Goal: Task Accomplishment & Management: Manage account settings

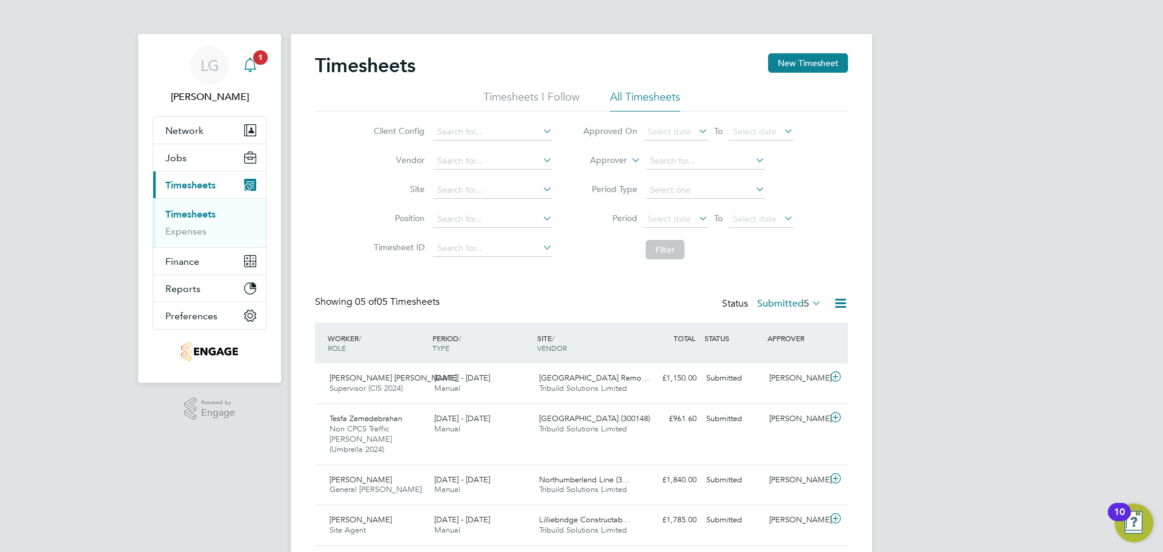
drag, startPoint x: 0, startPoint y: 0, endPoint x: 259, endPoint y: 59, distance: 265.9
click at [259, 58] on span "1" at bounding box center [260, 57] width 15 height 15
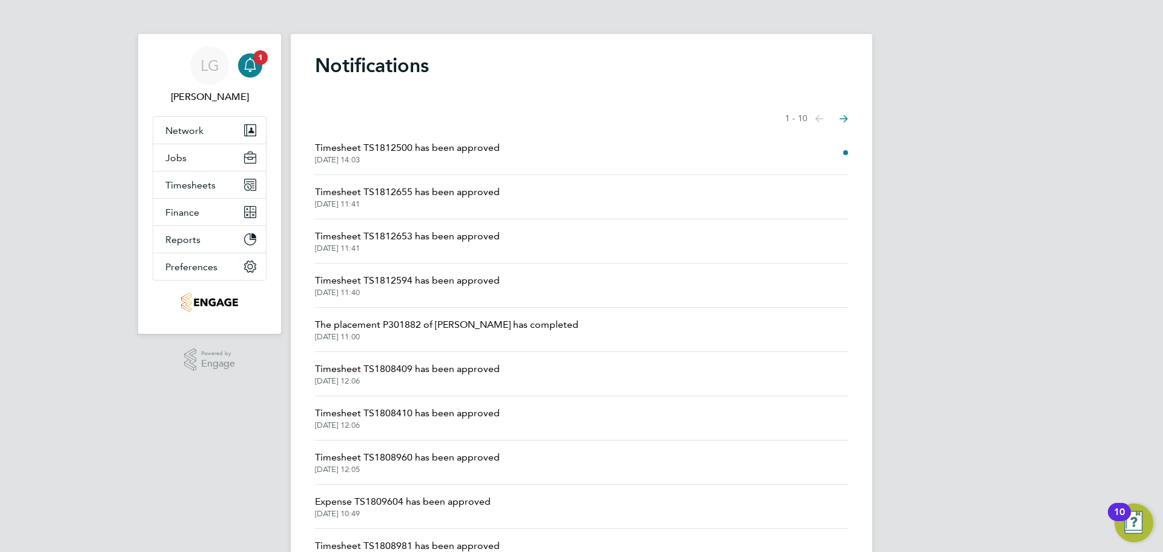
click at [469, 146] on span "Timesheet TS1812500 has been approved" at bounding box center [407, 148] width 185 height 15
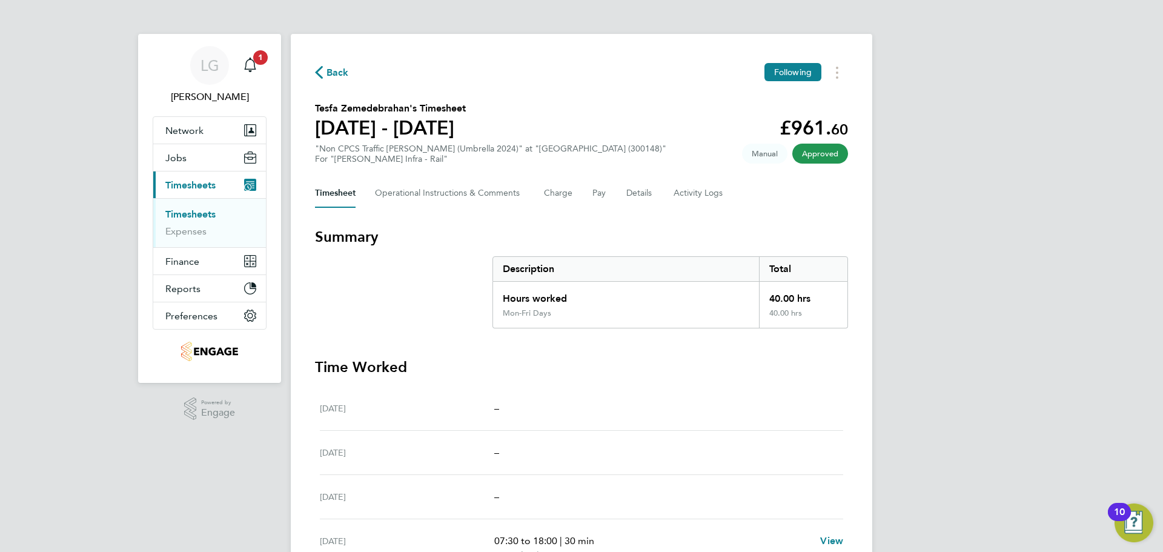
click at [192, 213] on link "Timesheets" at bounding box center [190, 214] width 50 height 12
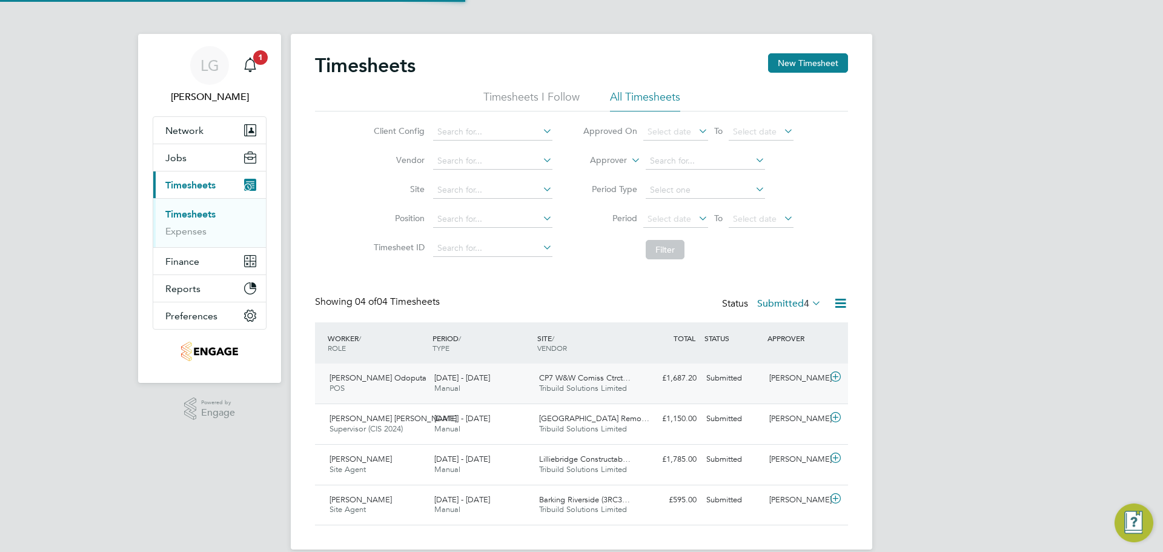
scroll to position [6, 6]
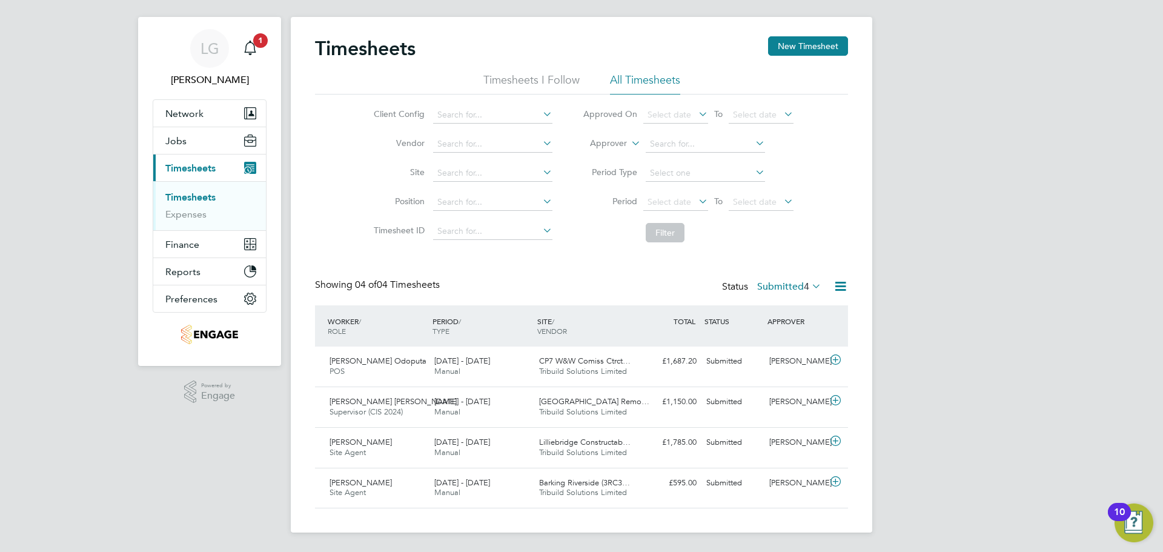
click at [795, 287] on label "Submitted 4" at bounding box center [789, 287] width 64 height 12
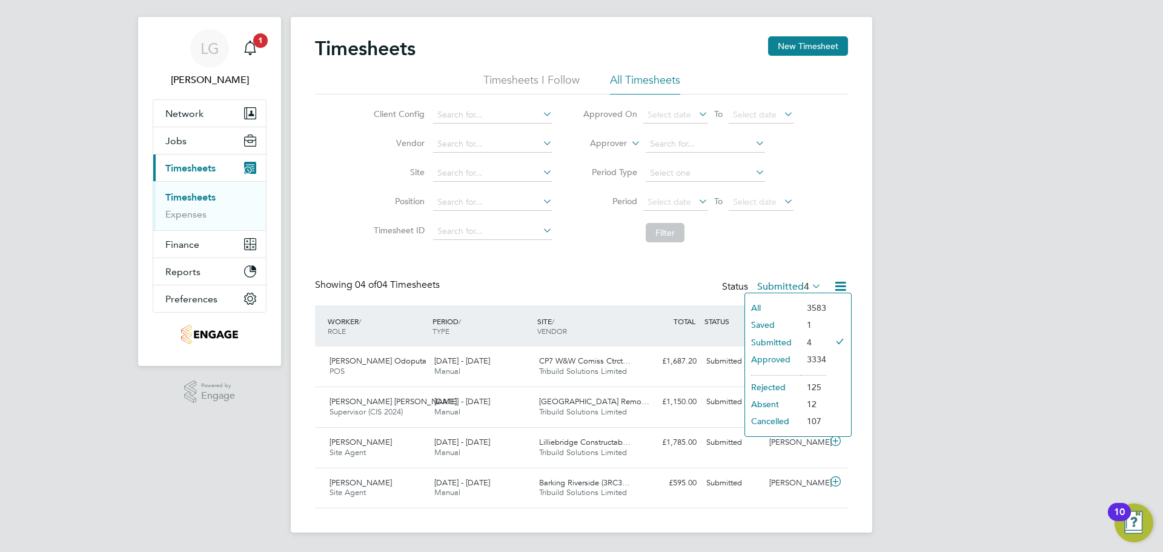
click at [790, 358] on li "Approved" at bounding box center [773, 359] width 56 height 17
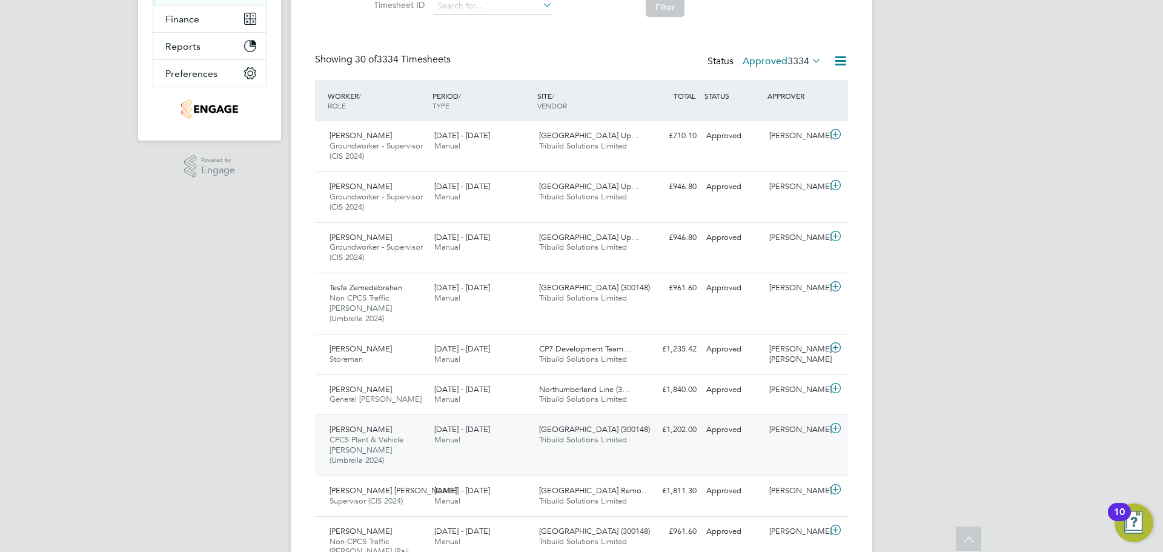
click at [612, 424] on span "[GEOGRAPHIC_DATA] (300148)" at bounding box center [594, 429] width 111 height 10
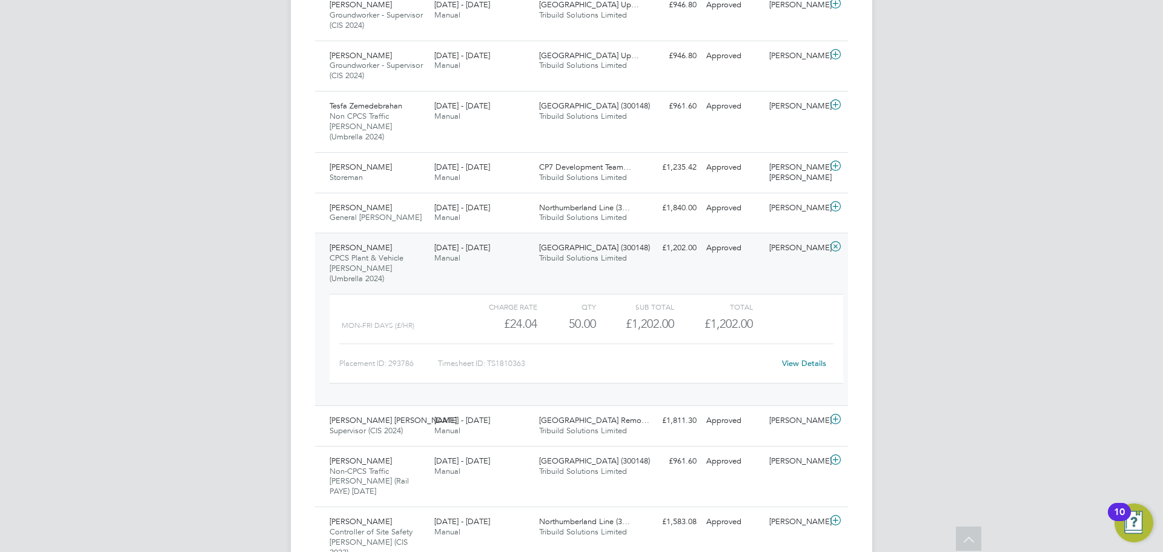
click at [800, 358] on link "View Details" at bounding box center [804, 363] width 44 height 10
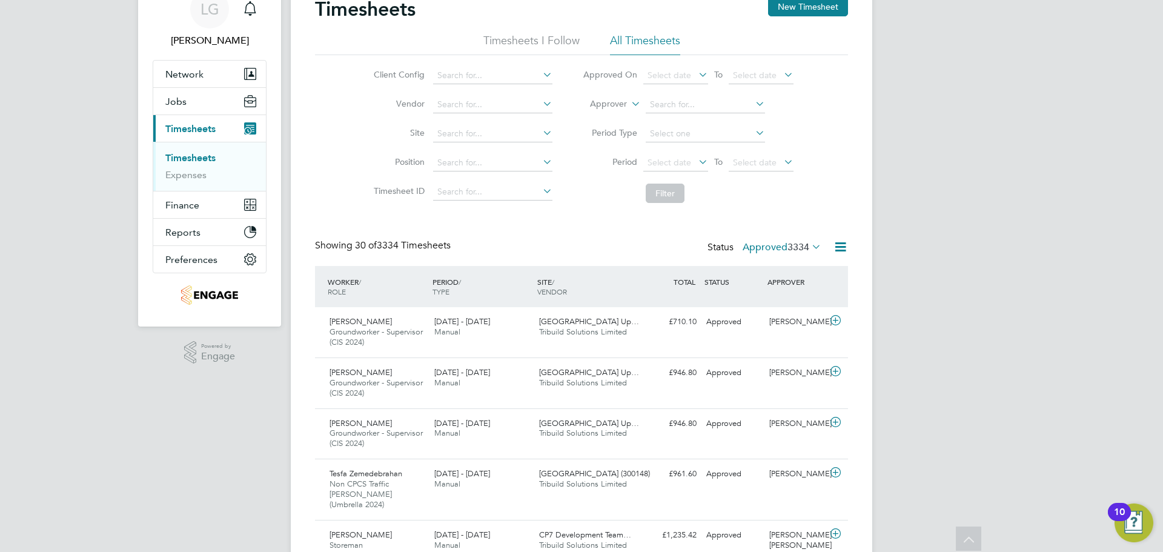
scroll to position [0, 0]
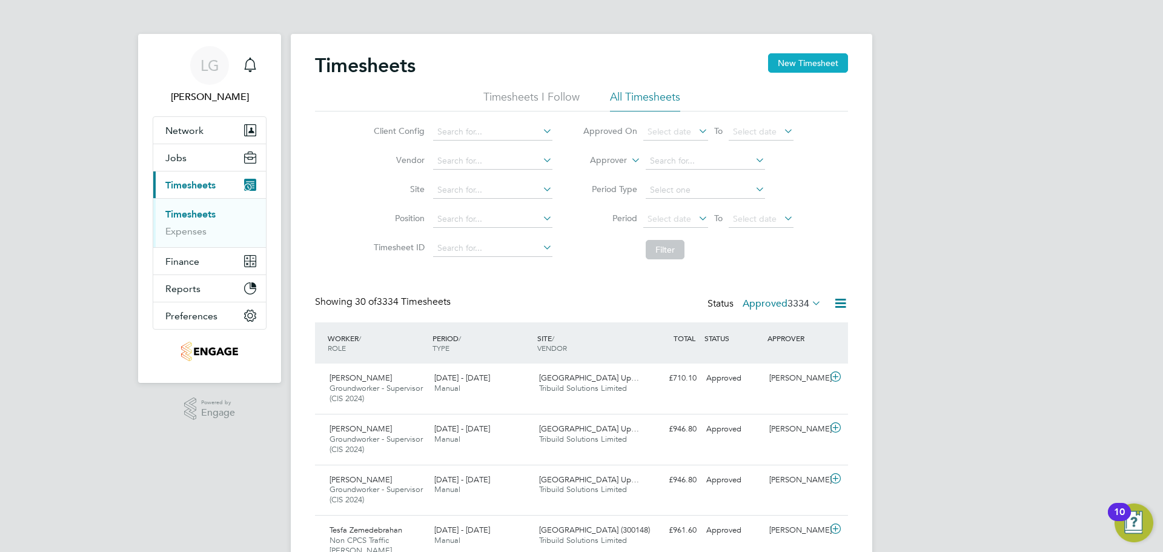
drag, startPoint x: 190, startPoint y: 210, endPoint x: 801, endPoint y: 64, distance: 628.8
click at [190, 210] on link "Timesheets" at bounding box center [190, 214] width 50 height 12
click at [801, 64] on button "New Timesheet" at bounding box center [808, 62] width 80 height 19
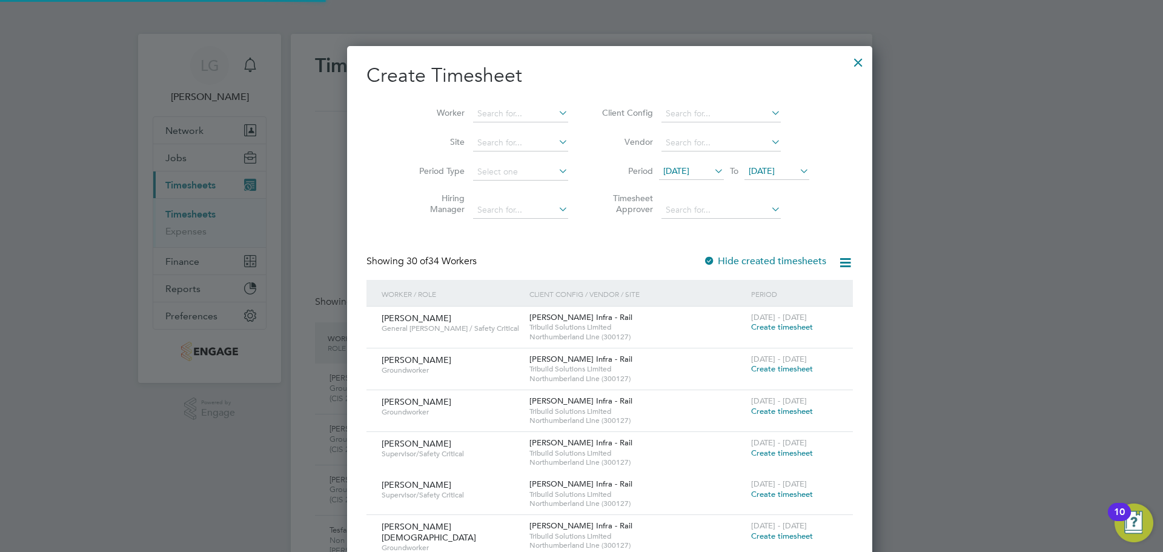
scroll to position [6, 6]
click at [473, 115] on input at bounding box center [520, 113] width 95 height 17
click at [476, 123] on li "[PERSON_NAME]" at bounding box center [500, 130] width 113 height 16
type input "[PERSON_NAME]"
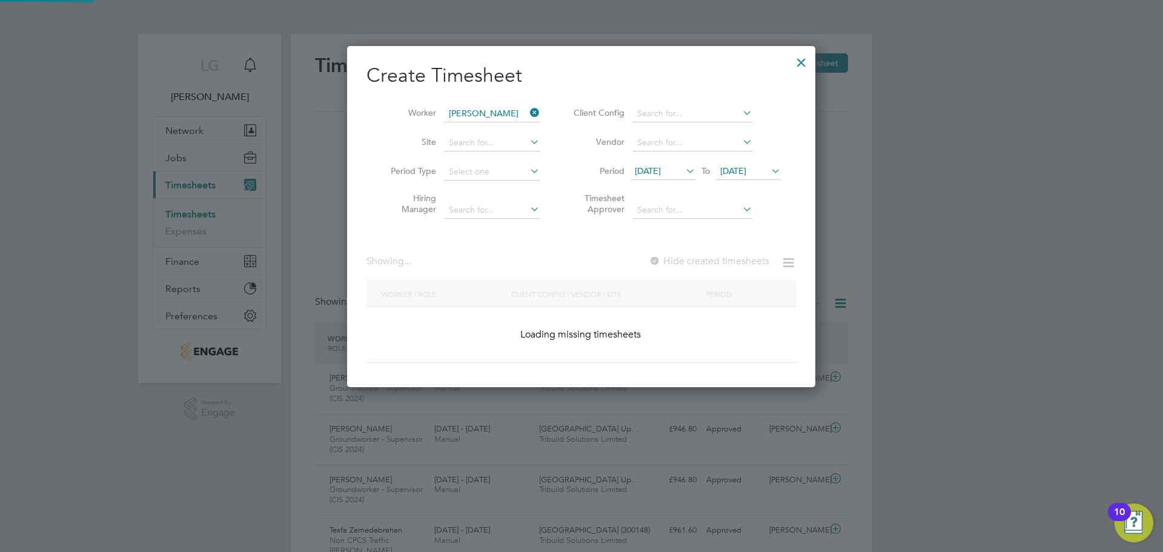
scroll to position [495, 469]
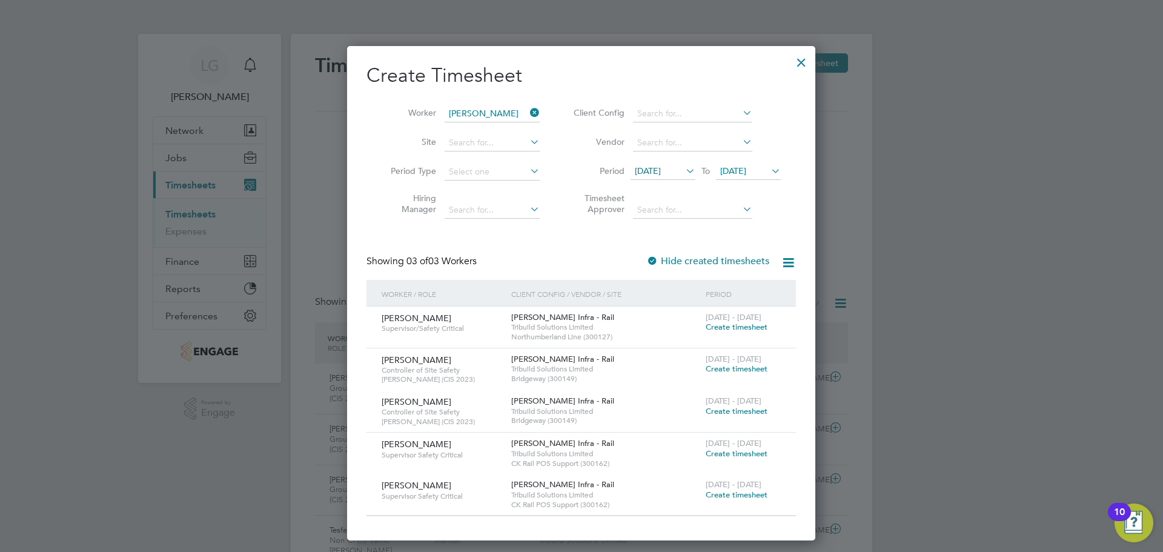
click at [799, 59] on div at bounding box center [802, 59] width 22 height 22
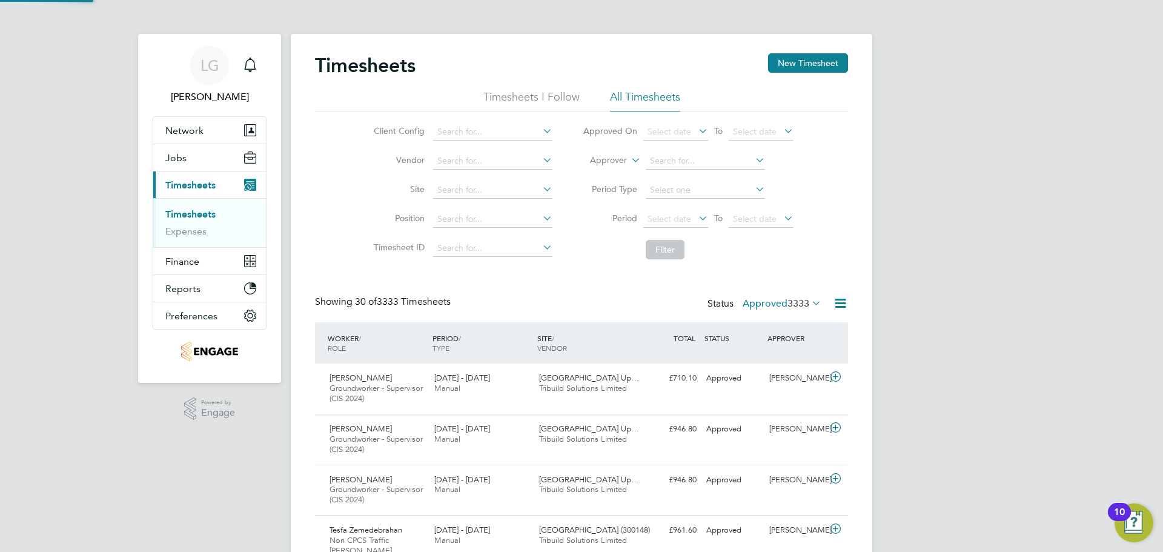
scroll to position [41, 105]
click at [779, 308] on label "Approved 3333" at bounding box center [782, 304] width 79 height 12
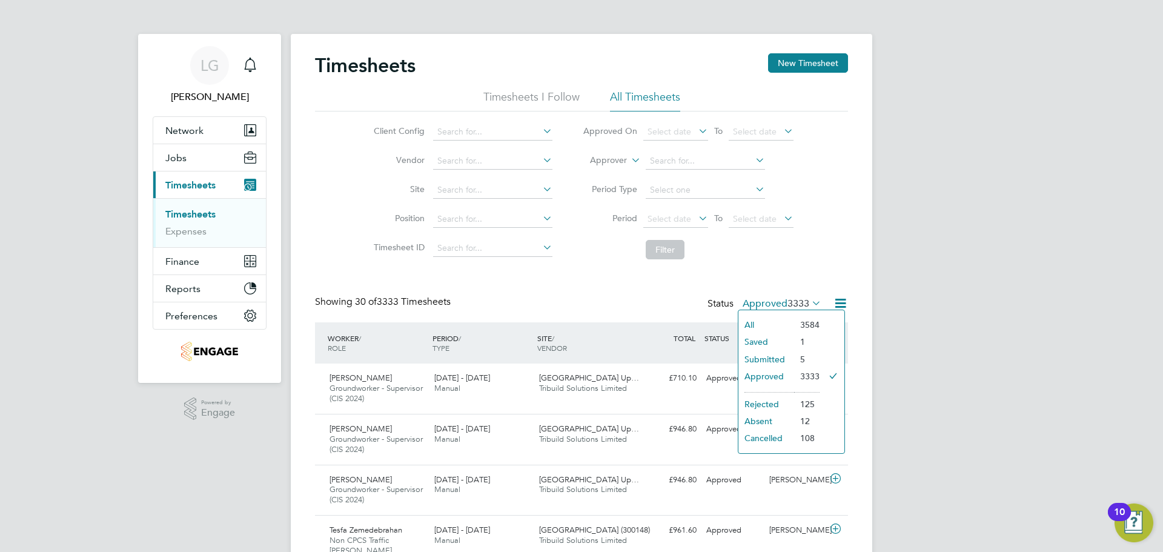
click at [596, 296] on div "Showing 30 of 3333 Timesheets Status Approved 3333" at bounding box center [581, 309] width 533 height 27
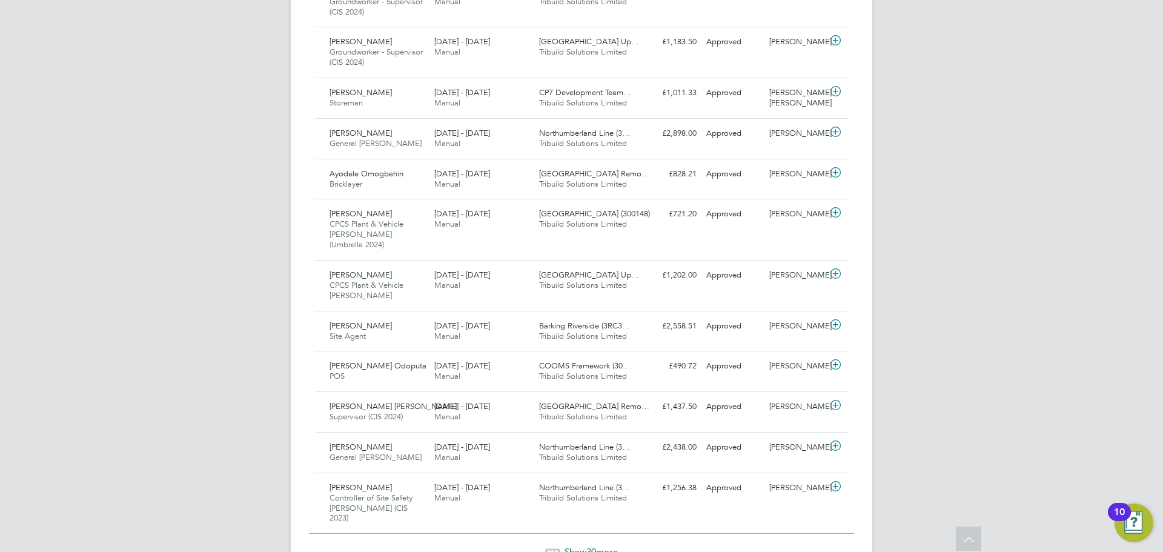
click at [590, 546] on span "30" at bounding box center [592, 552] width 10 height 12
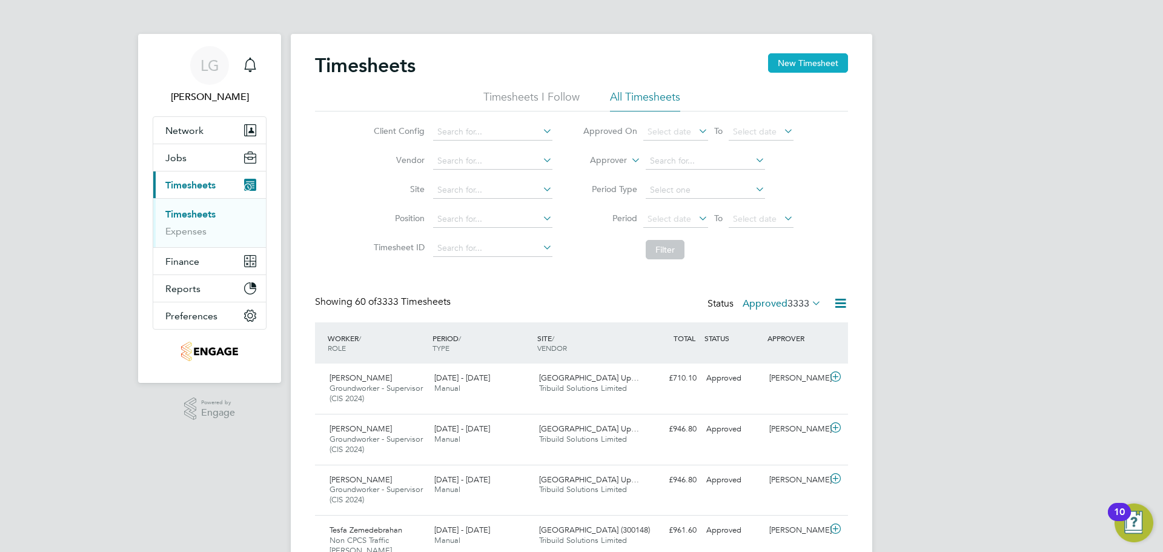
click at [787, 59] on button "New Timesheet" at bounding box center [808, 62] width 80 height 19
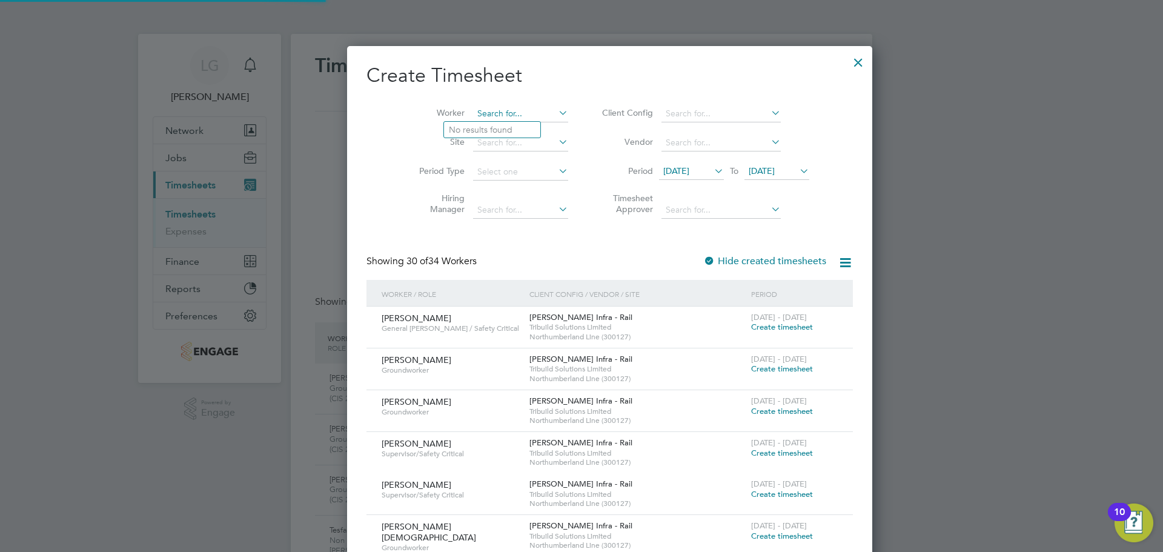
click at [497, 115] on input at bounding box center [520, 113] width 95 height 17
click at [490, 128] on li "[PERSON_NAME]" at bounding box center [498, 130] width 109 height 16
type input "[PERSON_NAME]"
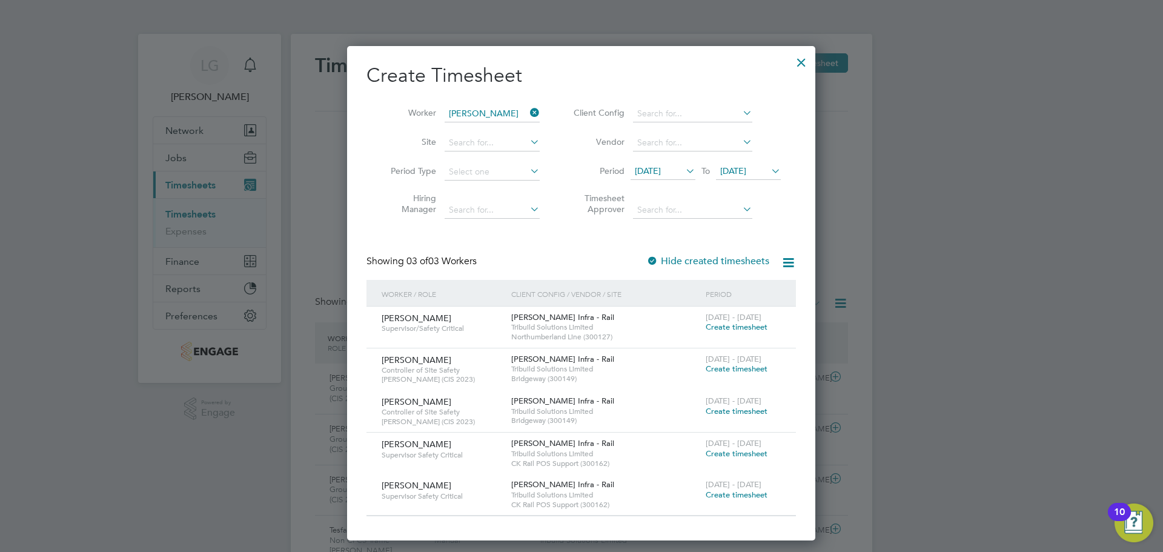
click at [748, 493] on span "Create timesheet" at bounding box center [737, 495] width 62 height 10
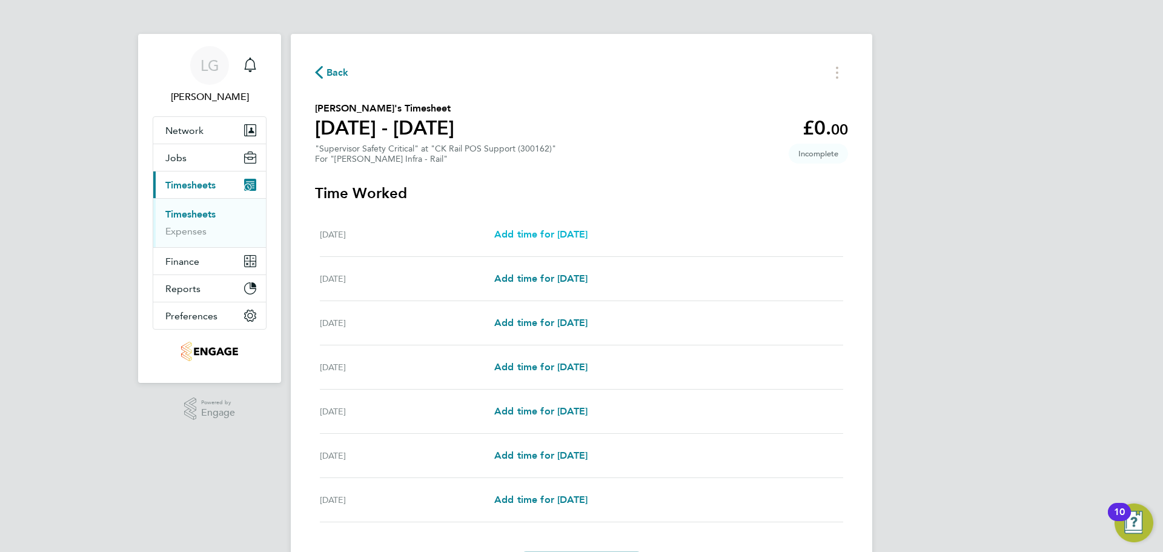
click at [551, 233] on span "Add time for [DATE]" at bounding box center [540, 234] width 93 height 12
select select "30"
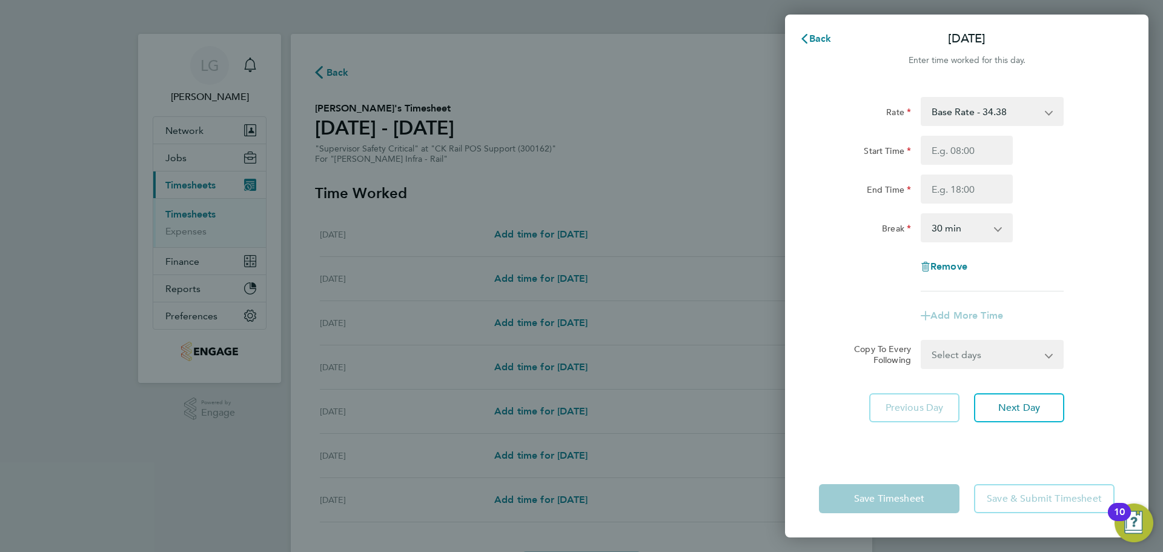
click at [983, 112] on select "Base Rate - 34.38 Travel - 26.45" at bounding box center [985, 111] width 126 height 27
click at [1060, 207] on div "Rate Base Rate - 34.38 Travel - 26.45 Start Time End Time Break 0 min 15 min 30…" at bounding box center [967, 194] width 296 height 195
click at [996, 110] on select "Base Rate - 34.38 Travel - 26.45" at bounding box center [985, 111] width 126 height 27
click at [1122, 189] on div "Rate Base Rate - 34.38 Travel - 26.45 Start Time End Time Break 0 min 15 min 30…" at bounding box center [967, 271] width 364 height 378
click at [991, 148] on input "Start Time" at bounding box center [967, 150] width 92 height 29
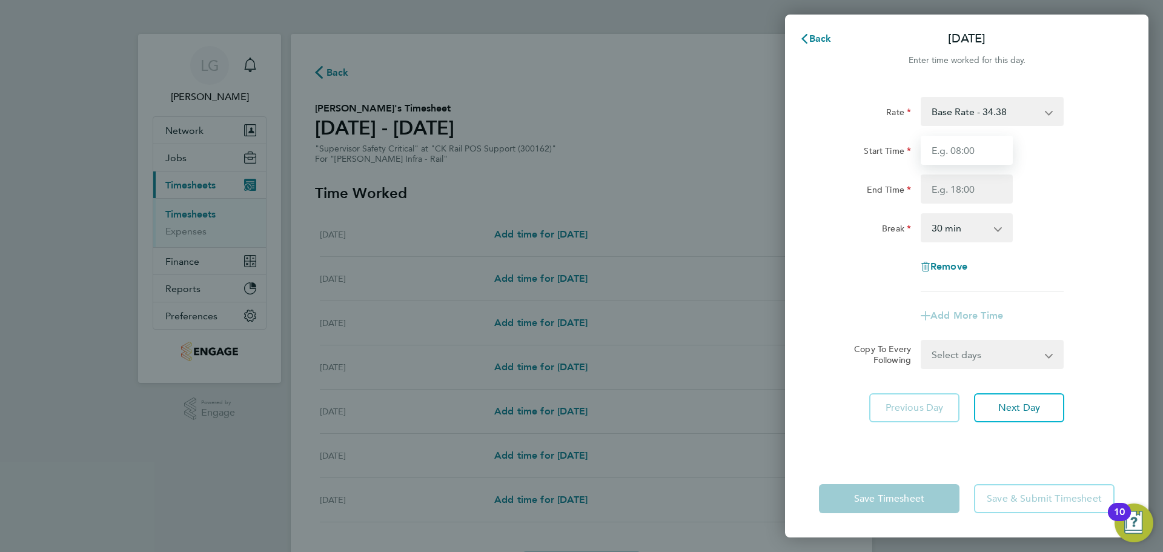
type input "07:30"
click at [962, 188] on input "End Time" at bounding box center [967, 189] width 92 height 29
type input "17:30"
click at [1076, 181] on div "End Time 17:30" at bounding box center [966, 189] width 305 height 29
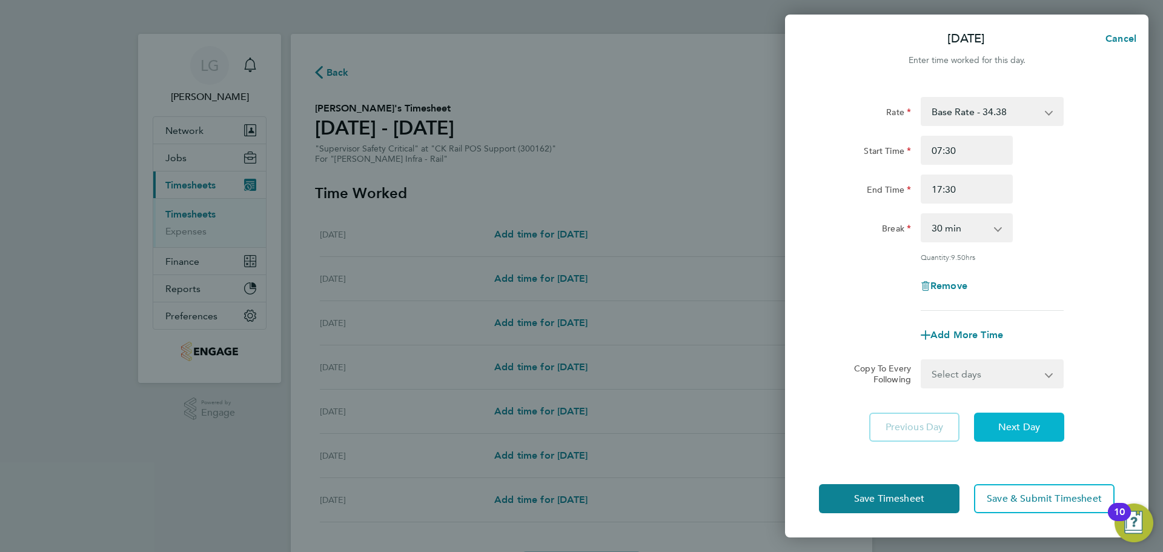
click at [1021, 428] on span "Next Day" at bounding box center [1020, 427] width 42 height 12
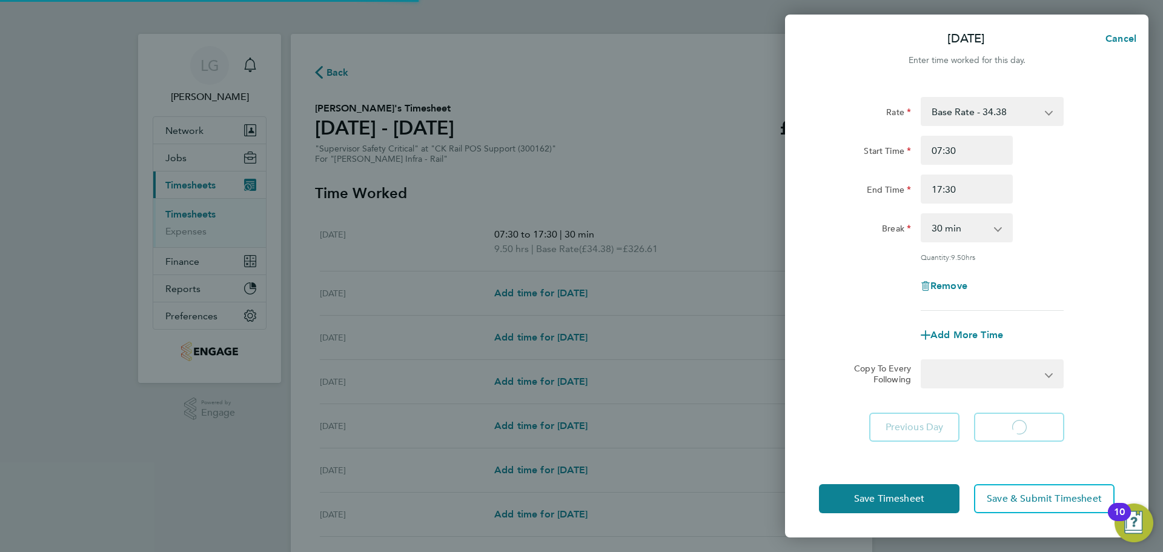
select select "30"
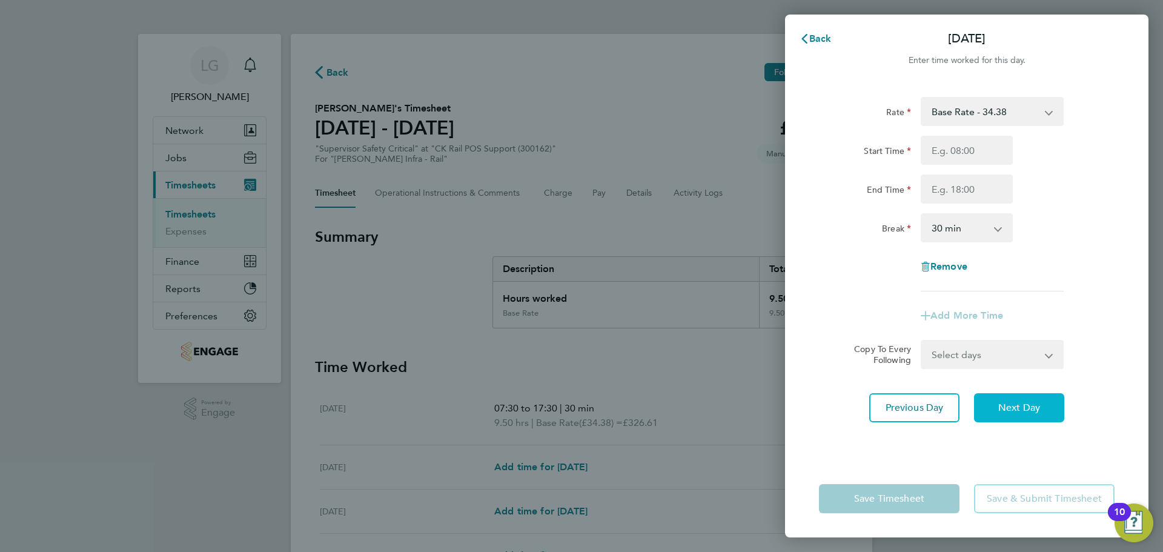
click at [1023, 401] on button "Next Day" at bounding box center [1019, 407] width 90 height 29
select select "30"
click at [966, 115] on select "Base Rate - 34.38 Travel - 26.45" at bounding box center [985, 111] width 126 height 27
select select "30"
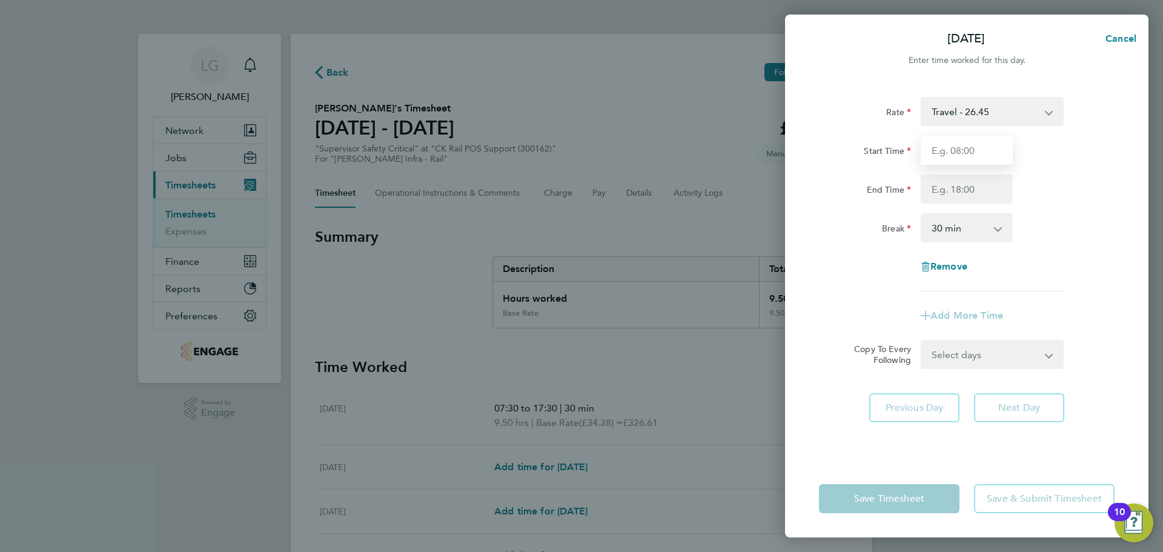
click at [977, 147] on input "Start Time" at bounding box center [967, 150] width 92 height 29
type input "07:30"
drag, startPoint x: 975, startPoint y: 190, endPoint x: 980, endPoint y: 201, distance: 12.2
click at [975, 190] on input "End Time" at bounding box center [967, 189] width 92 height 29
type input "16:00"
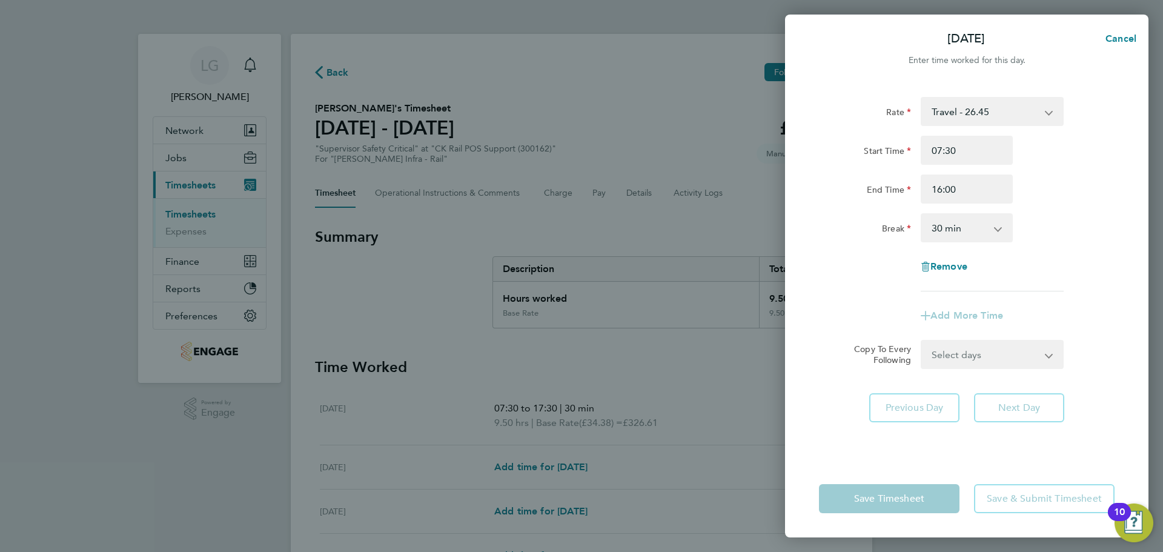
click at [1060, 213] on div "Rate Travel - 26.45 Base Rate - 34.38 Start Time 07:30 End Time 16:00 Break 0 m…" at bounding box center [967, 194] width 296 height 195
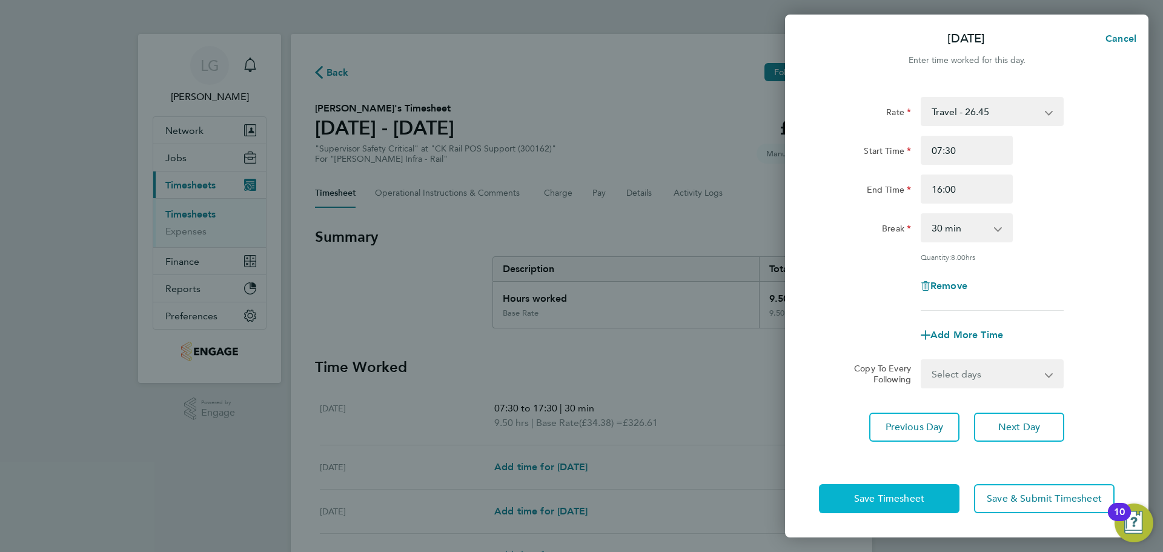
click at [899, 497] on span "Save Timesheet" at bounding box center [889, 499] width 70 height 12
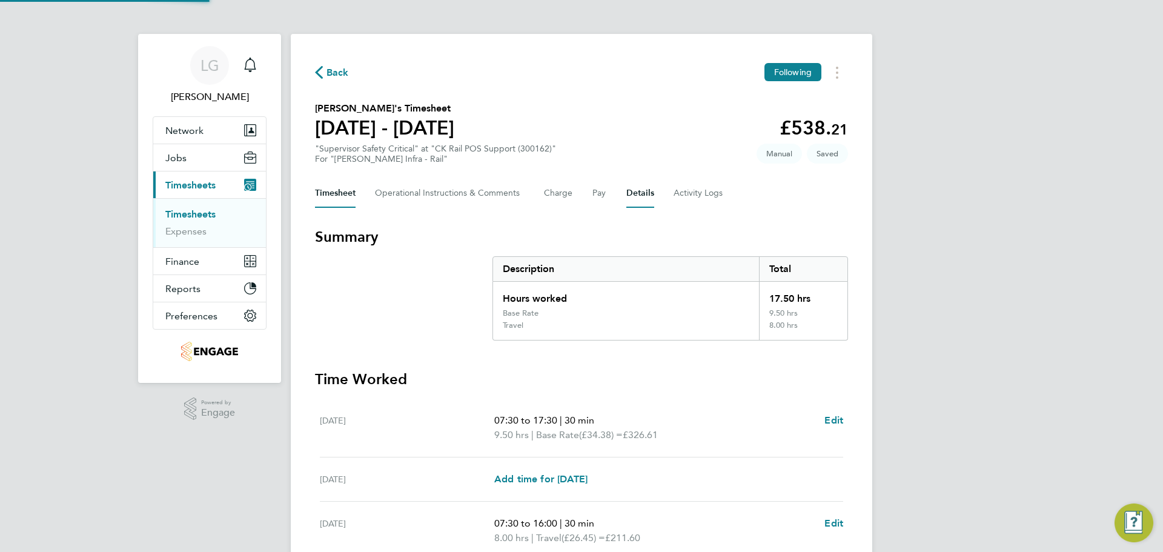
click at [644, 194] on button "Details" at bounding box center [641, 193] width 28 height 29
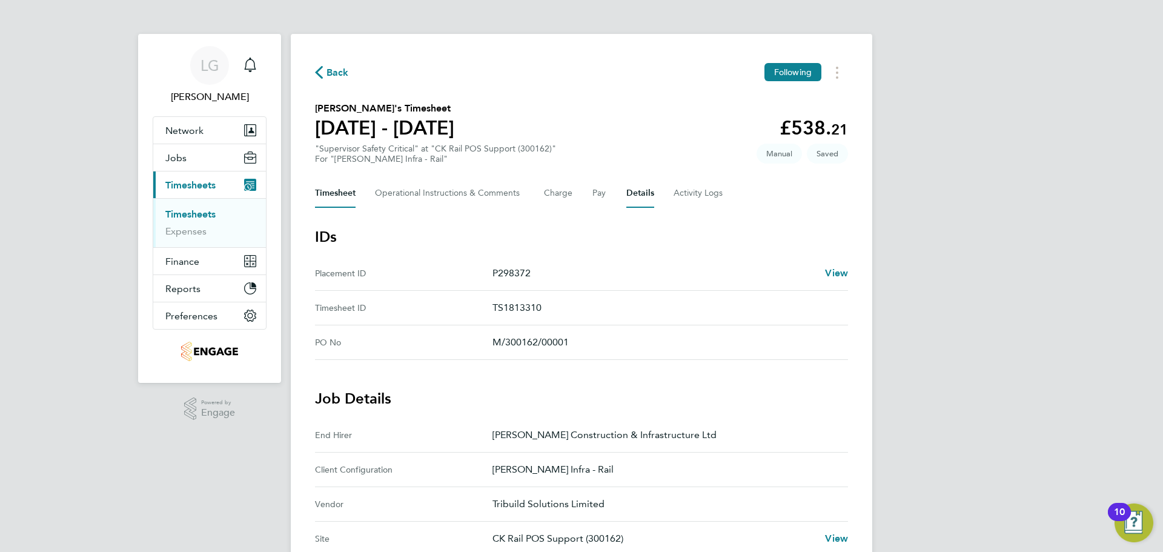
click at [336, 195] on button "Timesheet" at bounding box center [335, 193] width 41 height 29
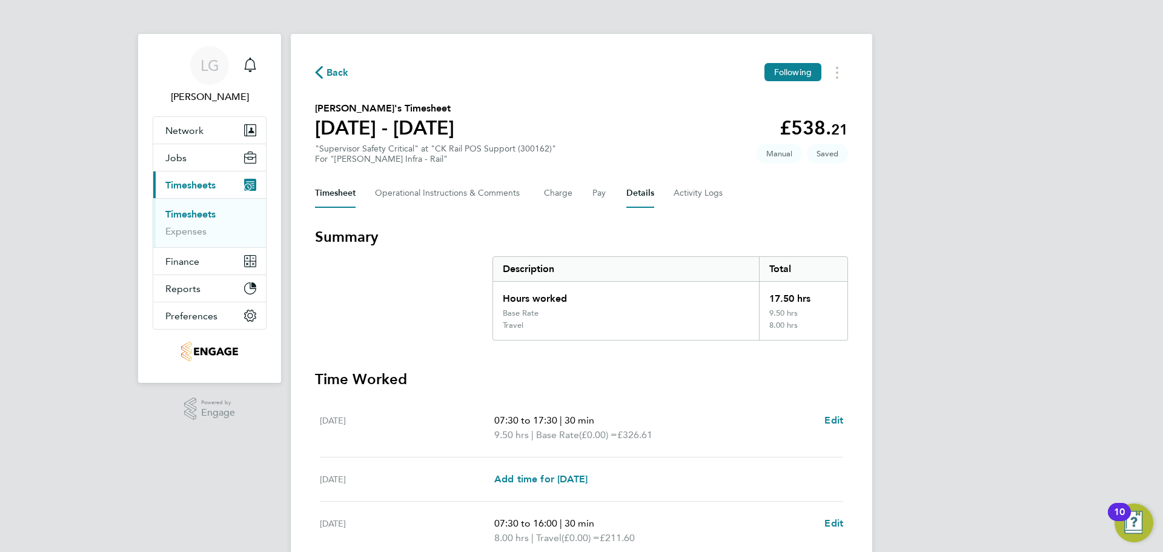
click at [647, 193] on button "Details" at bounding box center [641, 193] width 28 height 29
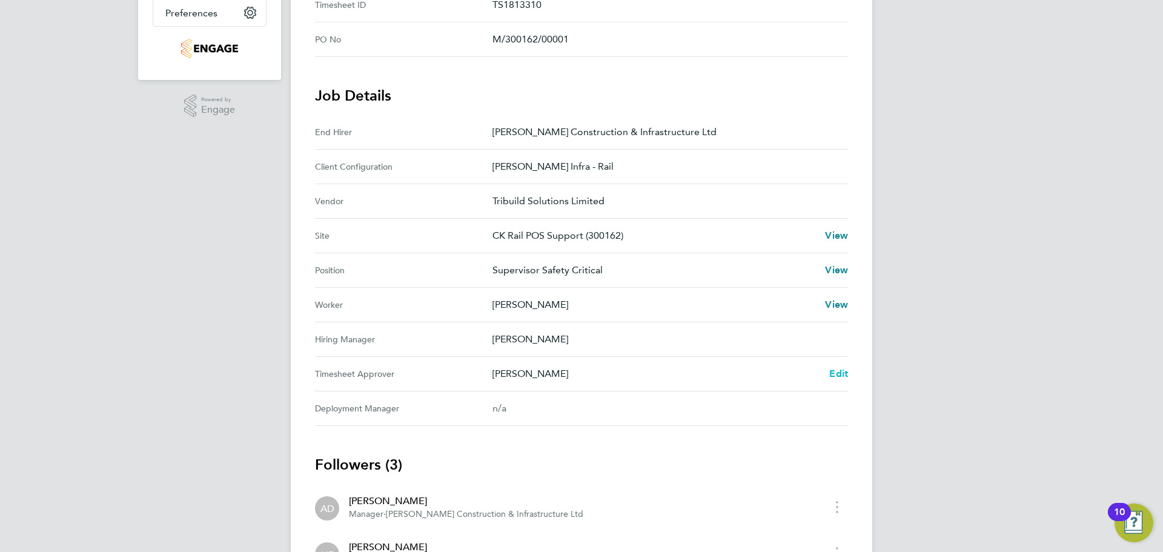
click at [838, 373] on span "Edit" at bounding box center [839, 374] width 19 height 12
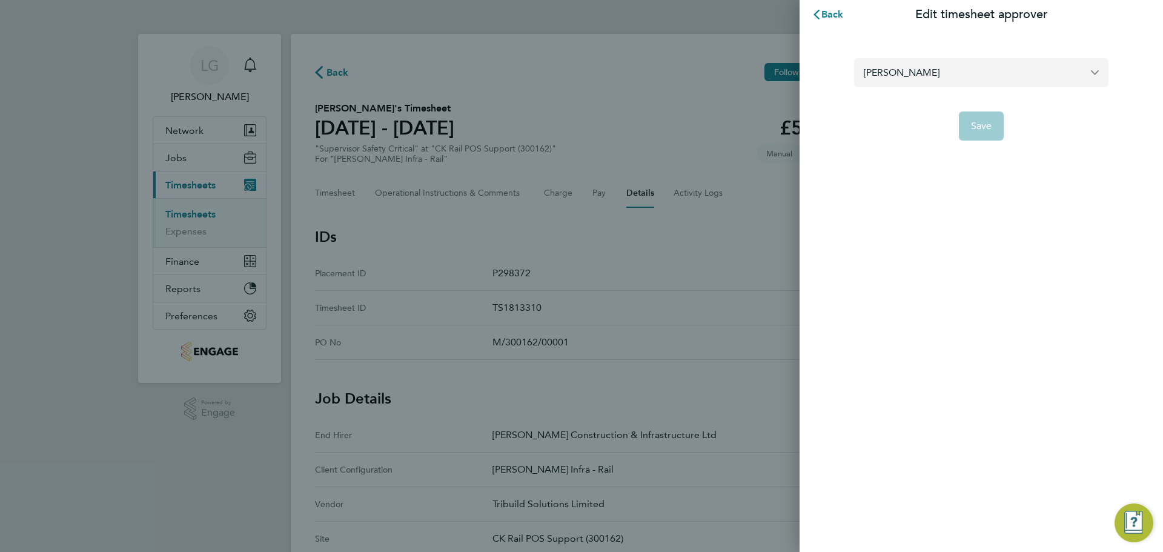
click at [922, 68] on input "[PERSON_NAME]" at bounding box center [981, 72] width 255 height 28
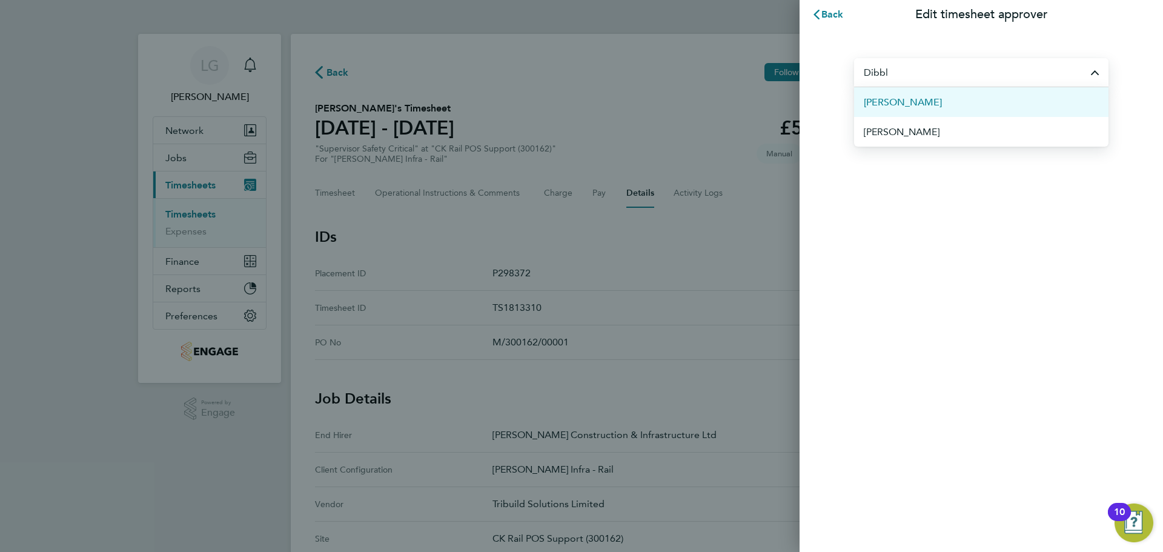
click at [910, 104] on span "[PERSON_NAME]" at bounding box center [903, 102] width 78 height 15
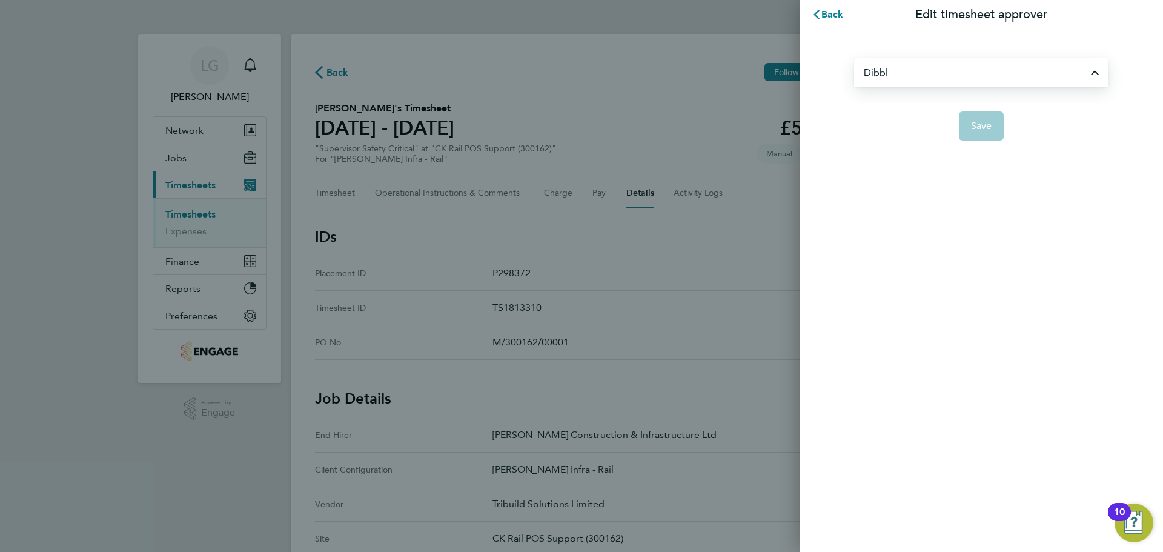
type input "[PERSON_NAME]"
click at [990, 121] on span "Save" at bounding box center [981, 126] width 21 height 12
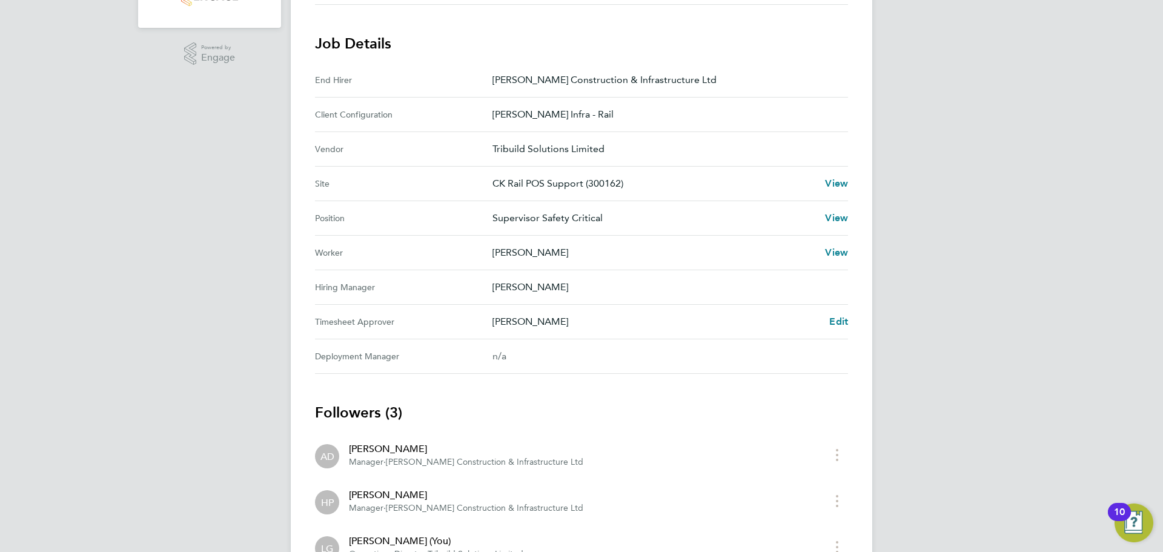
scroll to position [92, 0]
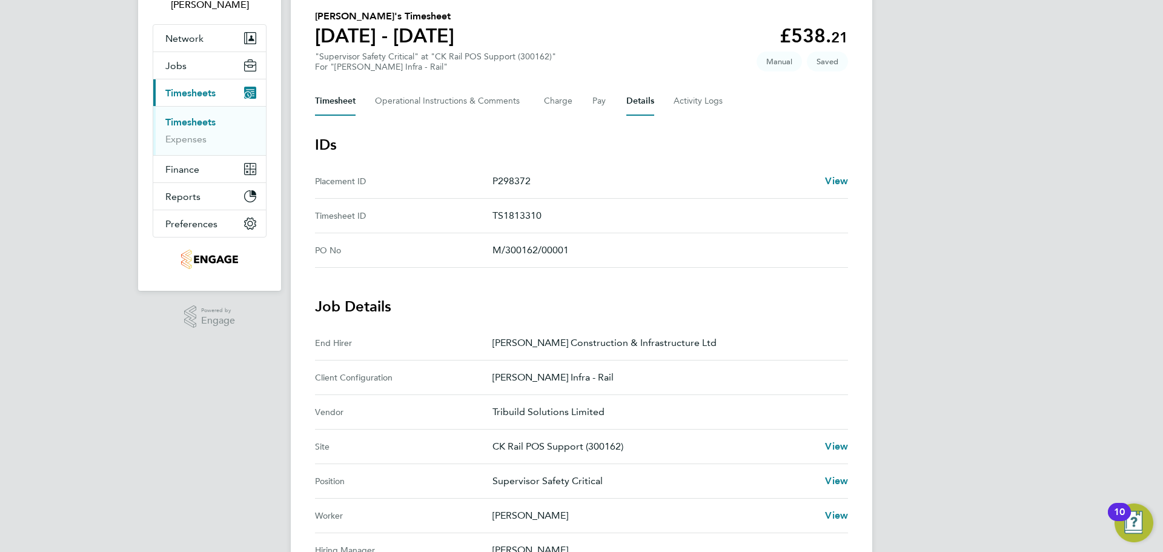
click at [336, 104] on button "Timesheet" at bounding box center [335, 101] width 41 height 29
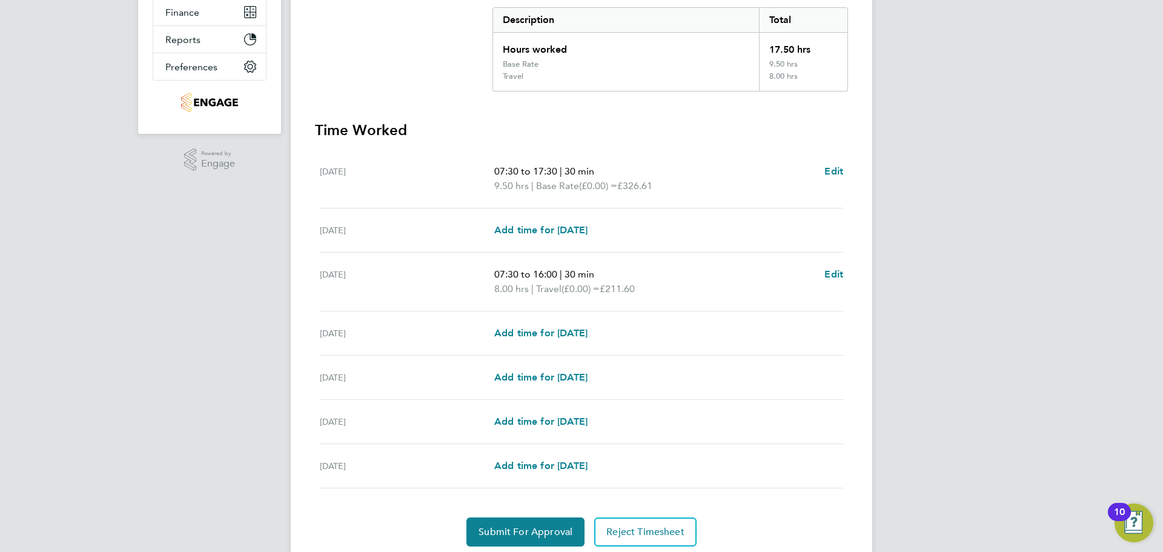
scroll to position [292, 0]
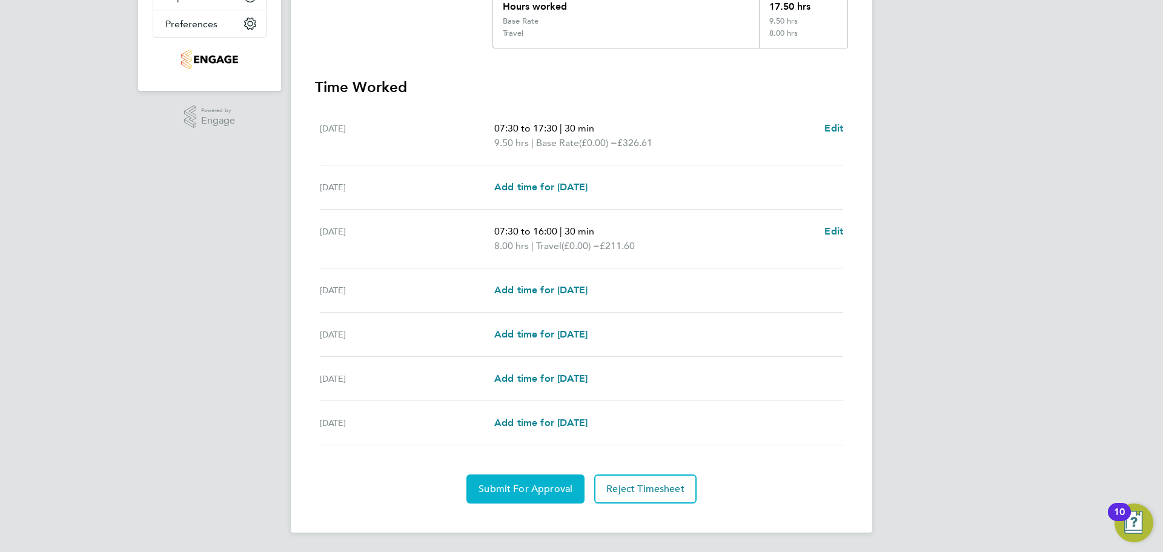
click at [546, 488] on span "Submit For Approval" at bounding box center [526, 489] width 94 height 12
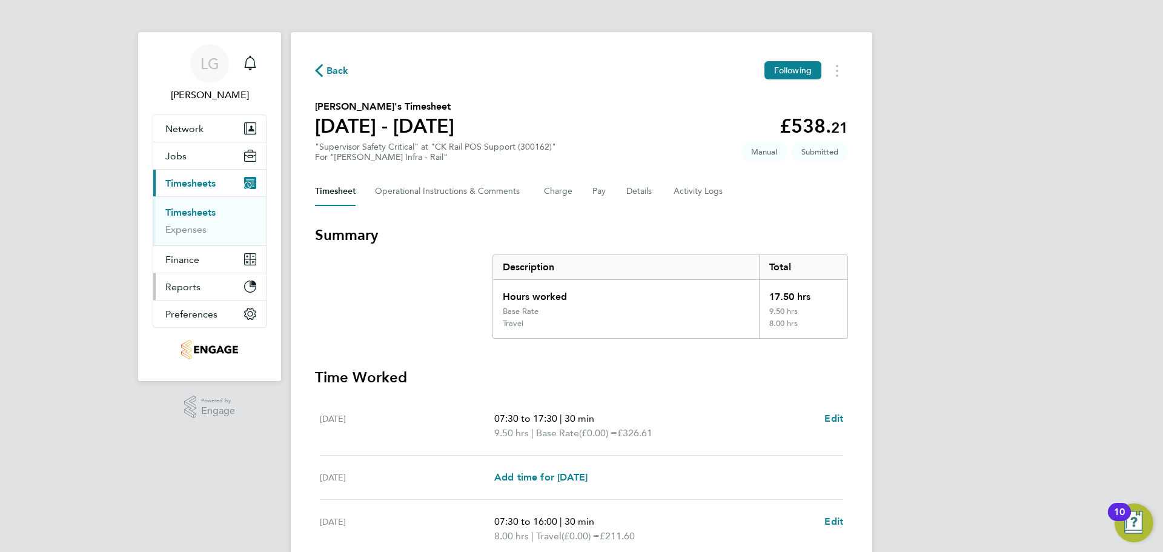
scroll to position [0, 0]
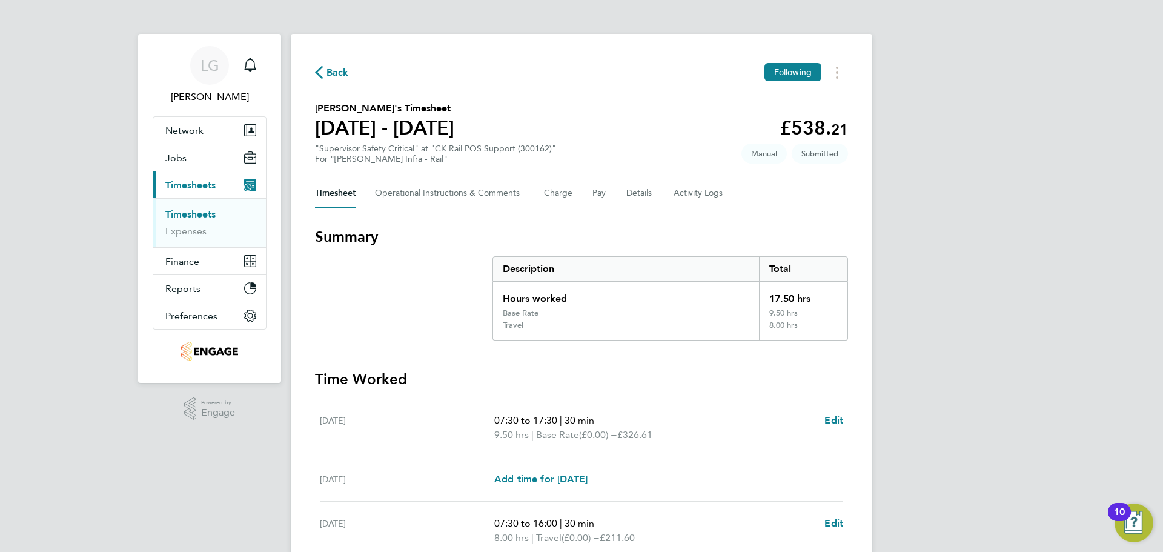
click at [199, 213] on link "Timesheets" at bounding box center [190, 214] width 50 height 12
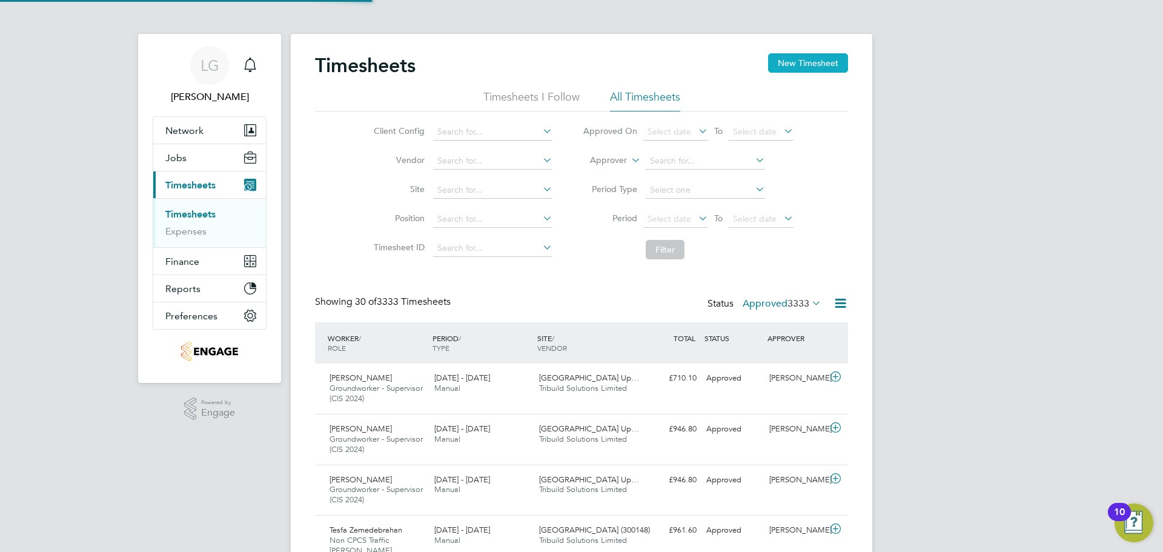
click at [824, 68] on button "New Timesheet" at bounding box center [808, 62] width 80 height 19
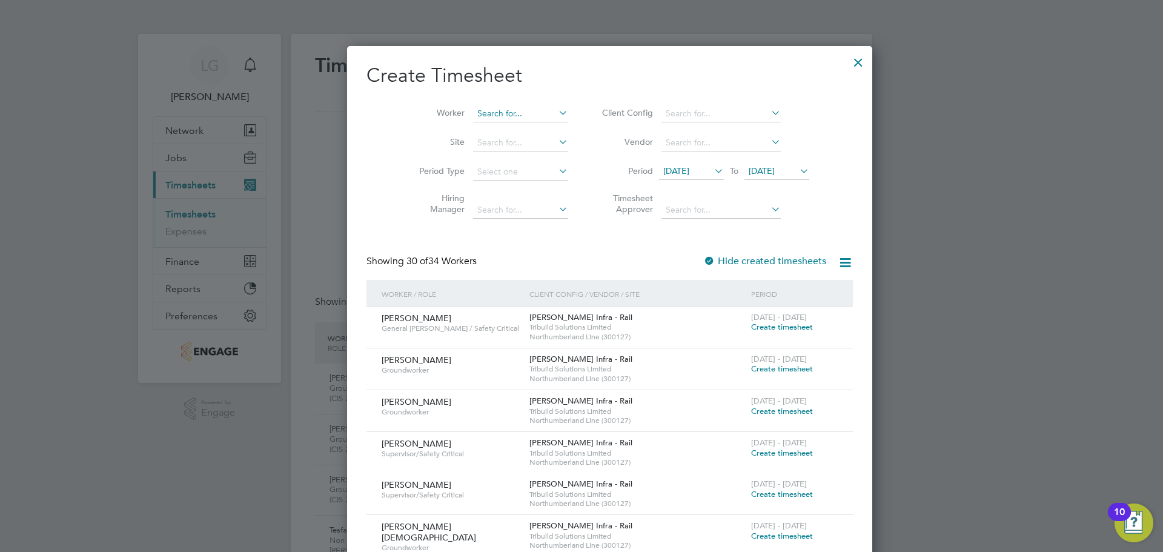
click at [508, 118] on input at bounding box center [520, 113] width 95 height 17
click at [522, 130] on b "Nouhas" at bounding box center [537, 130] width 30 height 10
type input "[PERSON_NAME]"
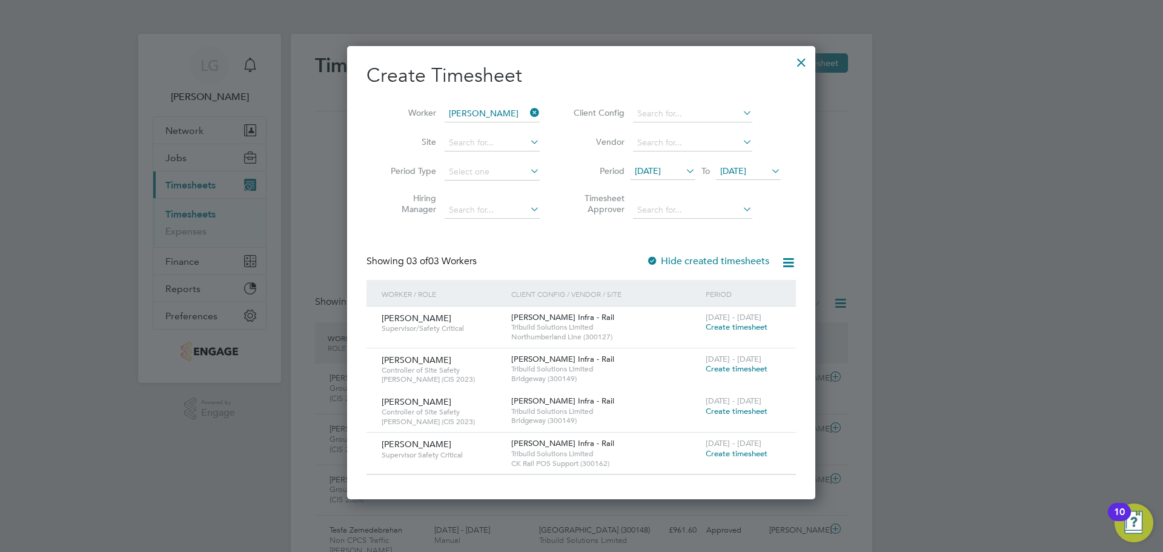
click at [742, 330] on span "Create timesheet" at bounding box center [737, 327] width 62 height 10
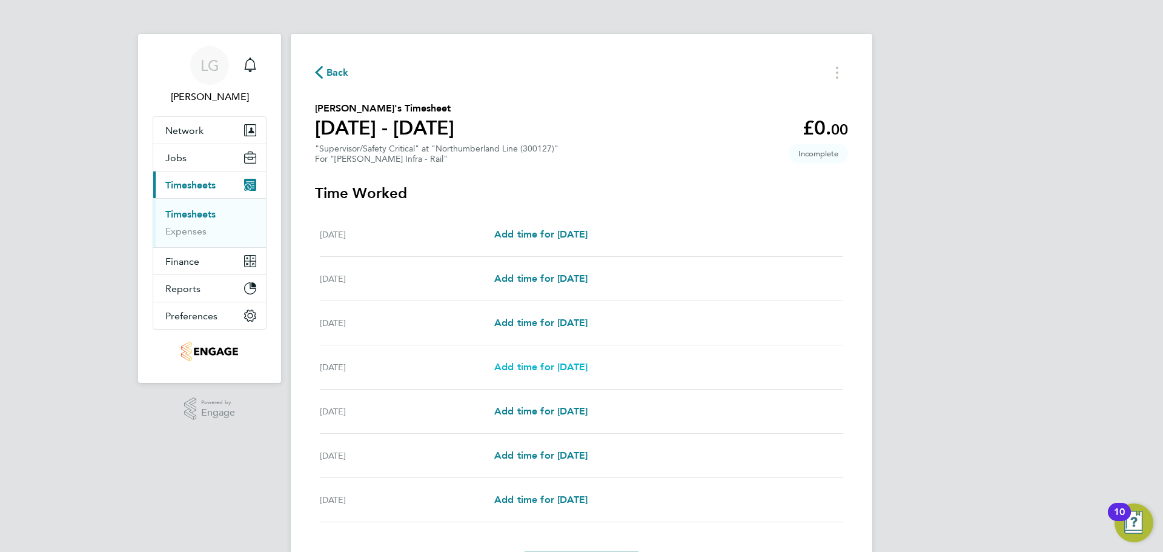
click at [552, 364] on span "Add time for [DATE]" at bounding box center [540, 367] width 93 height 12
select select "30"
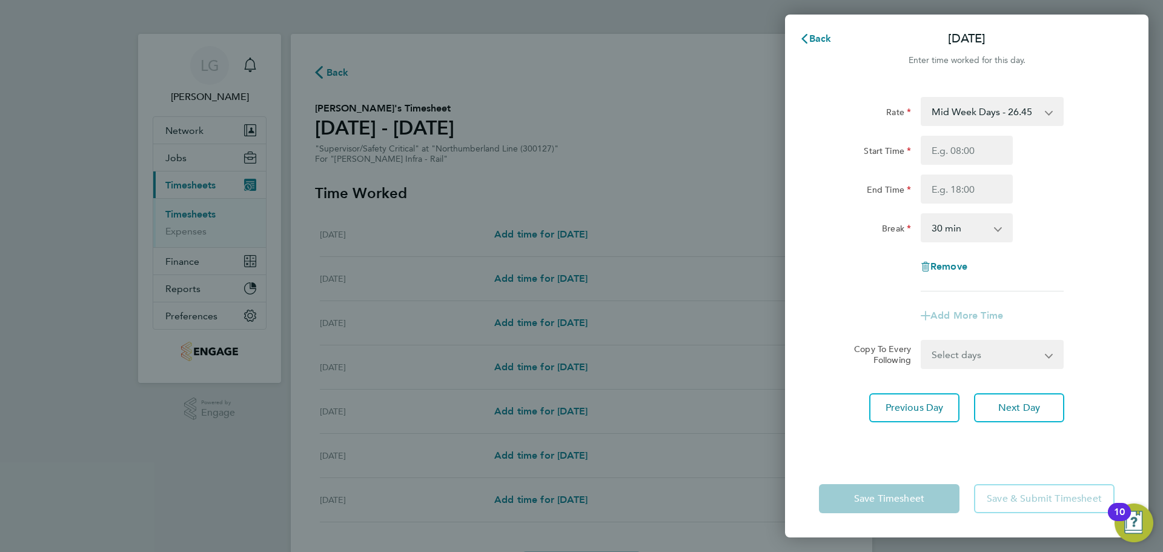
click at [980, 115] on select "Mid Week Days - 26.45 Weekend - 34.38 Xmas & [GEOGRAPHIC_DATA] - 52.90 Mid Week…" at bounding box center [985, 111] width 126 height 27
click at [981, 115] on select "Mid Week Days - 26.45 Weekend - 34.38 Xmas & [GEOGRAPHIC_DATA] - 52.90 Mid Week…" at bounding box center [985, 111] width 126 height 27
drag, startPoint x: 970, startPoint y: 153, endPoint x: 973, endPoint y: 164, distance: 11.9
click at [970, 153] on input "Start Time" at bounding box center [967, 150] width 92 height 29
type input "07:30"
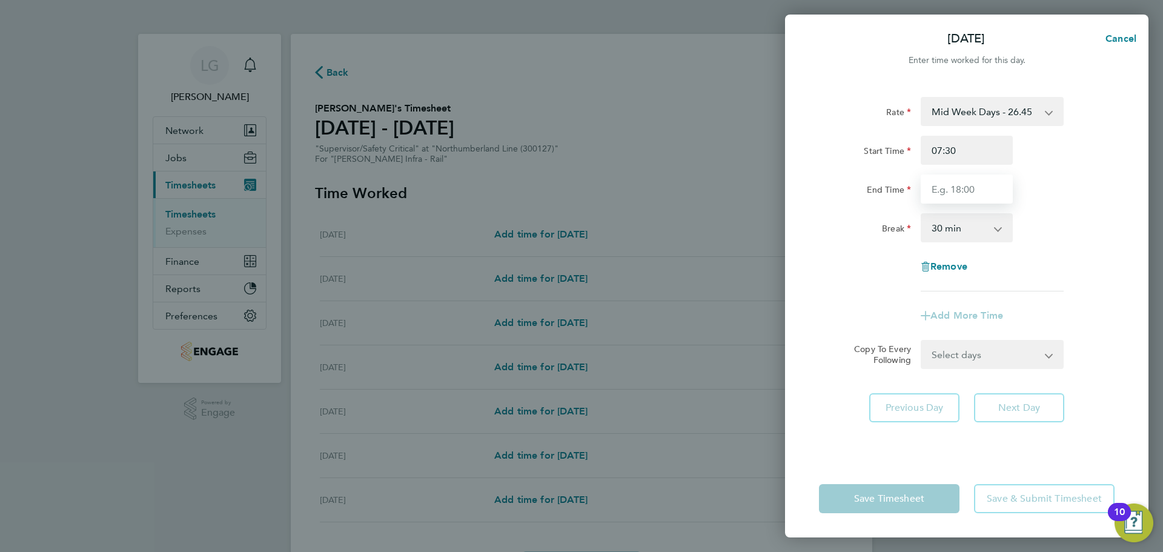
click at [964, 195] on input "End Time" at bounding box center [967, 189] width 92 height 29
type input "17:30"
click at [1072, 214] on div "Break 0 min 15 min 30 min 45 min 60 min 75 min 90 min" at bounding box center [966, 227] width 305 height 29
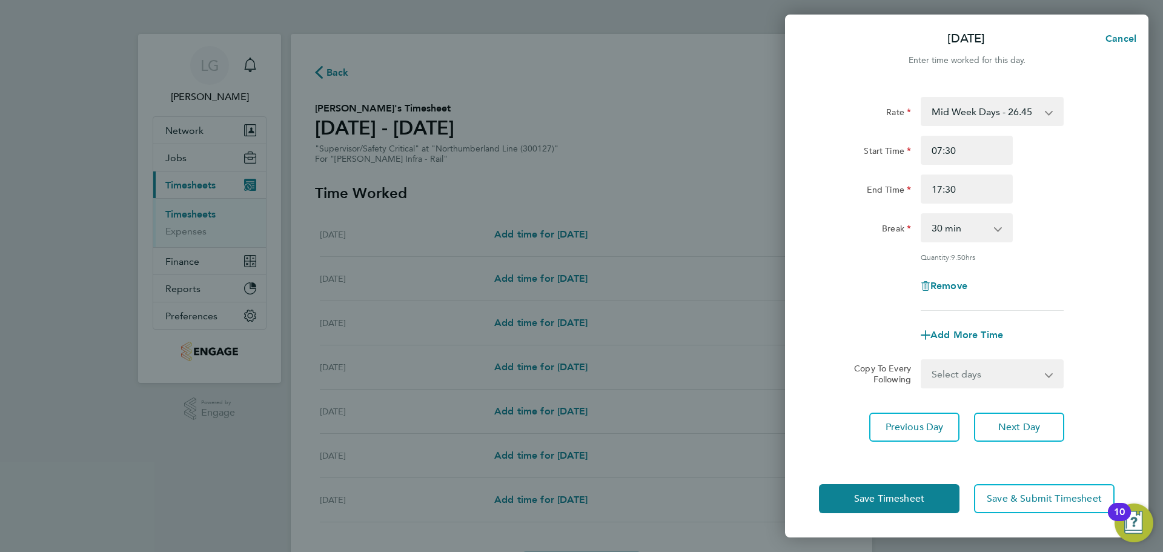
click at [999, 383] on select "Select days Day [DATE] [DATE] [DATE]" at bounding box center [985, 374] width 127 height 27
select select "DAY"
click at [922, 361] on select "Select days Day [DATE] [DATE] [DATE]" at bounding box center [985, 374] width 127 height 27
select select "[DATE]"
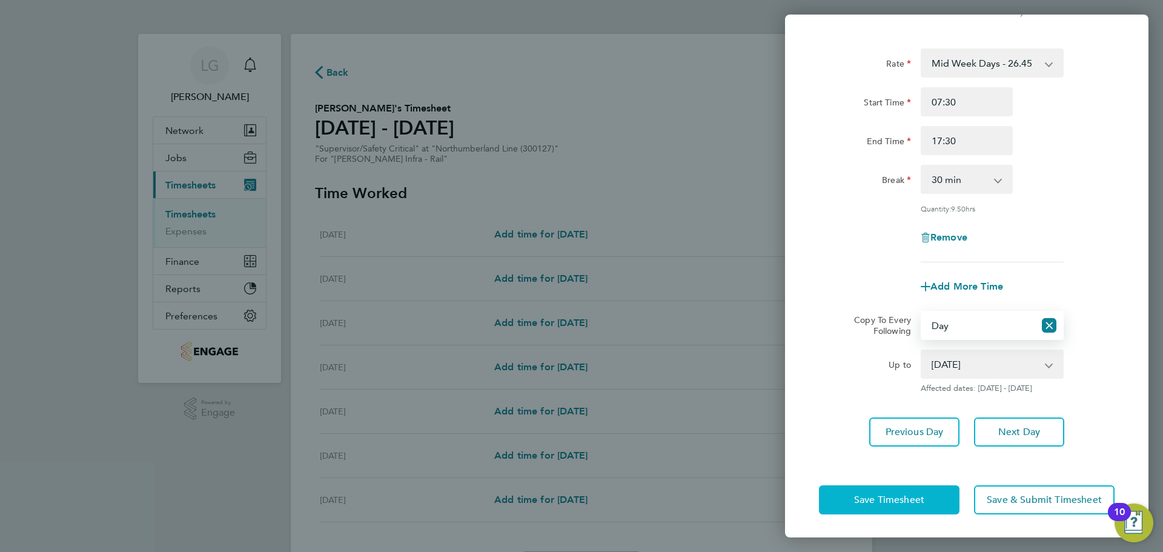
click at [913, 503] on span "Save Timesheet" at bounding box center [889, 500] width 70 height 12
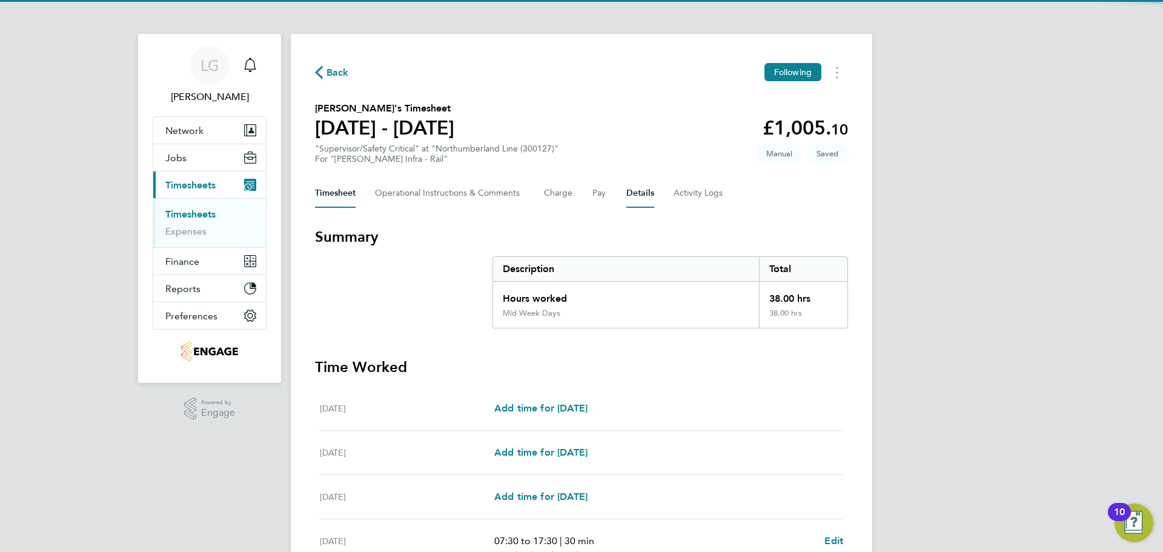
click at [643, 190] on button "Details" at bounding box center [641, 193] width 28 height 29
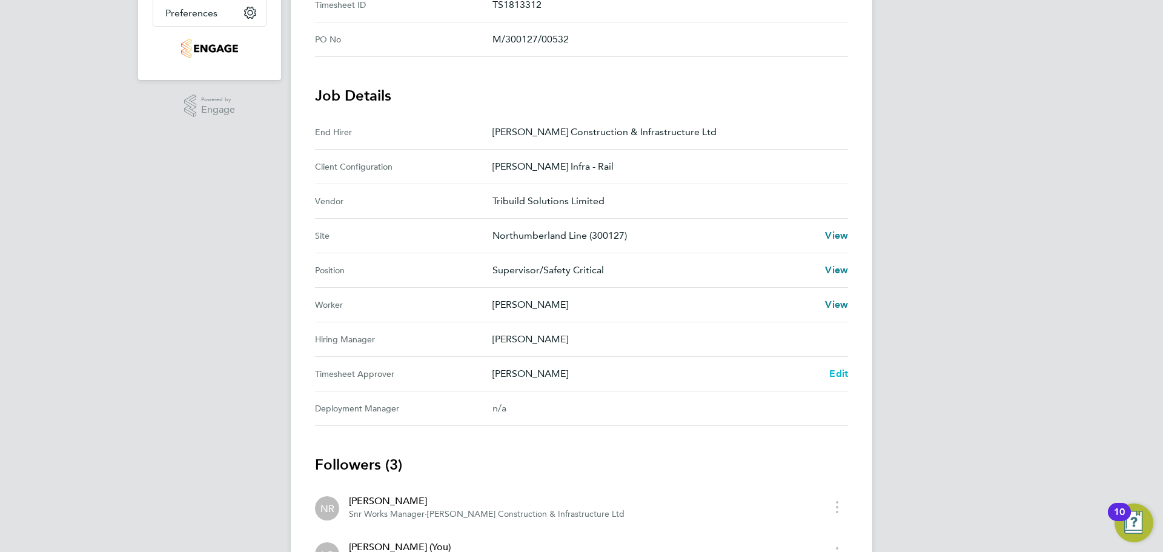
click at [835, 373] on span "Edit" at bounding box center [839, 374] width 19 height 12
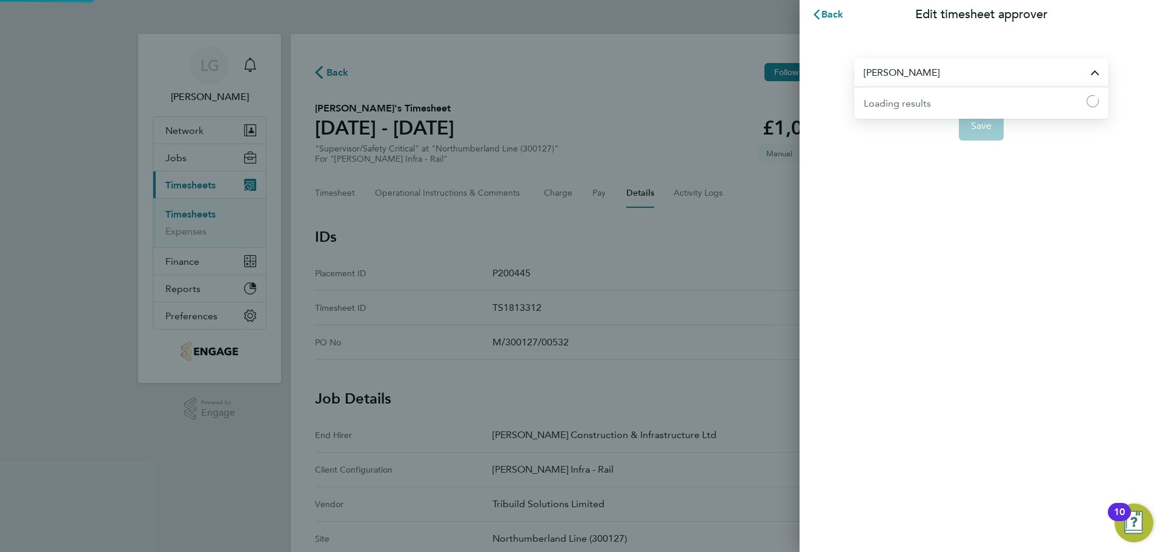
click at [925, 72] on input "[PERSON_NAME]" at bounding box center [981, 72] width 255 height 28
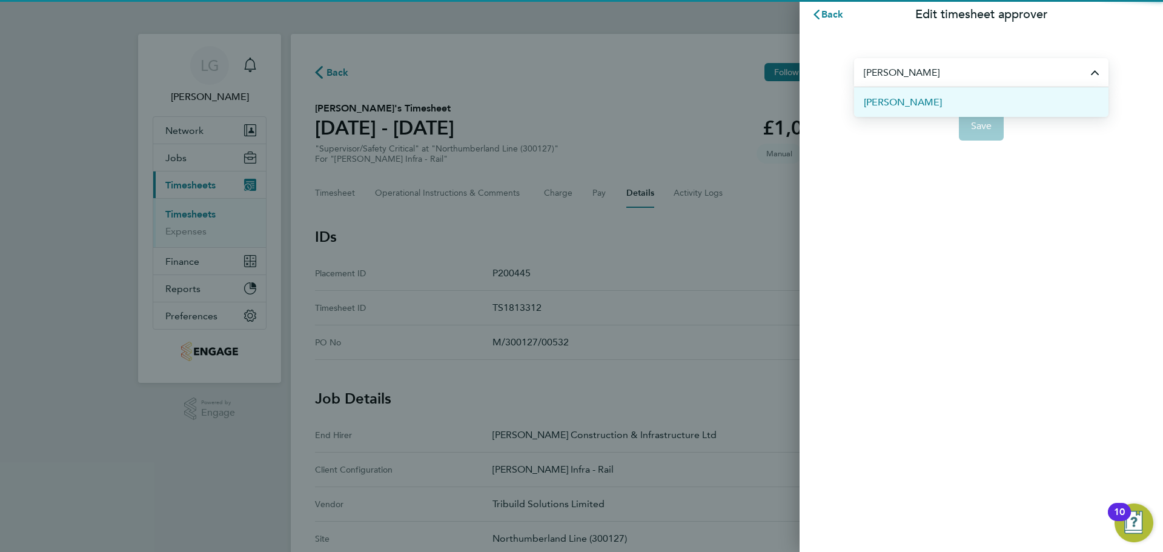
click at [915, 104] on li "[PERSON_NAME]" at bounding box center [981, 102] width 255 height 30
type input "[PERSON_NAME]"
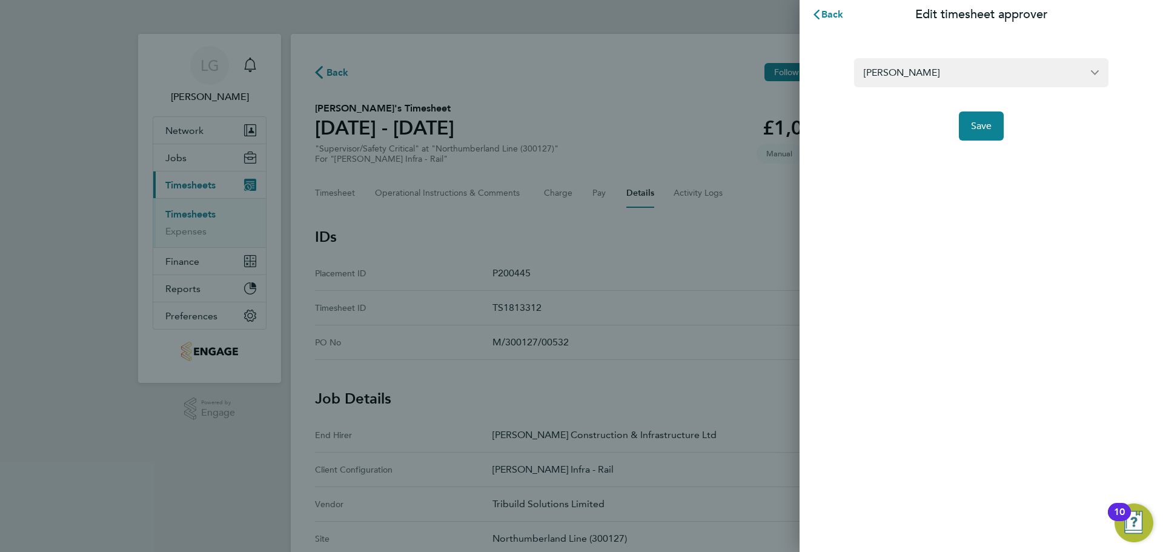
click at [898, 178] on div "Back Edit timesheet approver [PERSON_NAME] Save" at bounding box center [982, 276] width 364 height 552
click at [982, 135] on button "Save" at bounding box center [981, 125] width 45 height 29
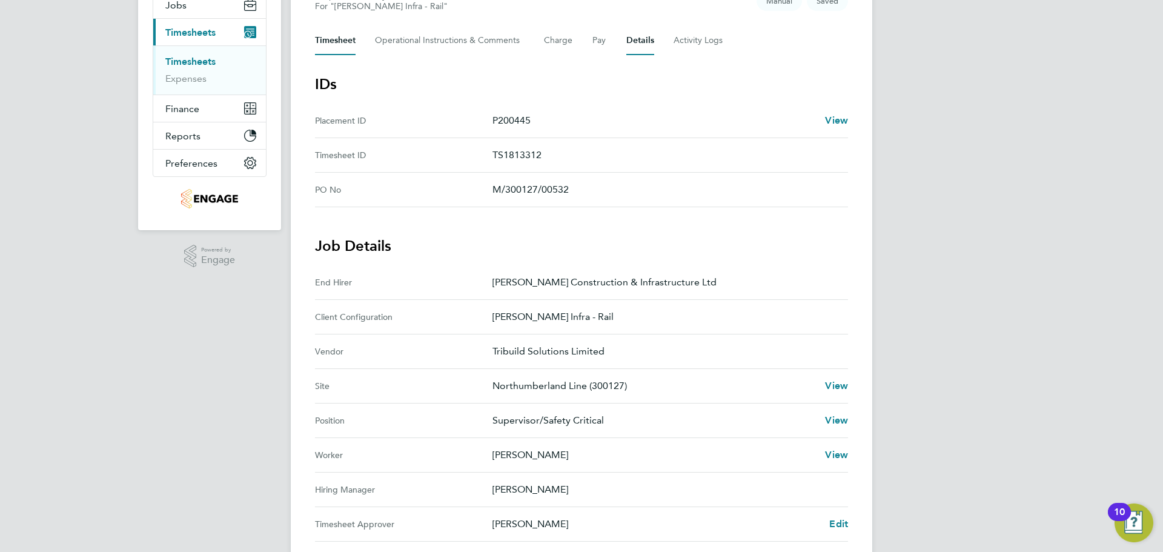
click at [342, 39] on button "Timesheet" at bounding box center [335, 40] width 41 height 29
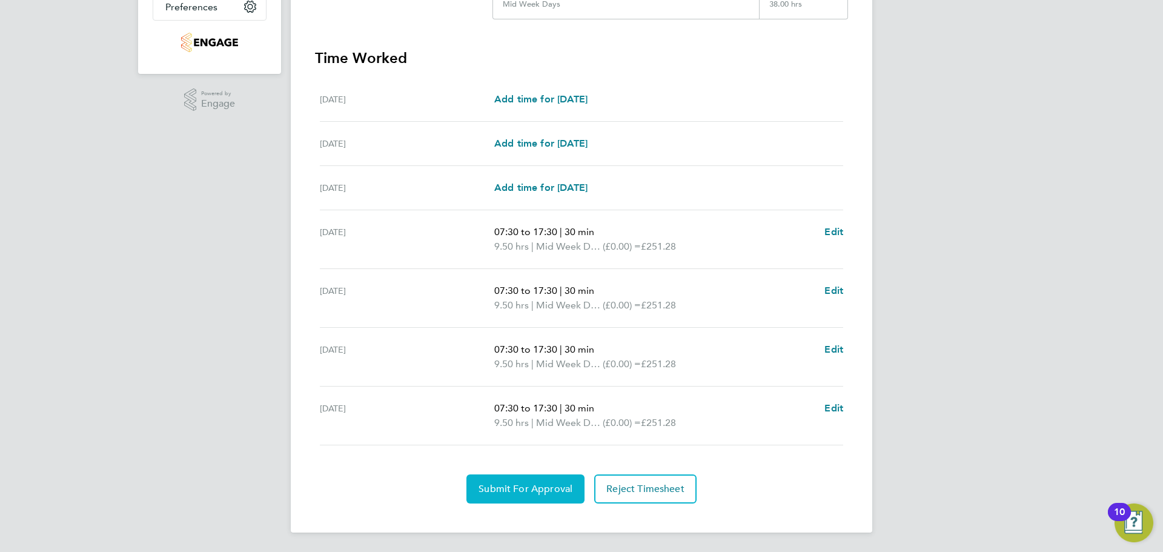
click at [514, 486] on span "Submit For Approval" at bounding box center [526, 489] width 94 height 12
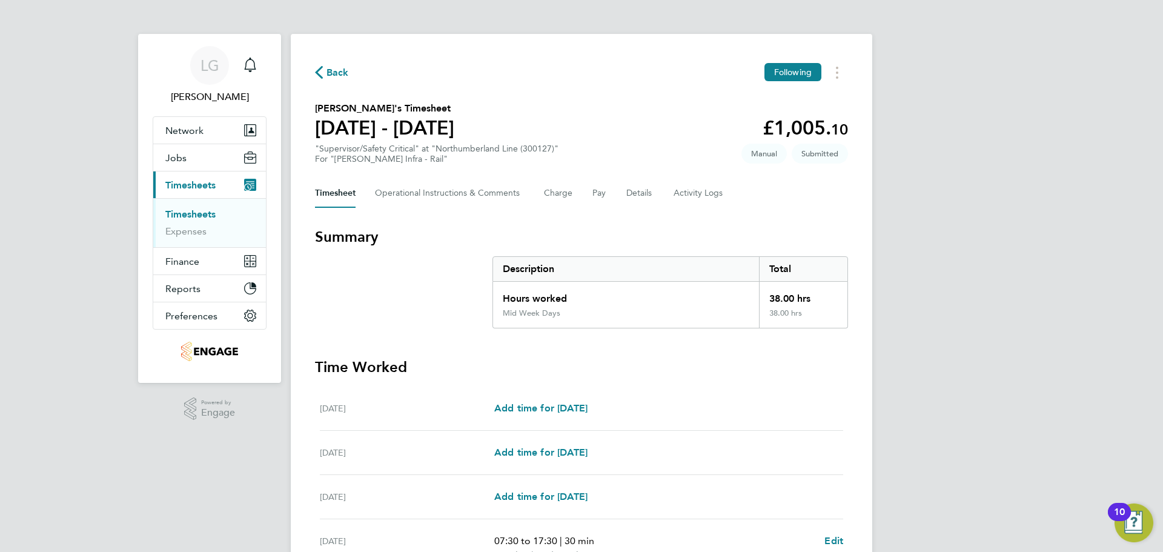
click at [192, 217] on link "Timesheets" at bounding box center [190, 214] width 50 height 12
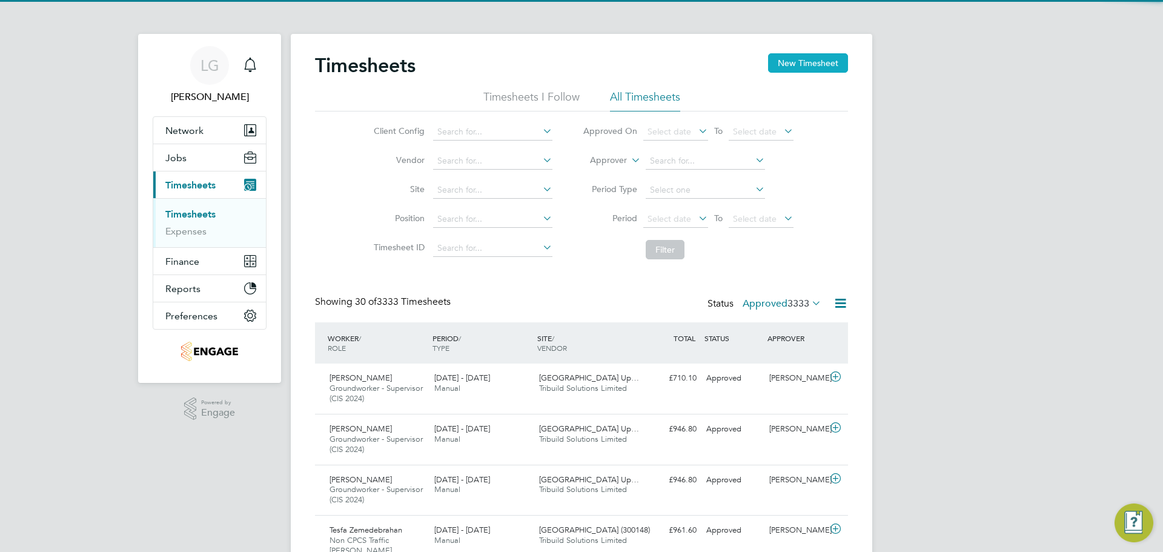
click at [799, 64] on button "New Timesheet" at bounding box center [808, 62] width 80 height 19
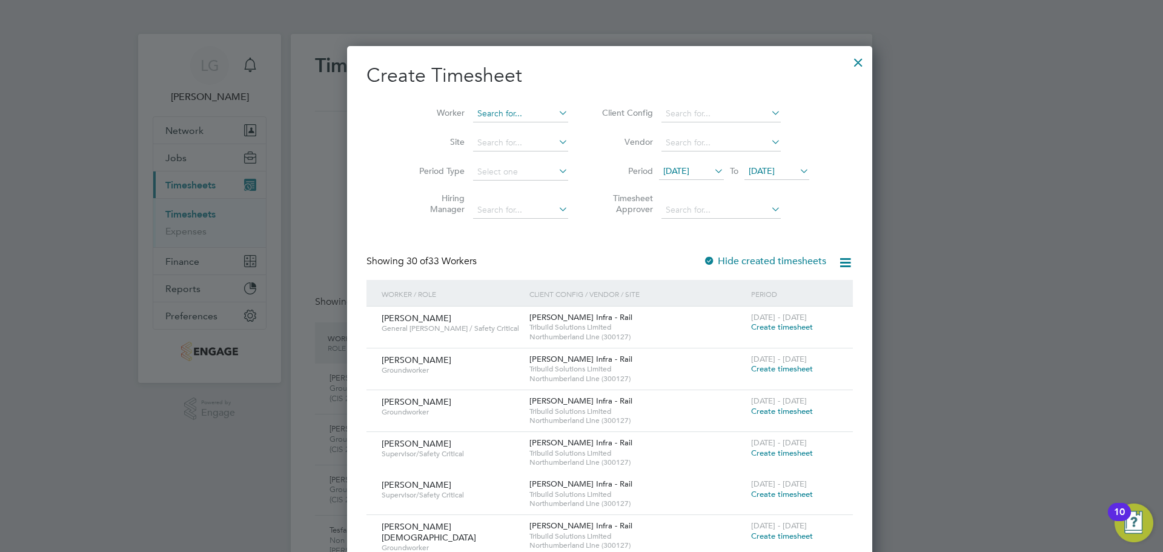
click at [473, 117] on input at bounding box center [520, 113] width 95 height 17
click at [475, 125] on li "[PERSON_NAME]" at bounding box center [519, 130] width 150 height 16
type input "[PERSON_NAME]"
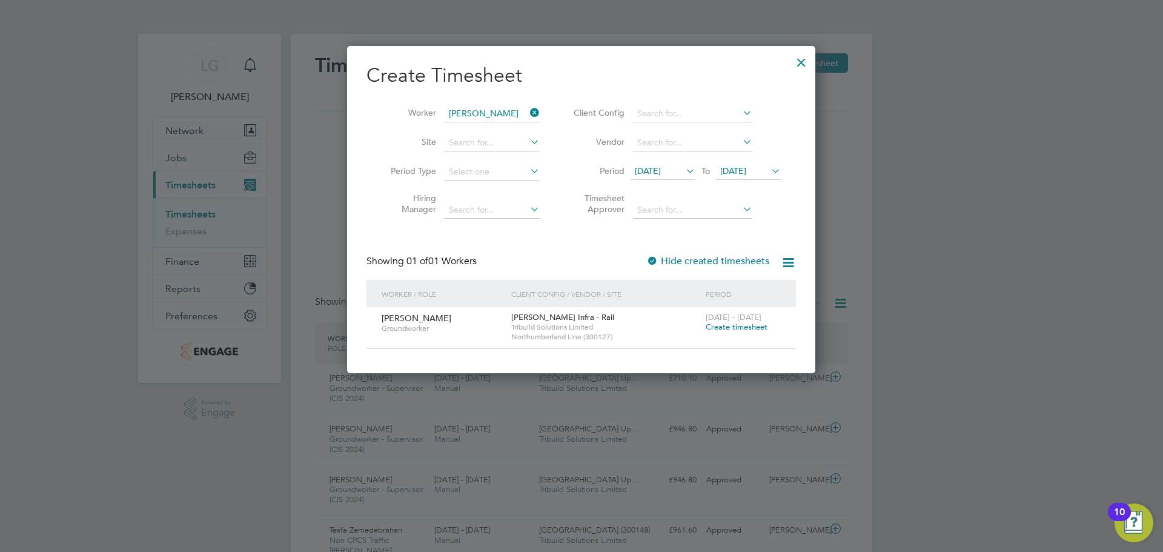
click at [726, 327] on span "Create timesheet" at bounding box center [737, 327] width 62 height 10
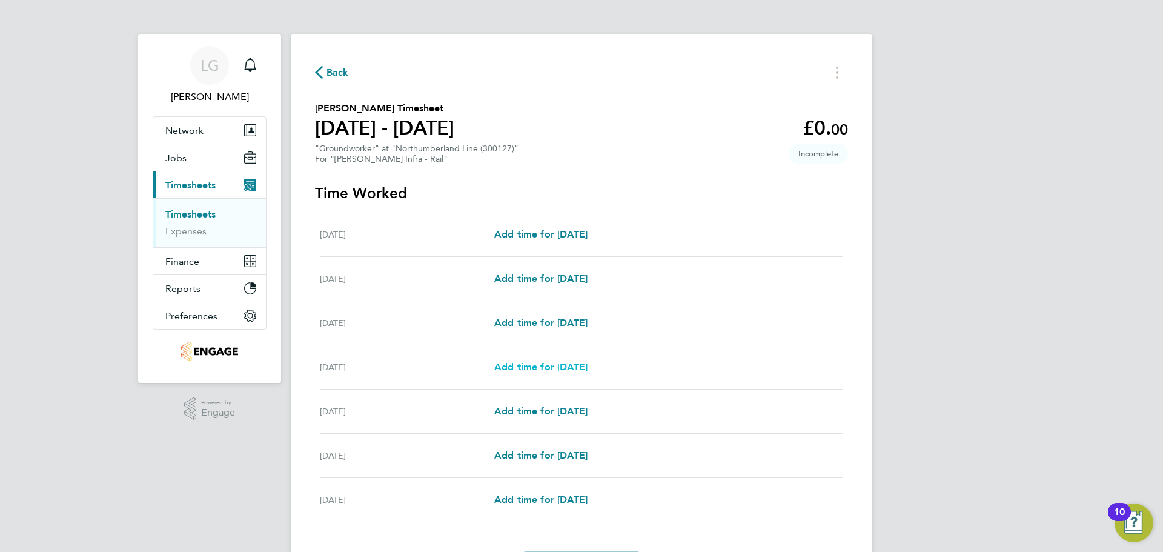
click at [587, 369] on span "Add time for [DATE]" at bounding box center [540, 367] width 93 height 12
select select "30"
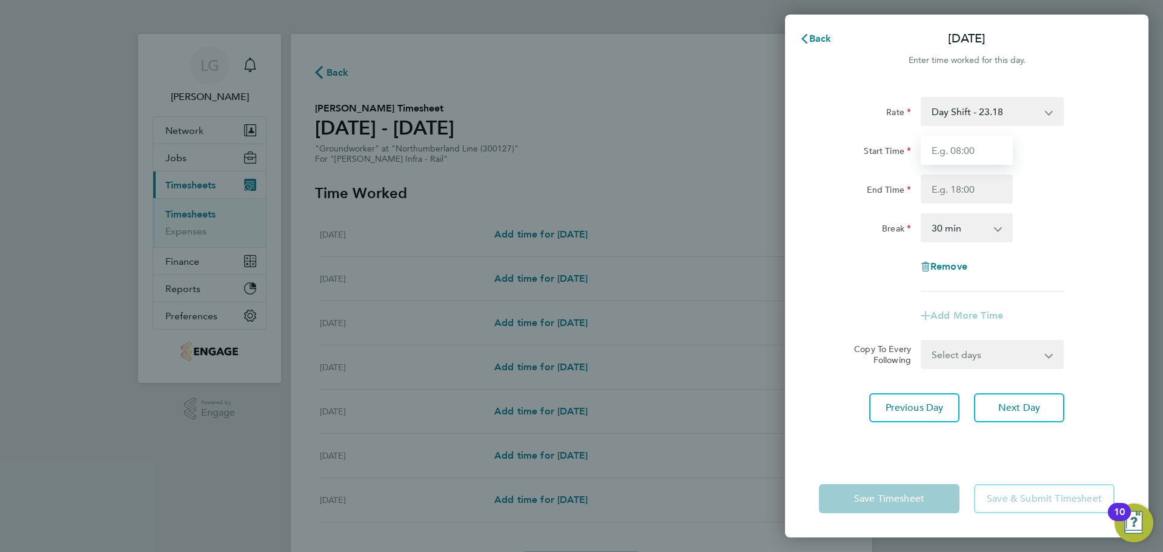
click at [954, 153] on input "Start Time" at bounding box center [967, 150] width 92 height 29
type input "07:30"
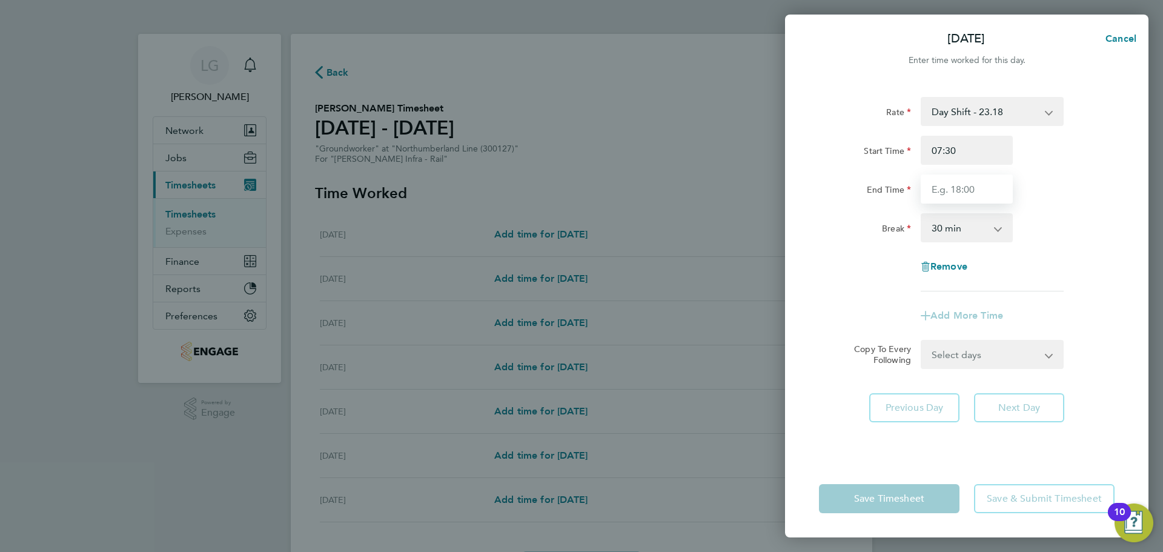
click at [968, 193] on input "End Time" at bounding box center [967, 189] width 92 height 29
type input "17:30"
click at [1074, 209] on div "Rate Day Shift - 23.18 Night Shift - 26.65 Weekend Shift - 30.13 Bank Holiday -…" at bounding box center [967, 194] width 296 height 195
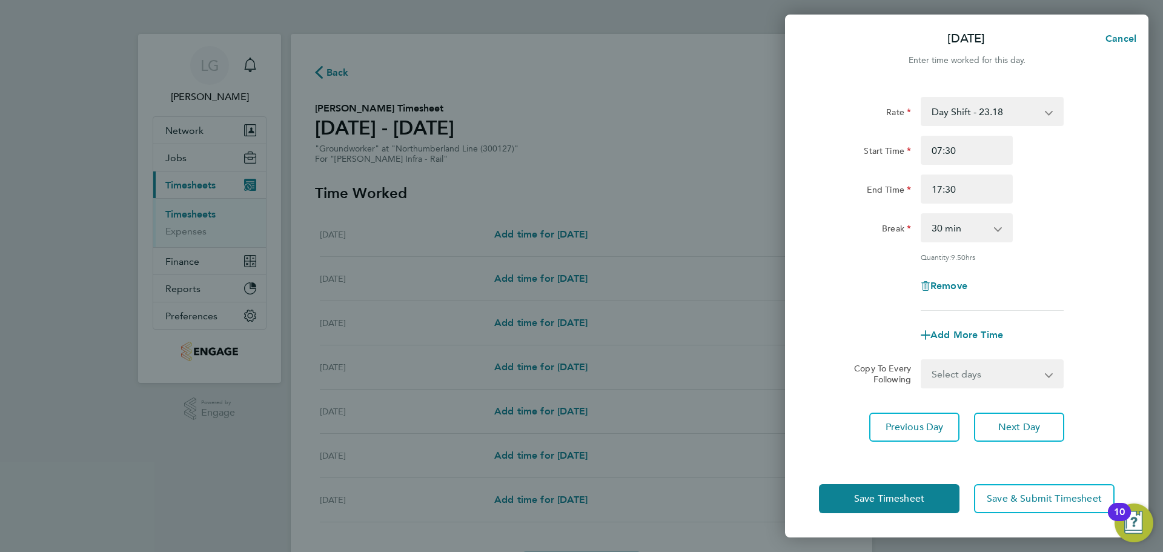
click at [1006, 372] on select "Select days Day [DATE] [DATE] [DATE]" at bounding box center [985, 374] width 127 height 27
select select "DAY"
click at [922, 361] on select "Select days Day [DATE] [DATE] [DATE]" at bounding box center [985, 374] width 127 height 27
select select "[DATE]"
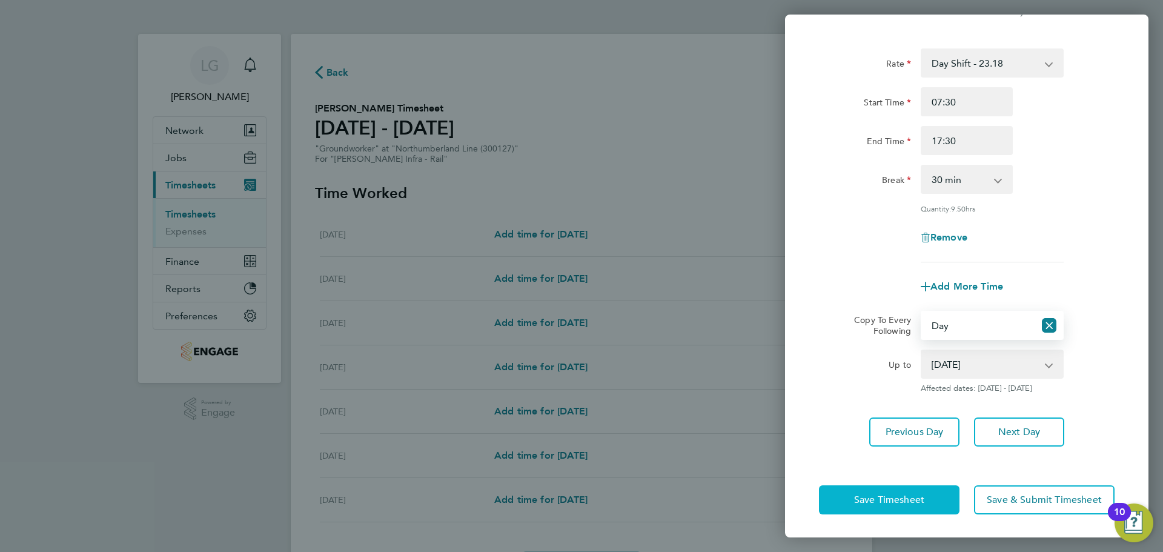
click at [909, 506] on button "Save Timesheet" at bounding box center [889, 499] width 141 height 29
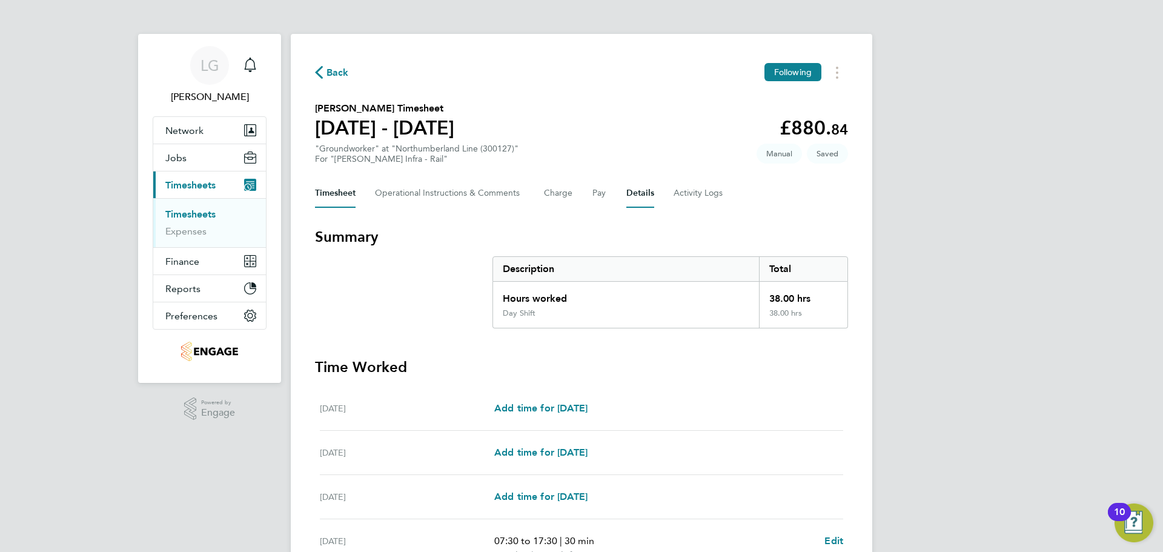
click at [634, 188] on button "Details" at bounding box center [641, 193] width 28 height 29
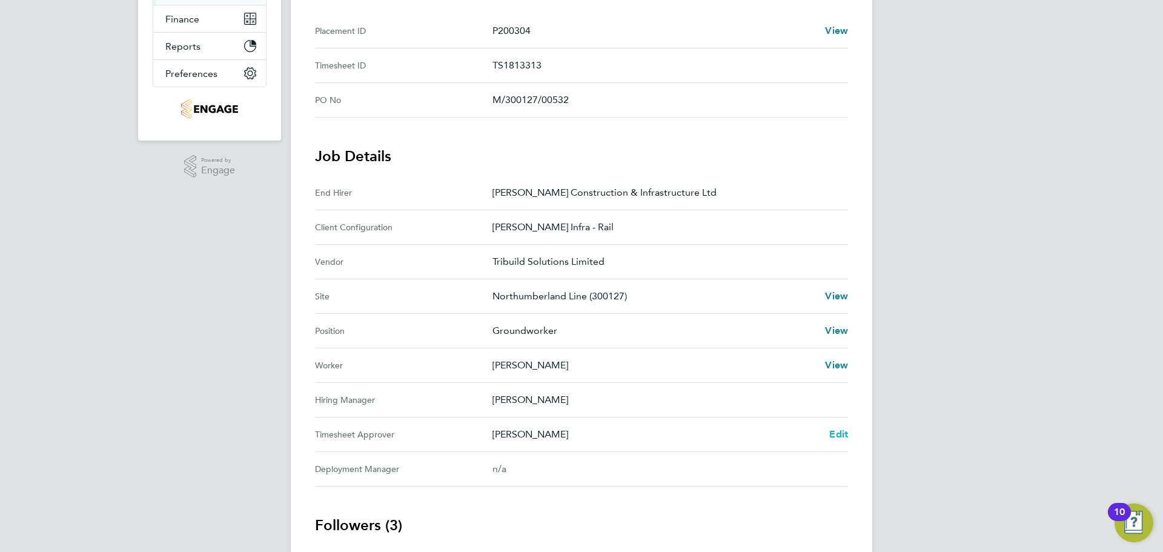
click at [837, 436] on span "Edit" at bounding box center [839, 434] width 19 height 12
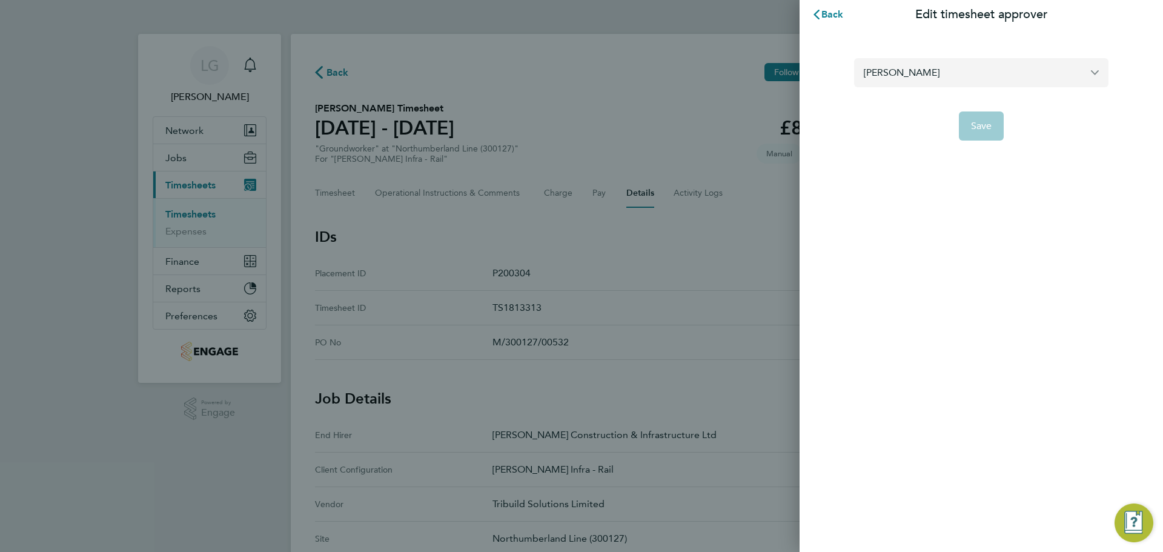
click at [912, 68] on input "[PERSON_NAME]" at bounding box center [981, 72] width 255 height 28
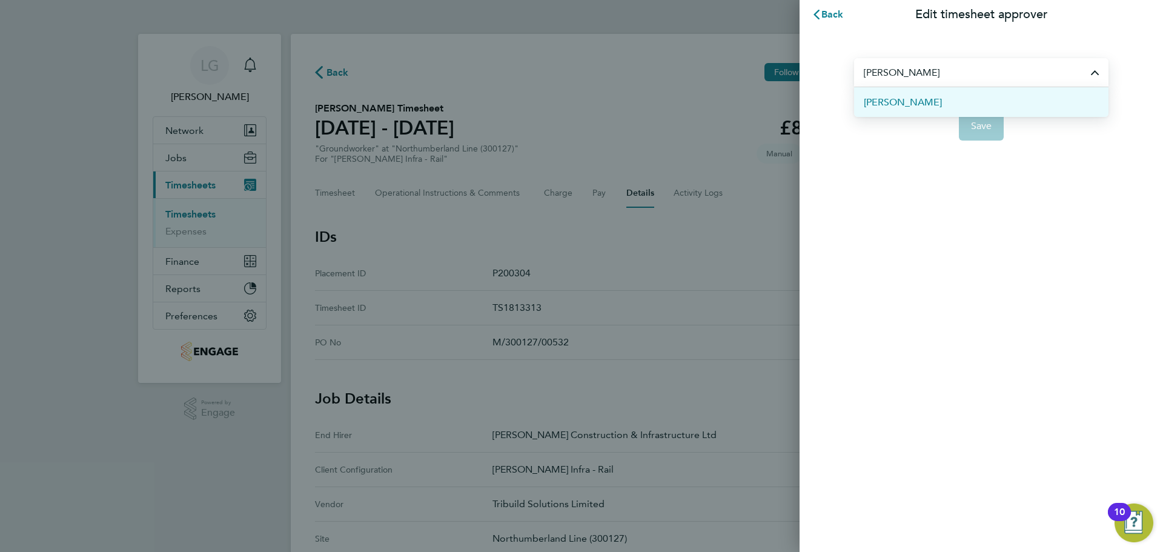
click at [920, 103] on li "[PERSON_NAME]" at bounding box center [981, 102] width 255 height 30
type input "[PERSON_NAME]"
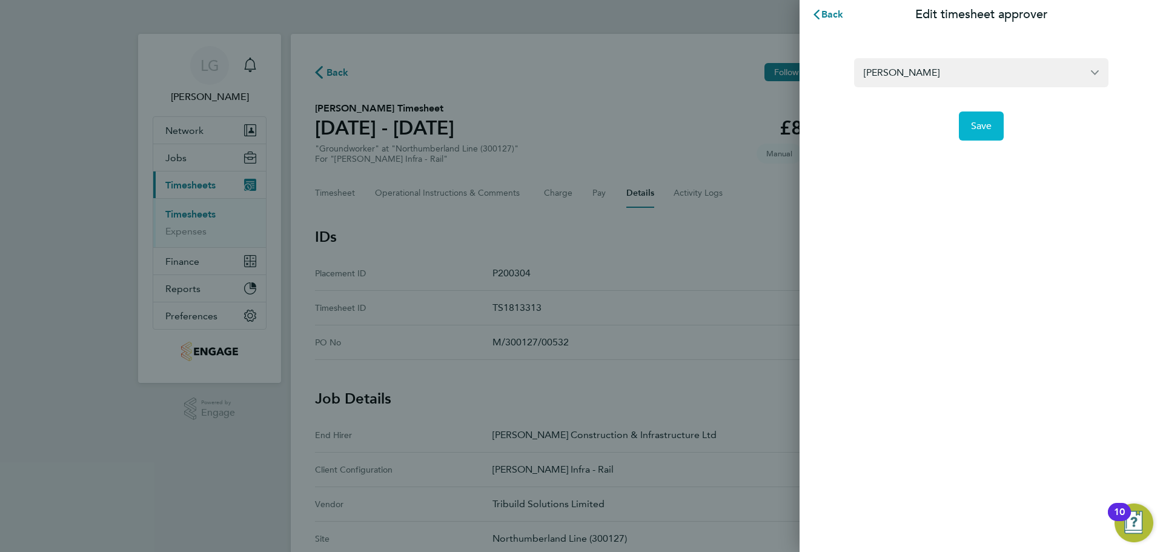
click at [979, 124] on span "Save" at bounding box center [981, 126] width 21 height 12
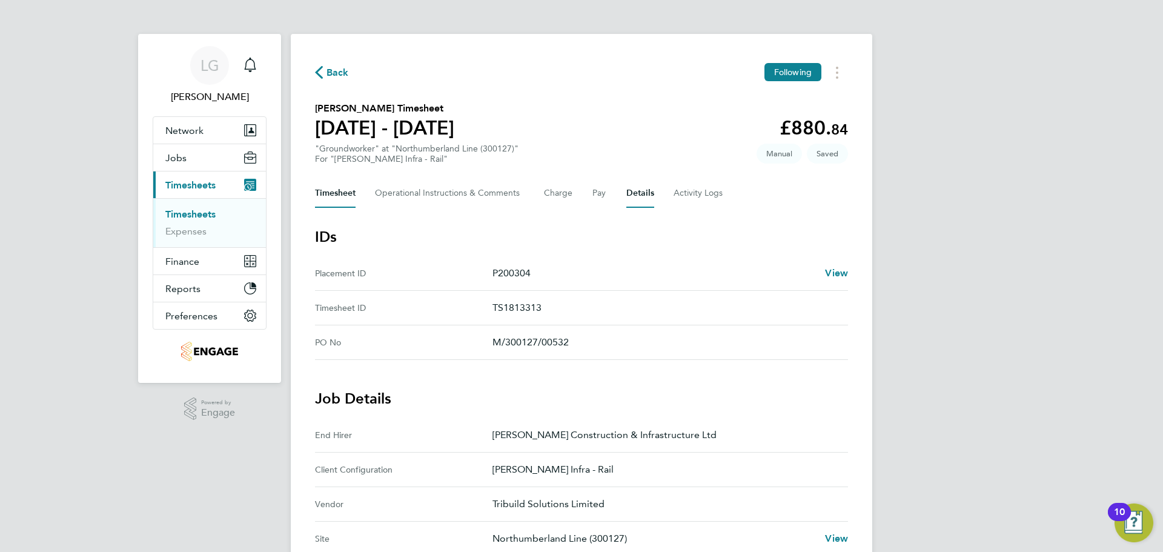
click at [324, 185] on button "Timesheet" at bounding box center [335, 193] width 41 height 29
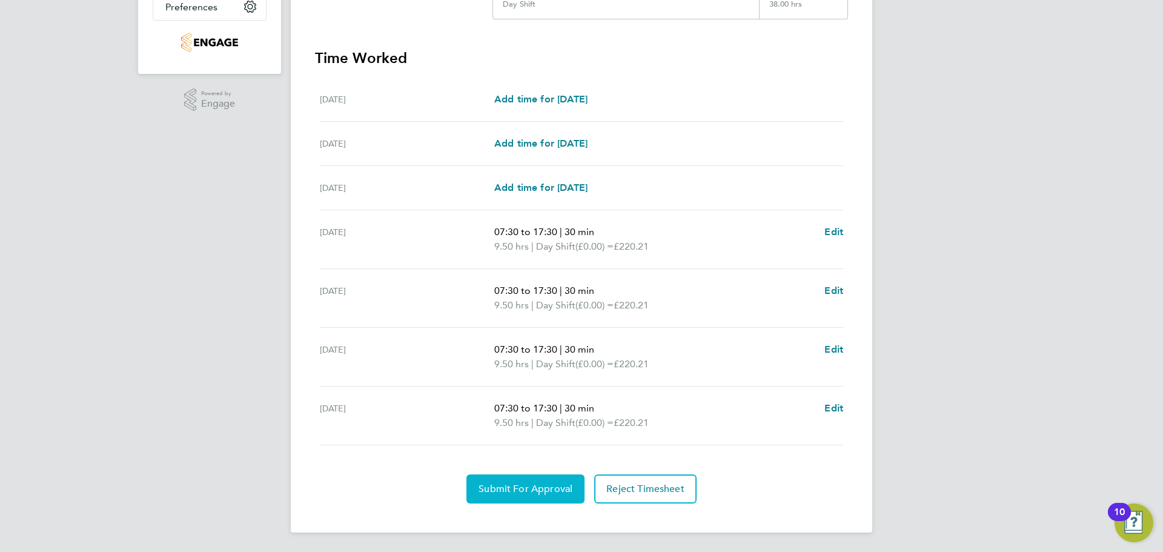
click at [507, 488] on span "Submit For Approval" at bounding box center [526, 489] width 94 height 12
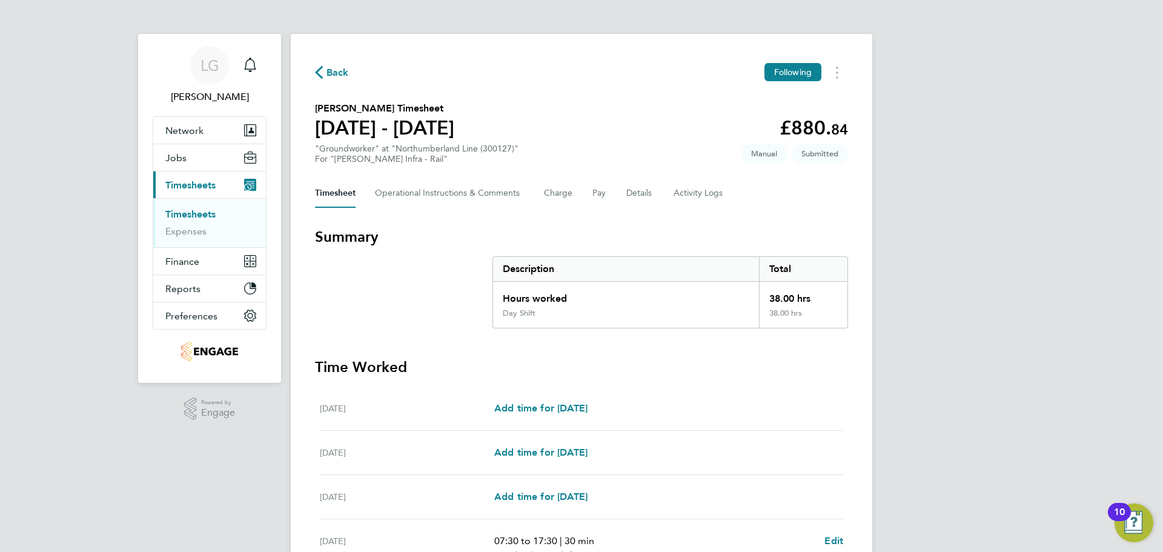
click at [205, 210] on link "Timesheets" at bounding box center [190, 214] width 50 height 12
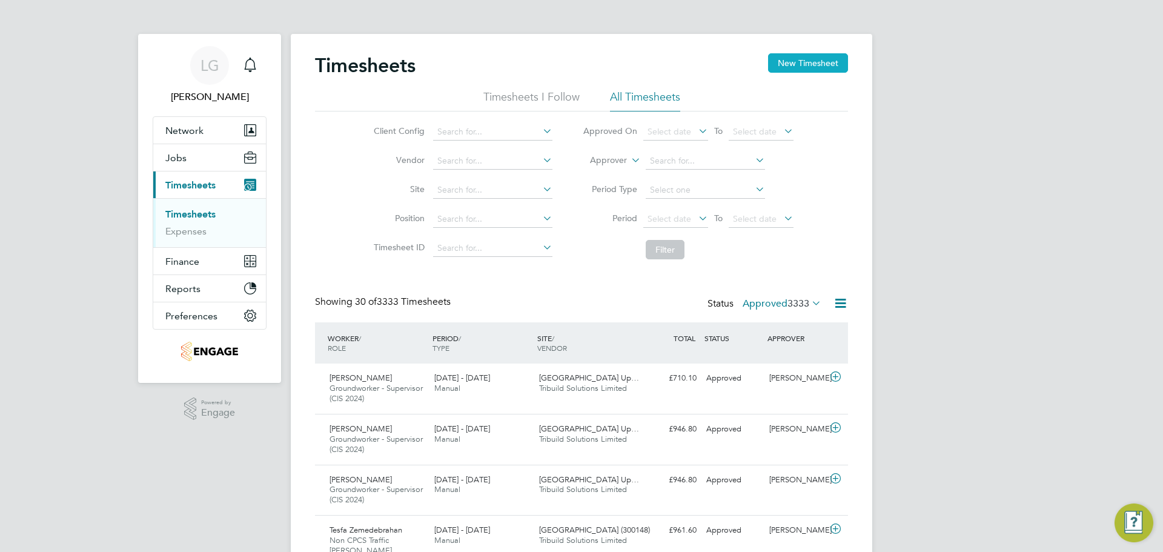
click at [807, 61] on button "New Timesheet" at bounding box center [808, 62] width 80 height 19
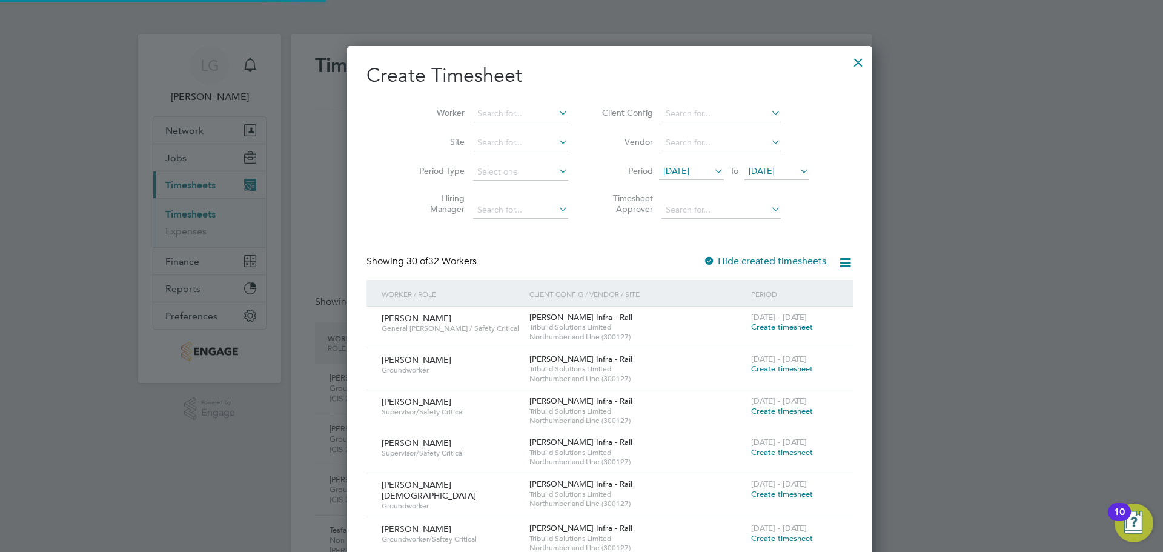
click at [493, 103] on li "Worker" at bounding box center [489, 113] width 188 height 29
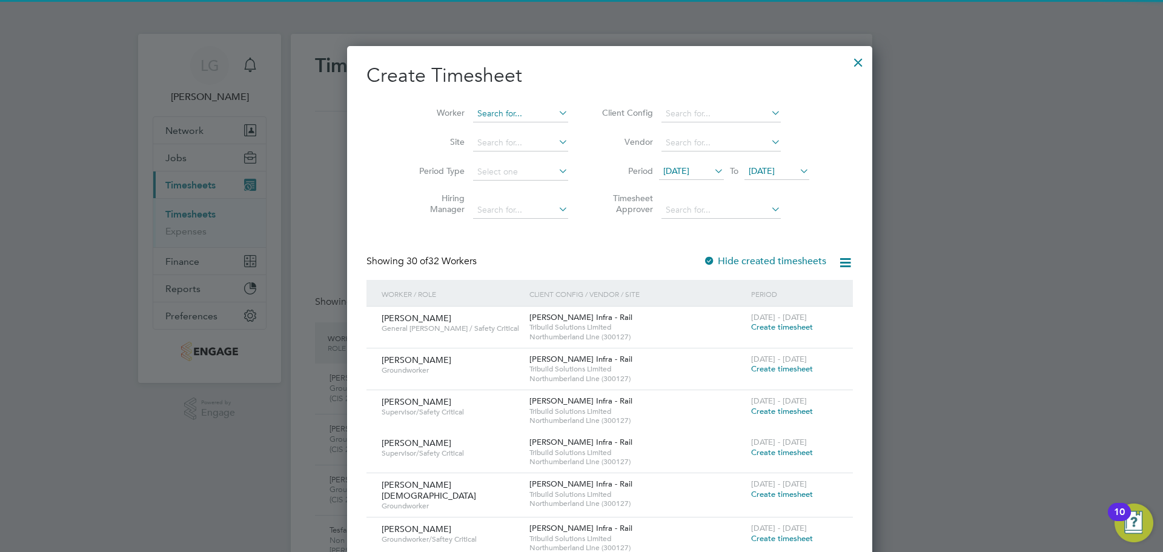
click at [494, 113] on input at bounding box center [520, 113] width 95 height 17
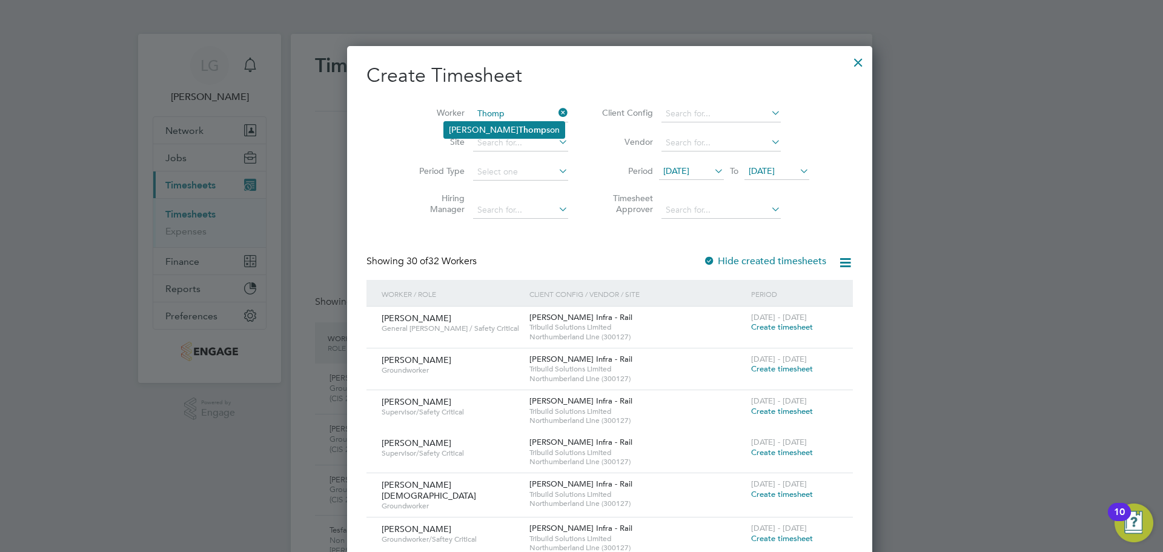
click at [519, 127] on b "Thomp" at bounding box center [533, 130] width 28 height 10
type input "[PERSON_NAME]"
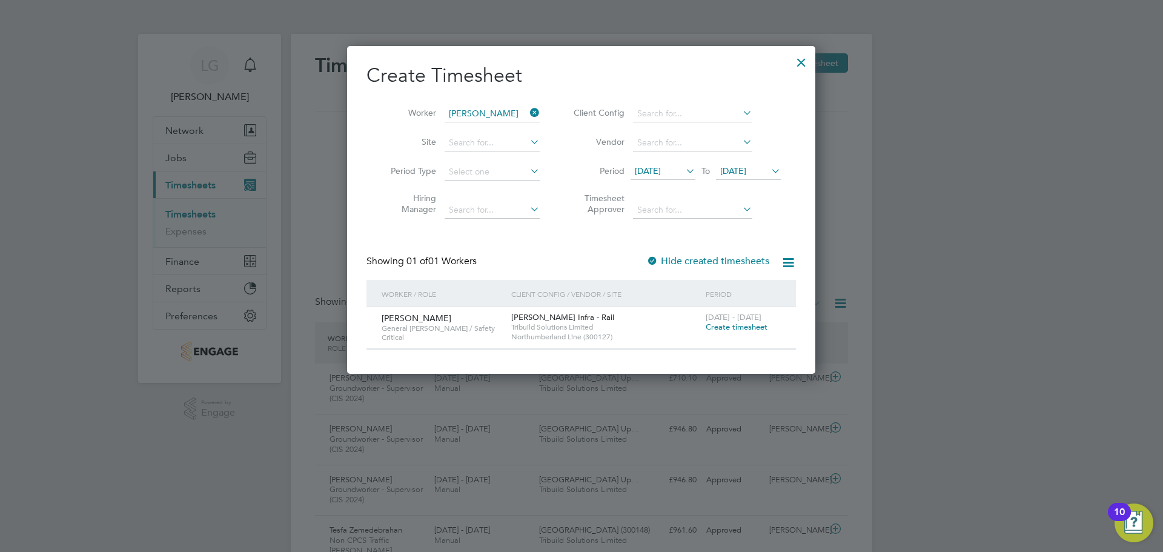
click at [747, 327] on span "Create timesheet" at bounding box center [737, 327] width 62 height 10
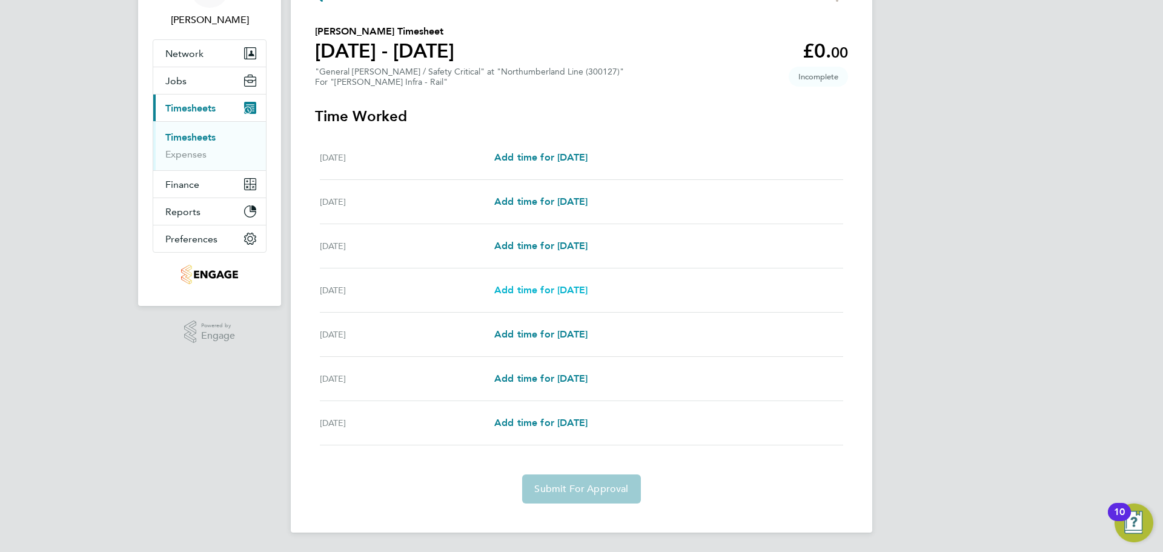
click at [557, 292] on span "Add time for [DATE]" at bounding box center [540, 290] width 93 height 12
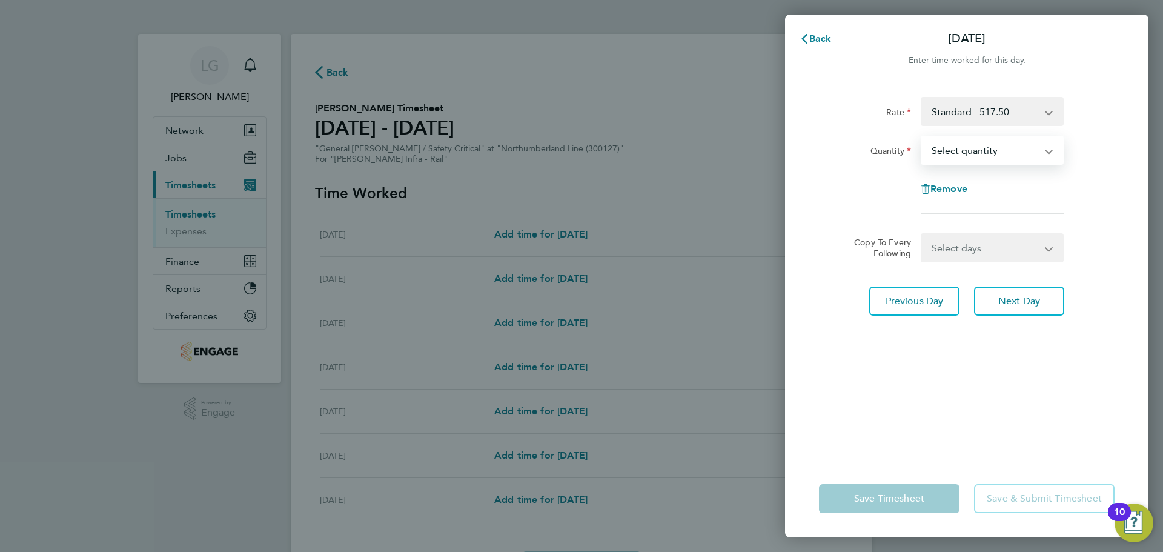
click at [985, 152] on select "Select quantity 0.5 1" at bounding box center [985, 150] width 126 height 27
select select "1"
click at [922, 137] on select "Select quantity 0.5 1" at bounding box center [985, 150] width 126 height 27
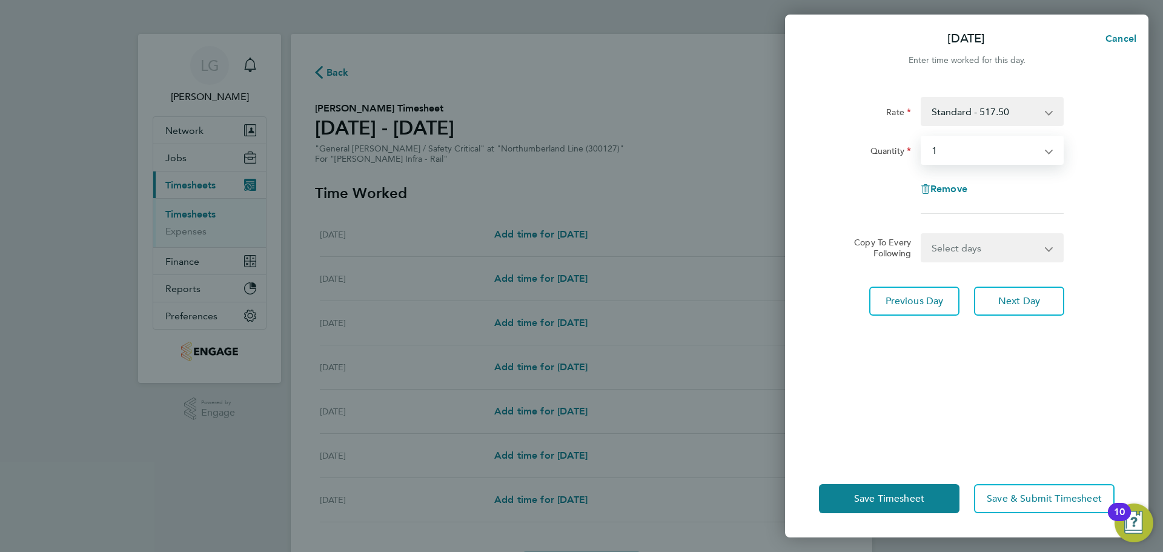
drag, startPoint x: 982, startPoint y: 251, endPoint x: 982, endPoint y: 260, distance: 9.1
click at [982, 251] on select "Select days Day [DATE] [DATE] [DATE]" at bounding box center [985, 248] width 127 height 27
select select "DAY"
click at [922, 235] on select "Select days Day [DATE] [DATE] [DATE]" at bounding box center [985, 248] width 127 height 27
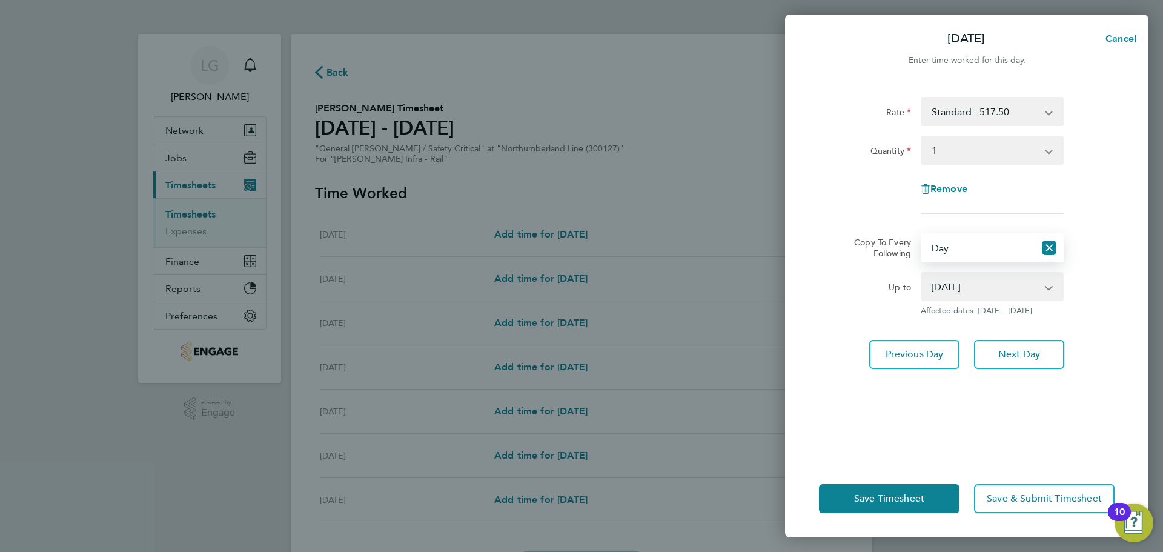
click at [979, 294] on select "[DATE] [DATE] [DATE]" at bounding box center [985, 286] width 126 height 27
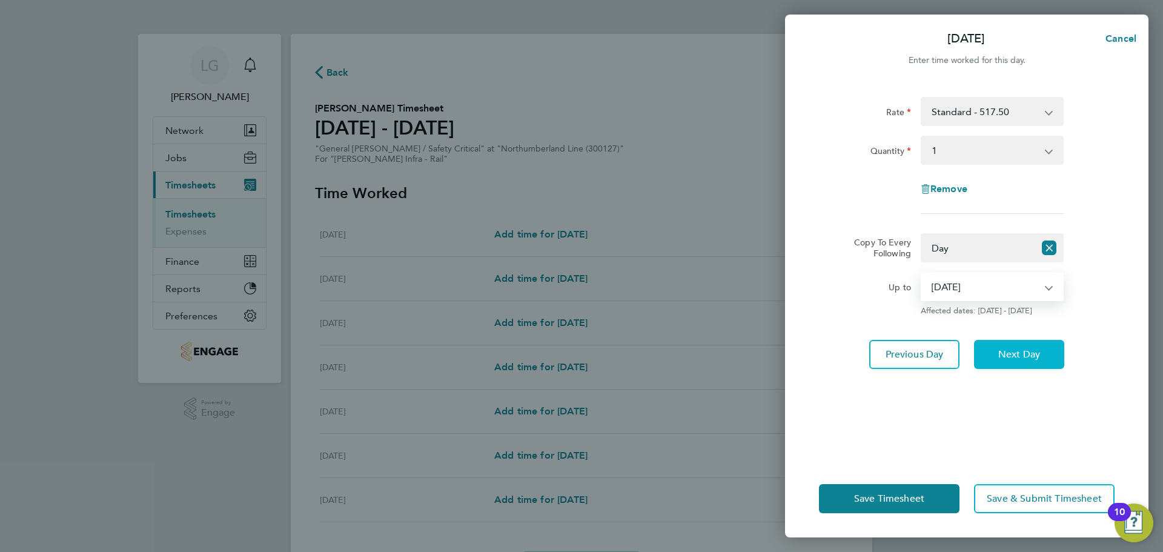
select select "[DATE]"
click at [922, 273] on select "[DATE] [DATE] [DATE]" at bounding box center [985, 286] width 126 height 27
click at [918, 447] on div "Rate Standard - 517.50 Weekend - 672.75 Bank Holiday - 776.25 Quantity Select q…" at bounding box center [967, 271] width 364 height 378
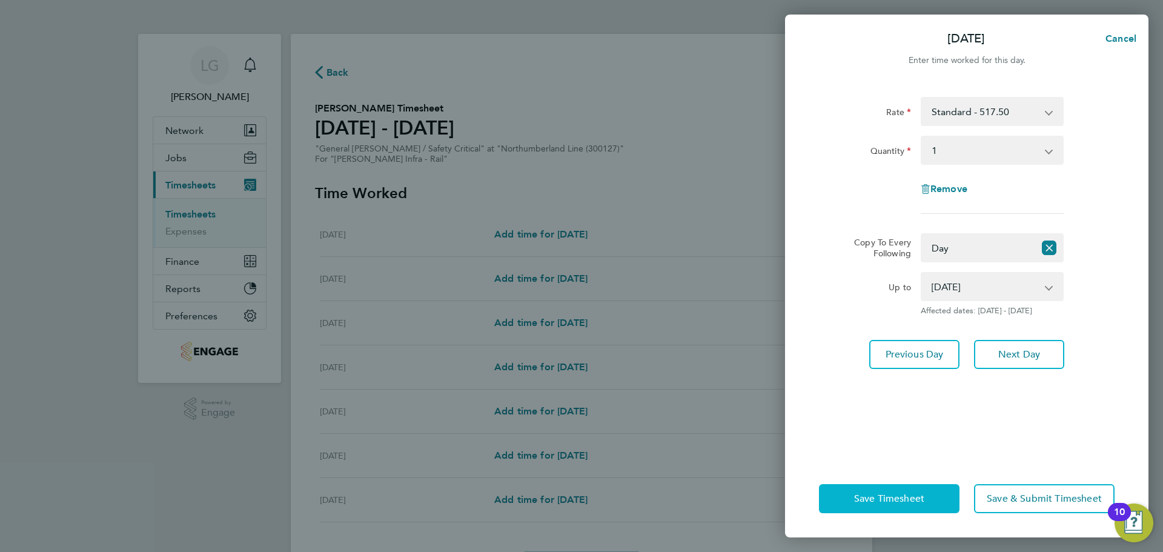
click at [916, 502] on span "Save Timesheet" at bounding box center [889, 499] width 70 height 12
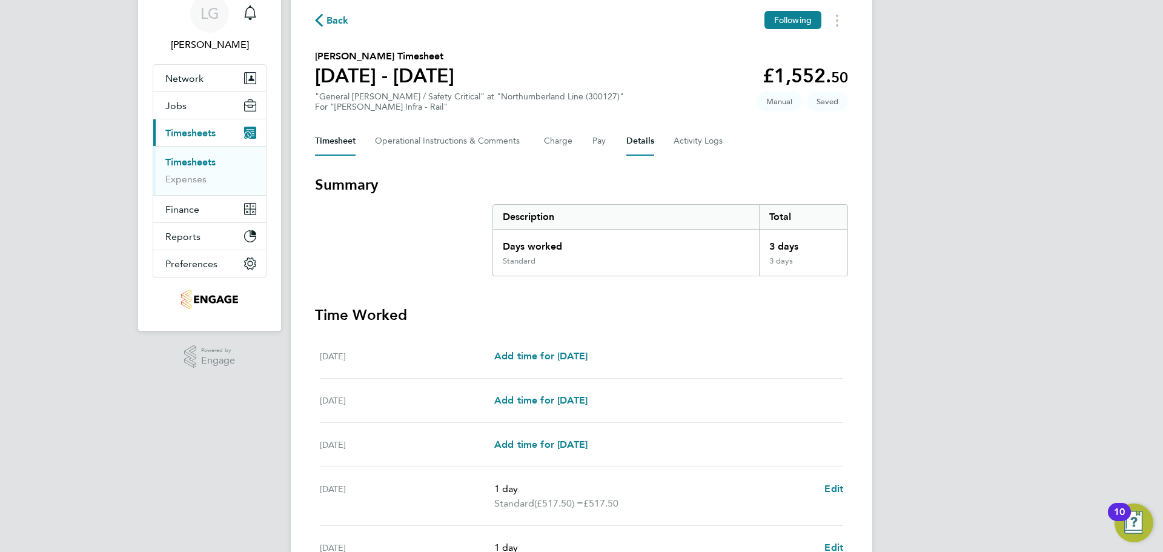
click at [640, 144] on button "Details" at bounding box center [641, 141] width 28 height 29
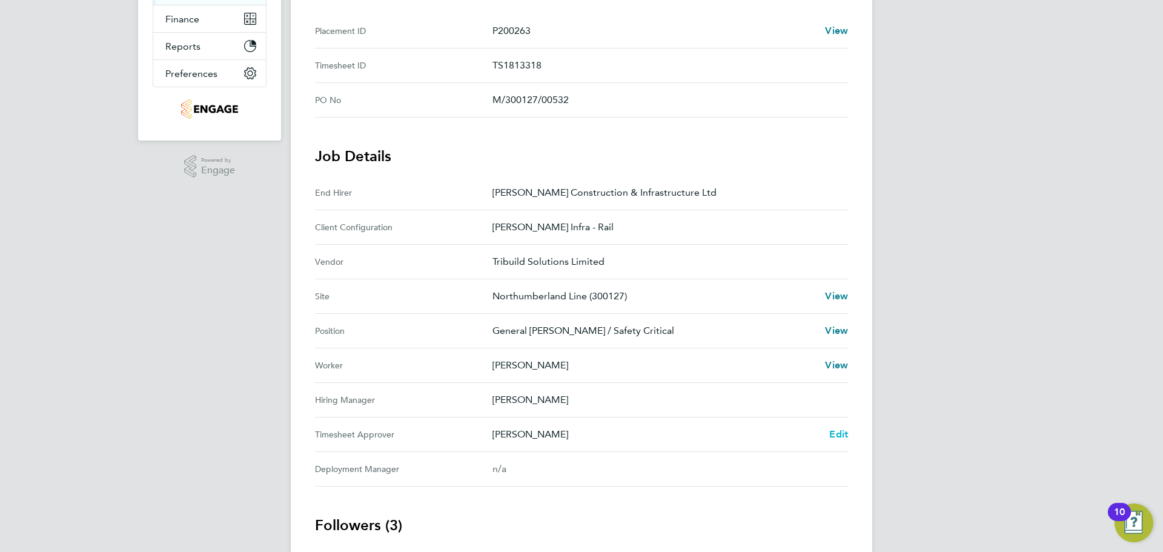
click at [842, 438] on span "Edit" at bounding box center [839, 434] width 19 height 12
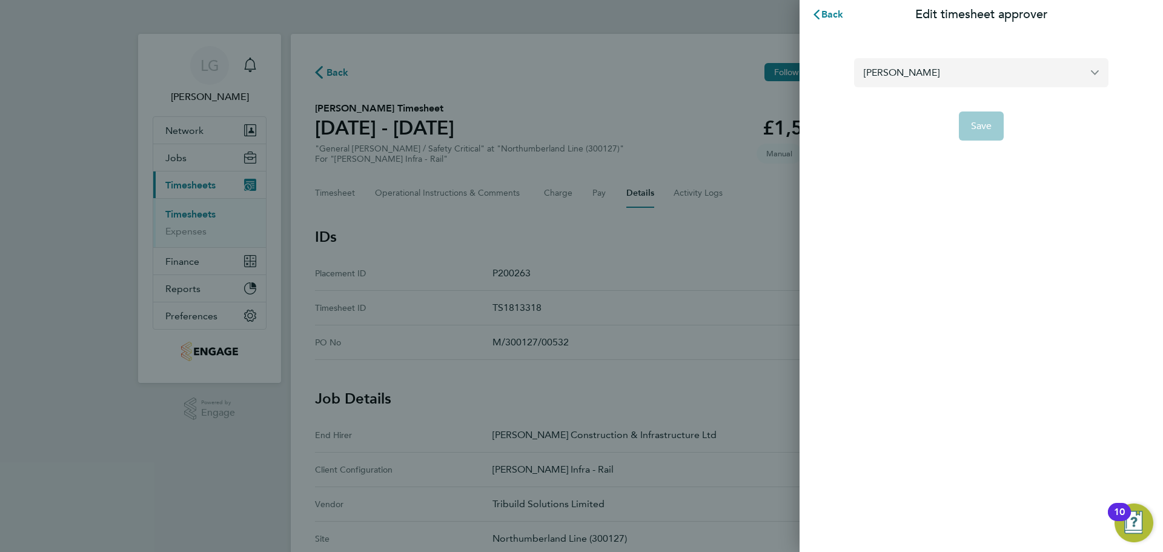
click at [921, 79] on input "[PERSON_NAME]" at bounding box center [981, 72] width 255 height 28
click at [921, 102] on li "[PERSON_NAME]" at bounding box center [986, 102] width 245 height 30
type input "[PERSON_NAME]"
click at [985, 123] on span "Save" at bounding box center [981, 126] width 21 height 12
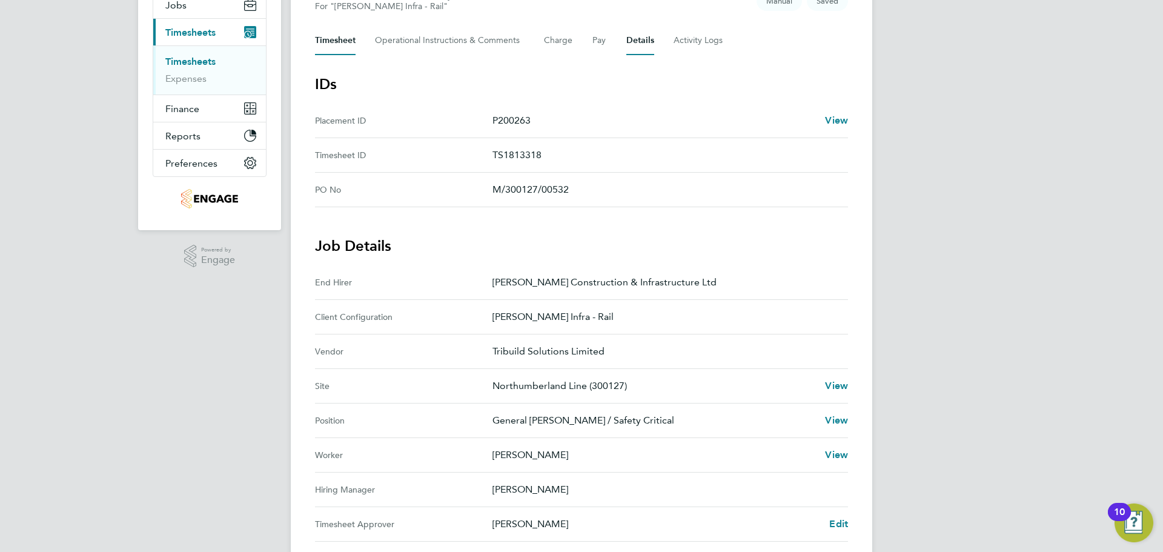
drag, startPoint x: 330, startPoint y: 42, endPoint x: 341, endPoint y: 50, distance: 14.0
click at [330, 42] on button "Timesheet" at bounding box center [335, 40] width 41 height 29
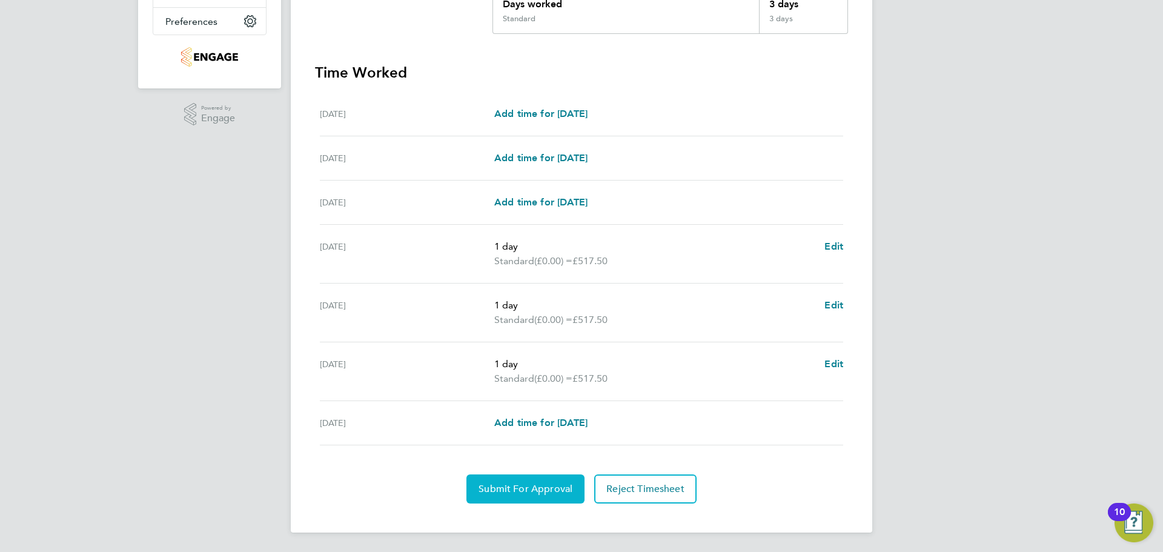
click at [533, 492] on span "Submit For Approval" at bounding box center [526, 489] width 94 height 12
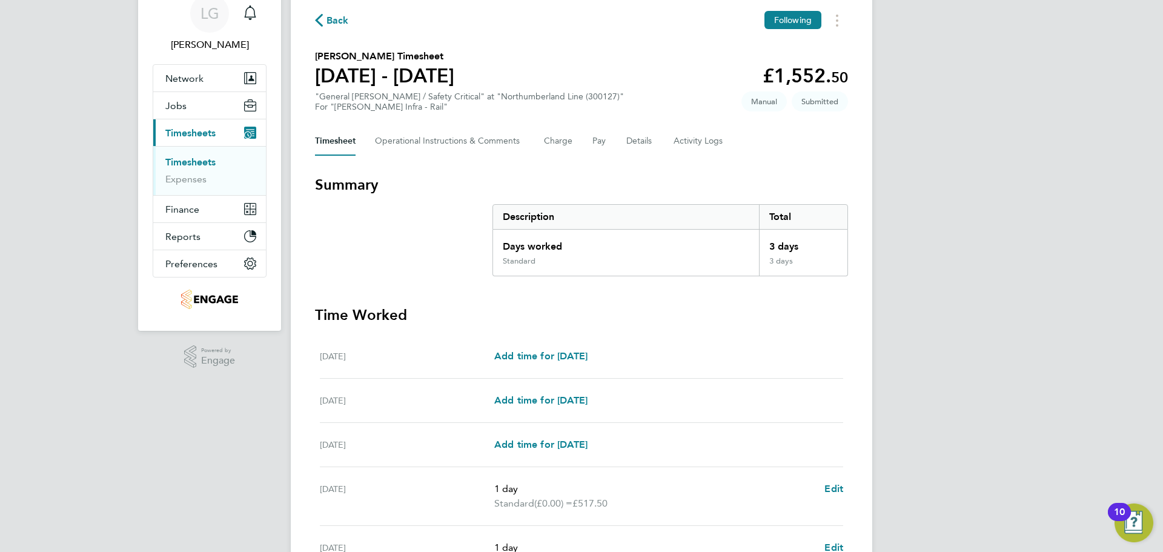
click at [195, 159] on link "Timesheets" at bounding box center [190, 162] width 50 height 12
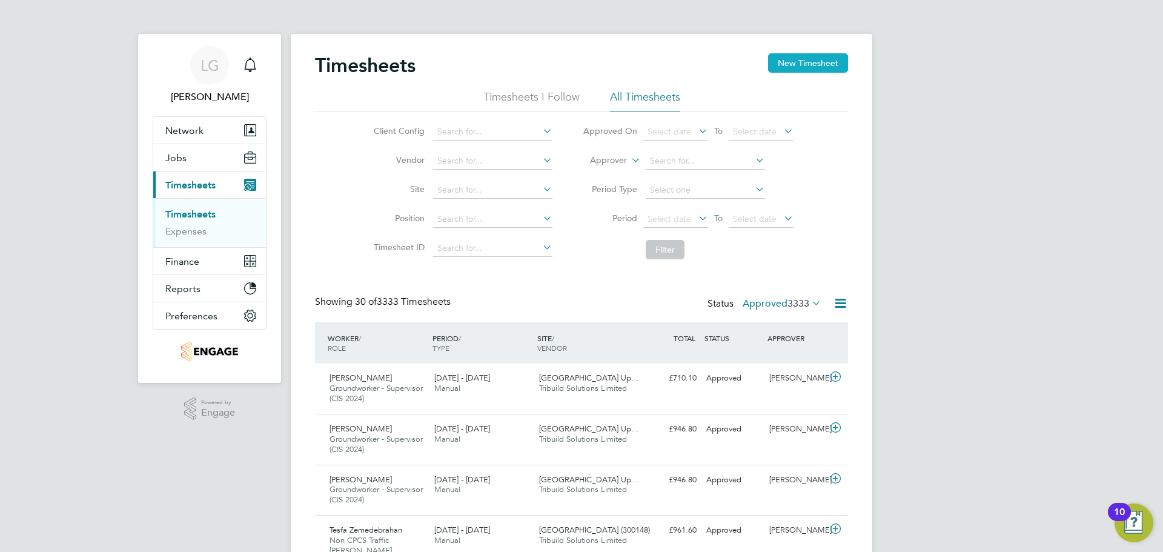
click at [817, 62] on button "New Timesheet" at bounding box center [808, 62] width 80 height 19
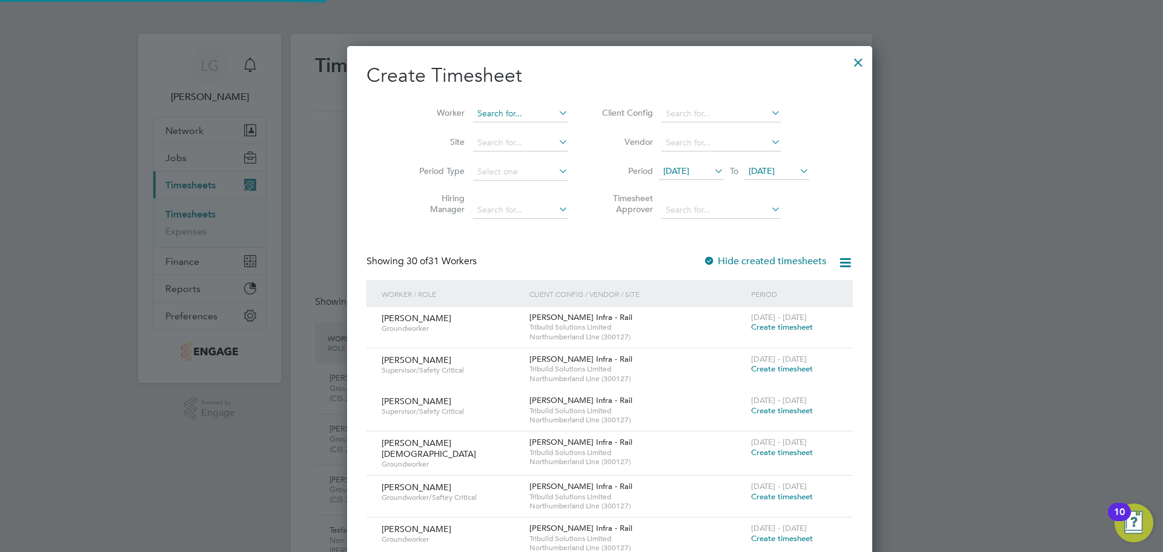
click at [473, 110] on input at bounding box center [520, 113] width 95 height 17
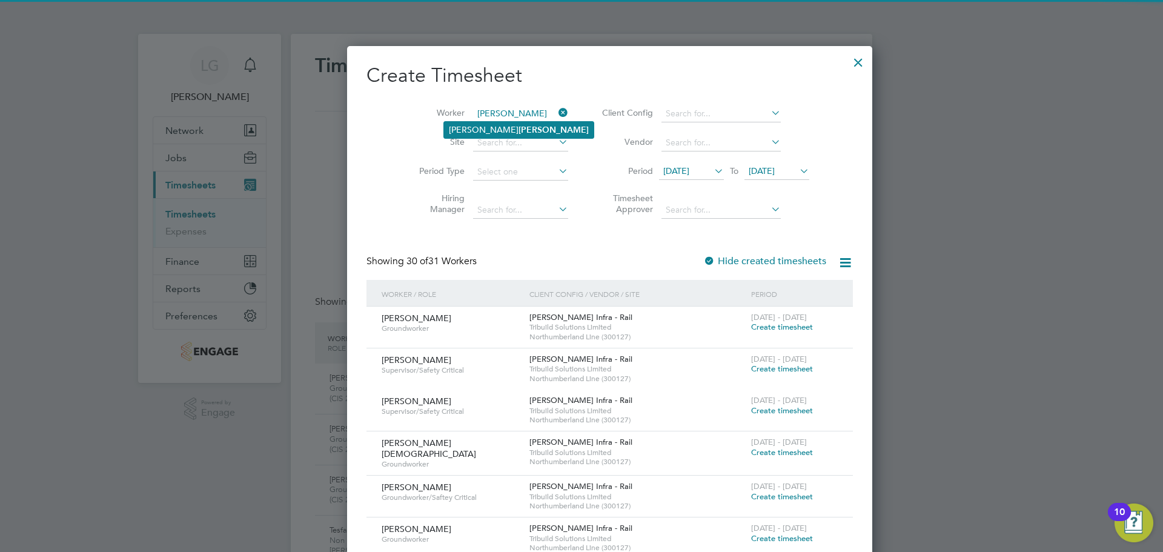
click at [519, 132] on b "[PERSON_NAME]" at bounding box center [554, 130] width 70 height 10
type input "[PERSON_NAME]"
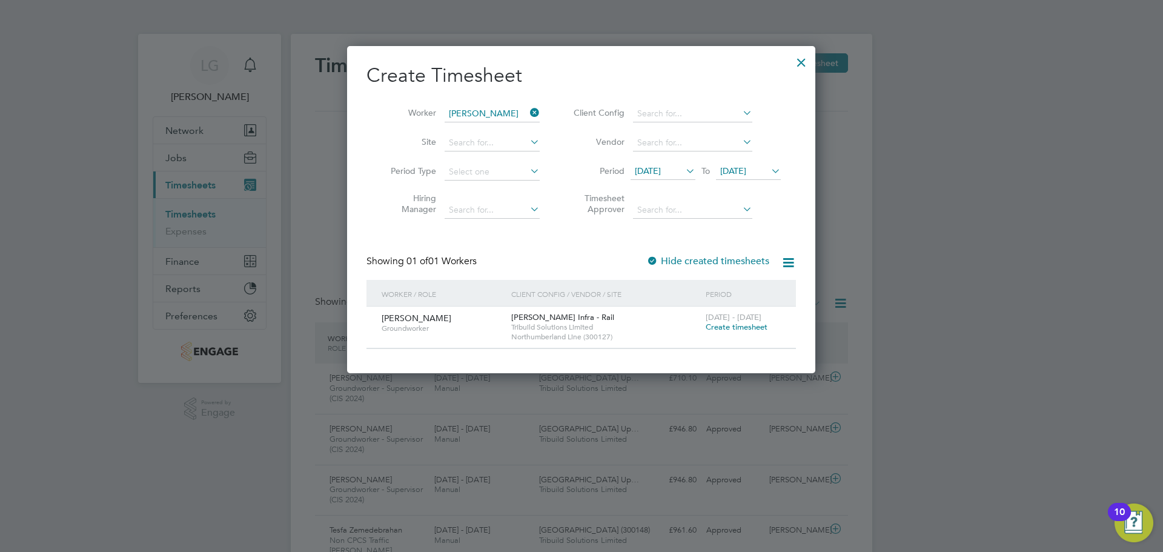
click at [802, 62] on div at bounding box center [802, 59] width 22 height 22
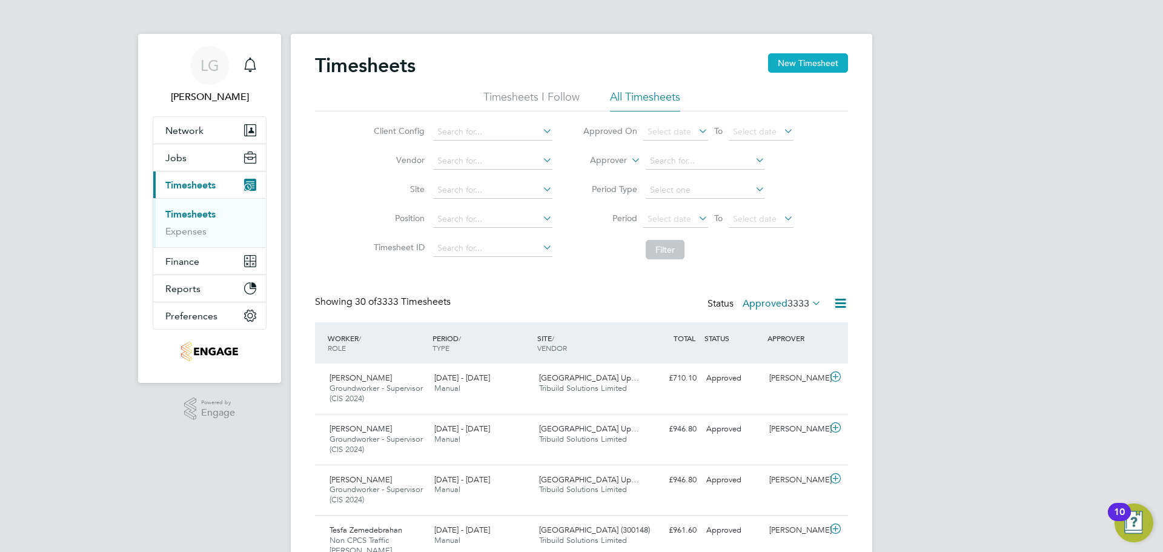
click at [810, 67] on button "New Timesheet" at bounding box center [808, 62] width 80 height 19
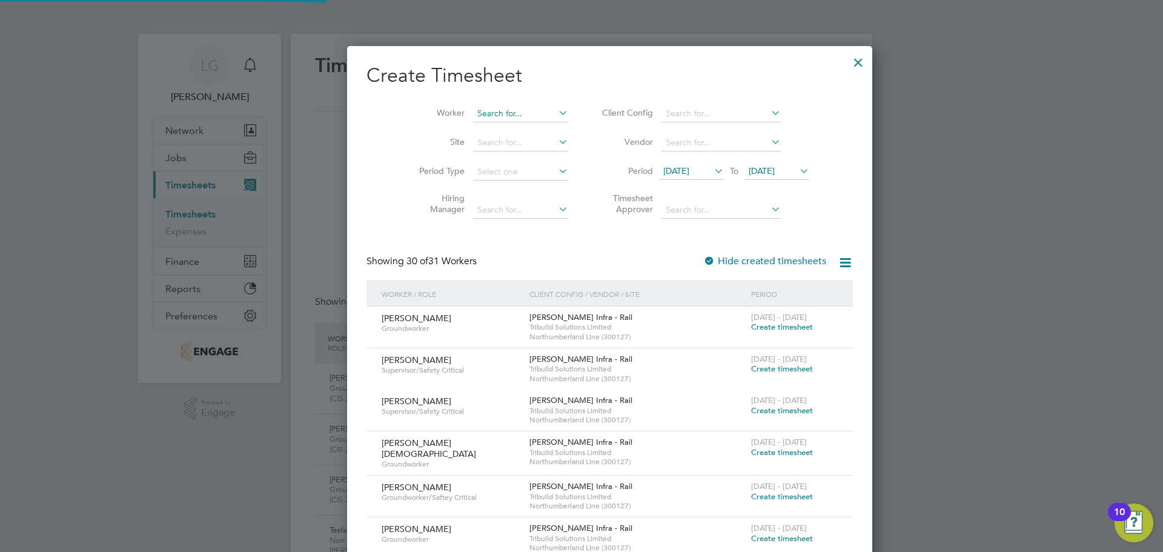
click at [492, 110] on input at bounding box center [520, 113] width 95 height 17
click at [489, 126] on li "[PERSON_NAME]" at bounding box center [519, 130] width 150 height 16
type input "[PERSON_NAME]"
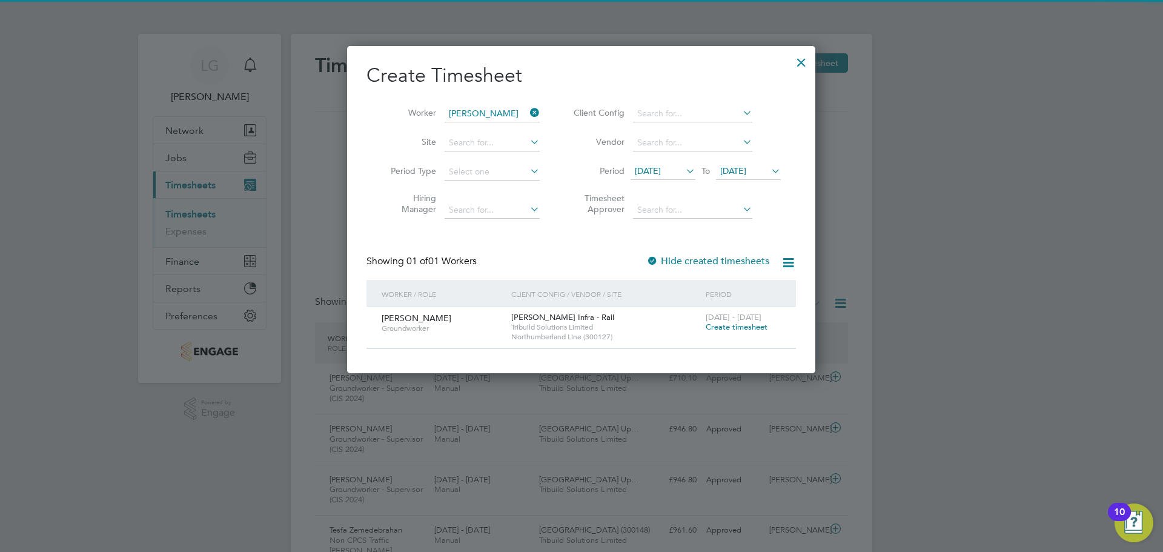
click at [720, 324] on span "Create timesheet" at bounding box center [737, 327] width 62 height 10
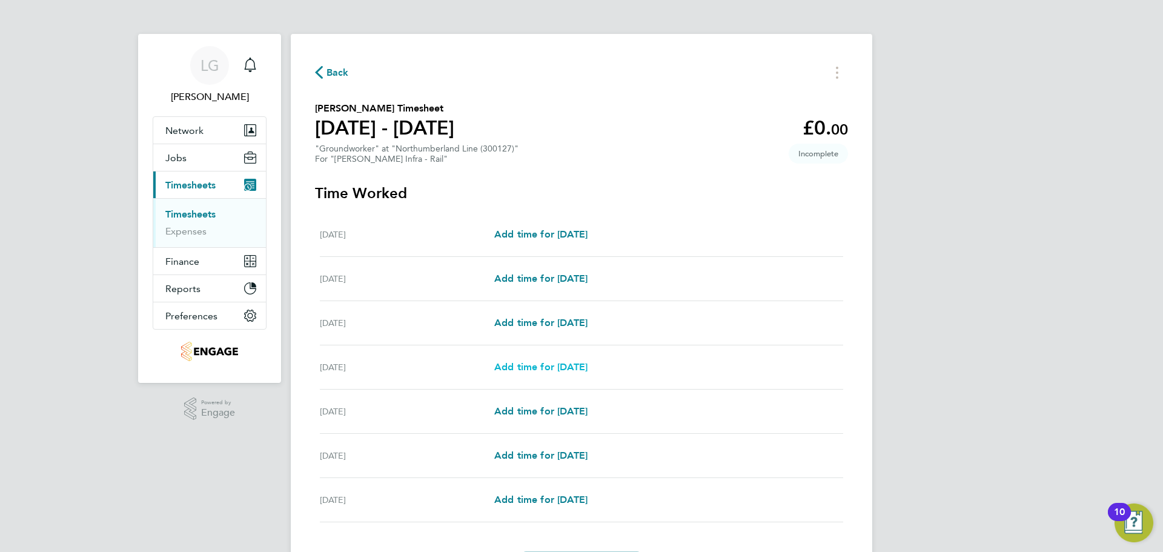
click at [562, 367] on span "Add time for [DATE]" at bounding box center [540, 367] width 93 height 12
select select "30"
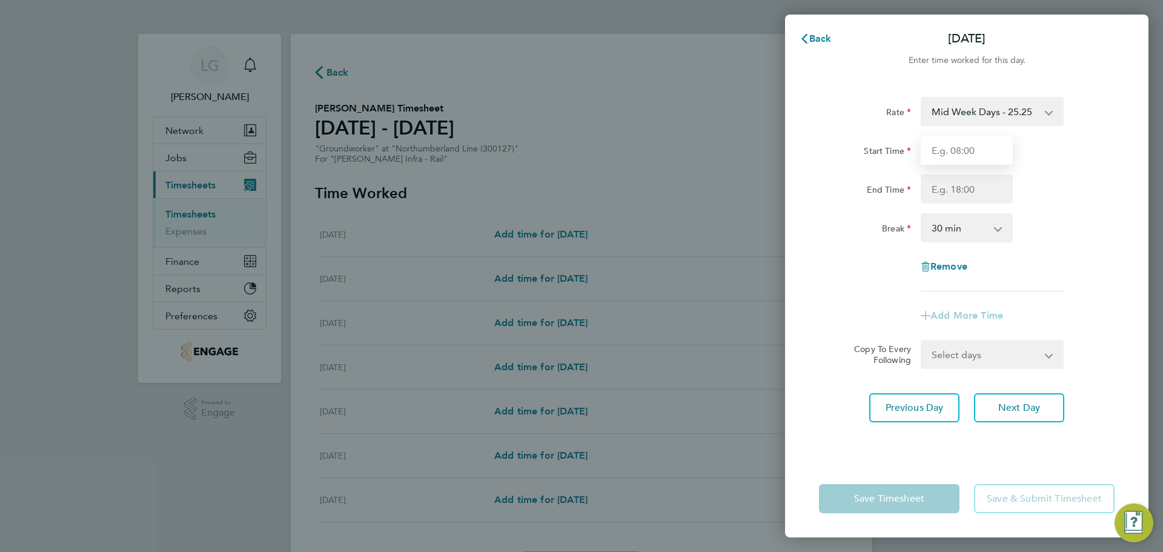
click at [980, 141] on input "Start Time" at bounding box center [967, 150] width 92 height 29
type input "07:30"
click at [967, 195] on input "End Time" at bounding box center [967, 189] width 92 height 29
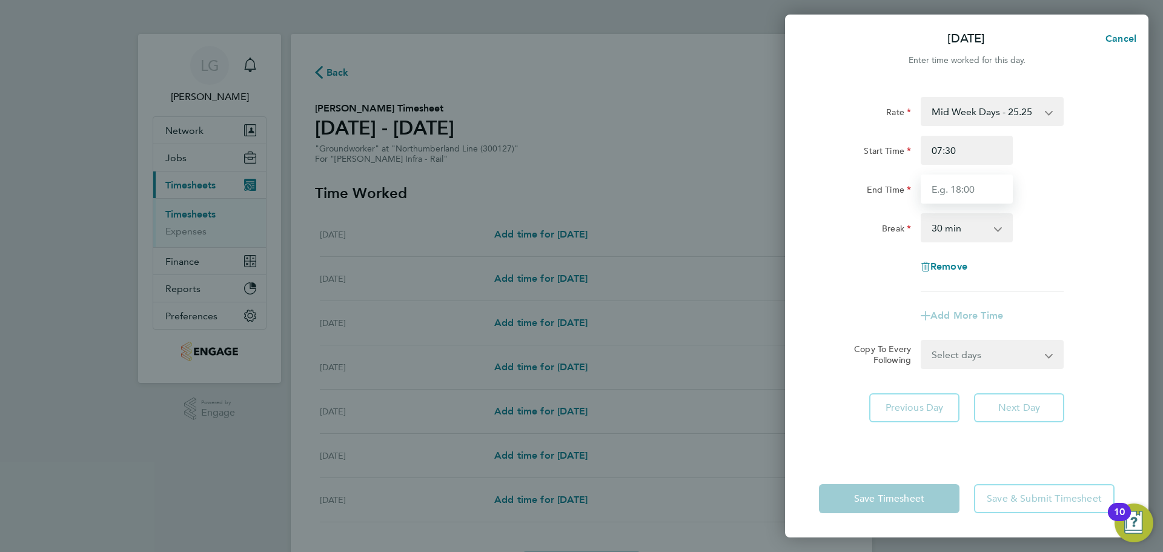
type input "17:30"
click at [1056, 176] on div "End Time 17:30" at bounding box center [966, 189] width 305 height 29
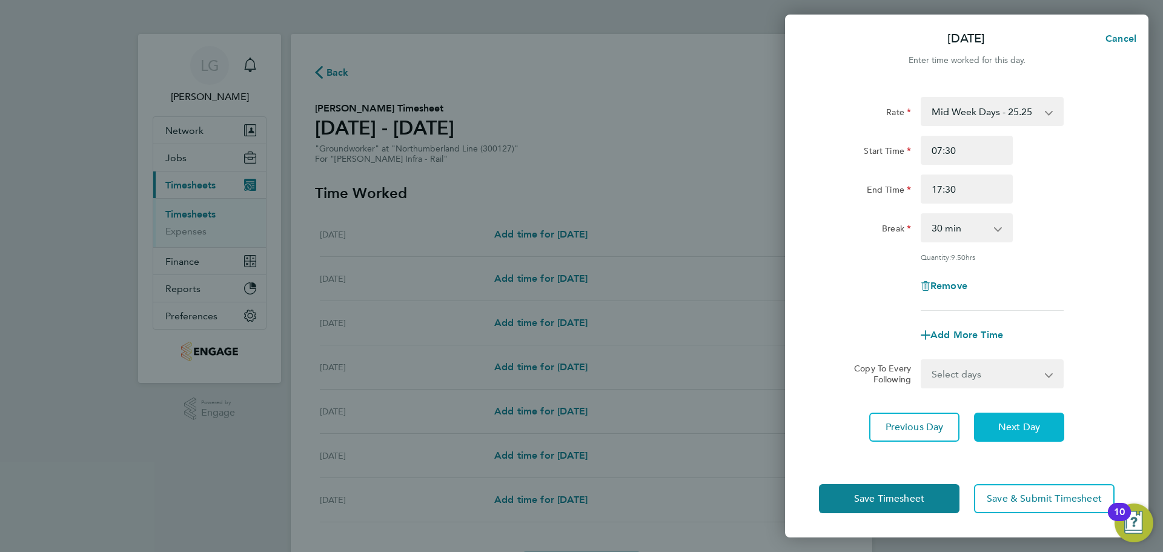
click at [1026, 421] on span "Next Day" at bounding box center [1020, 427] width 42 height 12
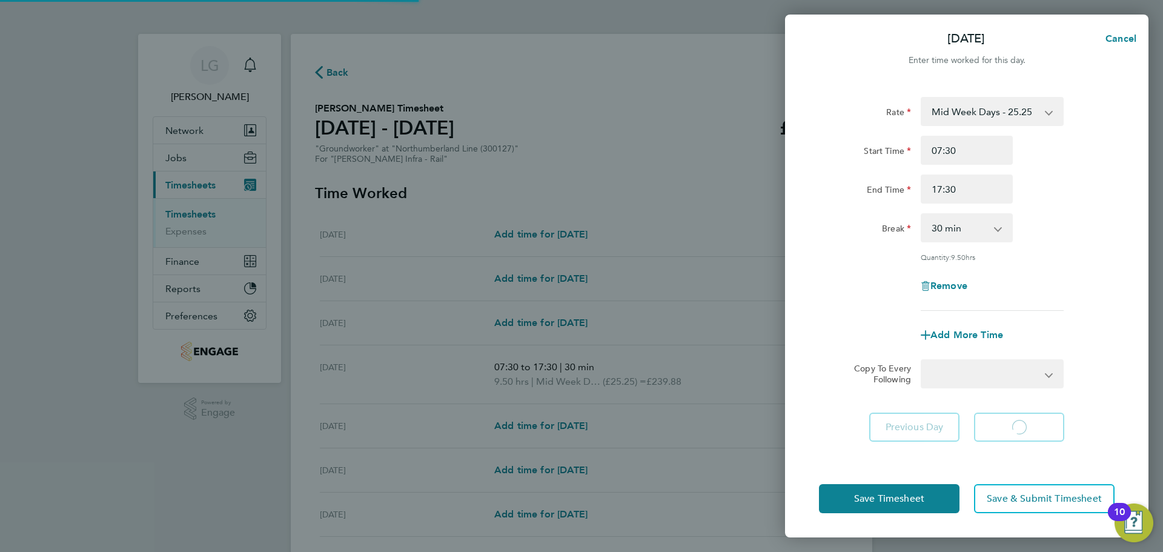
select select "30"
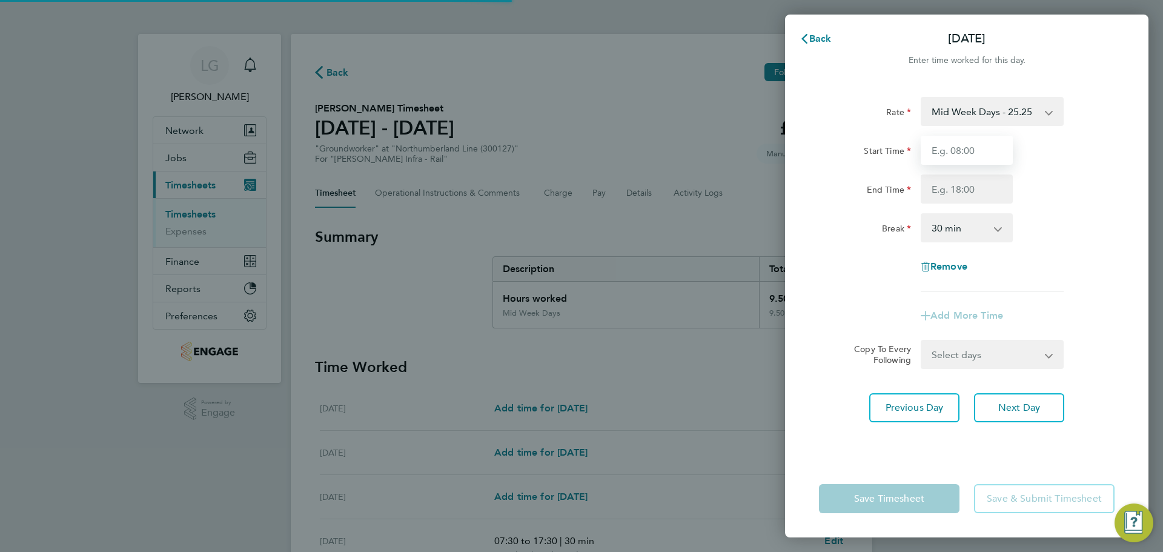
click at [959, 150] on input "Start Time" at bounding box center [967, 150] width 92 height 29
type input "07:30"
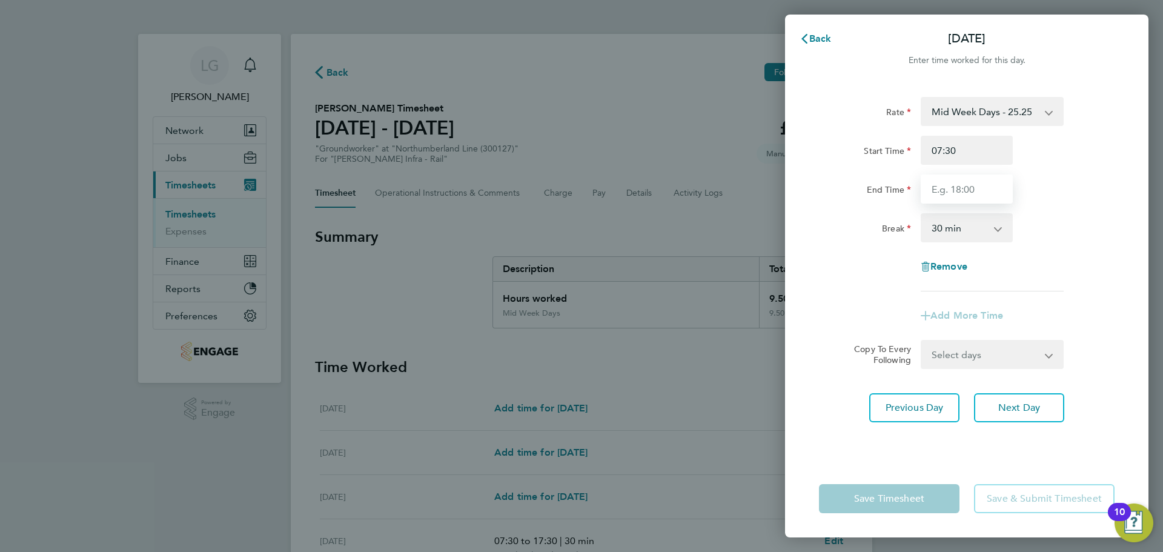
click at [962, 191] on input "End Time" at bounding box center [967, 189] width 92 height 29
type input "17:30"
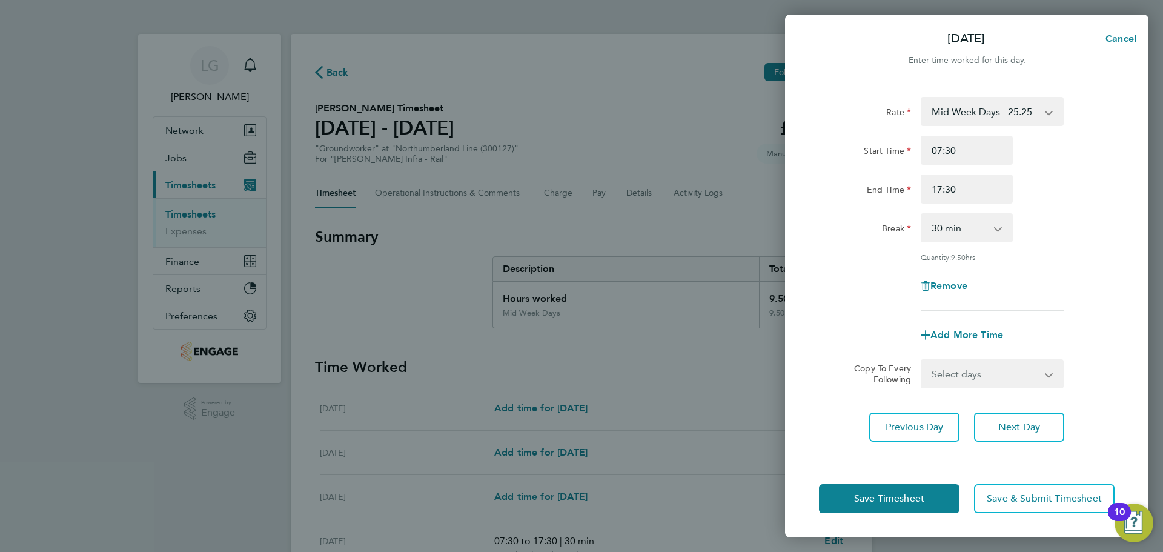
click at [1053, 204] on div "Rate Mid Week Days - 25.25 Mid Week Nights - 29.03 Xmas & NY - 50.20 Bank Holid…" at bounding box center [967, 204] width 296 height 214
click at [913, 496] on span "Save Timesheet" at bounding box center [889, 499] width 70 height 12
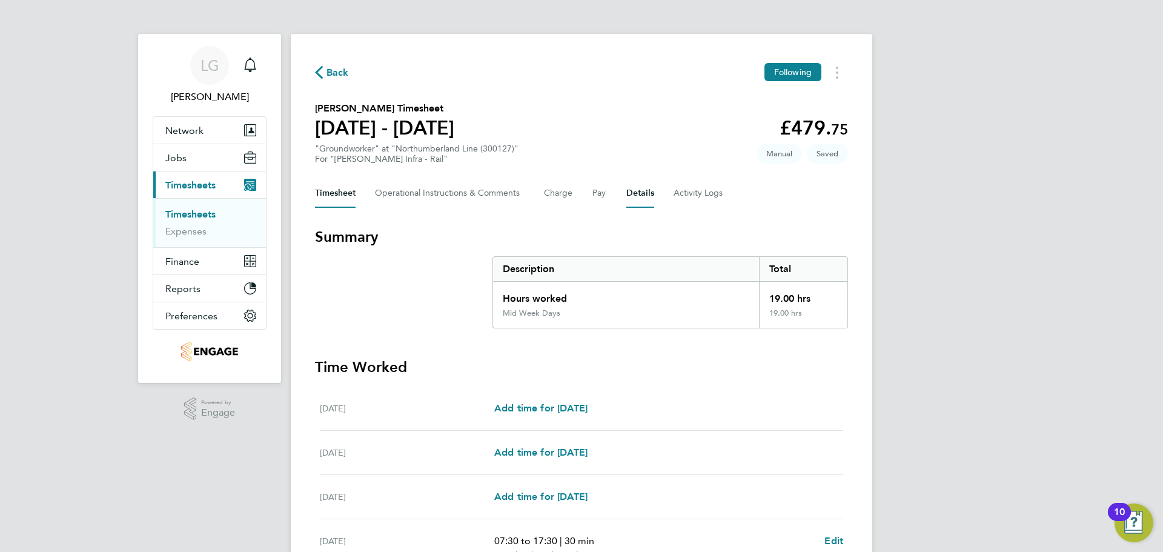
click at [648, 195] on button "Details" at bounding box center [641, 193] width 28 height 29
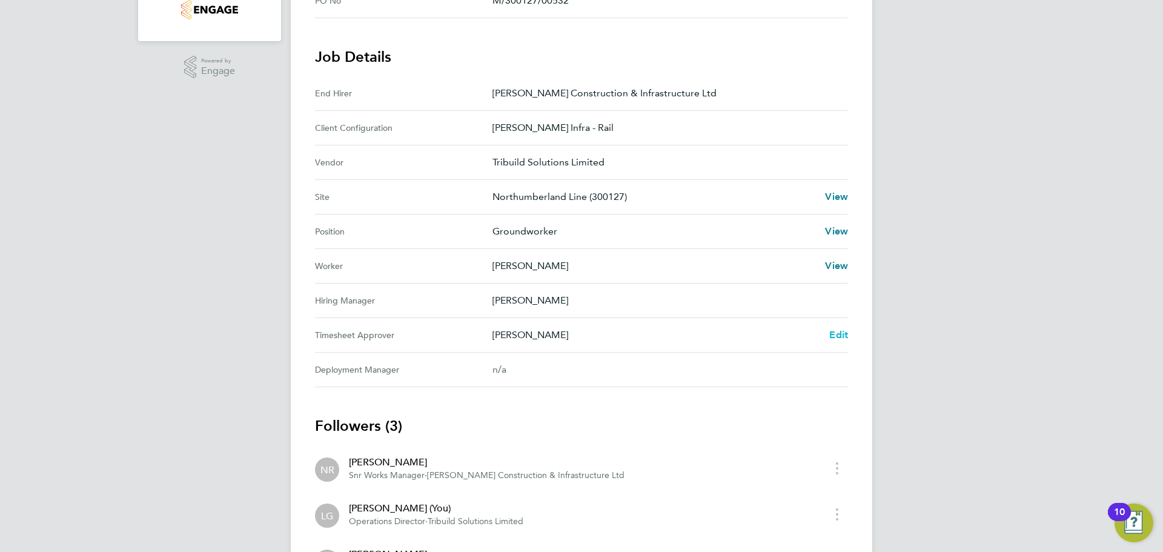
click at [842, 337] on span "Edit" at bounding box center [839, 335] width 19 height 12
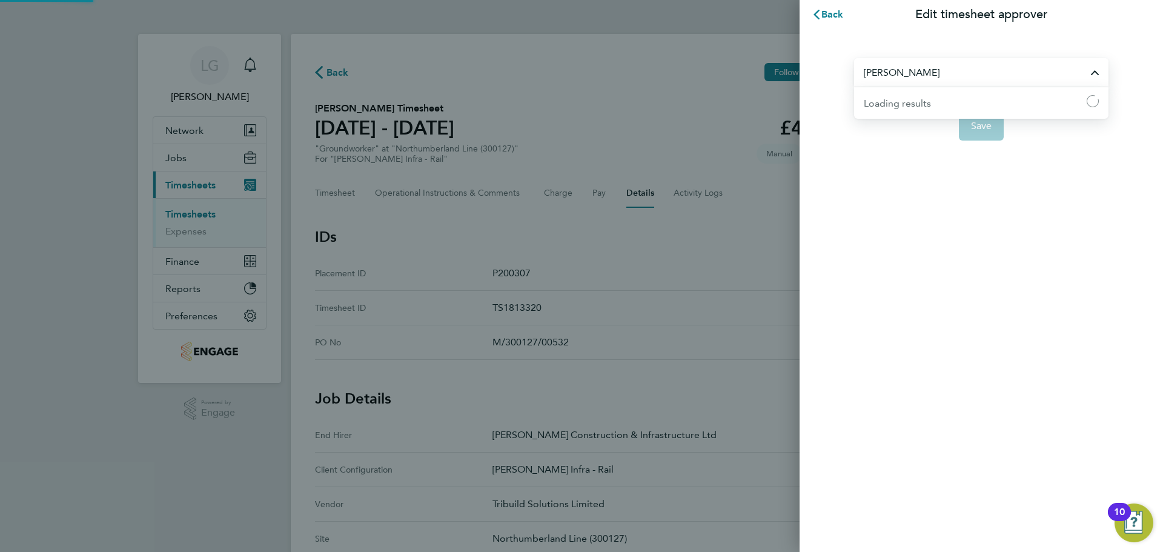
click at [895, 67] on input "[PERSON_NAME]" at bounding box center [981, 72] width 255 height 28
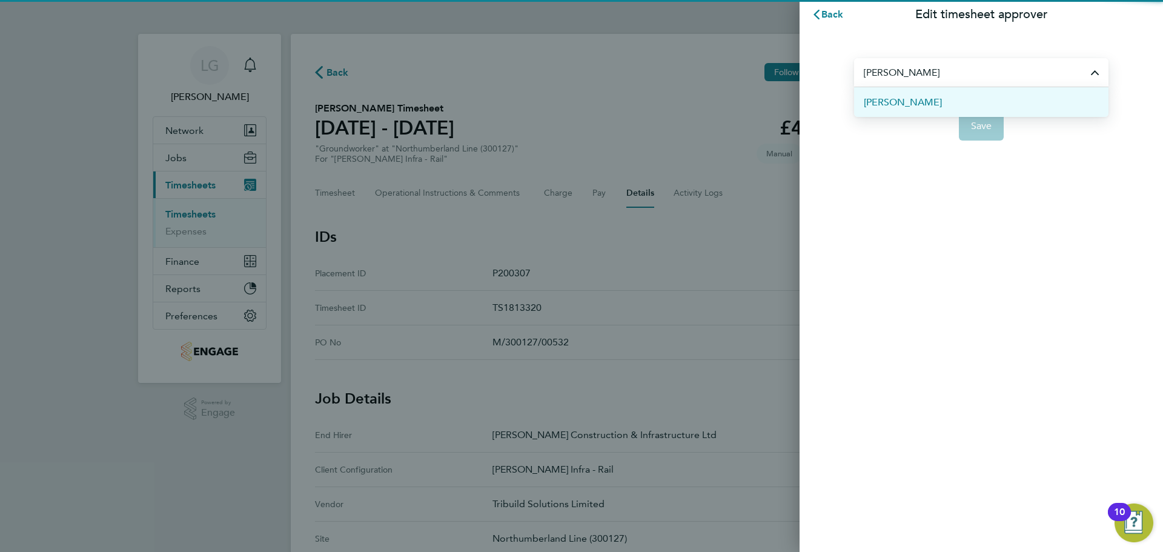
click at [937, 101] on li "[PERSON_NAME]" at bounding box center [981, 102] width 255 height 30
type input "[PERSON_NAME]"
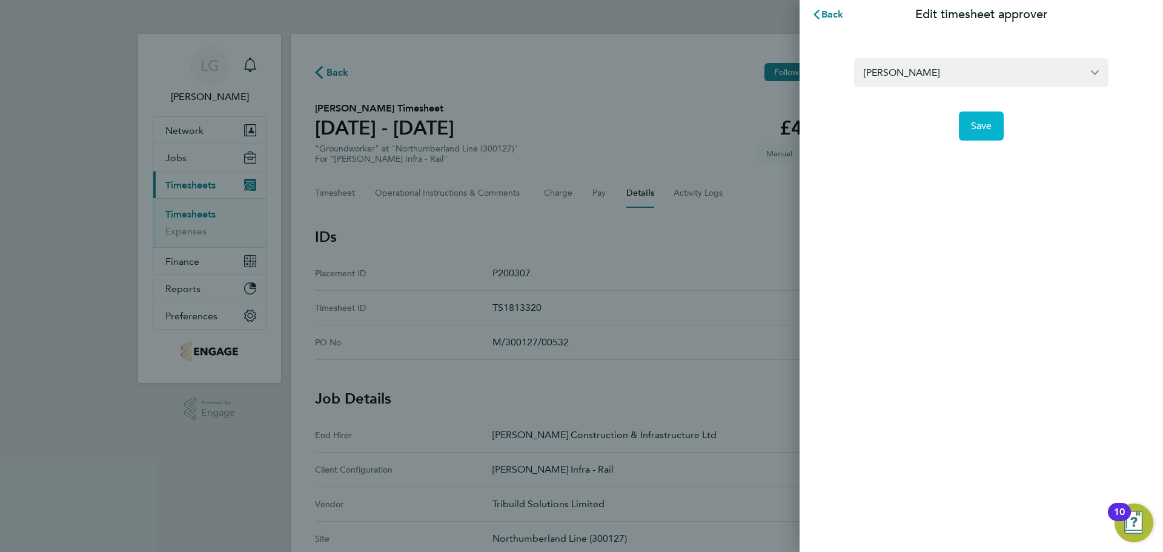
click at [979, 125] on span "Save" at bounding box center [981, 126] width 21 height 12
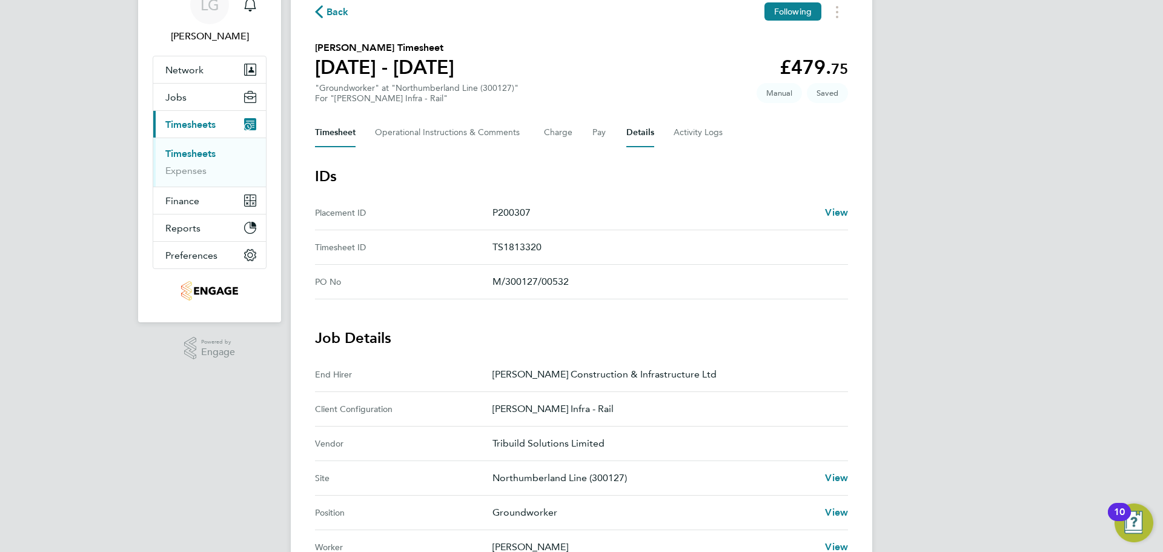
click at [332, 135] on button "Timesheet" at bounding box center [335, 132] width 41 height 29
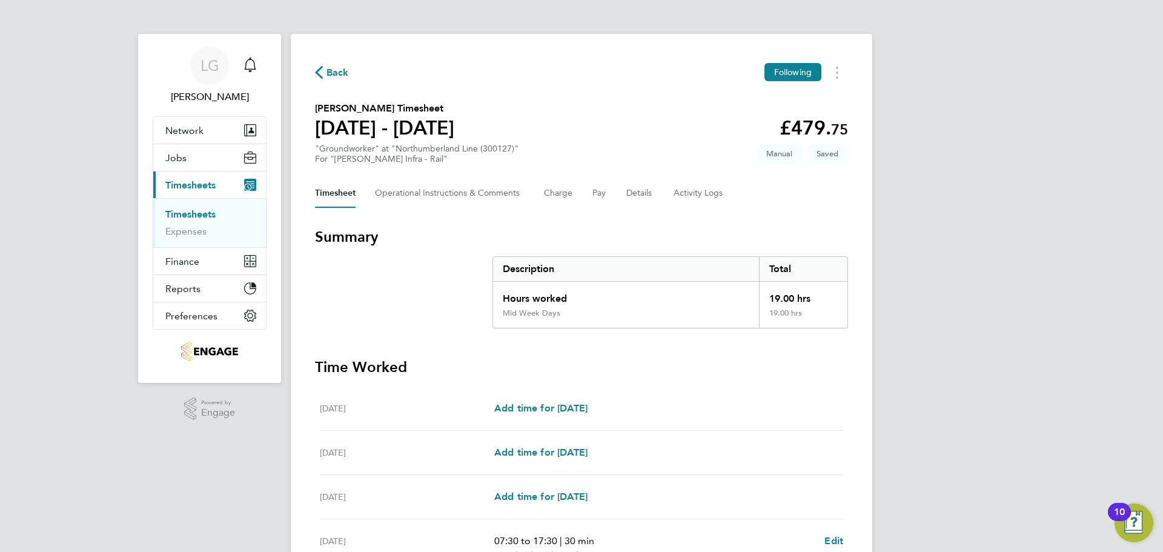
click at [448, 298] on section "Summary Description Total Hours worked 19.00 hrs Mid Week Days 19.00 hrs" at bounding box center [581, 277] width 533 height 101
drag, startPoint x: 644, startPoint y: 195, endPoint x: 639, endPoint y: 200, distance: 7.3
click at [644, 195] on button "Details" at bounding box center [641, 193] width 28 height 29
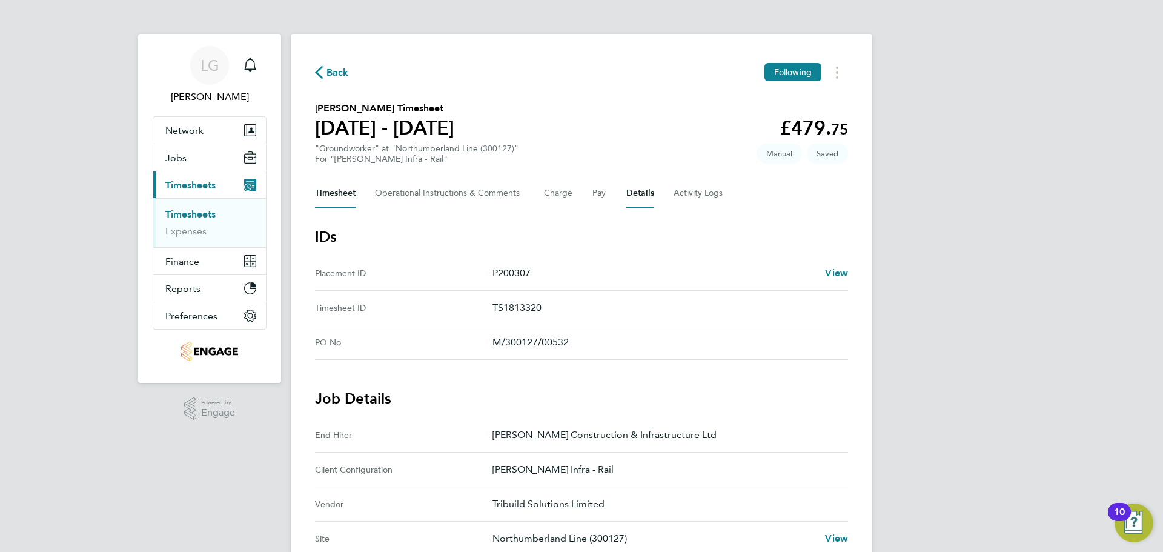
click at [332, 190] on button "Timesheet" at bounding box center [335, 193] width 41 height 29
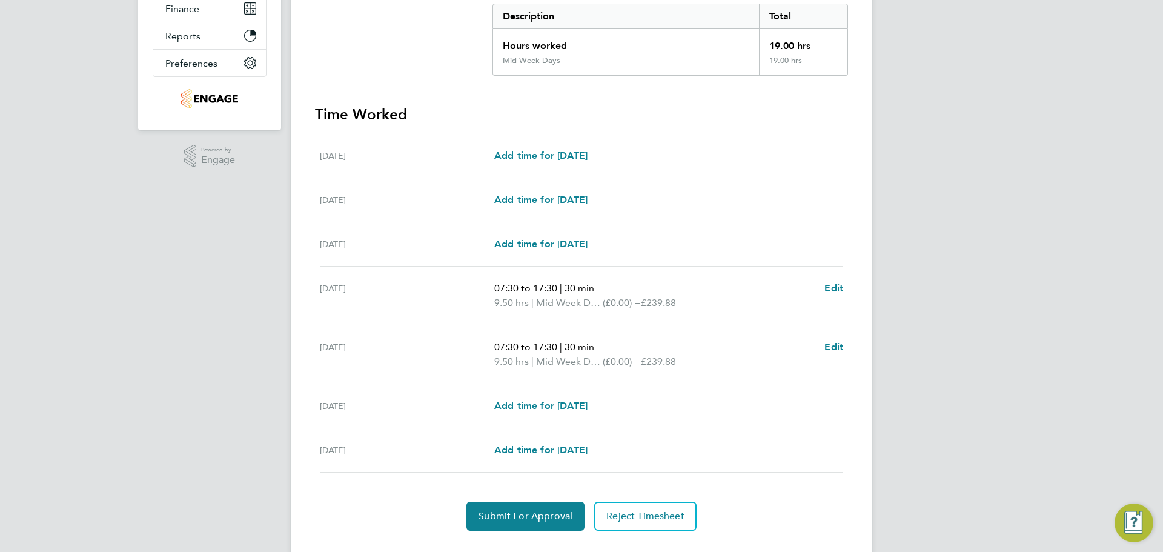
scroll to position [280, 0]
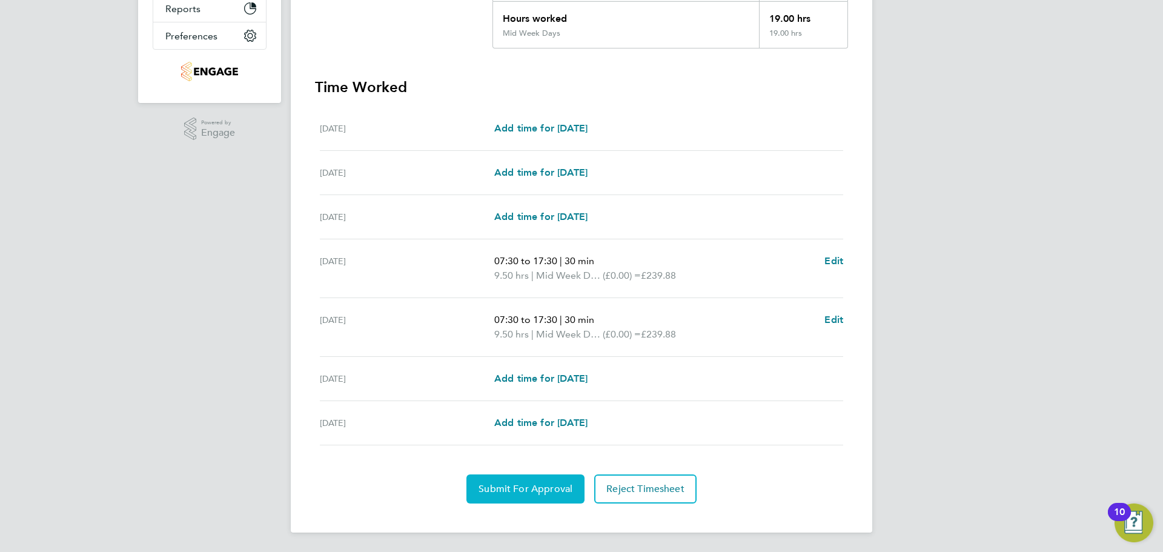
click at [541, 487] on span "Submit For Approval" at bounding box center [526, 489] width 94 height 12
click at [541, 487] on app-form-button "Submit For Approval" at bounding box center [528, 488] width 123 height 29
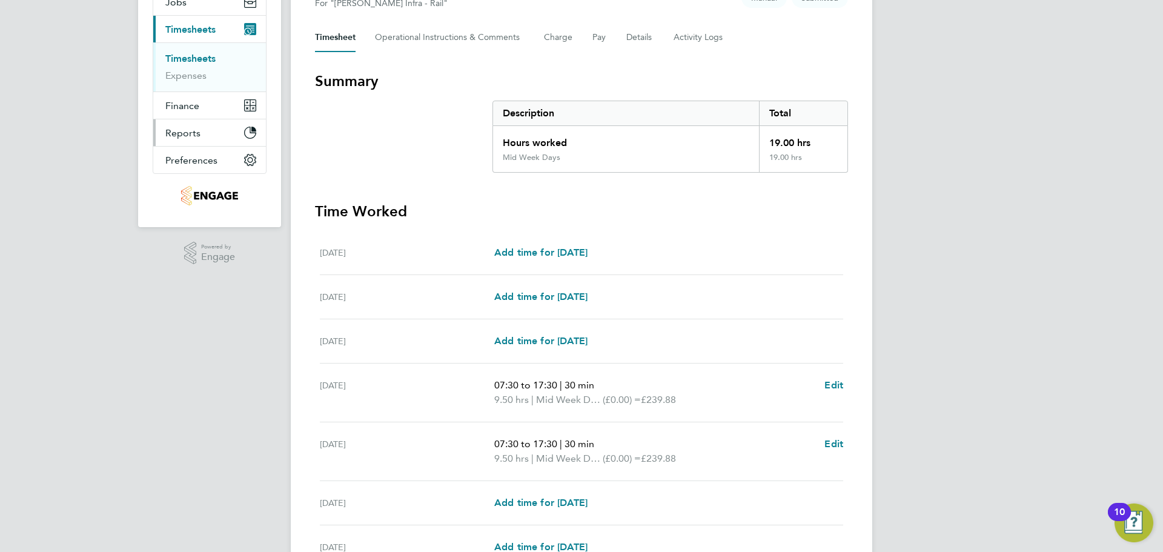
scroll to position [38, 0]
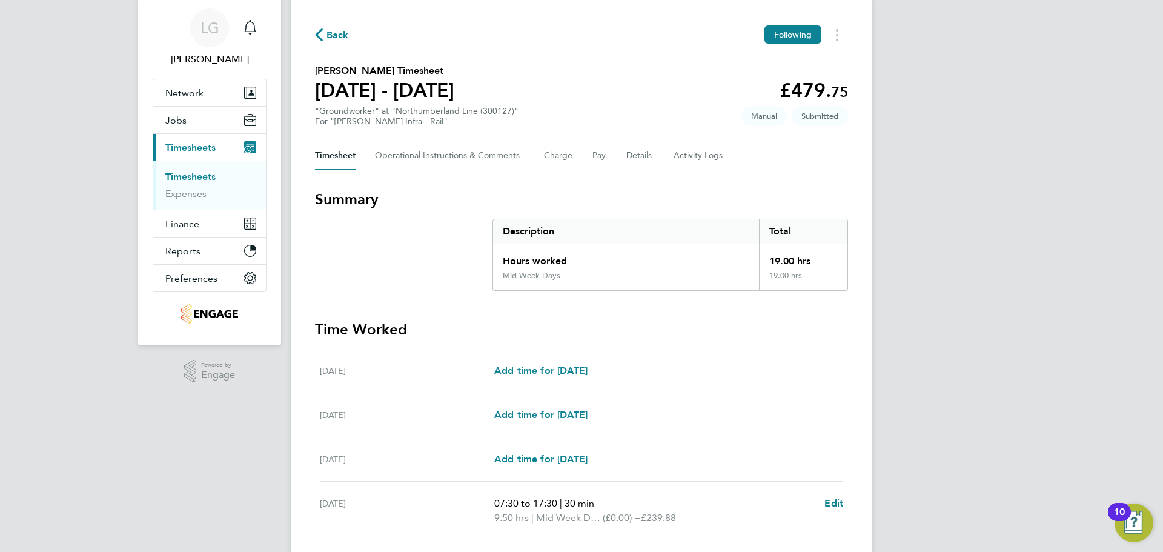
click at [187, 178] on link "Timesheets" at bounding box center [190, 177] width 50 height 12
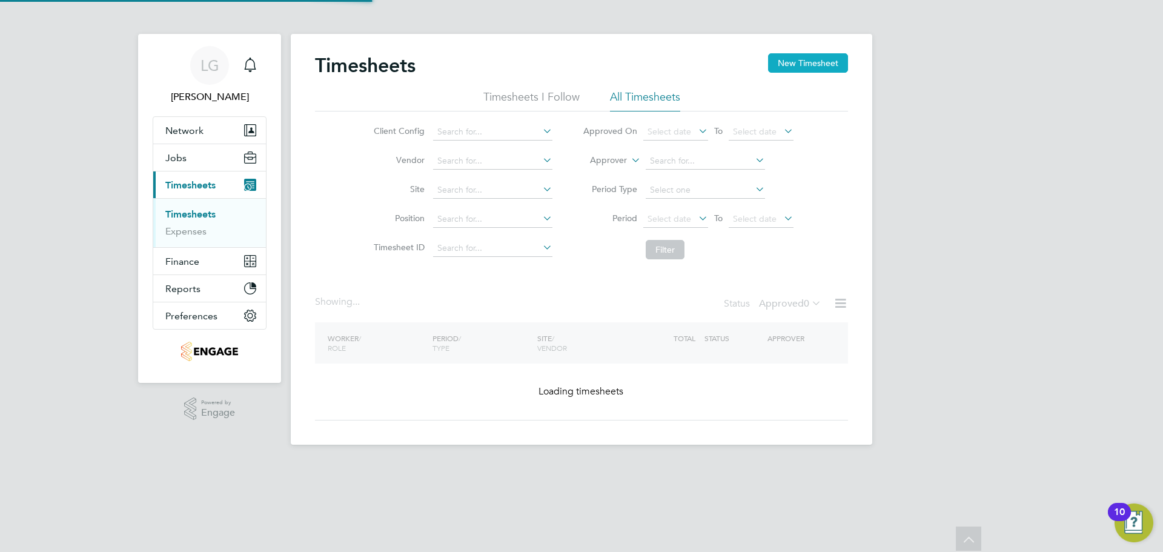
click at [798, 64] on button "New Timesheet" at bounding box center [808, 62] width 80 height 19
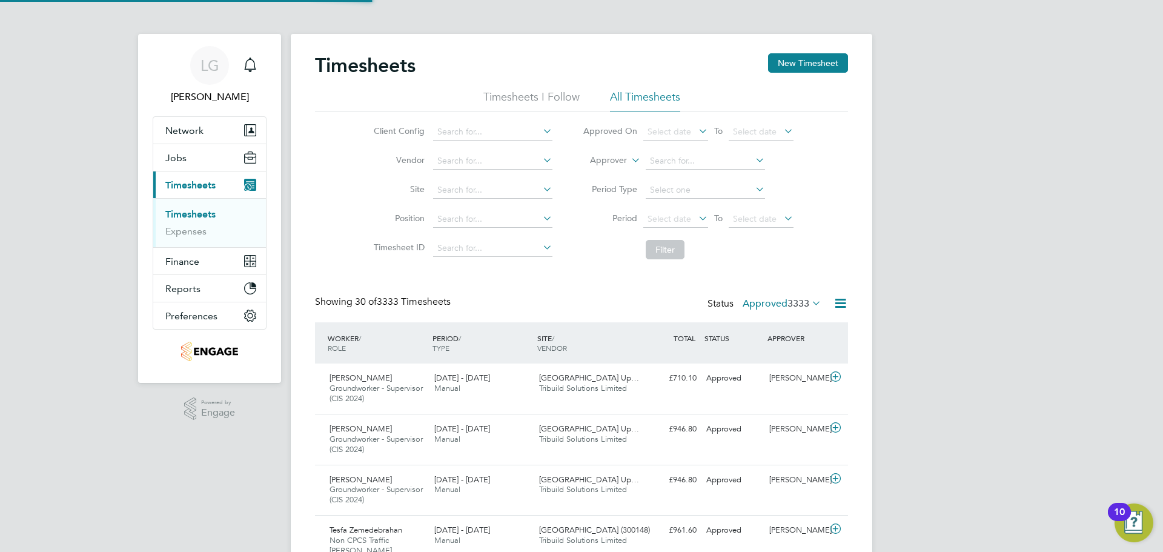
scroll to position [6, 6]
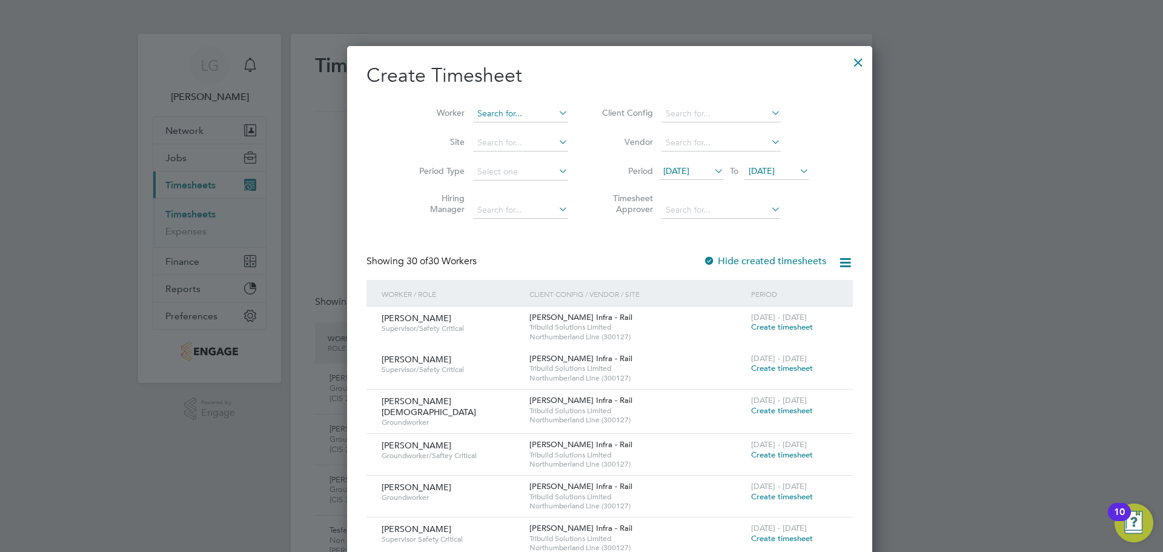
click at [473, 113] on input at bounding box center [520, 113] width 95 height 17
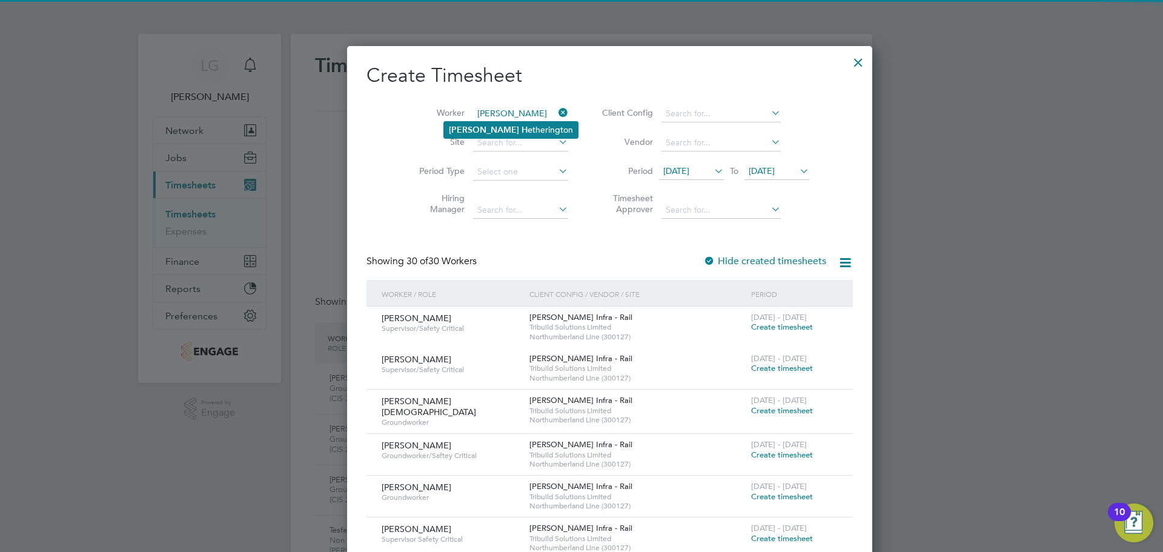
click at [475, 123] on li "[PERSON_NAME]" at bounding box center [511, 130] width 134 height 16
type input "[PERSON_NAME]"
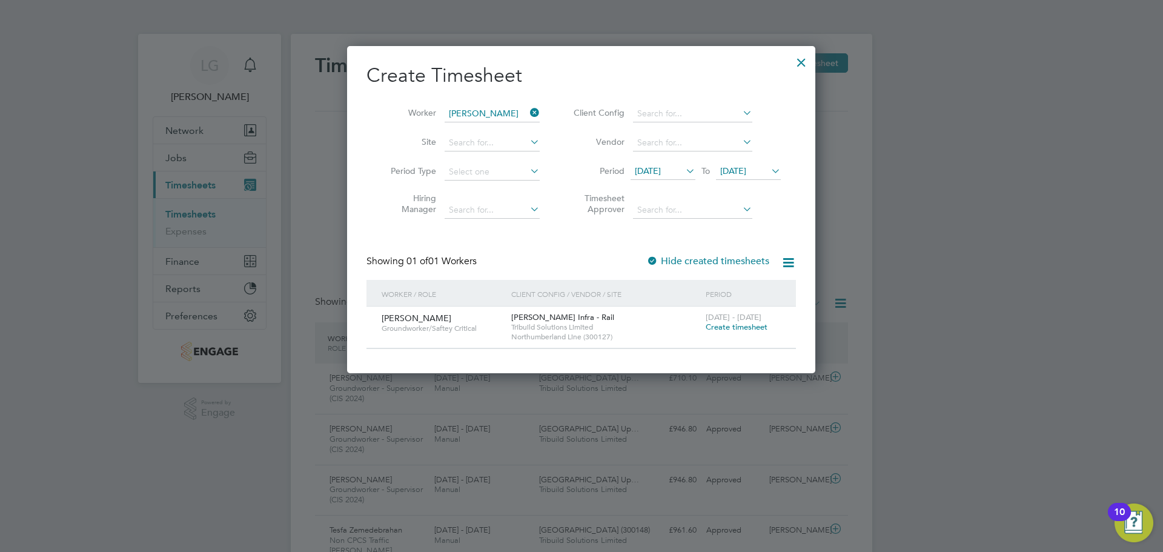
click at [721, 325] on span "Create timesheet" at bounding box center [737, 327] width 62 height 10
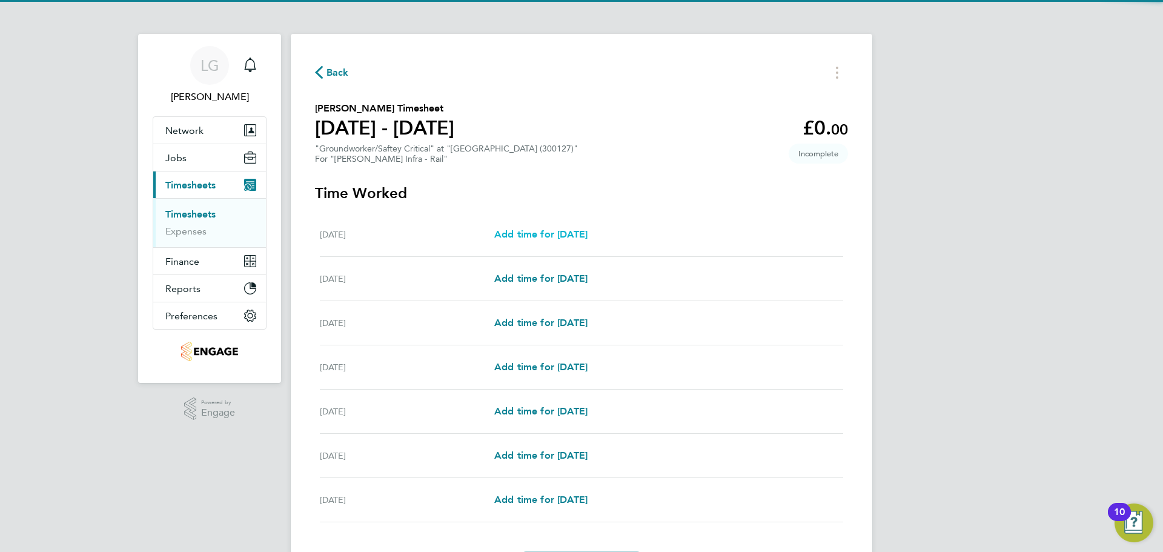
click at [545, 235] on span "Add time for [DATE]" at bounding box center [540, 234] width 93 height 12
select select "30"
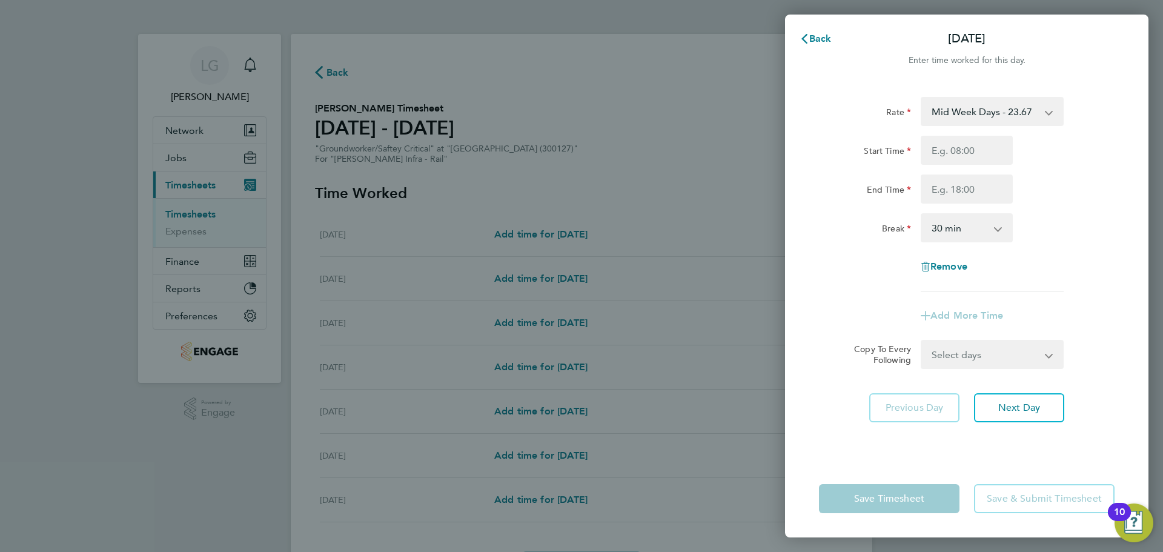
click at [996, 108] on select "Mid Week Days - 23.67 Bank Holidays - 35.50 Mid Week Night - 27.22 Weekend - 30…" at bounding box center [985, 111] width 126 height 27
select select "30"
click at [971, 150] on input "Start Time" at bounding box center [967, 150] width 92 height 29
type input "07:30"
drag, startPoint x: 950, startPoint y: 195, endPoint x: 961, endPoint y: 204, distance: 14.2
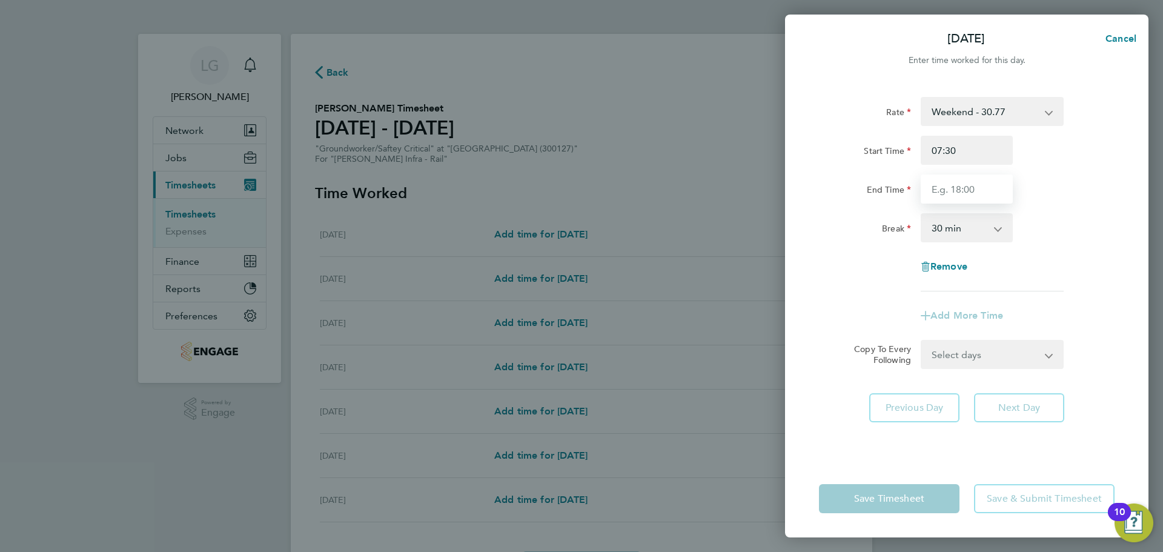
click at [950, 195] on input "End Time" at bounding box center [967, 189] width 92 height 29
type input "17:30"
click at [980, 181] on input "17:30" at bounding box center [967, 189] width 92 height 29
click at [1071, 179] on div "End Time 17:30" at bounding box center [966, 189] width 305 height 29
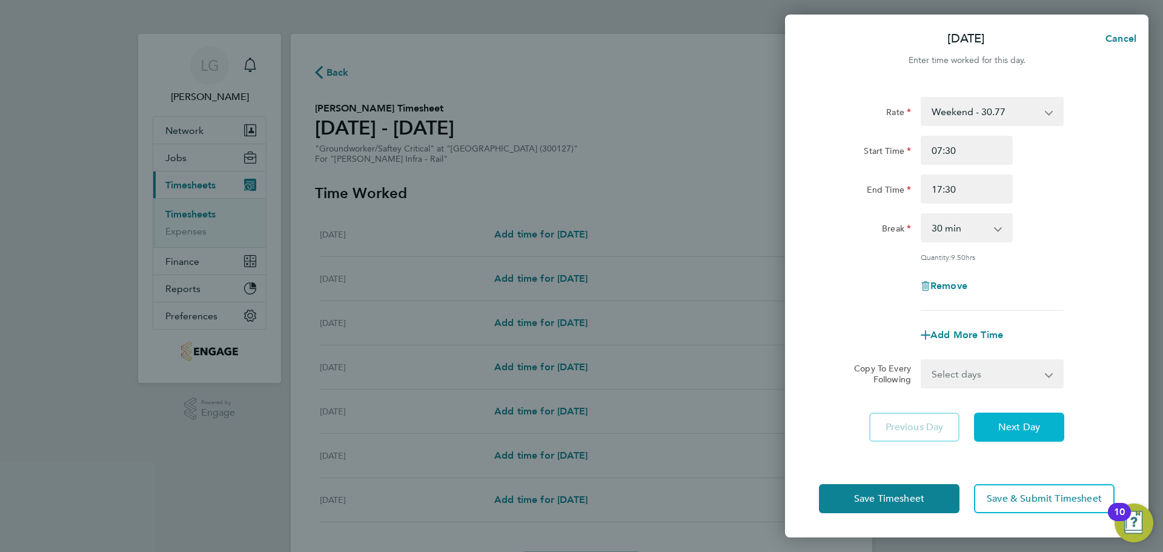
click at [1026, 425] on span "Next Day" at bounding box center [1020, 427] width 42 height 12
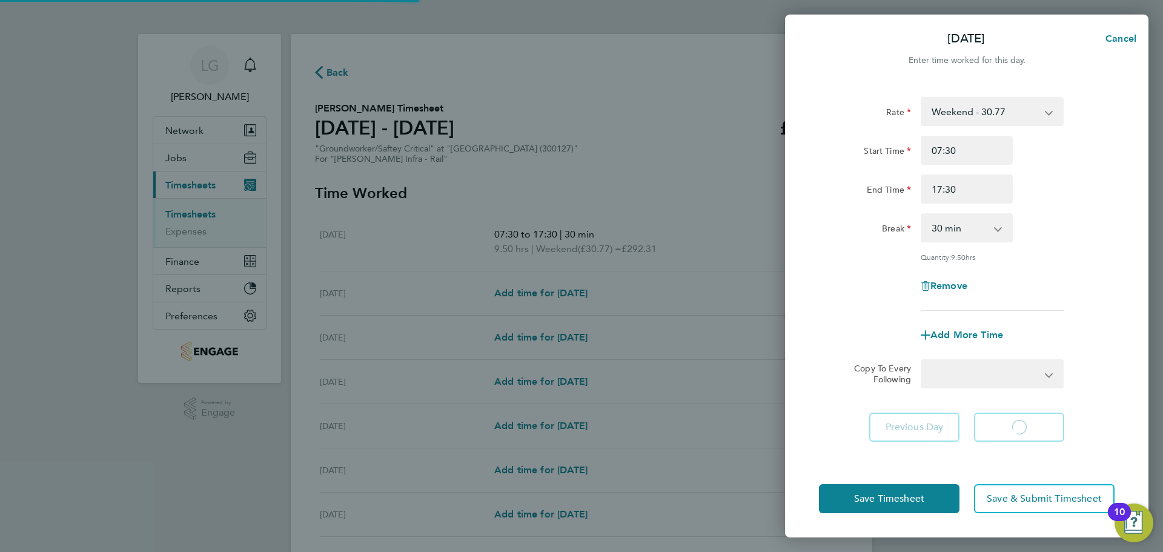
select select "30"
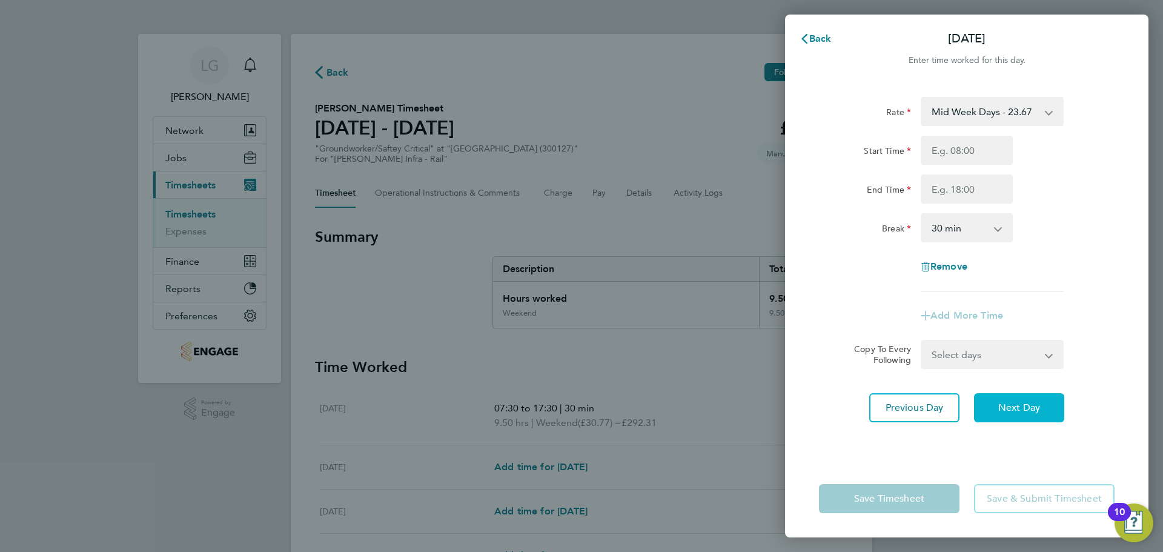
click at [1027, 407] on span "Next Day" at bounding box center [1020, 408] width 42 height 12
select select "30"
click at [956, 155] on input "Start Time" at bounding box center [967, 150] width 92 height 29
type input "07:30"
drag, startPoint x: 974, startPoint y: 187, endPoint x: 983, endPoint y: 203, distance: 17.9
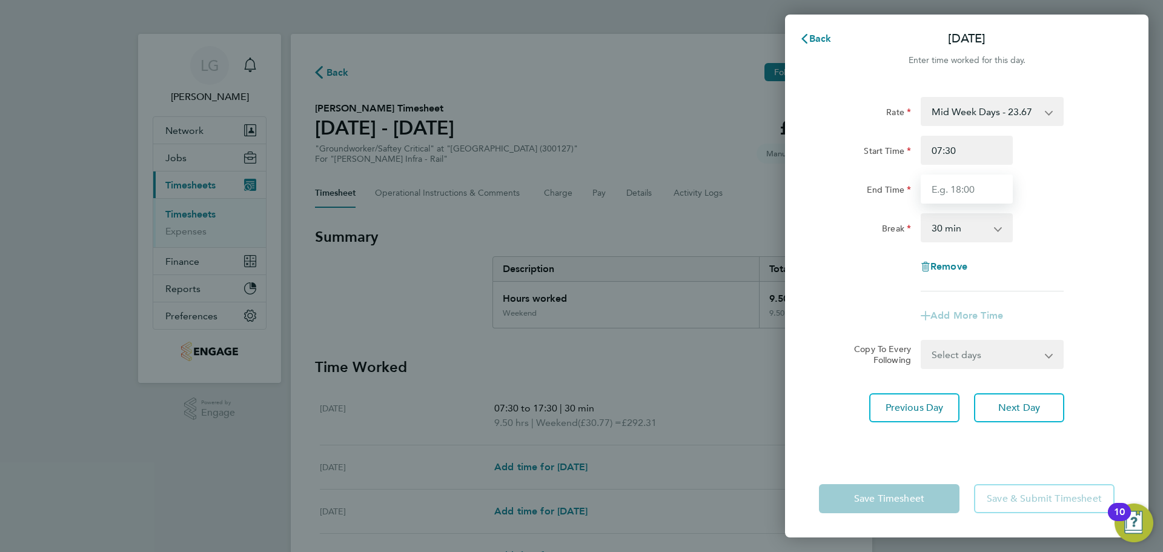
click at [974, 187] on input "End Time" at bounding box center [967, 189] width 92 height 29
type input "17:30"
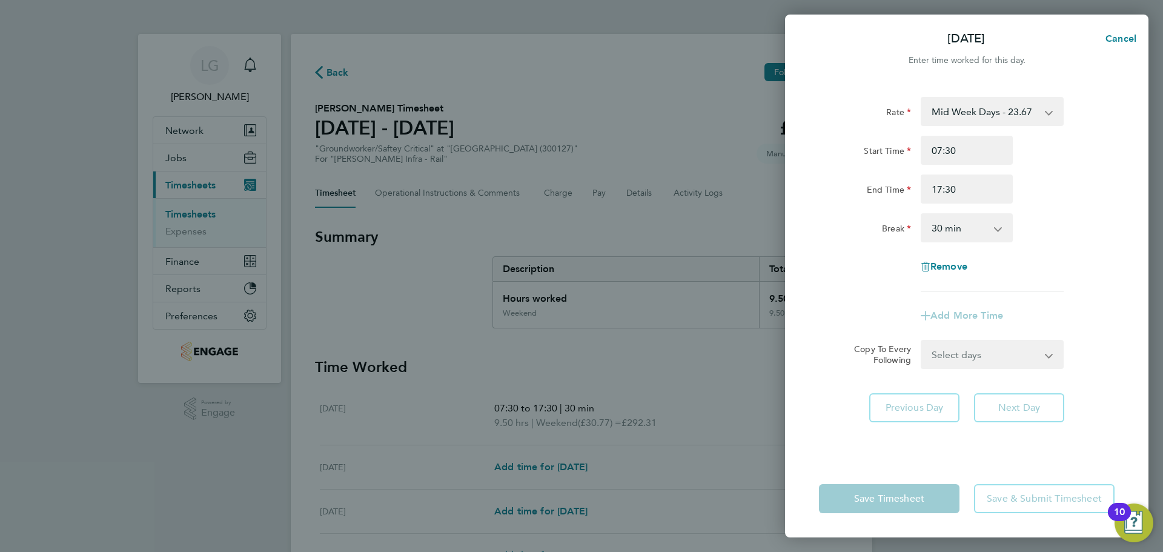
click at [1064, 202] on div "End Time 17:30" at bounding box center [966, 189] width 305 height 29
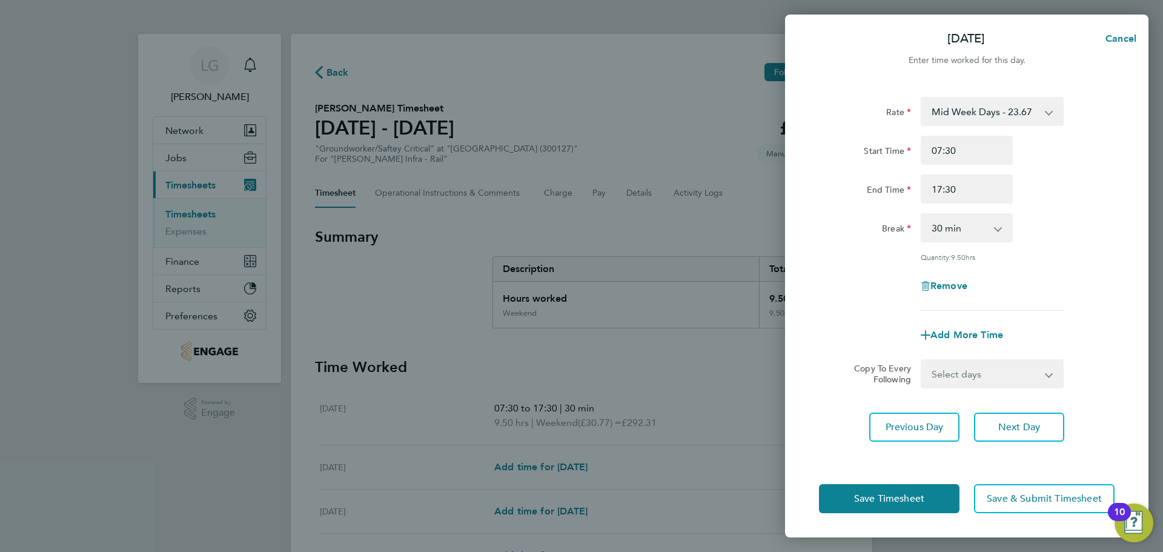
click at [1011, 374] on select "Select days Day [DATE] [DATE] [DATE] [DATE]" at bounding box center [985, 374] width 127 height 27
select select "DAY"
click at [922, 361] on select "Select days Day [DATE] [DATE] [DATE] [DATE]" at bounding box center [985, 374] width 127 height 27
select select "[DATE]"
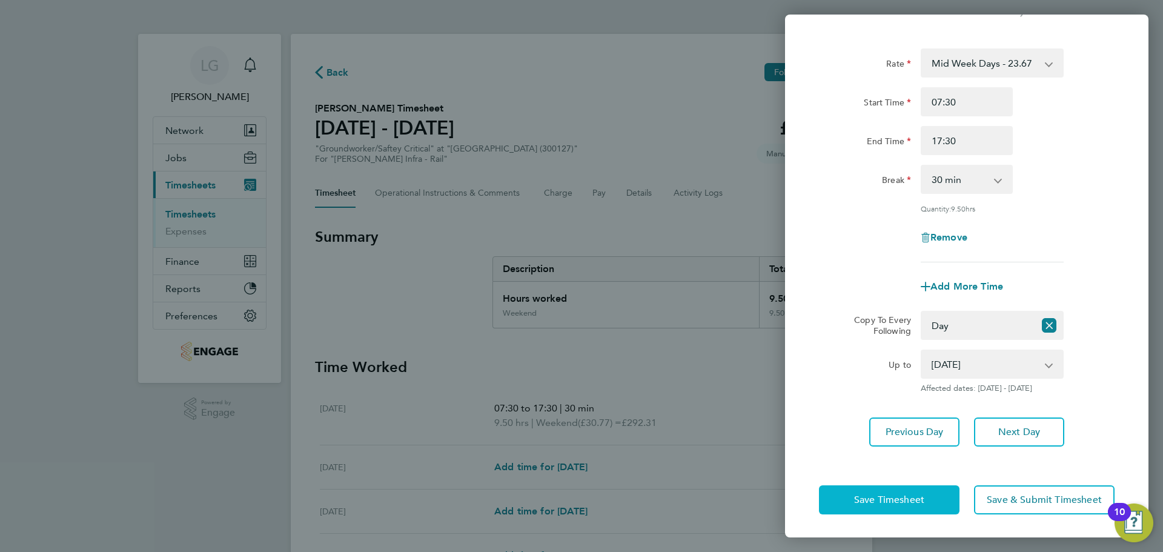
click at [915, 497] on span "Save Timesheet" at bounding box center [889, 500] width 70 height 12
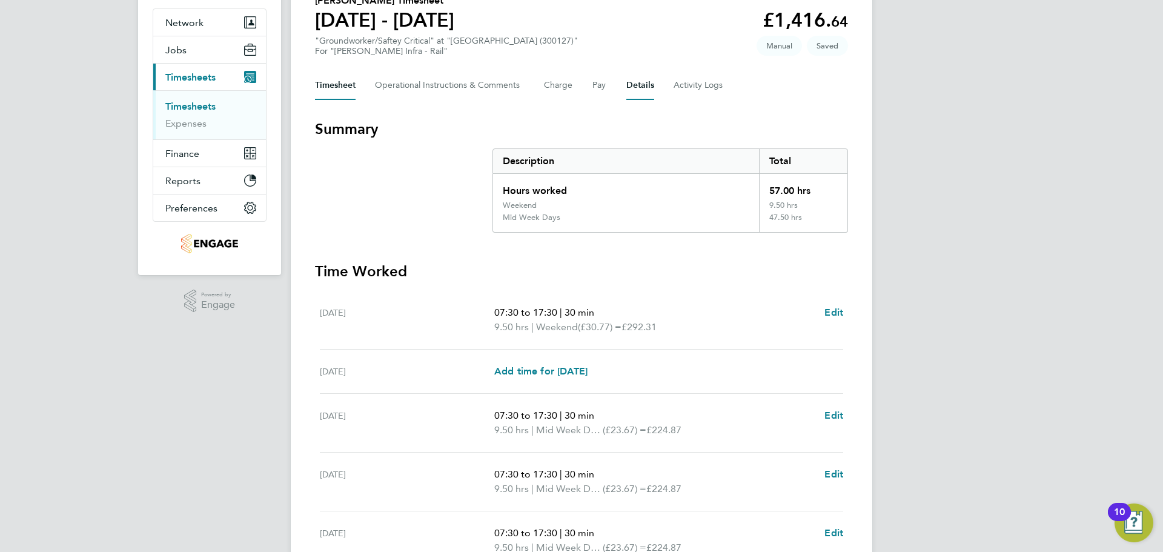
click at [644, 87] on button "Details" at bounding box center [641, 85] width 28 height 29
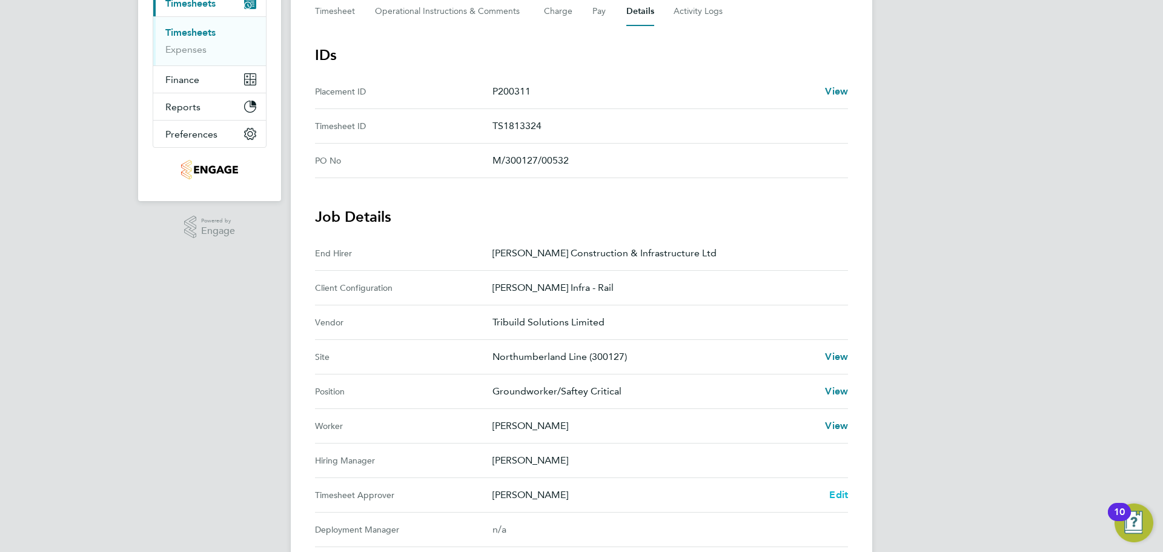
click at [840, 492] on span "Edit" at bounding box center [839, 495] width 19 height 12
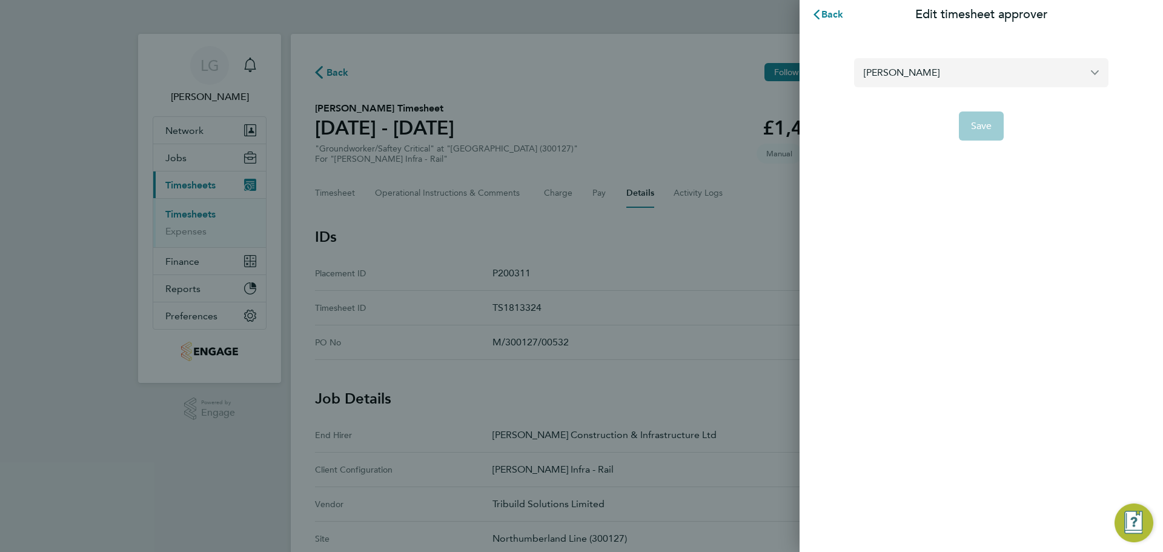
click at [891, 68] on input "[PERSON_NAME]" at bounding box center [981, 72] width 255 height 28
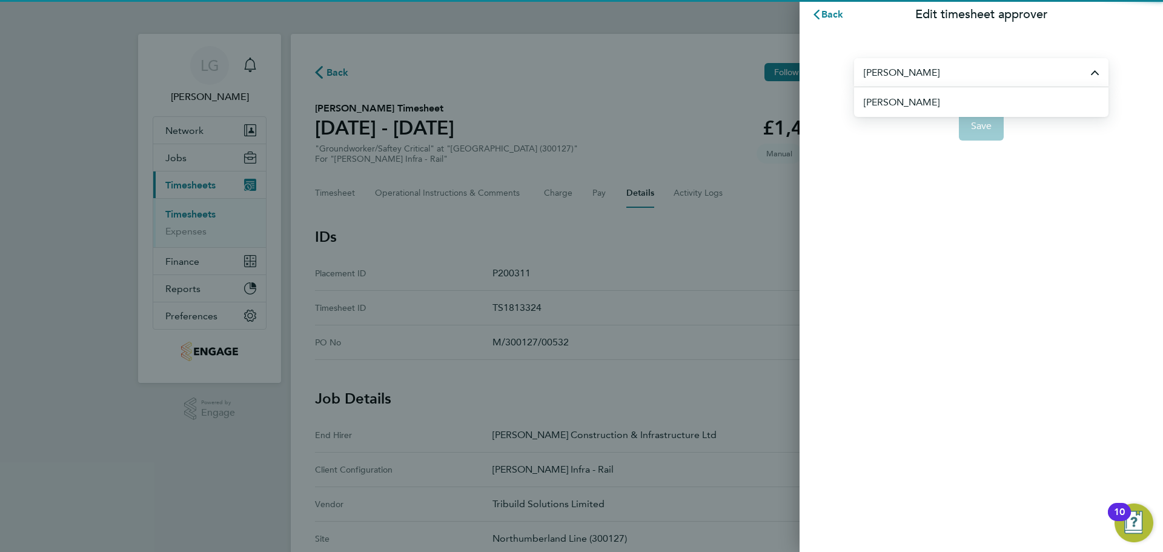
click at [890, 101] on span "[PERSON_NAME]" at bounding box center [902, 102] width 76 height 15
type input "[PERSON_NAME]"
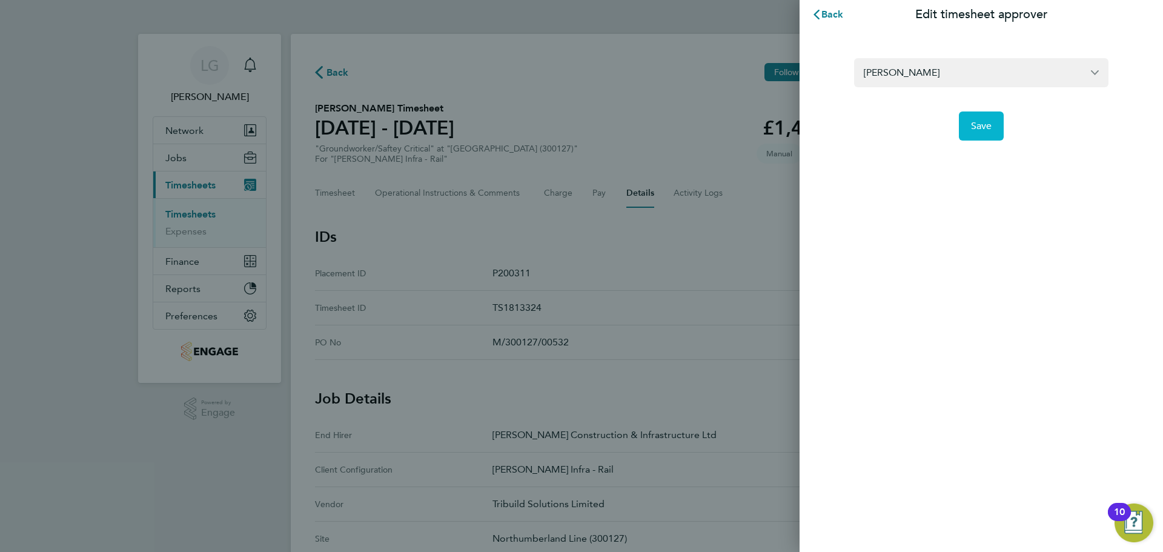
click at [977, 122] on span "Save" at bounding box center [981, 126] width 21 height 12
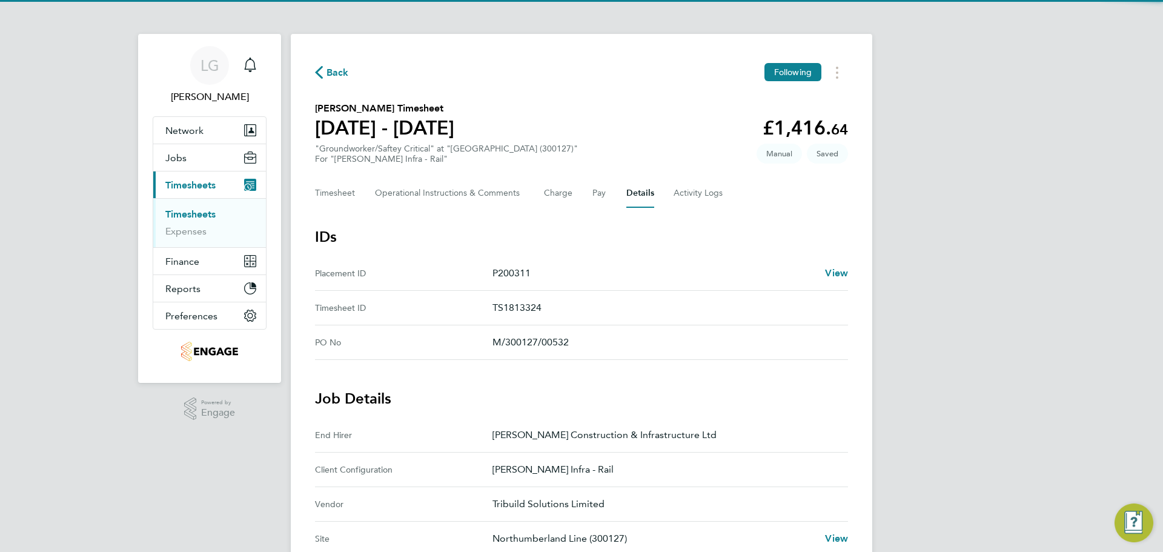
click at [745, 264] on ID "Placement ID P200311 View" at bounding box center [581, 273] width 533 height 35
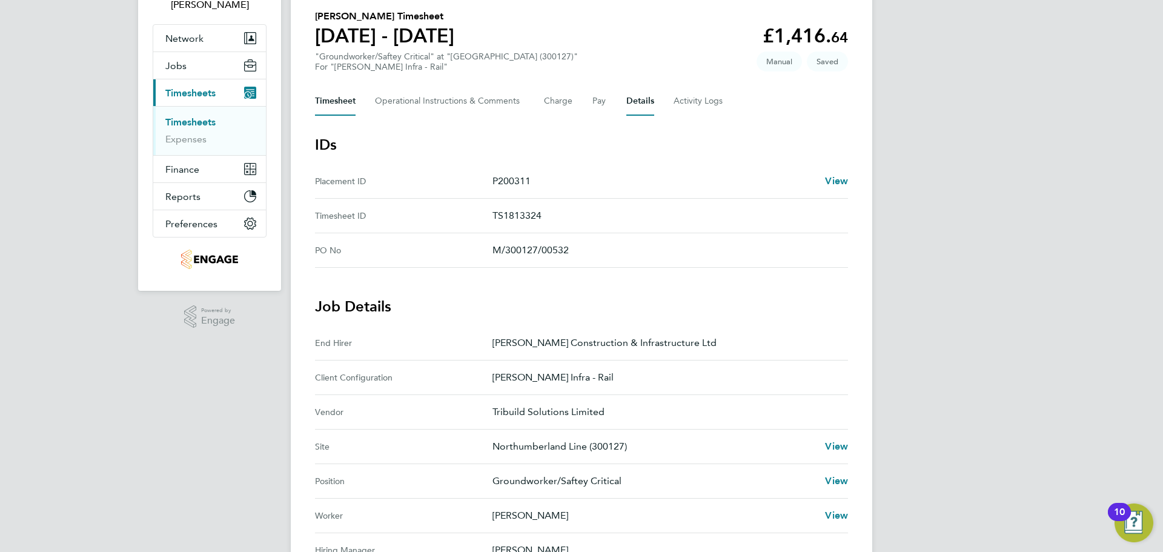
click at [334, 100] on button "Timesheet" at bounding box center [335, 101] width 41 height 29
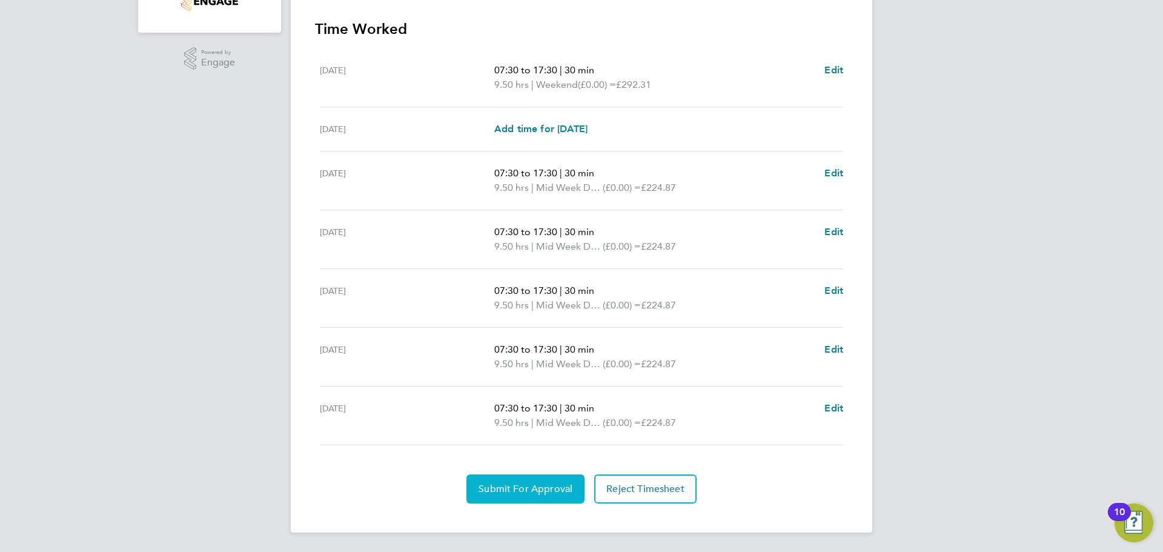
click at [541, 488] on span "Submit For Approval" at bounding box center [526, 489] width 94 height 12
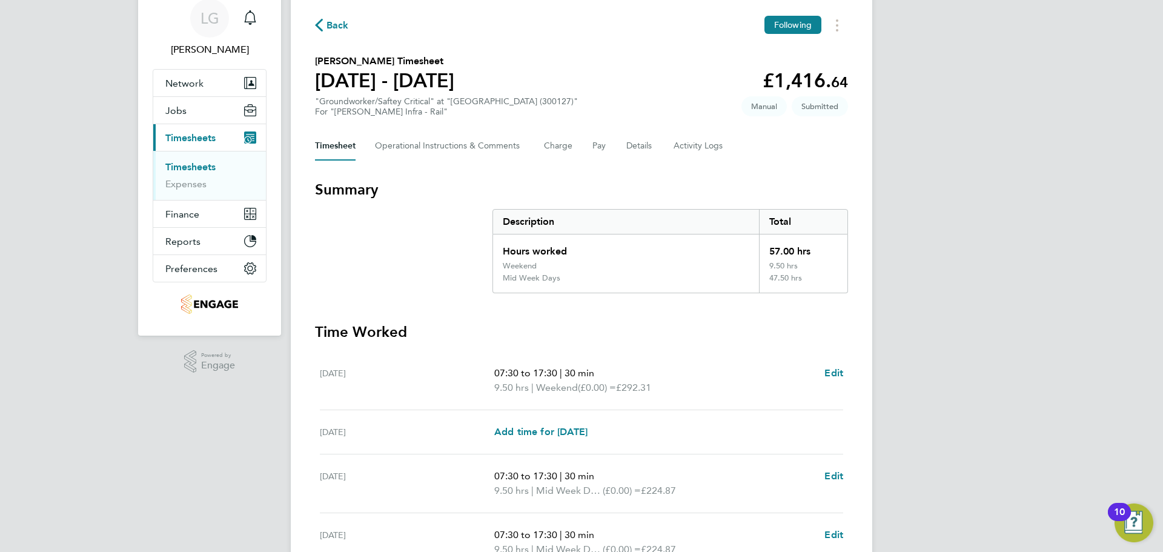
click at [190, 165] on link "Timesheets" at bounding box center [190, 167] width 50 height 12
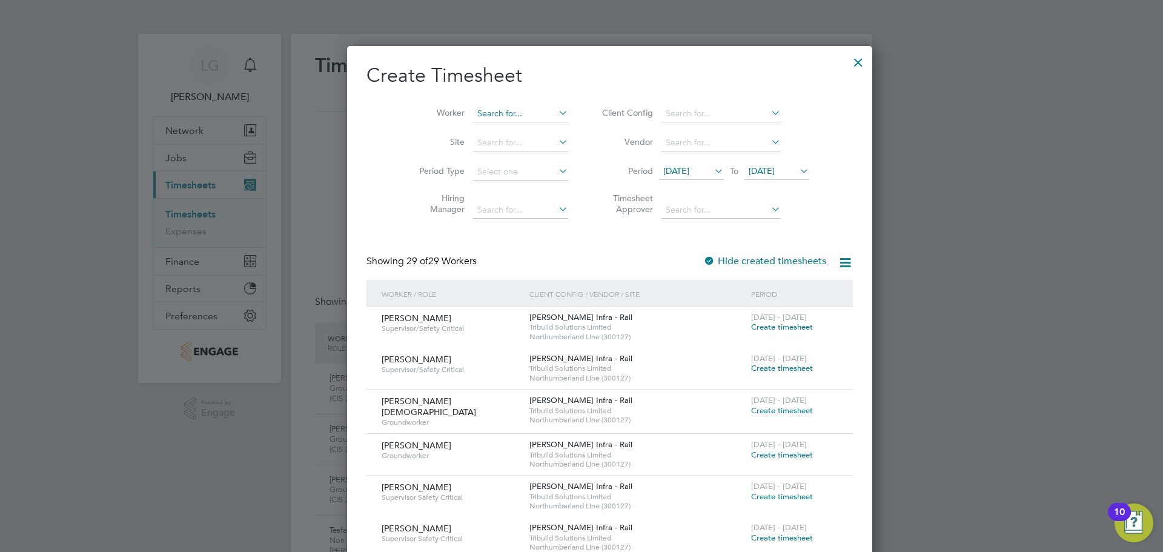
click at [492, 108] on input at bounding box center [520, 113] width 95 height 17
click at [508, 127] on li "[PERSON_NAME] ume-Hunter" at bounding box center [511, 130] width 135 height 16
type input "[PERSON_NAME]"
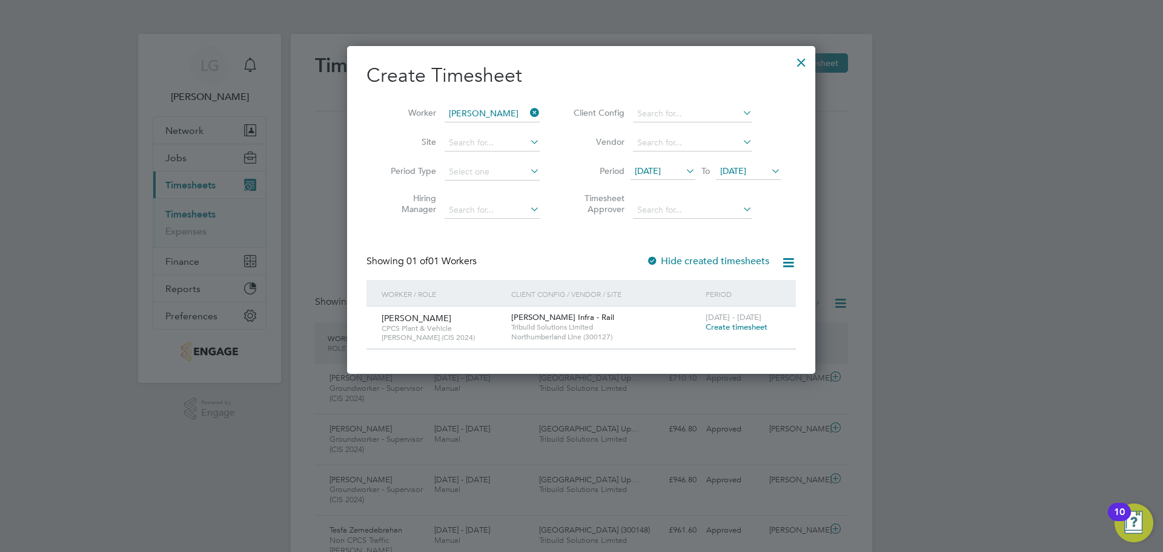
click at [747, 324] on span "Create timesheet" at bounding box center [737, 327] width 62 height 10
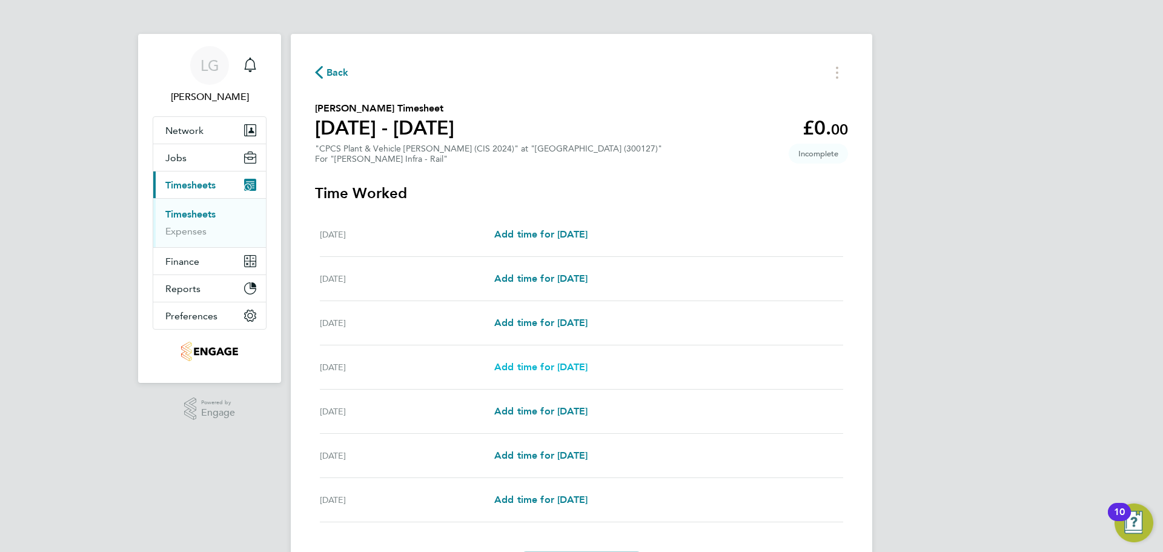
click at [557, 365] on span "Add time for [DATE]" at bounding box center [540, 367] width 93 height 12
select select "30"
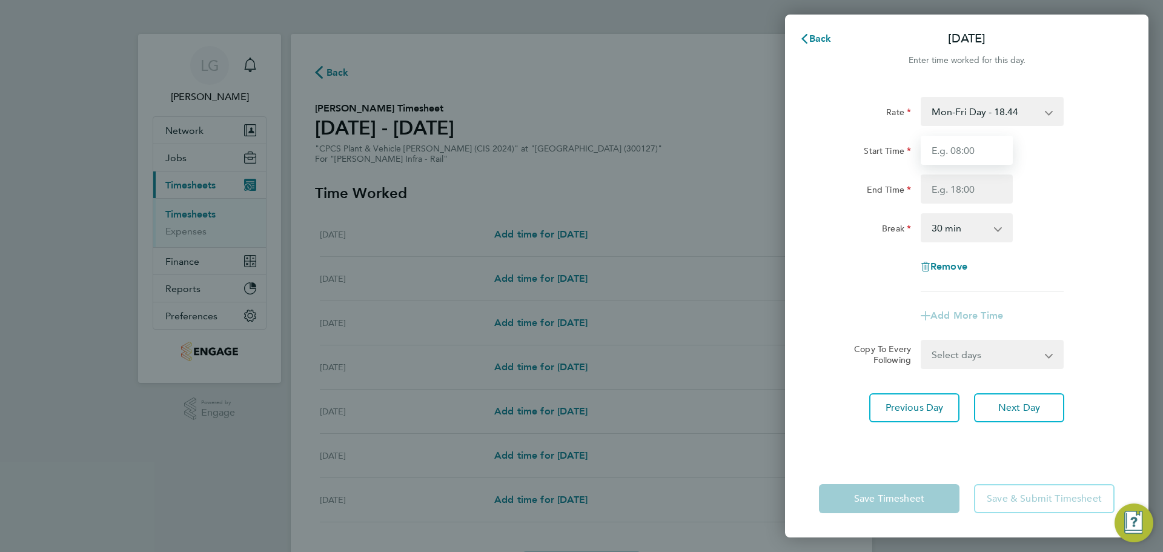
click at [957, 151] on input "Start Time" at bounding box center [967, 150] width 92 height 29
type input "07:30"
drag, startPoint x: 971, startPoint y: 189, endPoint x: 980, endPoint y: 201, distance: 14.8
click at [971, 189] on input "End Time" at bounding box center [967, 189] width 92 height 29
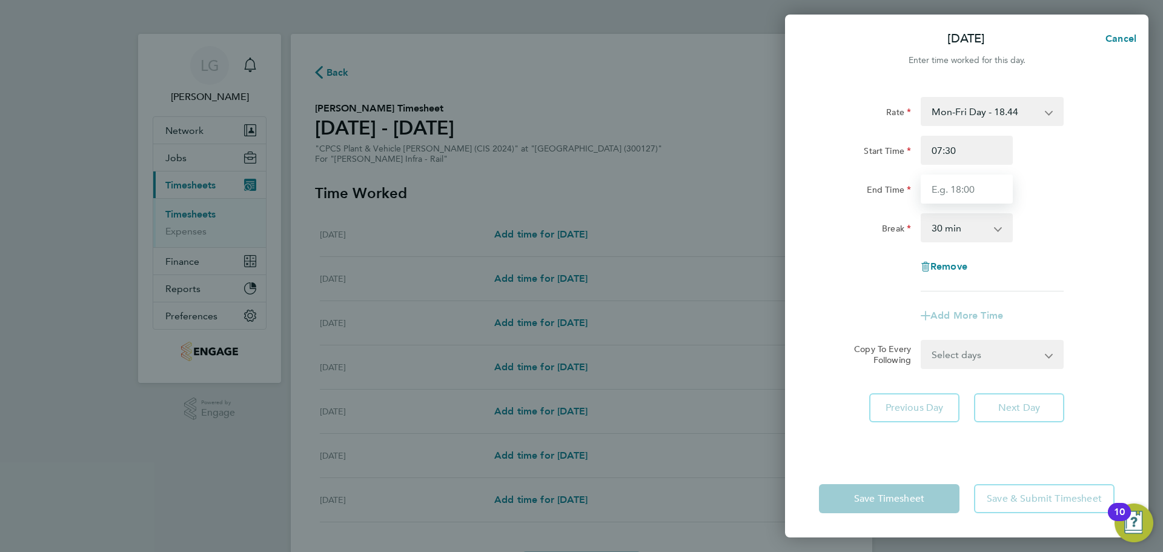
type input "17:30"
click at [1051, 223] on div "Break 0 min 15 min 30 min 45 min 60 min 75 min 90 min" at bounding box center [966, 227] width 305 height 29
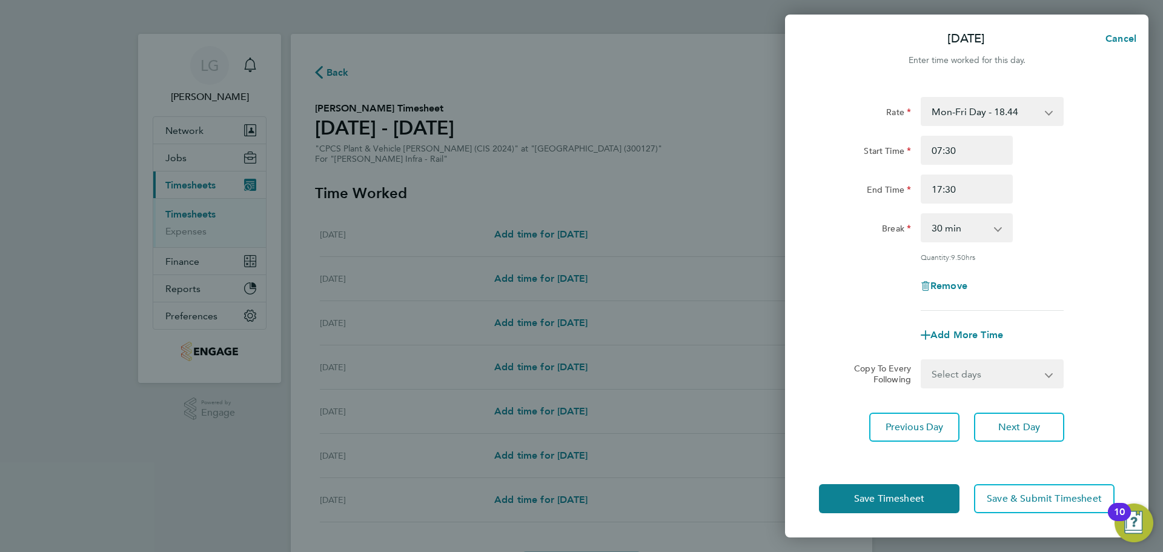
click at [997, 377] on select "Select days Day [DATE] [DATE] [DATE]" at bounding box center [985, 374] width 127 height 27
select select "DAY"
click at [922, 361] on select "Select days Day [DATE] [DATE] [DATE]" at bounding box center [985, 374] width 127 height 27
select select "[DATE]"
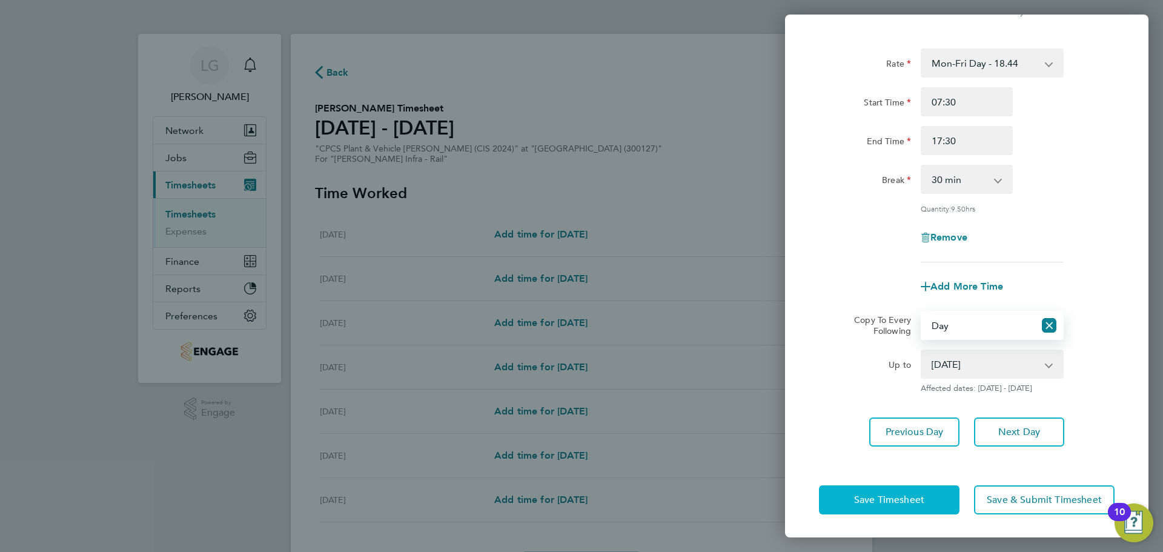
click at [916, 499] on span "Save Timesheet" at bounding box center [889, 500] width 70 height 12
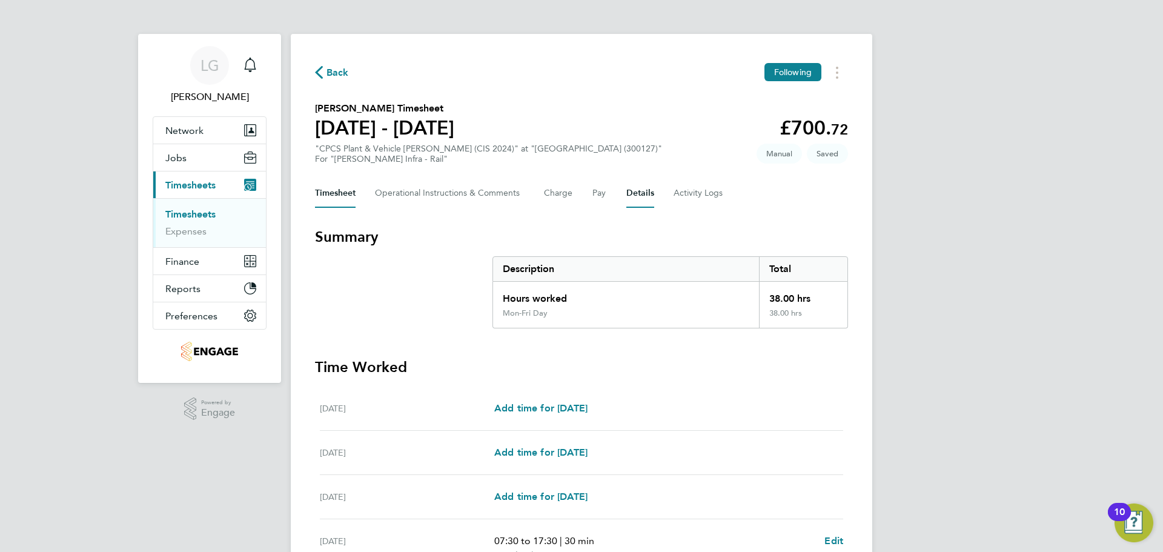
click at [639, 195] on button "Details" at bounding box center [641, 193] width 28 height 29
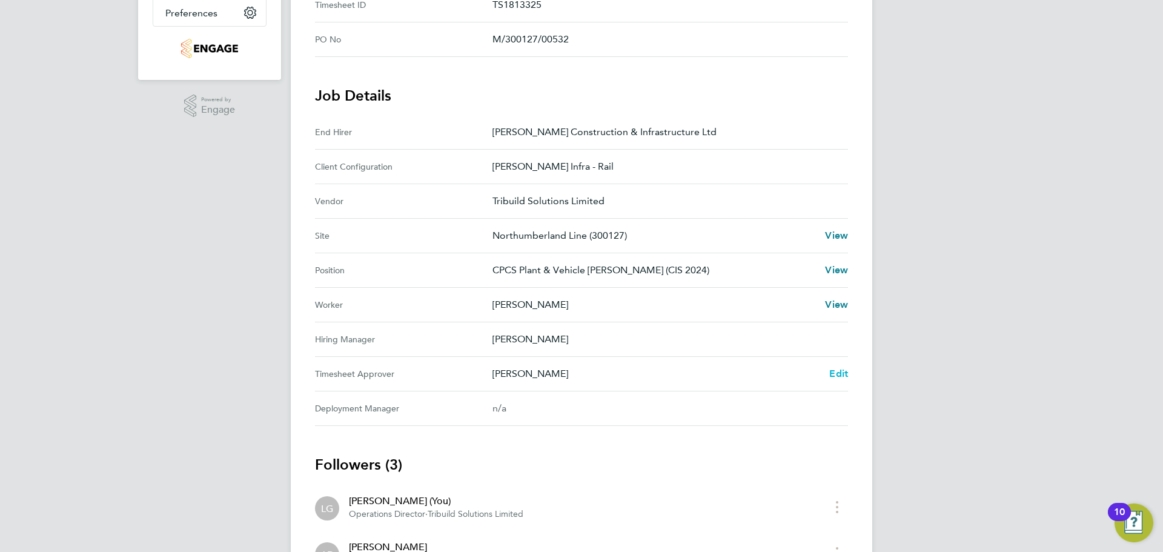
click at [835, 374] on span "Edit" at bounding box center [839, 374] width 19 height 12
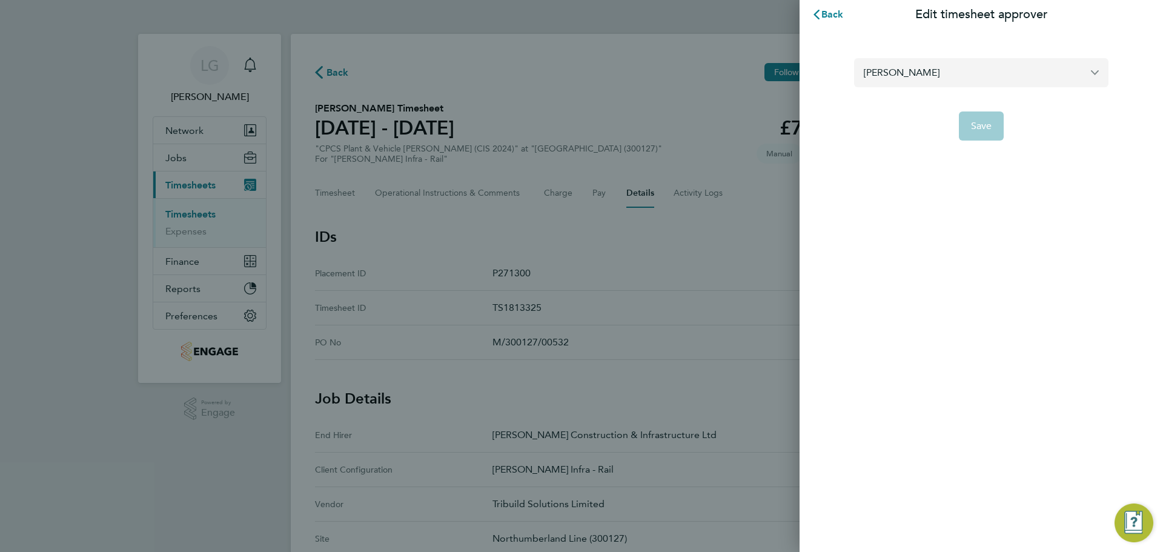
click at [901, 77] on input "[PERSON_NAME]" at bounding box center [981, 72] width 255 height 28
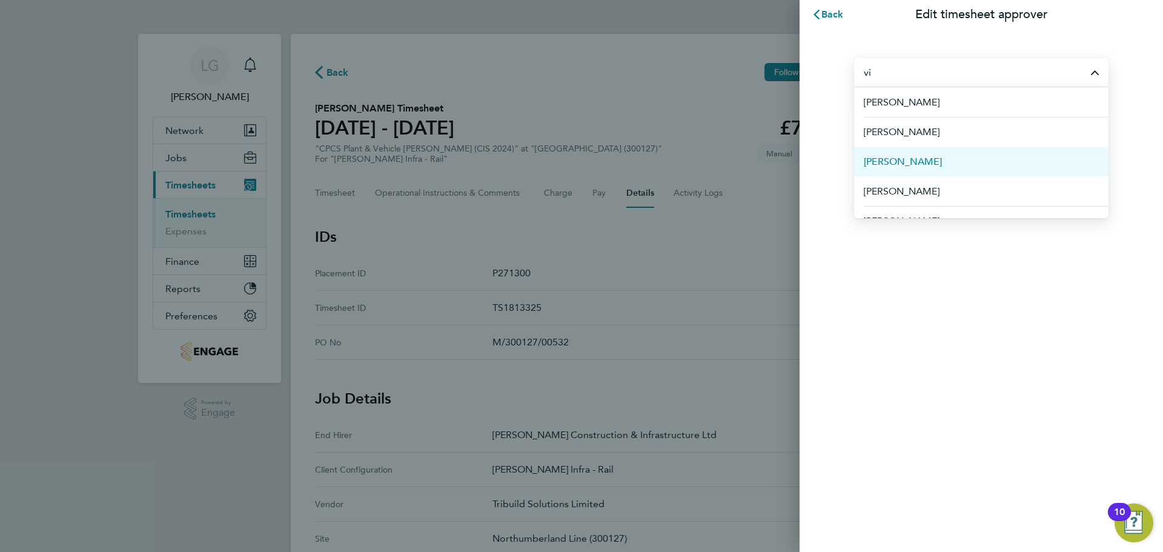
click at [903, 161] on span "[PERSON_NAME]" at bounding box center [903, 162] width 78 height 15
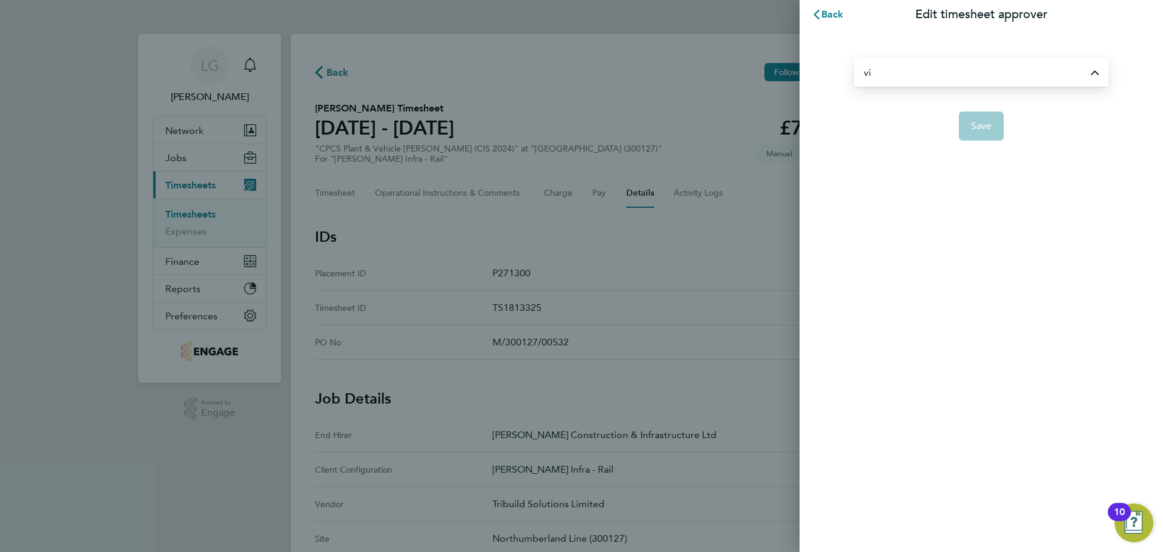
type input "[PERSON_NAME]"
click at [982, 127] on span "Save" at bounding box center [981, 126] width 21 height 12
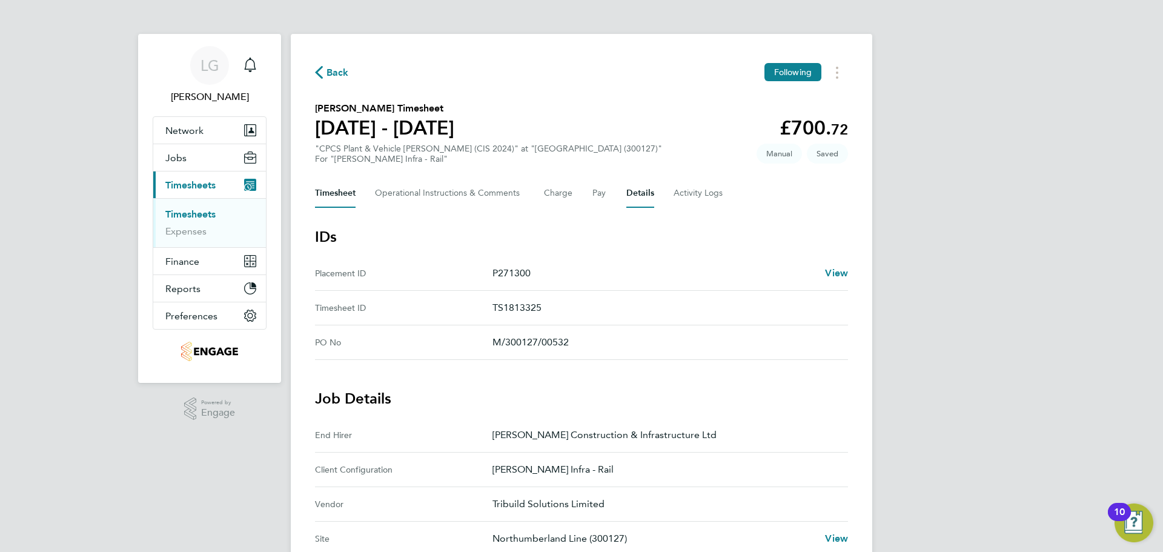
click at [322, 186] on button "Timesheet" at bounding box center [335, 193] width 41 height 29
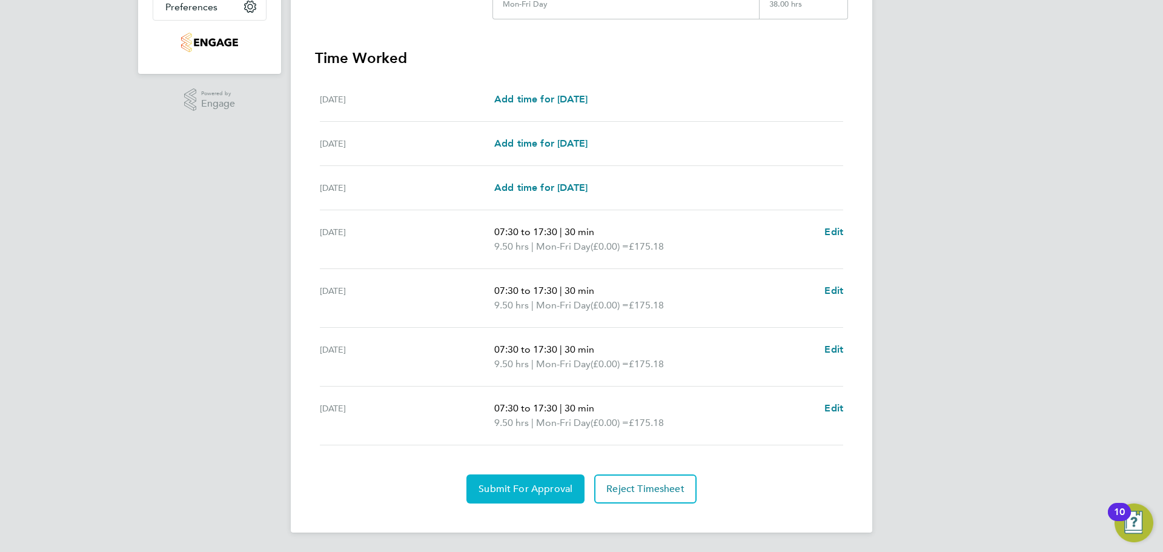
drag, startPoint x: 535, startPoint y: 496, endPoint x: 567, endPoint y: 490, distance: 32.6
click at [536, 495] on button "Submit For Approval" at bounding box center [526, 488] width 118 height 29
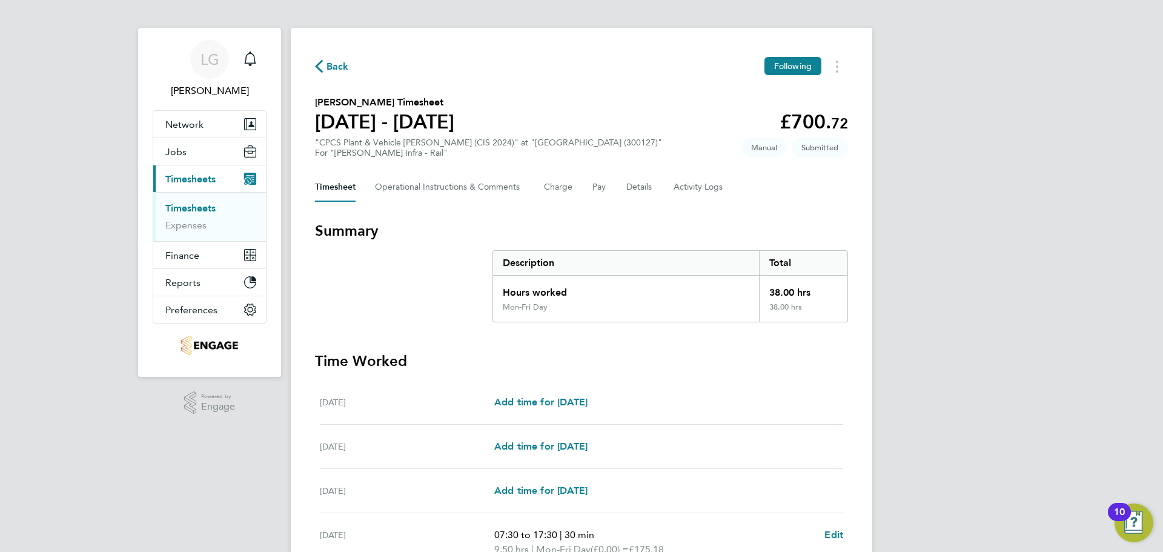
click at [195, 210] on link "Timesheets" at bounding box center [190, 208] width 50 height 12
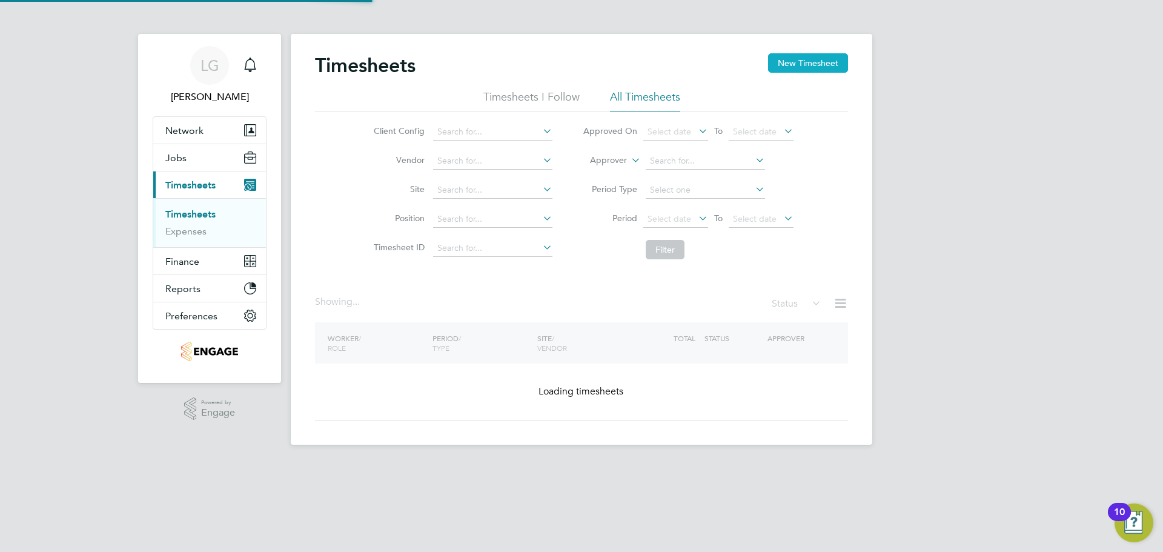
click at [813, 55] on button "New Timesheet" at bounding box center [808, 62] width 80 height 19
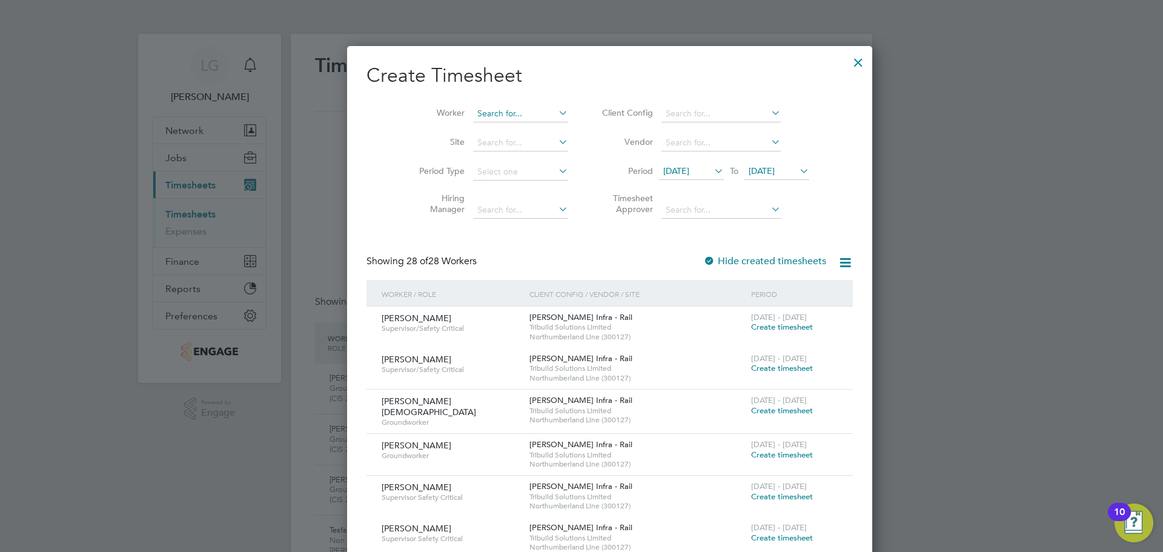
click at [473, 111] on input at bounding box center [520, 113] width 95 height 17
click at [466, 130] on li "[PERSON_NAME][DEMOGRAPHIC_DATA]" at bounding box center [532, 130] width 176 height 16
type input "[PERSON_NAME][DEMOGRAPHIC_DATA]"
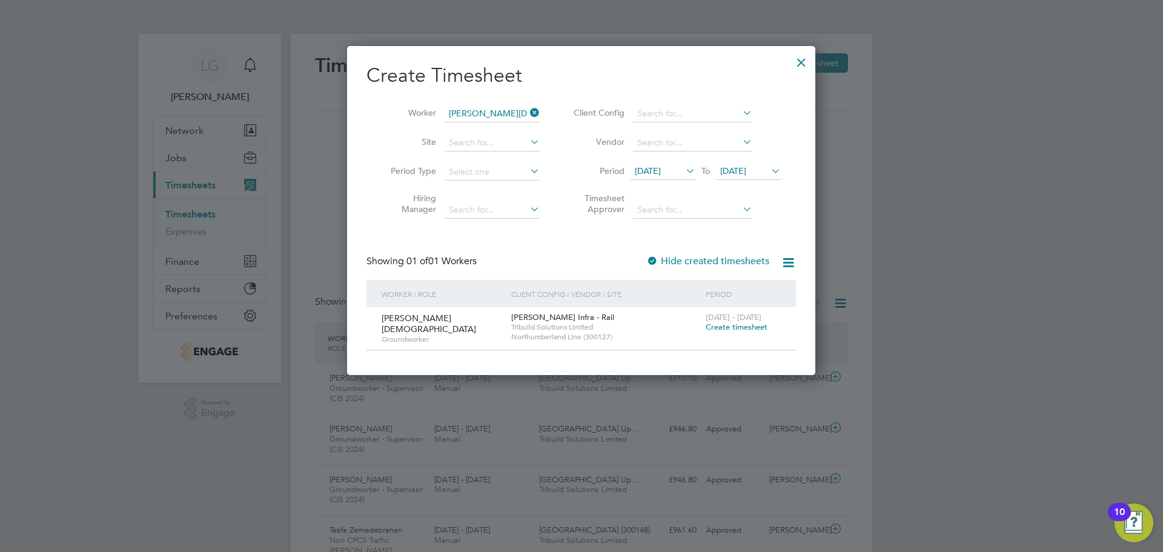
click at [747, 325] on span "Create timesheet" at bounding box center [737, 327] width 62 height 10
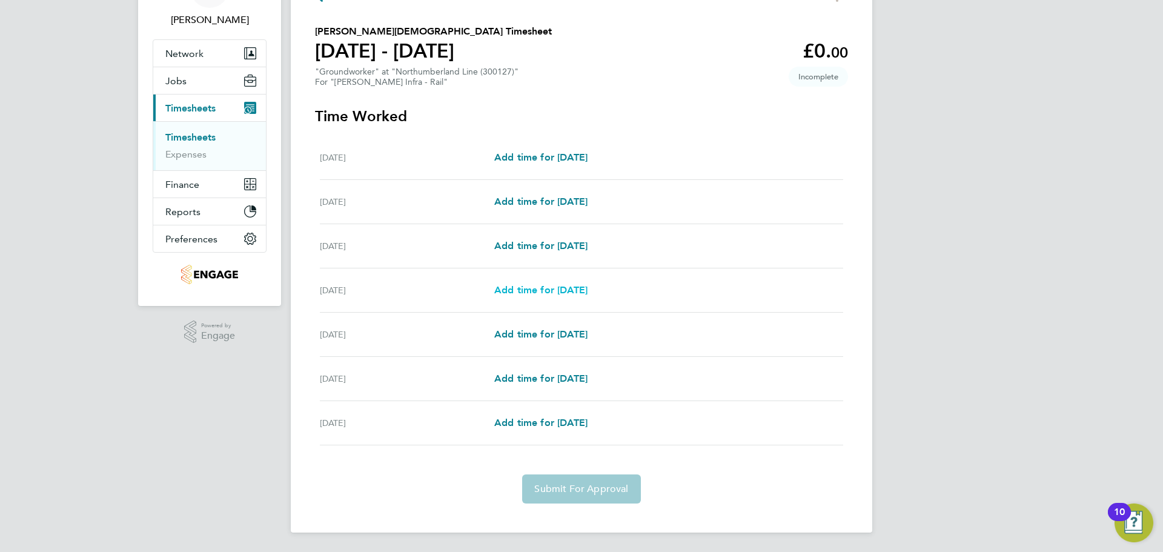
click at [540, 294] on span "Add time for [DATE]" at bounding box center [540, 290] width 93 height 12
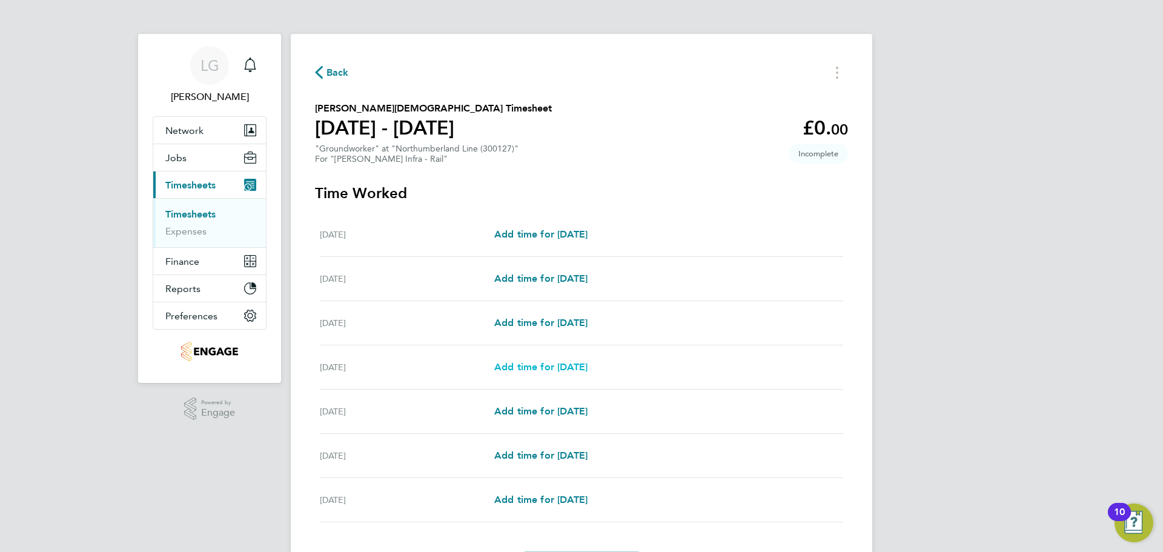
select select "30"
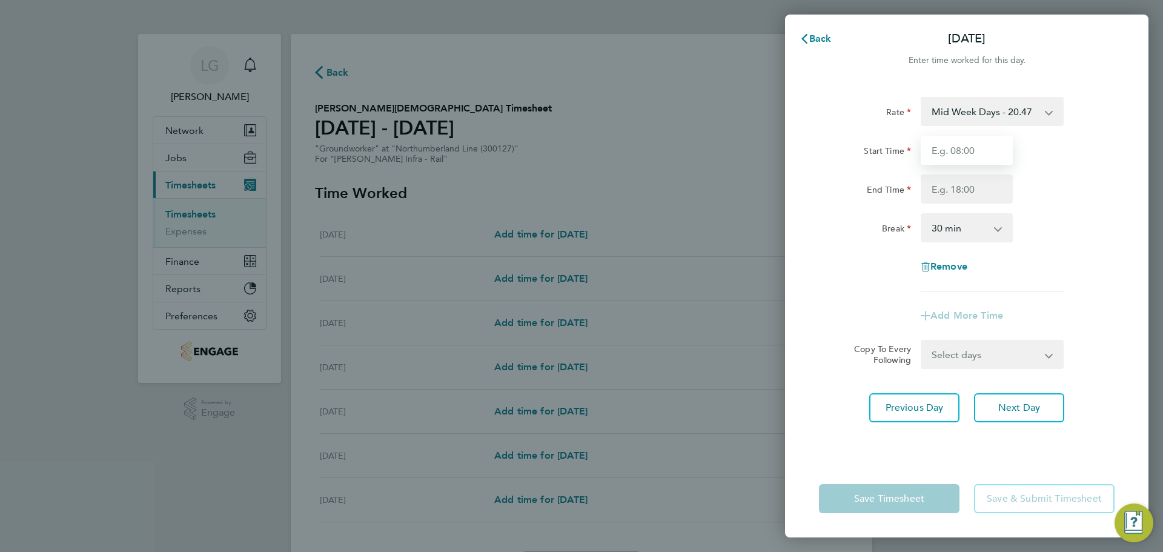
drag, startPoint x: 948, startPoint y: 150, endPoint x: 957, endPoint y: 163, distance: 16.0
click at [948, 150] on input "Start Time" at bounding box center [967, 150] width 92 height 29
type input "07:30"
click at [969, 193] on input "End Time" at bounding box center [967, 189] width 92 height 29
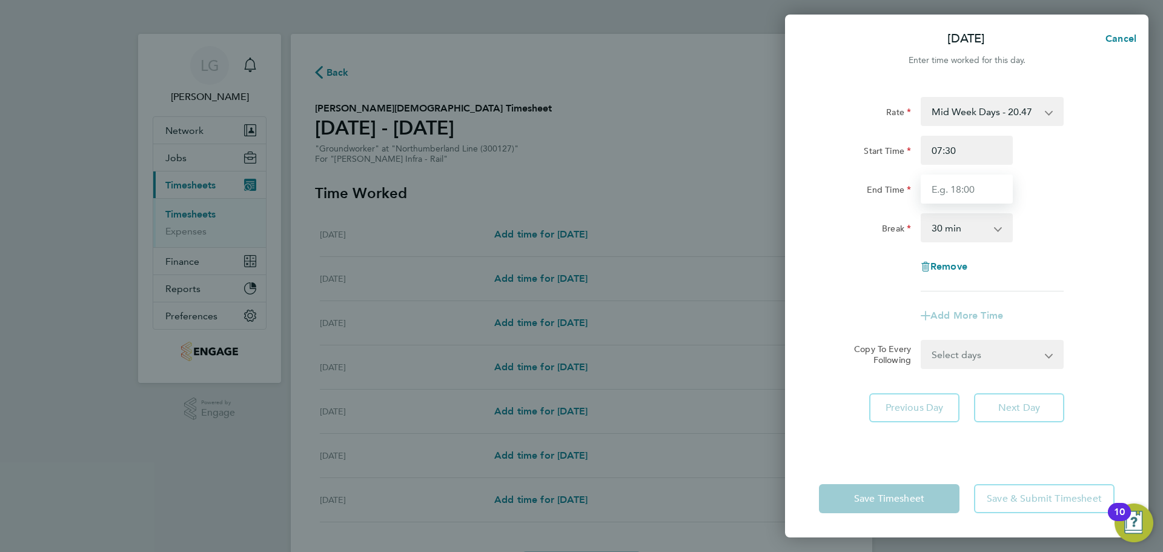
type input "17:30"
click at [1067, 184] on div "End Time 17:30" at bounding box center [966, 189] width 305 height 29
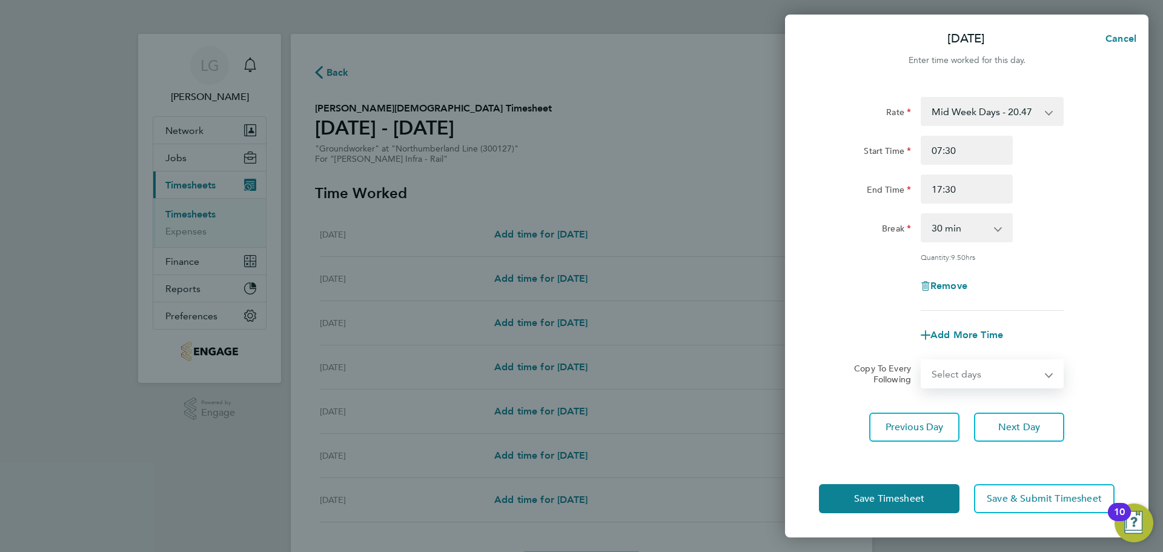
drag, startPoint x: 1034, startPoint y: 378, endPoint x: 1025, endPoint y: 385, distance: 11.8
click at [1034, 378] on select "Select days Day [DATE] [DATE] [DATE]" at bounding box center [985, 374] width 127 height 27
select select "DAY"
click at [922, 361] on select "Select days Day [DATE] [DATE] [DATE]" at bounding box center [985, 374] width 127 height 27
select select "[DATE]"
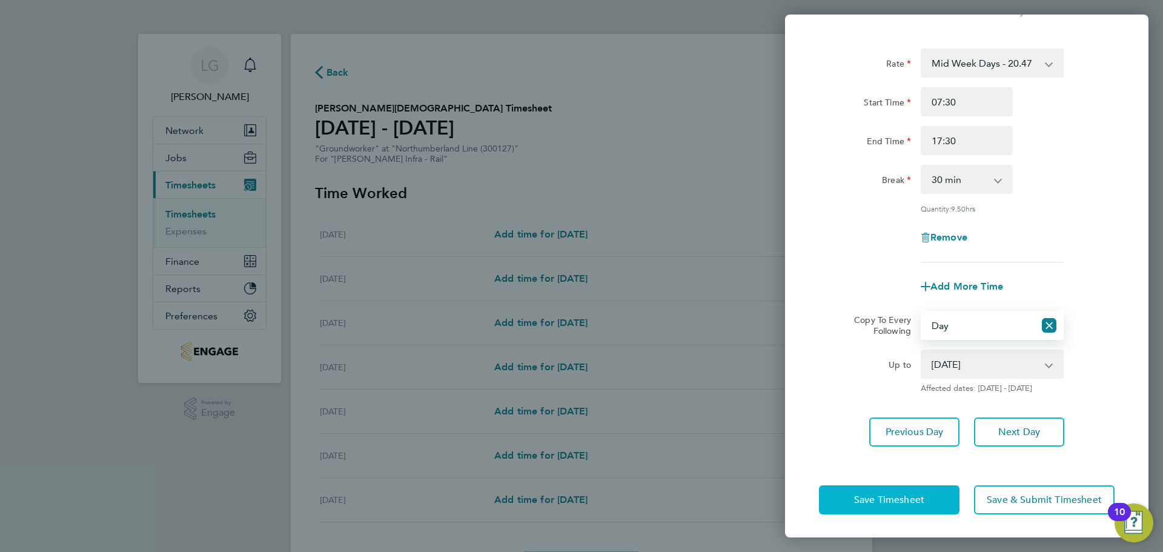
click at [914, 494] on span "Save Timesheet" at bounding box center [889, 500] width 70 height 12
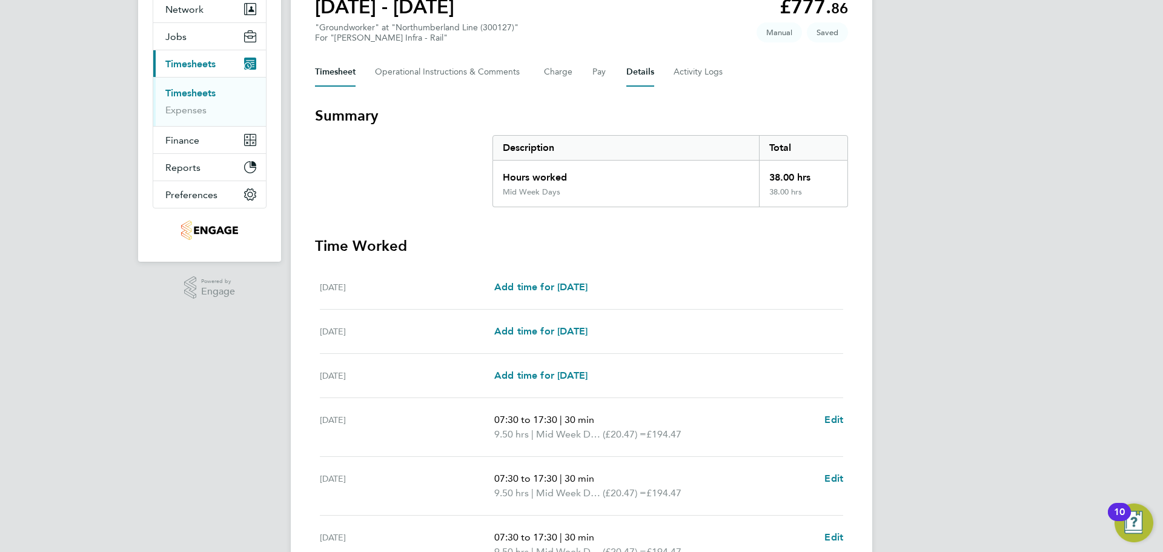
click at [639, 76] on button "Details" at bounding box center [641, 72] width 28 height 29
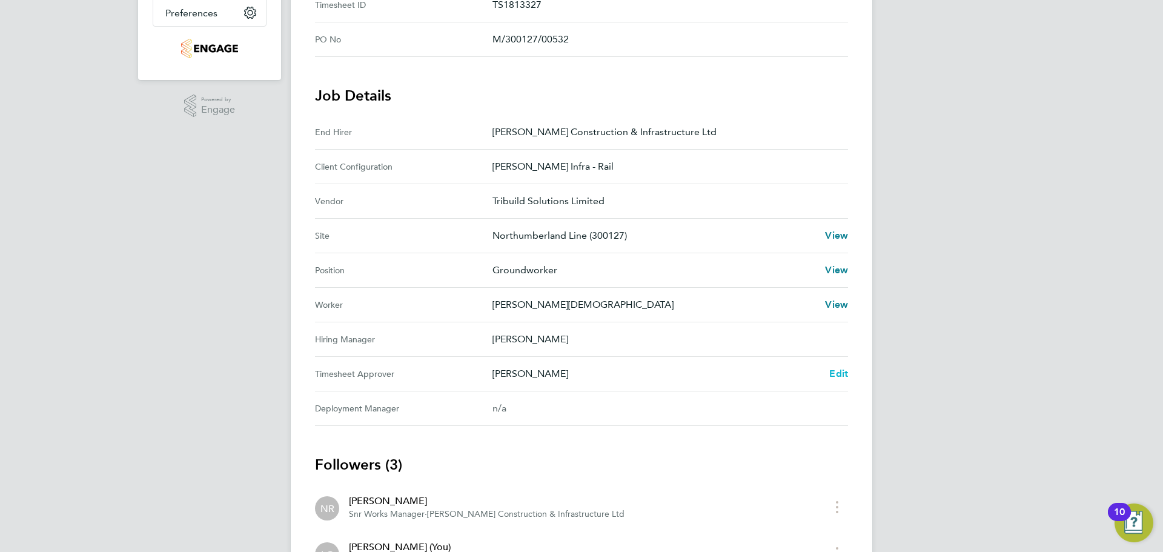
click at [841, 368] on span "Edit" at bounding box center [839, 374] width 19 height 12
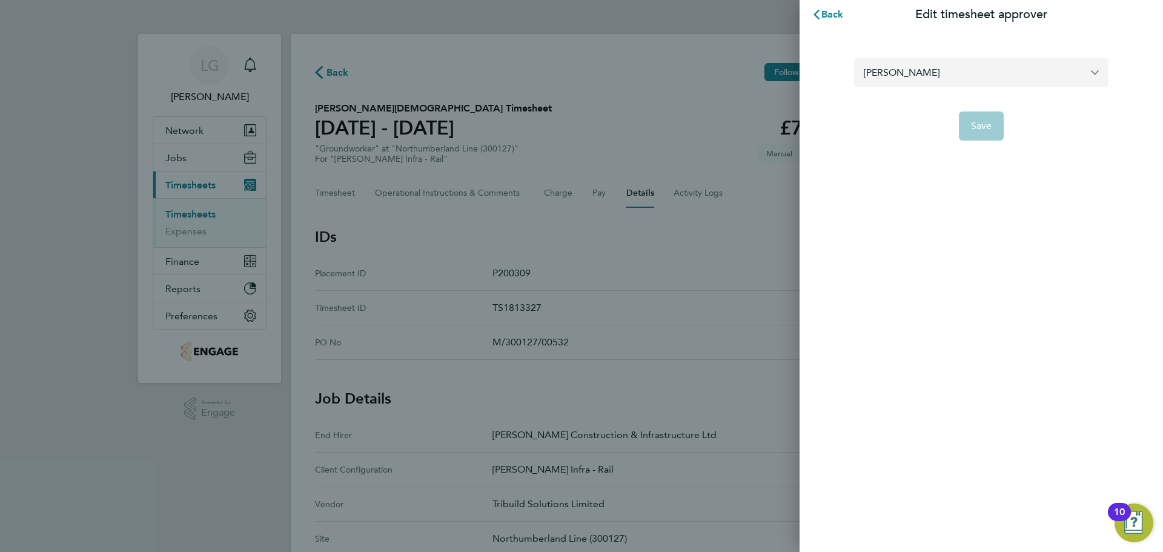
click at [927, 72] on input "[PERSON_NAME]" at bounding box center [981, 72] width 255 height 28
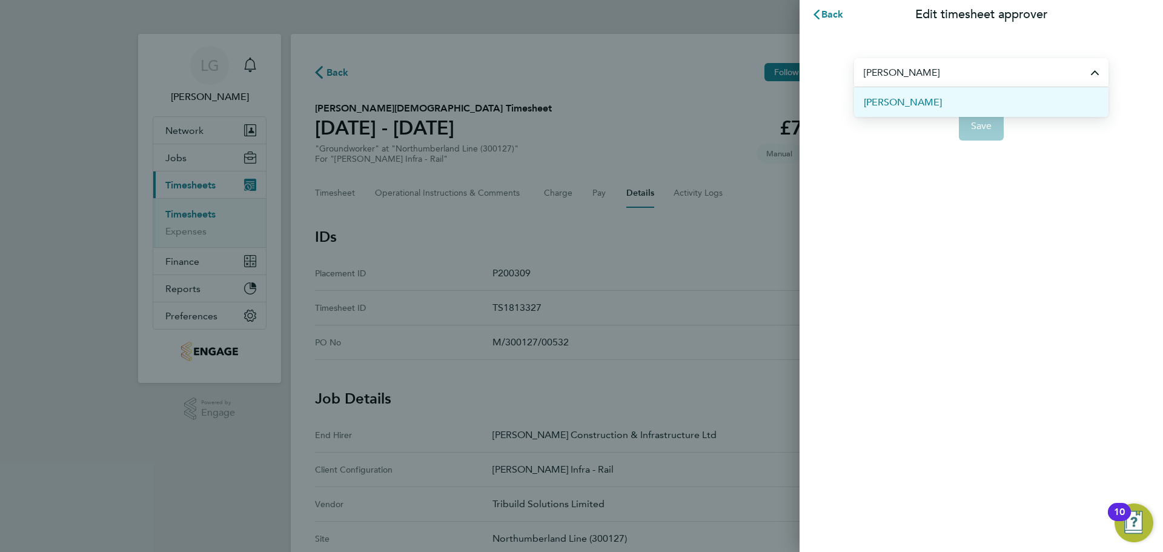
click at [927, 101] on li "[PERSON_NAME]" at bounding box center [981, 102] width 255 height 30
type input "[PERSON_NAME]"
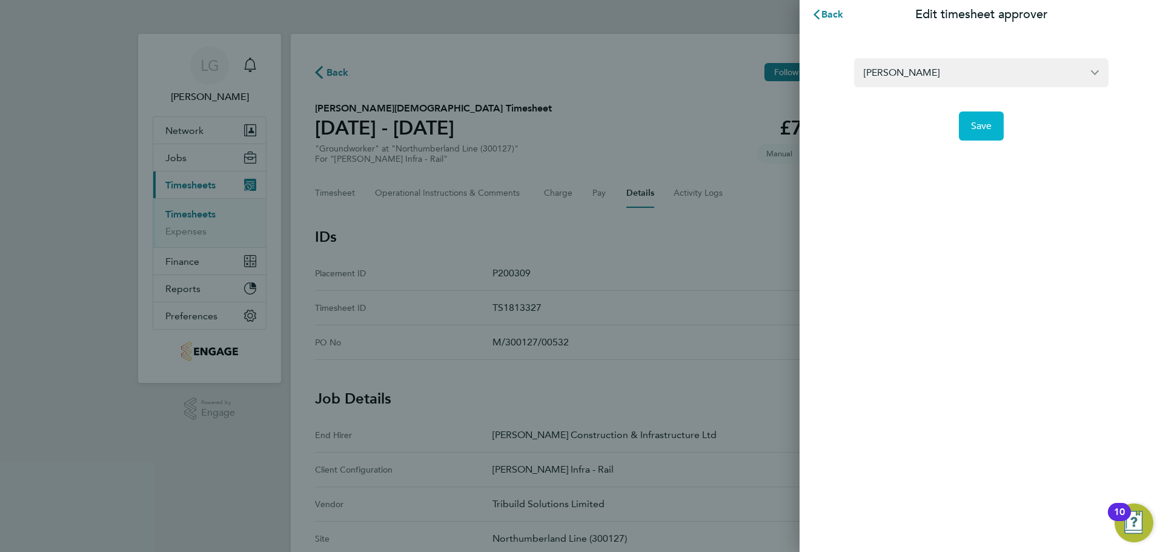
click at [992, 125] on button "Save" at bounding box center [981, 125] width 45 height 29
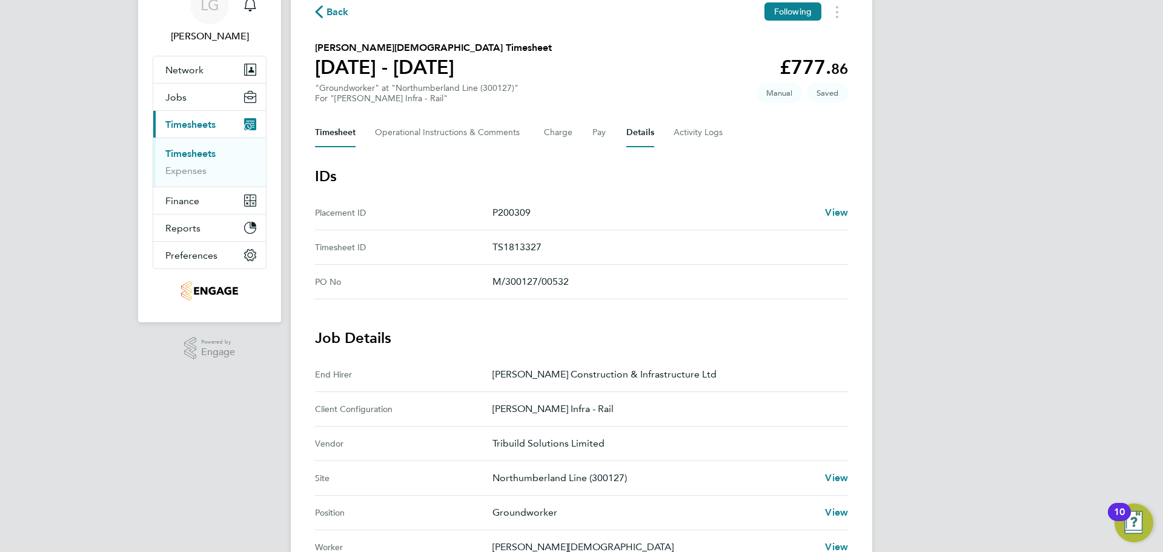
drag, startPoint x: 346, startPoint y: 128, endPoint x: 416, endPoint y: 215, distance: 111.2
click at [346, 129] on button "Timesheet" at bounding box center [335, 132] width 41 height 29
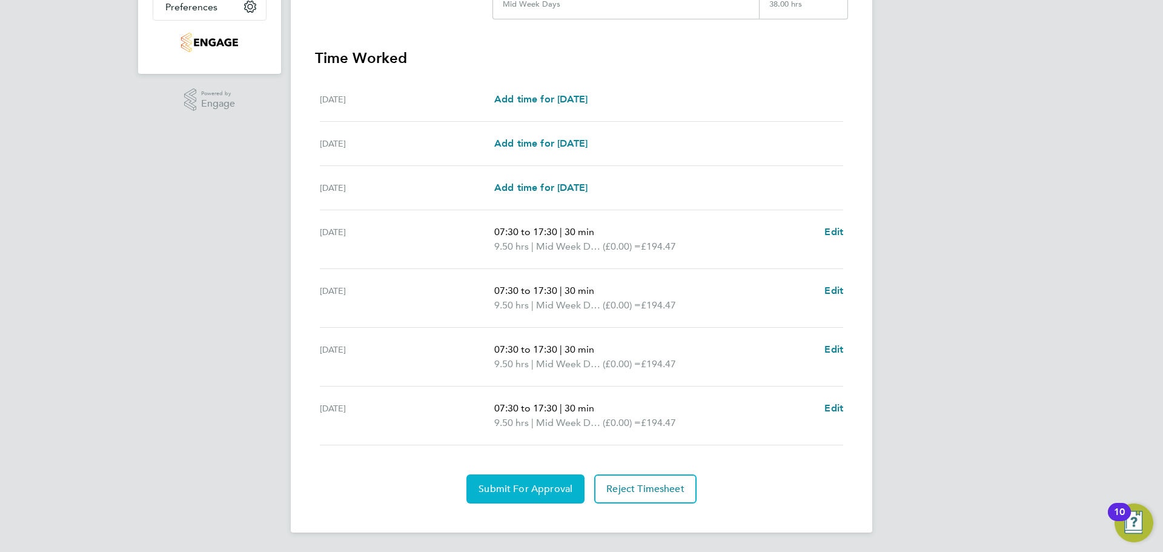
click at [514, 488] on span "Submit For Approval" at bounding box center [526, 489] width 94 height 12
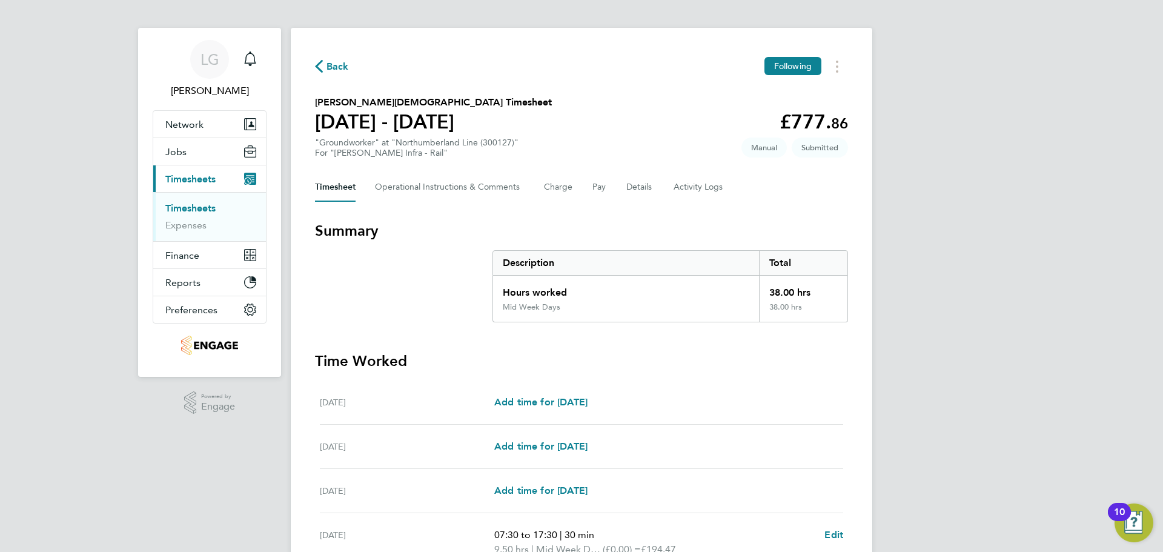
click at [199, 207] on link "Timesheets" at bounding box center [190, 208] width 50 height 12
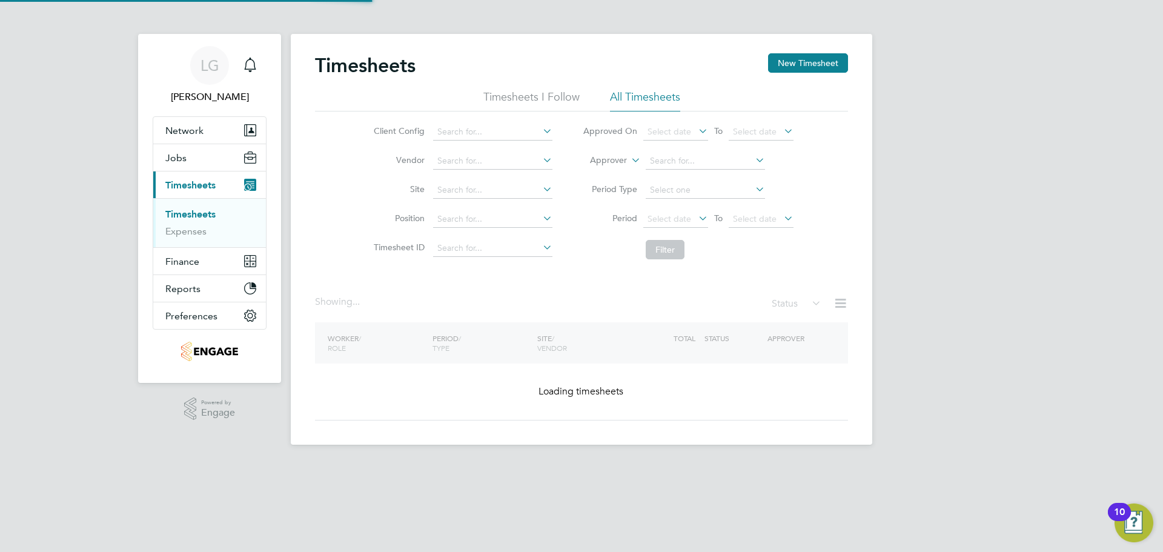
drag, startPoint x: 810, startPoint y: 61, endPoint x: 810, endPoint y: 79, distance: 18.2
click at [810, 61] on button "New Timesheet" at bounding box center [808, 62] width 80 height 19
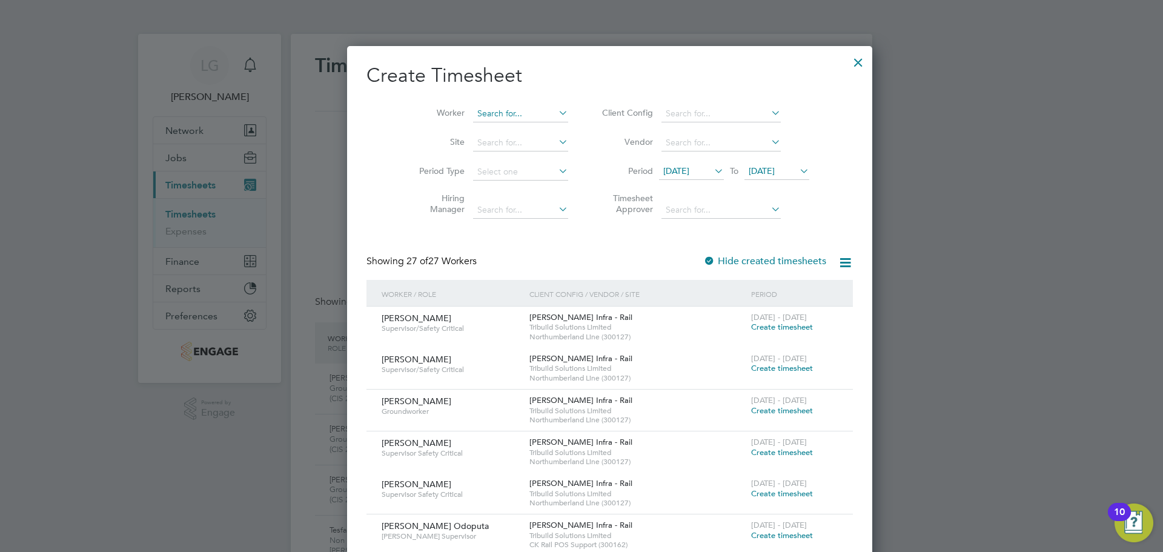
click at [491, 112] on input at bounding box center [520, 113] width 95 height 17
click at [519, 129] on b "[PERSON_NAME]" at bounding box center [554, 130] width 70 height 10
type input "[PERSON_NAME]"
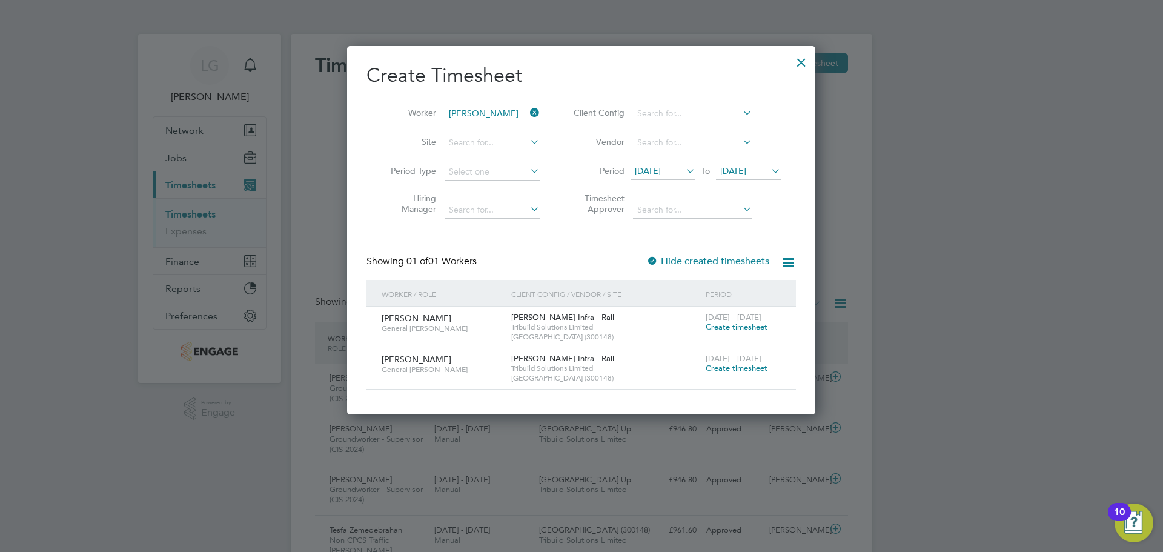
click at [756, 369] on span "Create timesheet" at bounding box center [737, 368] width 62 height 10
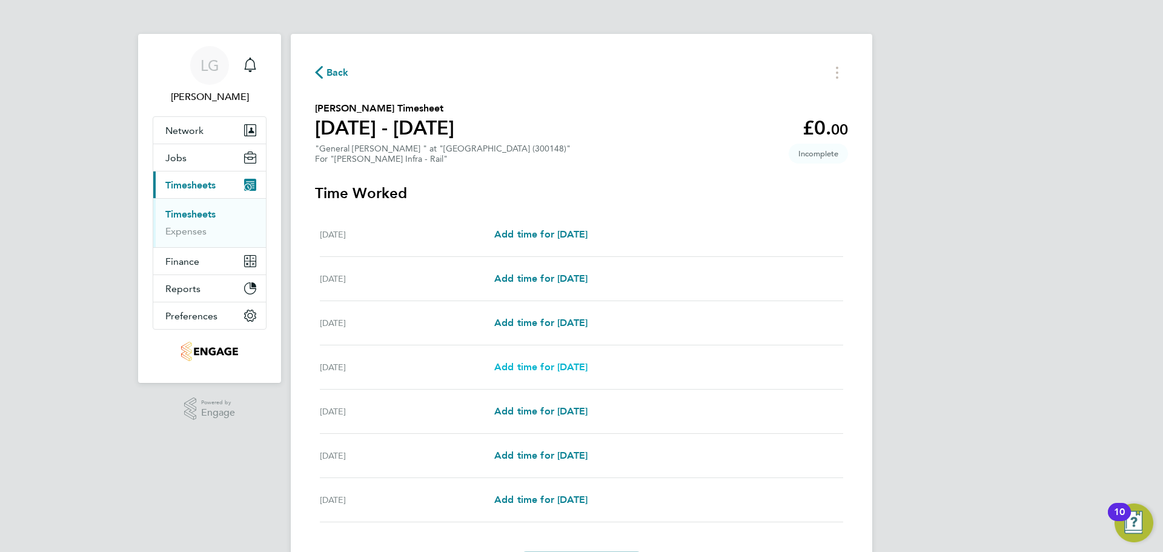
click at [576, 365] on span "Add time for [DATE]" at bounding box center [540, 367] width 93 height 12
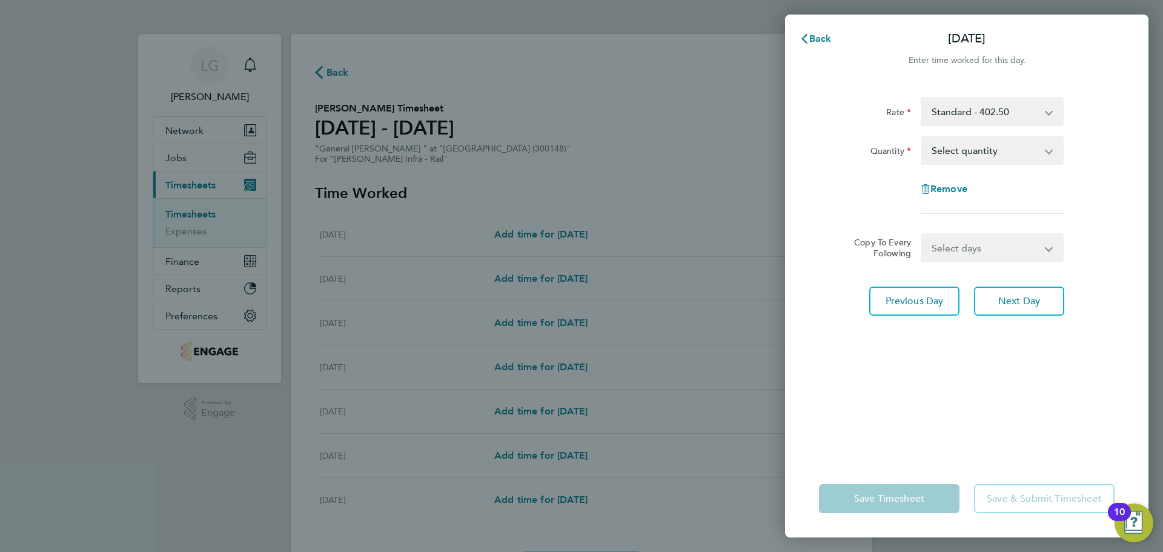
click at [979, 152] on select "Select quantity 0.5 1" at bounding box center [985, 150] width 126 height 27
select select "1"
click at [922, 137] on select "Select quantity 0.5 1" at bounding box center [985, 150] width 126 height 27
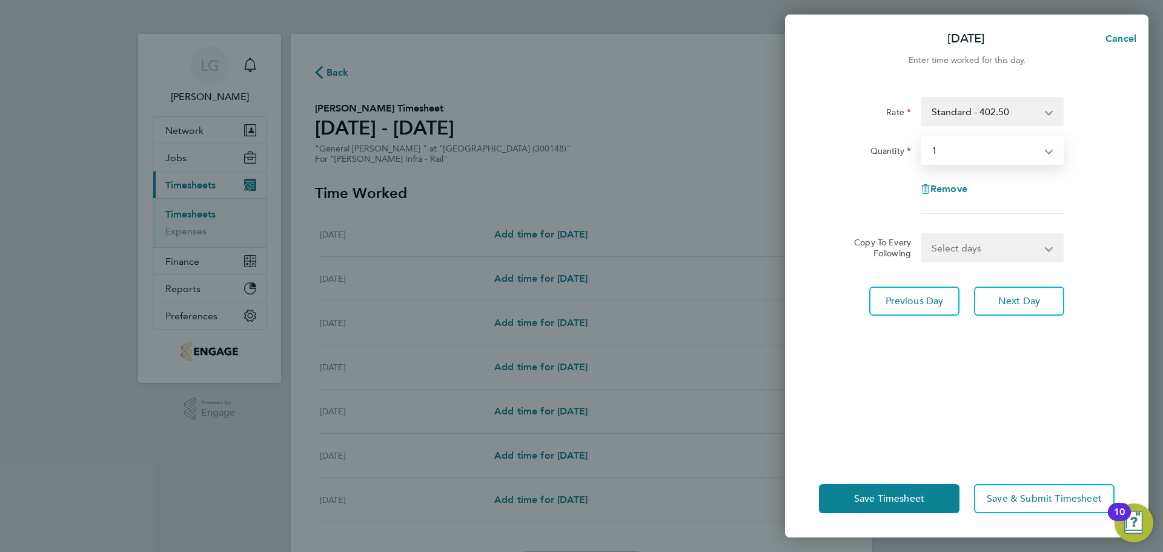
click at [1001, 249] on select "Select days Day [DATE] [DATE] [DATE]" at bounding box center [985, 248] width 127 height 27
select select "DAY"
click at [922, 235] on select "Select days Day [DATE] [DATE] [DATE]" at bounding box center [985, 248] width 127 height 27
select select "[DATE]"
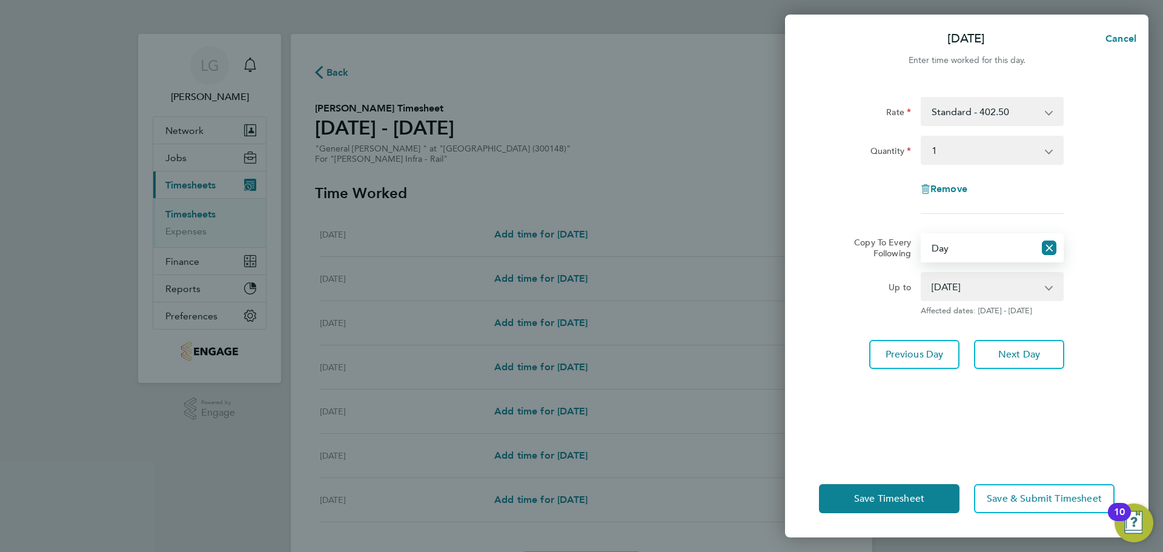
click at [838, 394] on div "Rate Standard - 402.50 Xmas/[GEOGRAPHIC_DATA] - 805.00 Mid Week Nights - 462.88…" at bounding box center [967, 271] width 364 height 378
click at [890, 510] on button "Save Timesheet" at bounding box center [889, 498] width 141 height 29
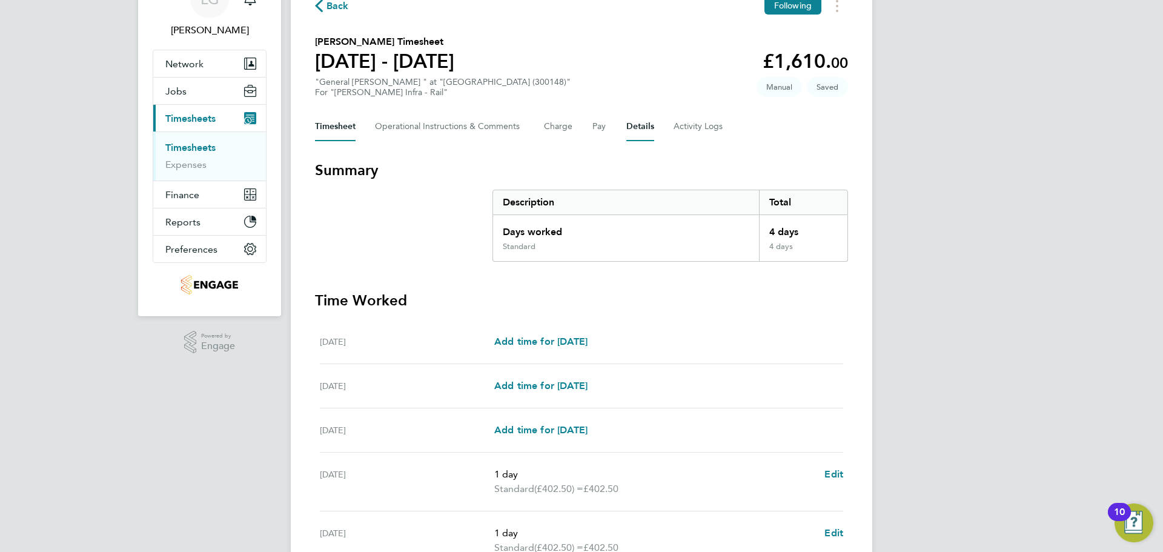
click at [647, 125] on button "Details" at bounding box center [641, 126] width 28 height 29
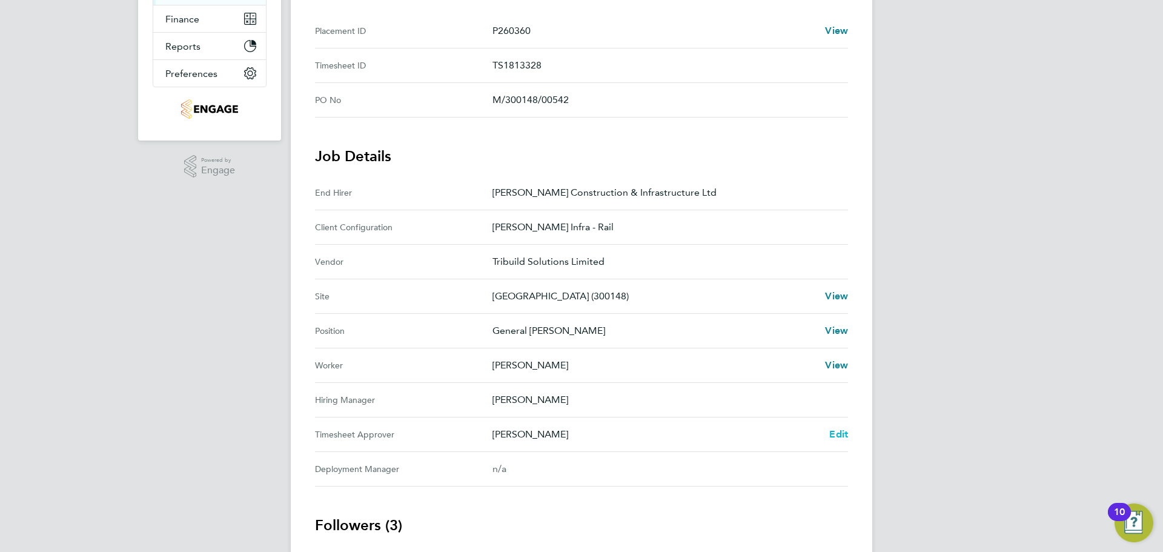
click at [839, 434] on span "Edit" at bounding box center [839, 434] width 19 height 12
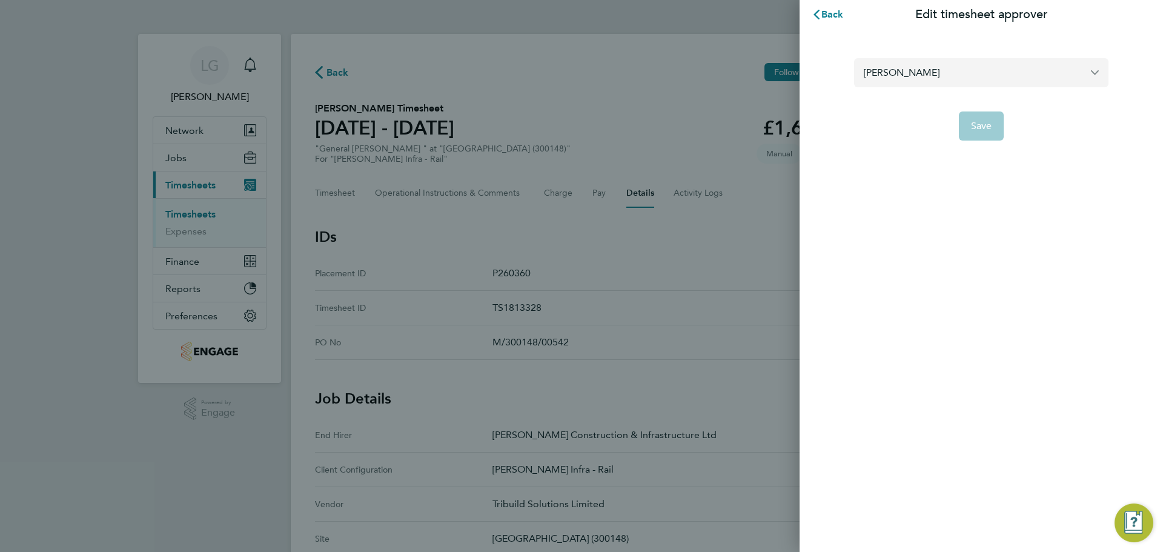
click at [943, 65] on input "[PERSON_NAME]" at bounding box center [981, 72] width 255 height 28
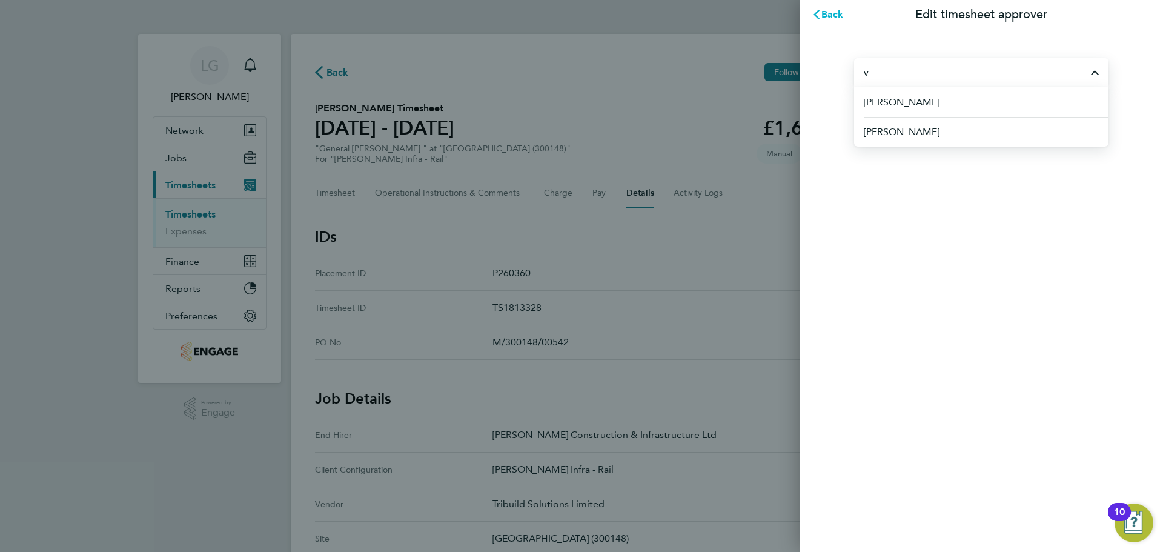
type input "v"
drag, startPoint x: 831, startPoint y: 16, endPoint x: 820, endPoint y: 21, distance: 11.7
click at [831, 17] on span "Back" at bounding box center [833, 14] width 22 height 12
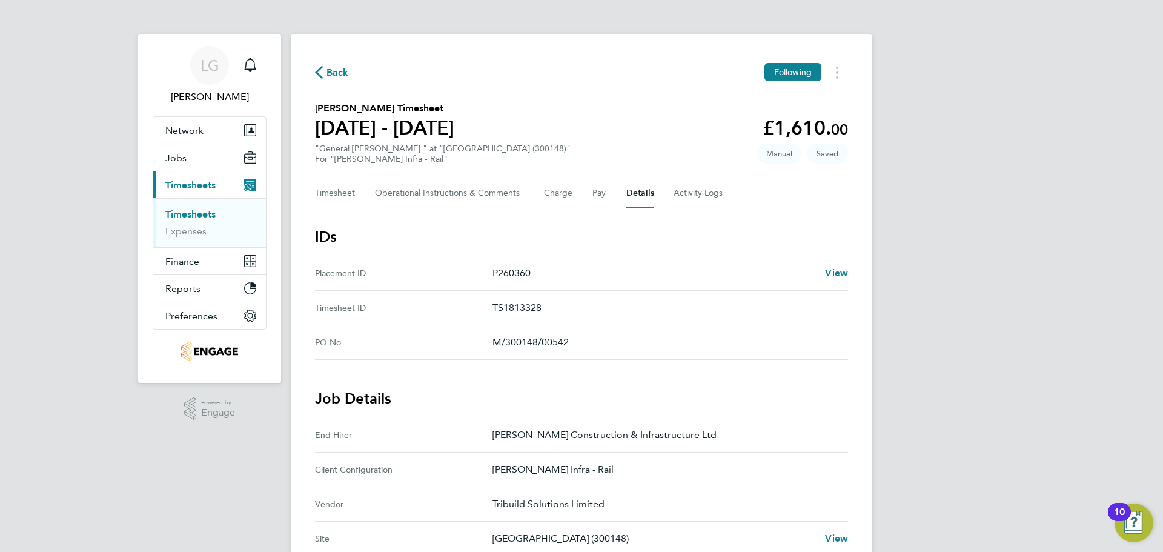
click at [331, 73] on span "Back" at bounding box center [338, 72] width 22 height 15
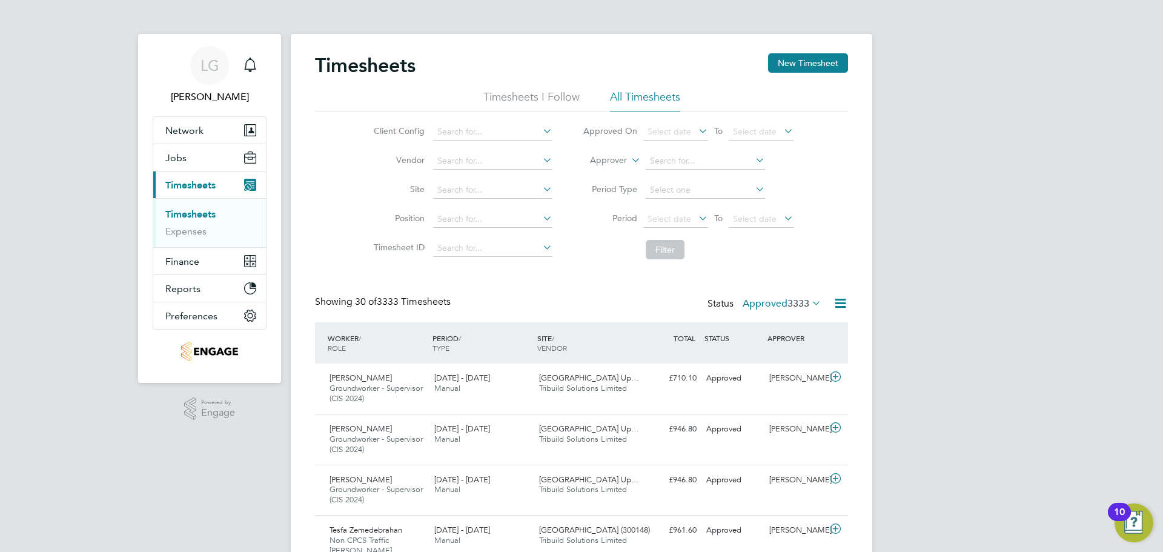
click at [770, 301] on label "Approved 3333" at bounding box center [782, 304] width 79 height 12
click at [777, 341] on li "Saved" at bounding box center [767, 341] width 56 height 17
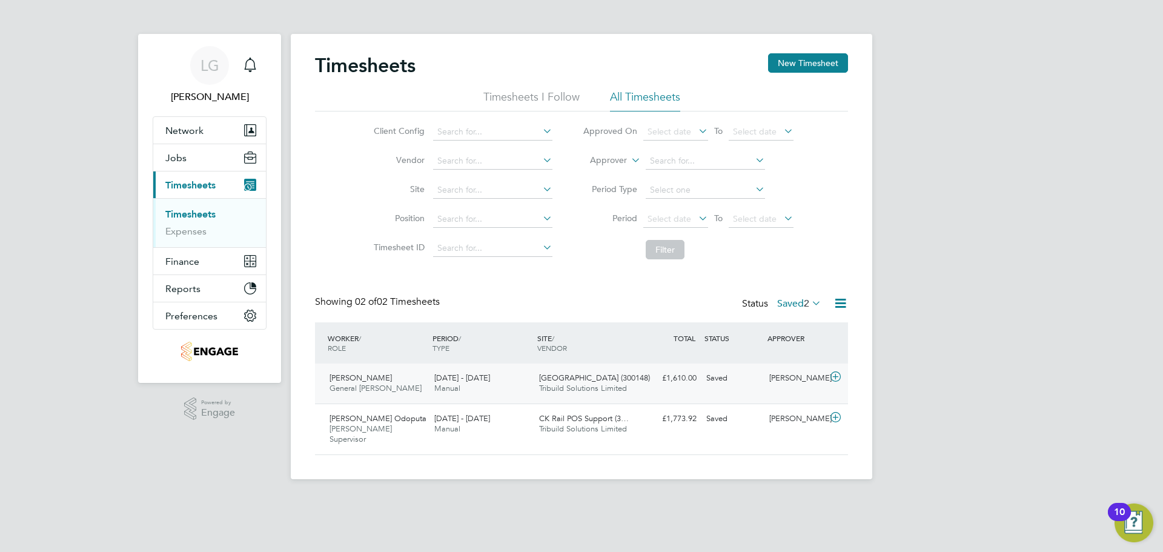
click at [645, 385] on div "£1,610.00 Saved" at bounding box center [670, 378] width 63 height 20
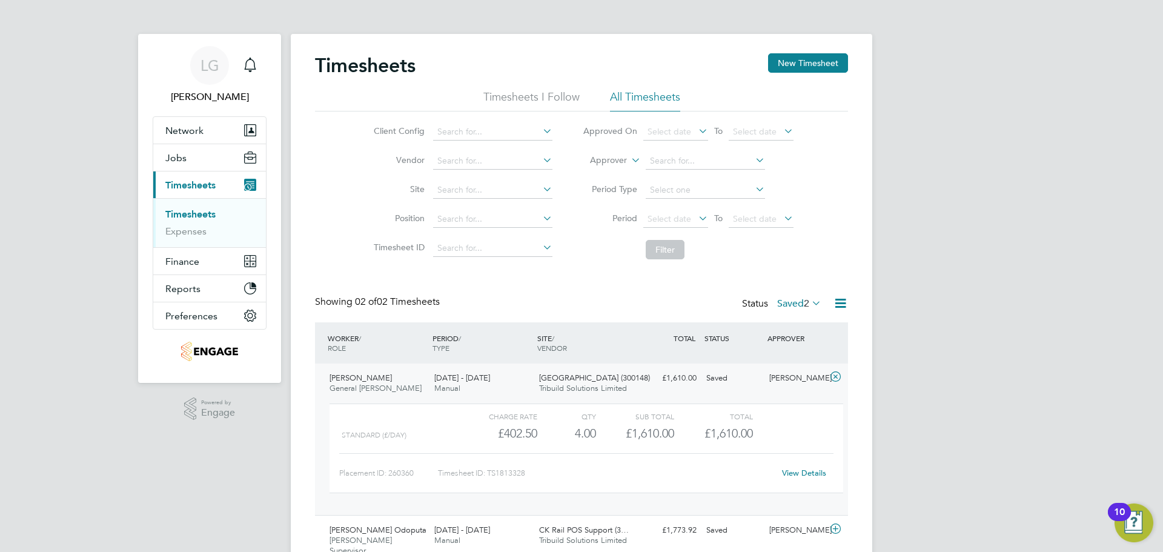
click at [797, 471] on link "View Details" at bounding box center [804, 473] width 44 height 10
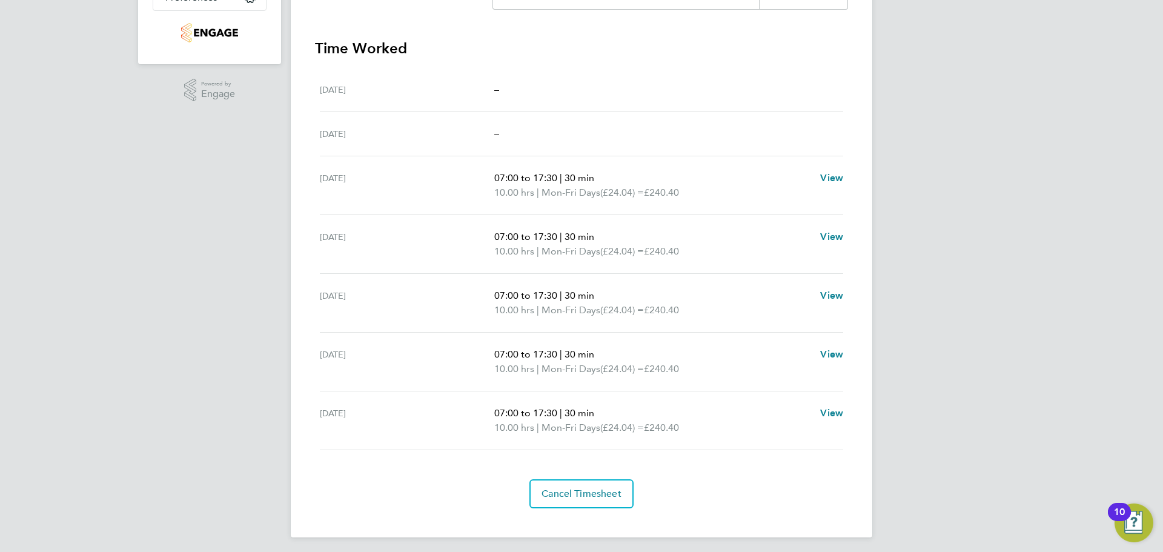
scroll to position [324, 0]
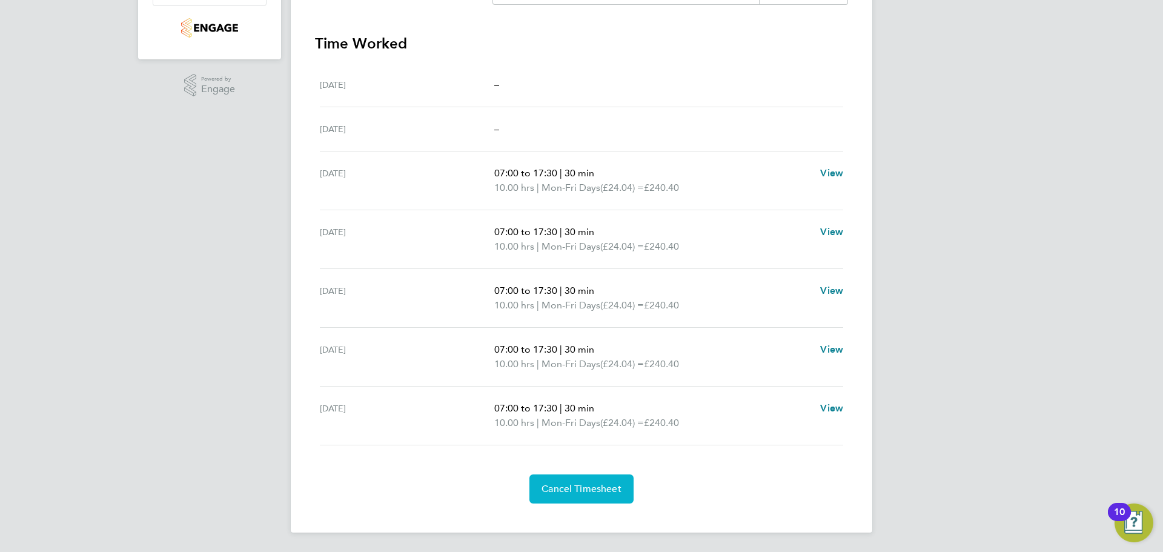
click at [587, 487] on span "Cancel Timesheet" at bounding box center [582, 489] width 80 height 12
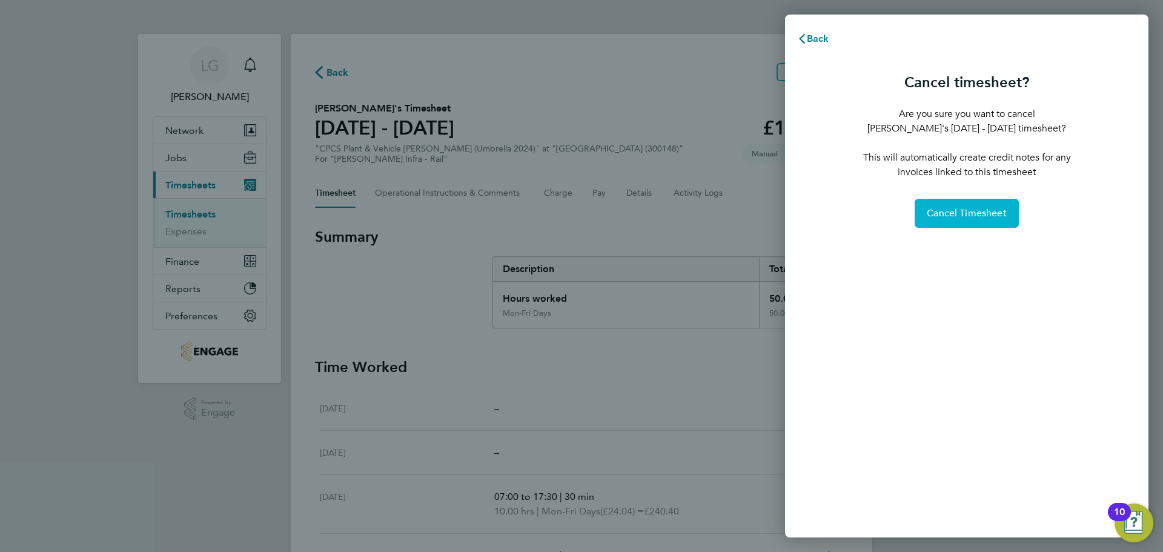
click at [959, 210] on span "Cancel Timesheet" at bounding box center [967, 213] width 80 height 12
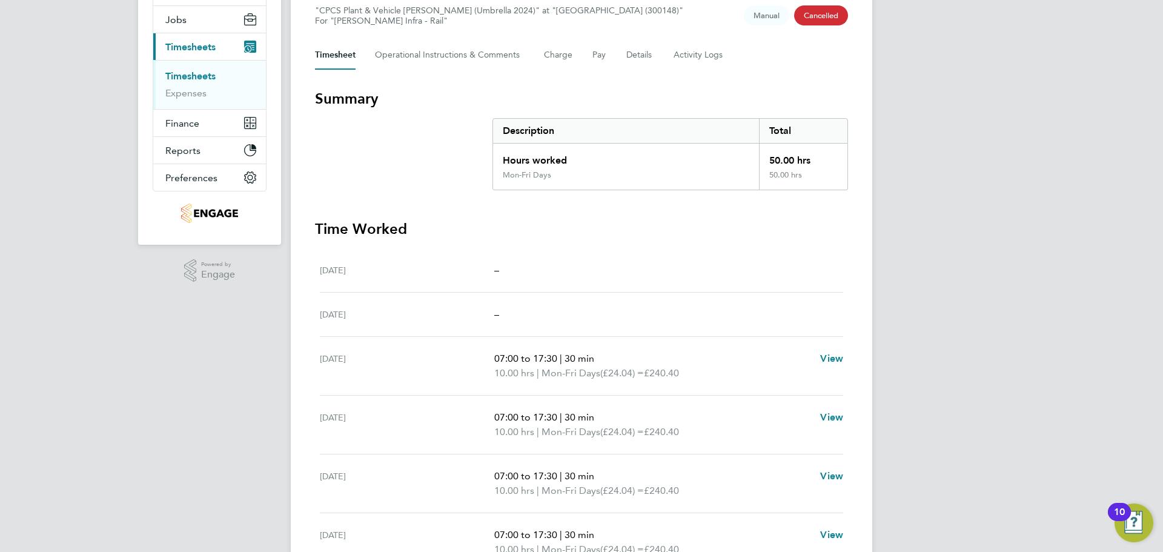
scroll to position [23, 0]
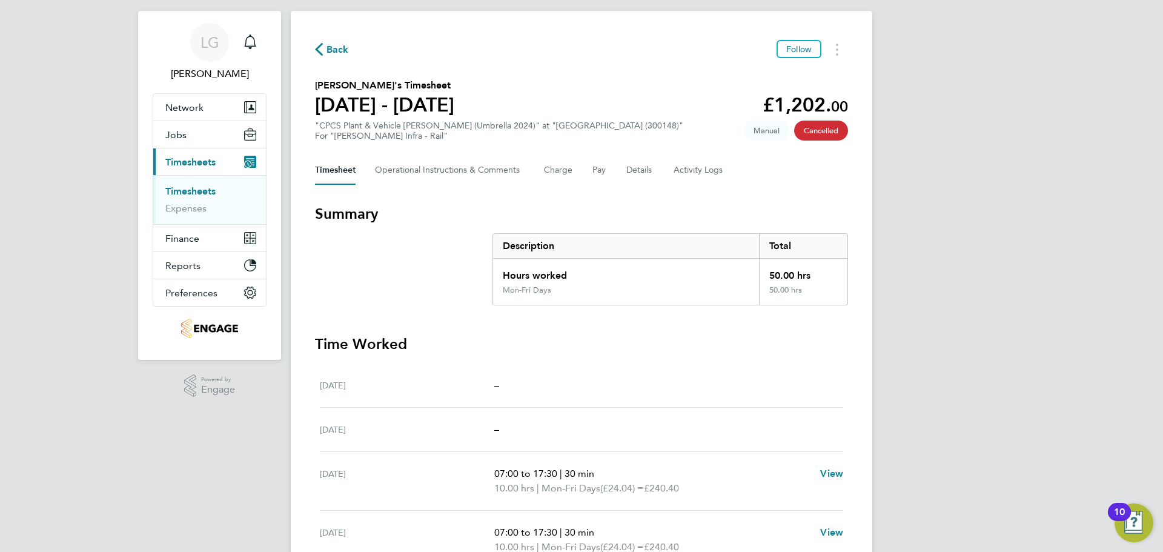
click at [208, 188] on link "Timesheets" at bounding box center [190, 191] width 50 height 12
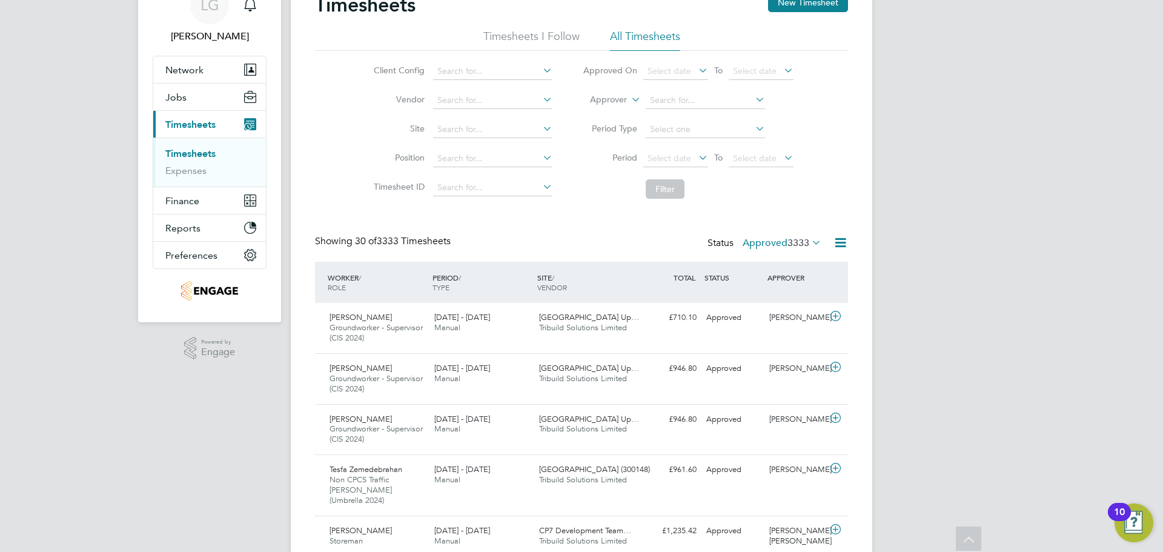
click at [199, 147] on ul "Timesheets Expenses" at bounding box center [209, 162] width 113 height 49
click at [196, 151] on link "Timesheets" at bounding box center [190, 154] width 50 height 12
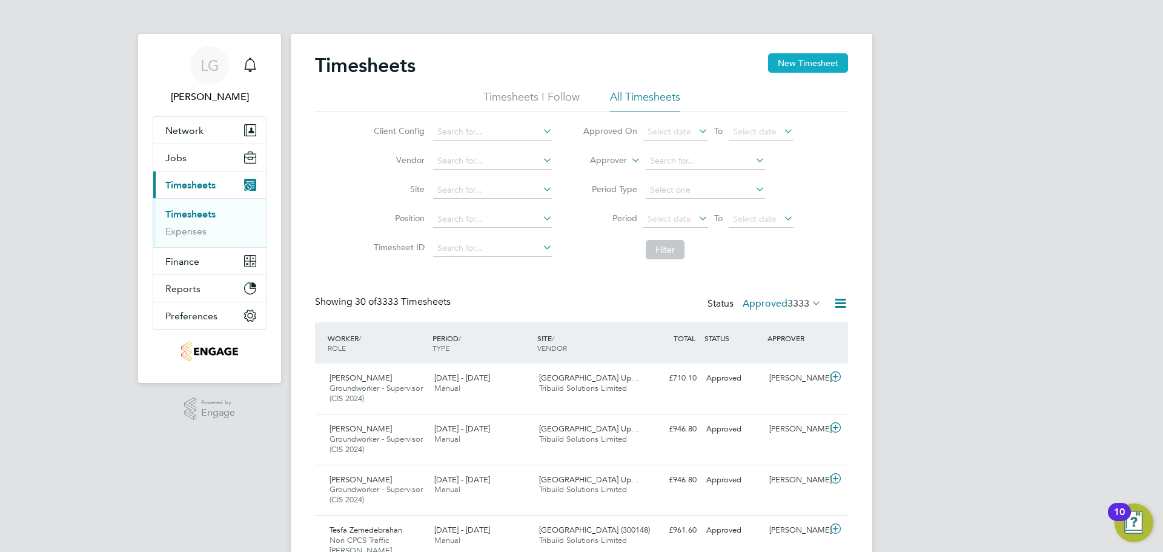
click at [802, 68] on button "New Timesheet" at bounding box center [808, 62] width 80 height 19
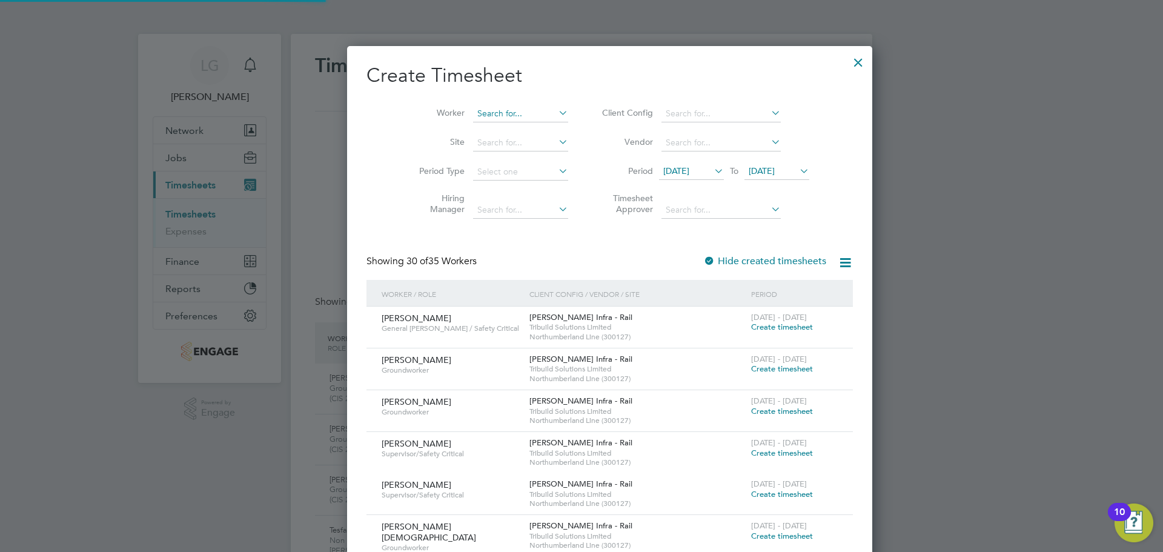
click at [481, 108] on input at bounding box center [520, 113] width 95 height 17
click at [491, 128] on li "Ebsa Aliyyi" at bounding box center [492, 130] width 96 height 16
type input "[PERSON_NAME]"
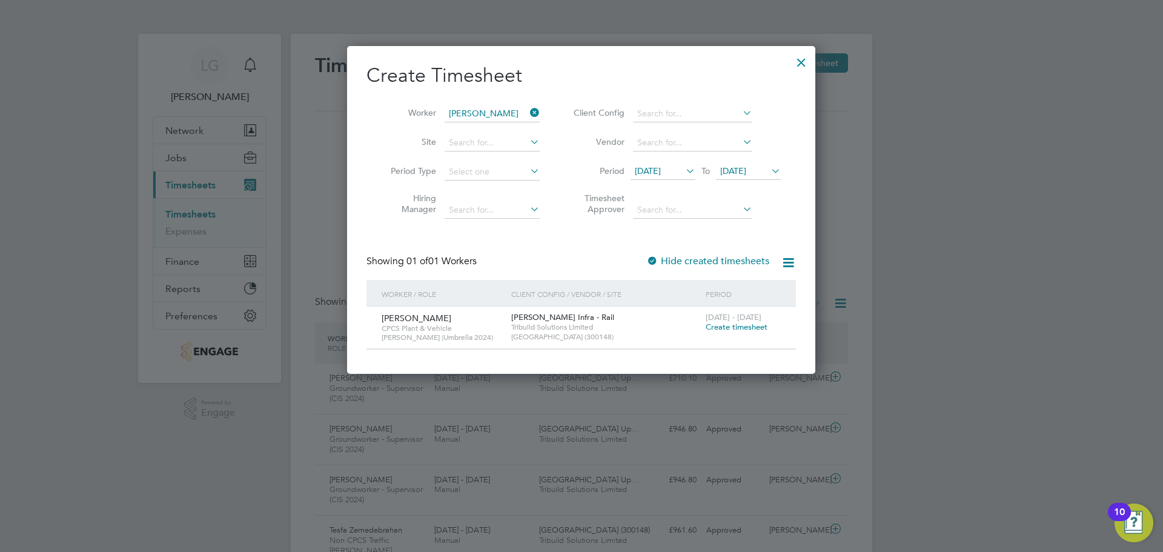
click at [731, 327] on span "Create timesheet" at bounding box center [737, 327] width 62 height 10
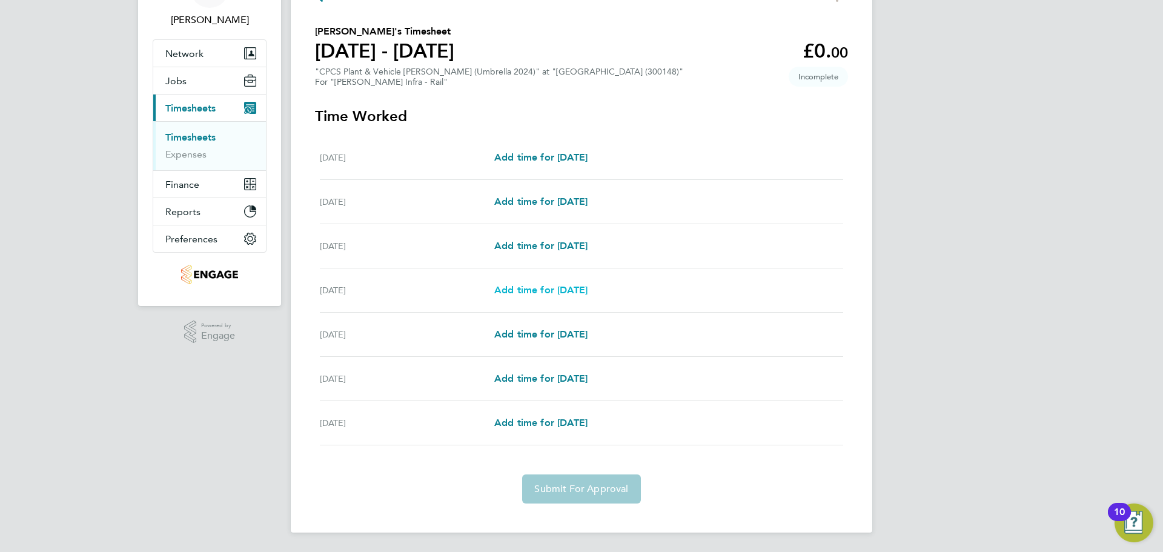
click at [552, 285] on span "Add time for [DATE]" at bounding box center [540, 290] width 93 height 12
select select "30"
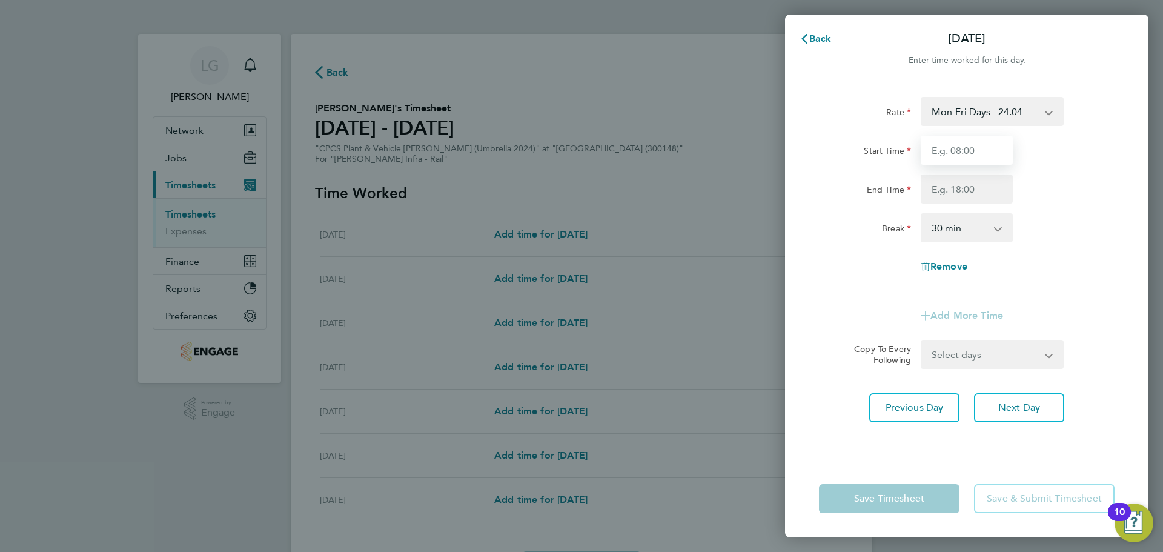
click at [996, 142] on input "Start Time" at bounding box center [967, 150] width 92 height 29
type input "07:30"
drag, startPoint x: 949, startPoint y: 193, endPoint x: 956, endPoint y: 200, distance: 9.9
click at [949, 193] on input "End Time" at bounding box center [967, 189] width 92 height 29
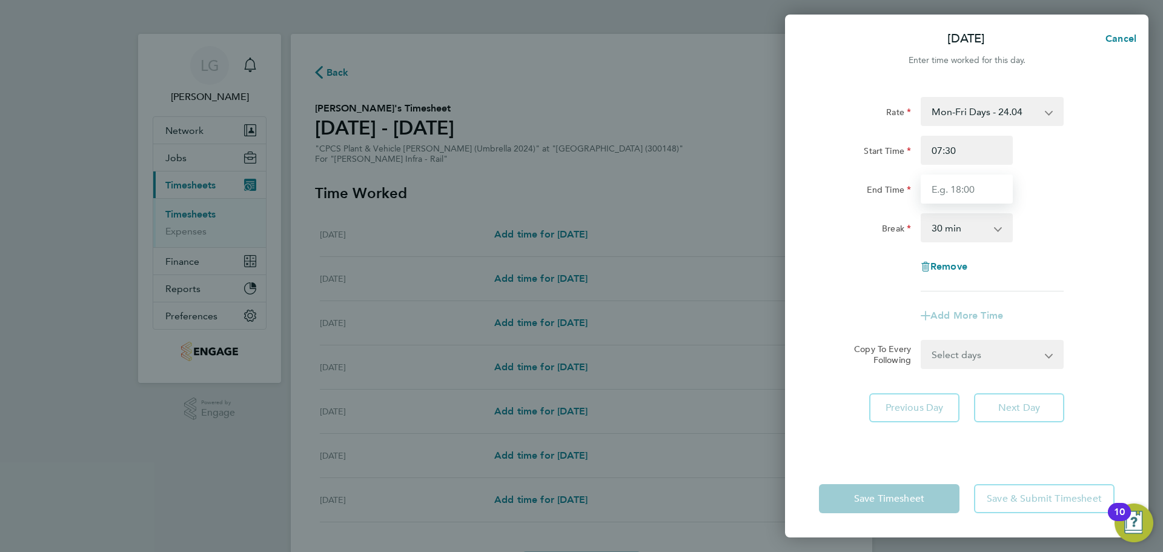
type input "18:00"
click at [1103, 219] on div "Break 0 min 15 min 30 min 45 min 60 min 75 min 90 min" at bounding box center [966, 227] width 305 height 29
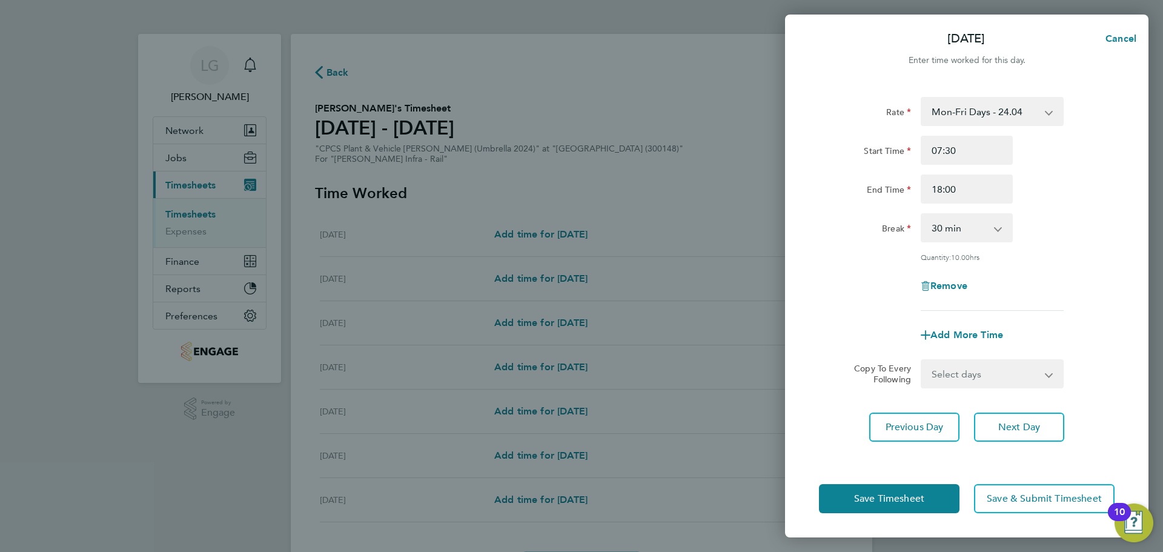
click at [1007, 362] on select "Select days Day [DATE] [DATE] [DATE]" at bounding box center [985, 374] width 127 height 27
select select "DAY"
click at [922, 361] on select "Select days Day [DATE] [DATE] [DATE]" at bounding box center [985, 374] width 127 height 27
select select "[DATE]"
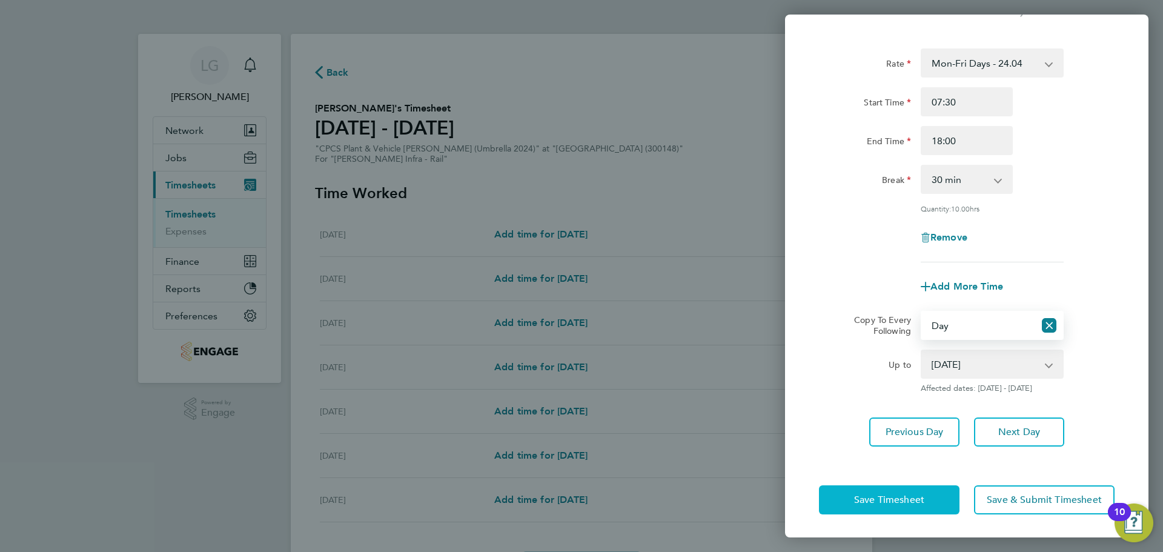
click at [905, 496] on span "Save Timesheet" at bounding box center [889, 500] width 70 height 12
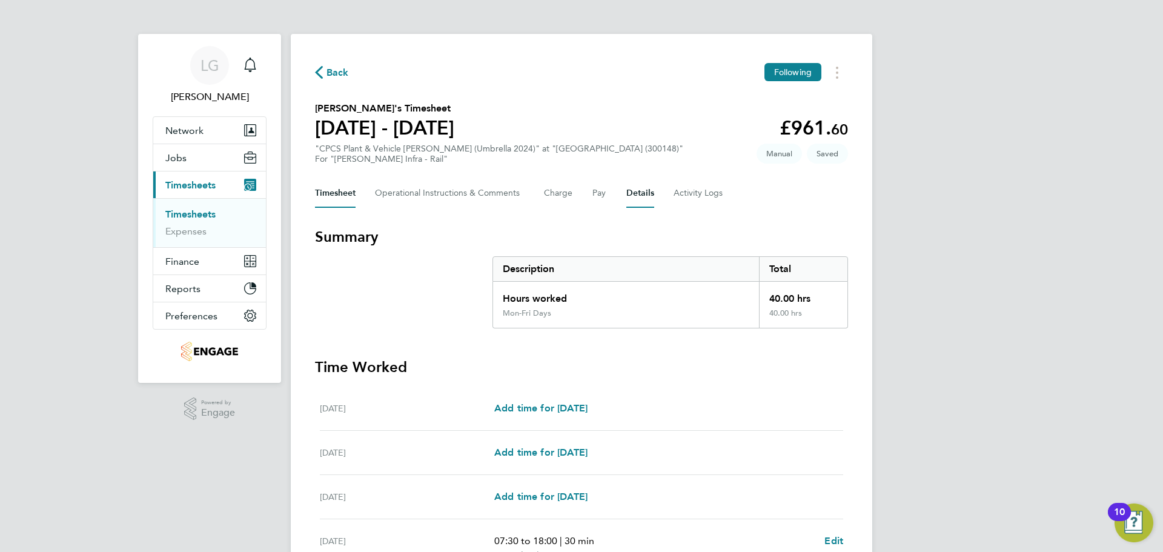
click at [636, 185] on button "Details" at bounding box center [641, 193] width 28 height 29
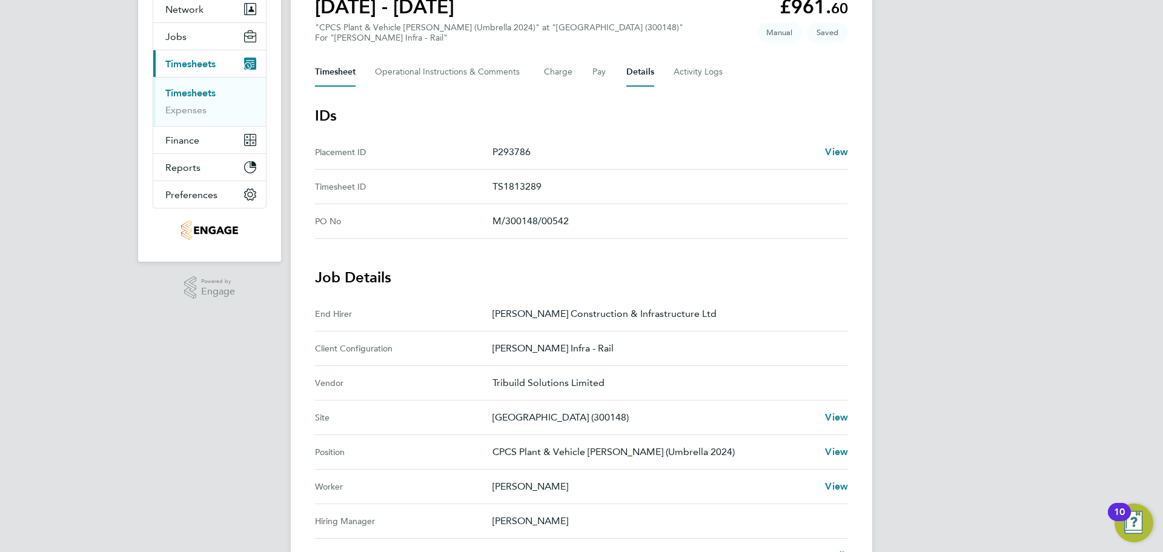
click at [332, 76] on button "Timesheet" at bounding box center [335, 72] width 41 height 29
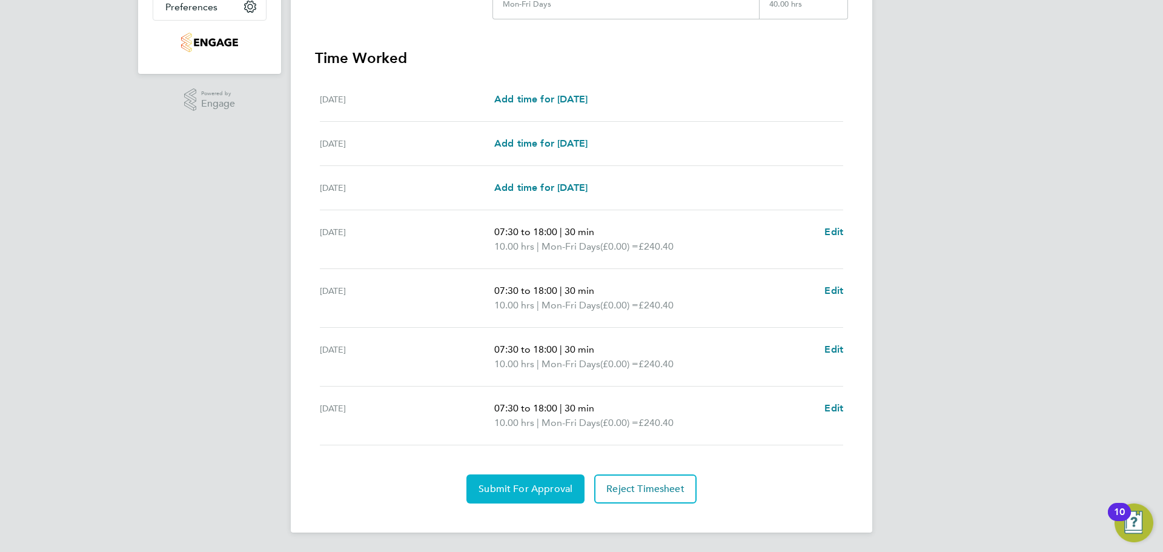
click at [548, 488] on span "Submit For Approval" at bounding box center [526, 489] width 94 height 12
click at [188, 257] on div "LG Lee Garrity Notifications Applications: Network Team Members Businesses Site…" at bounding box center [581, 121] width 1163 height 861
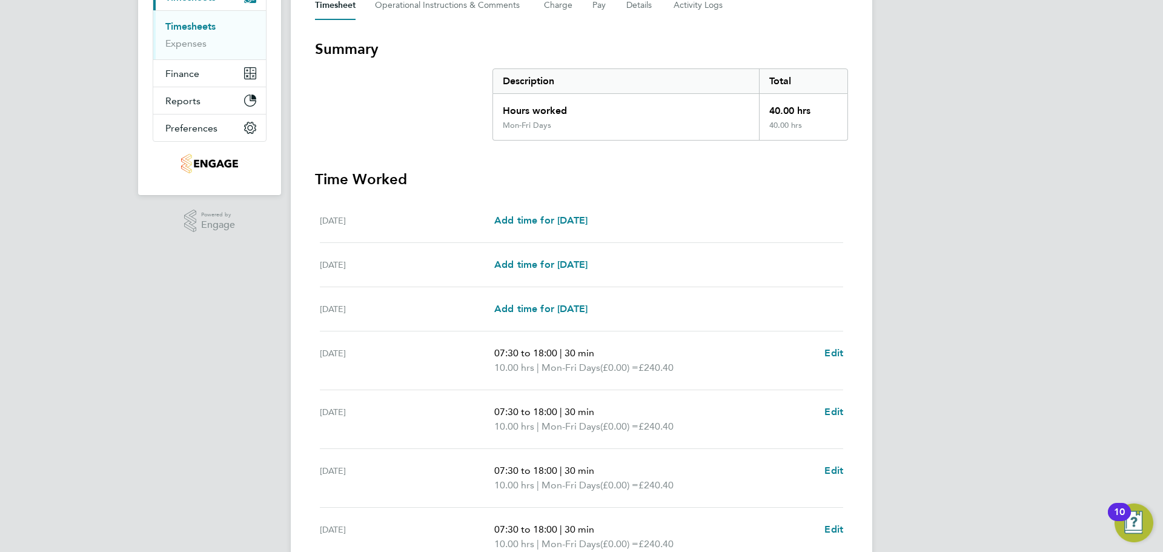
scroll to position [171, 0]
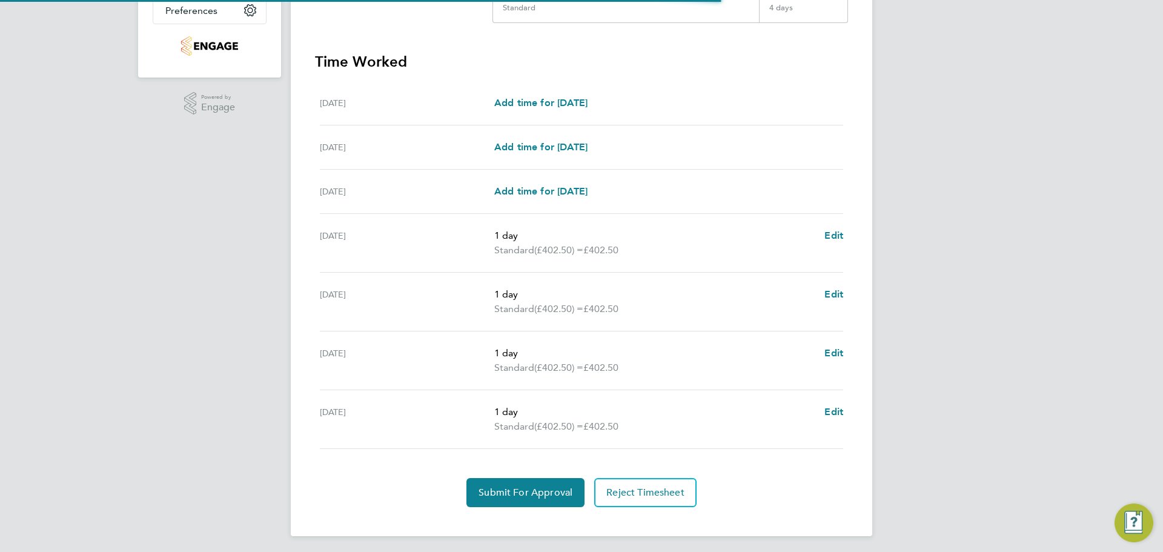
scroll to position [309, 0]
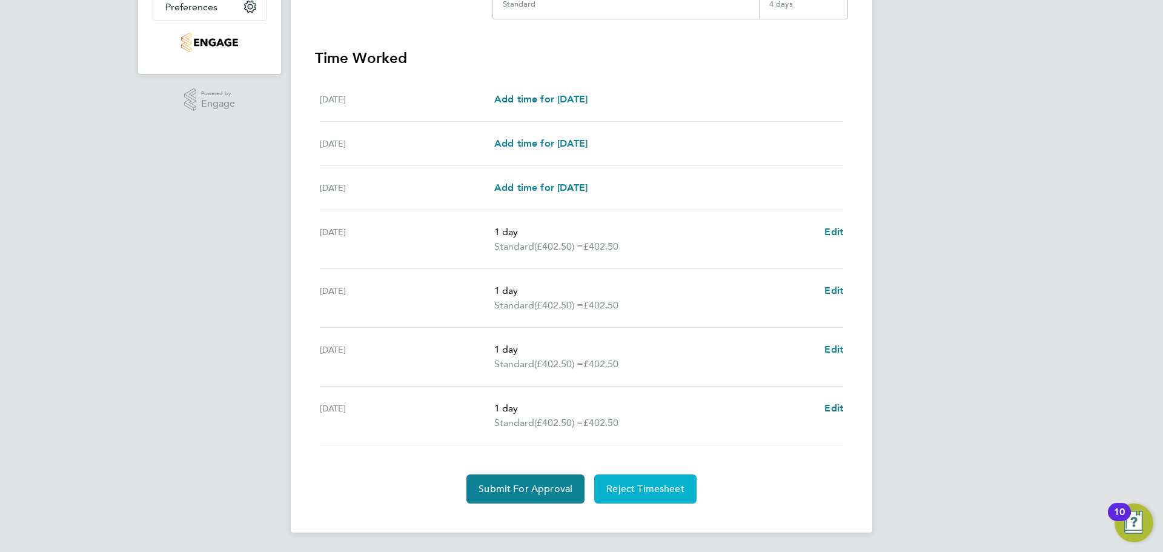
click at [664, 487] on span "Reject Timesheet" at bounding box center [646, 489] width 78 height 12
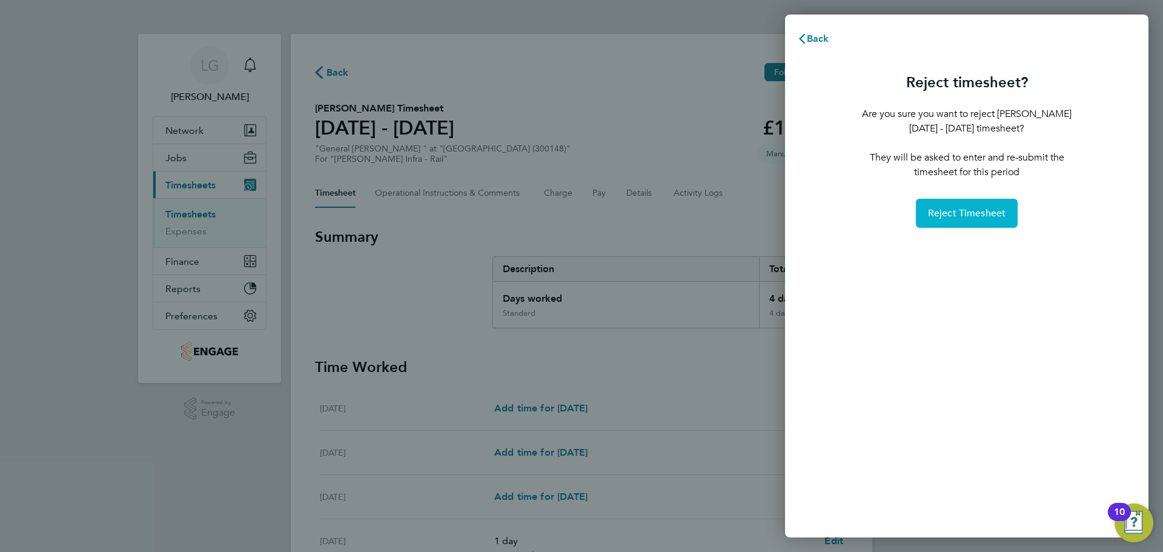
click at [968, 211] on span "Reject Timesheet" at bounding box center [967, 213] width 78 height 12
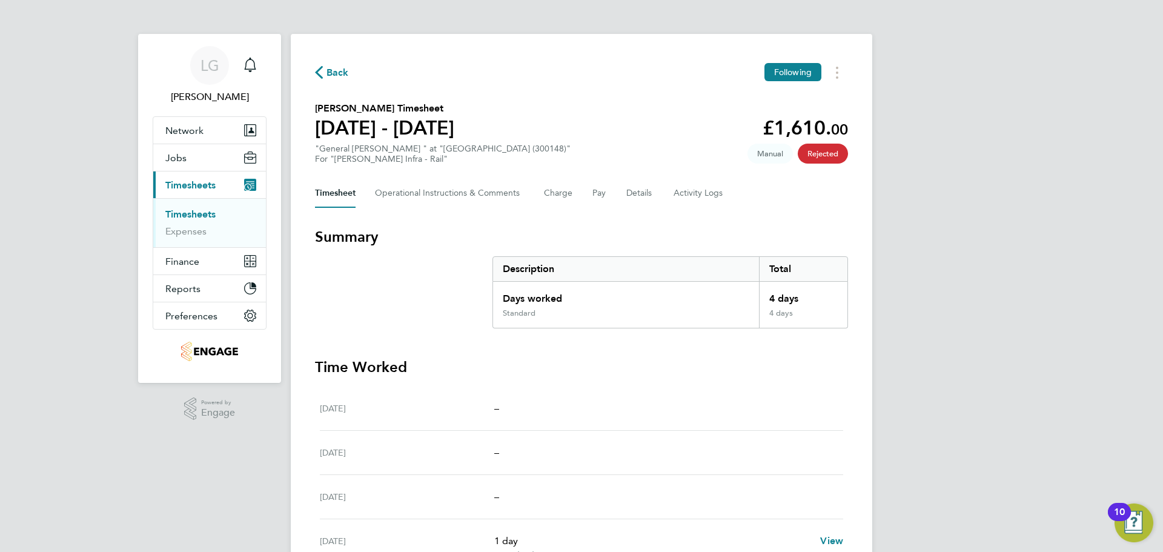
click at [220, 215] on li "Timesheets" at bounding box center [210, 216] width 91 height 17
click at [199, 213] on link "Timesheets" at bounding box center [190, 214] width 50 height 12
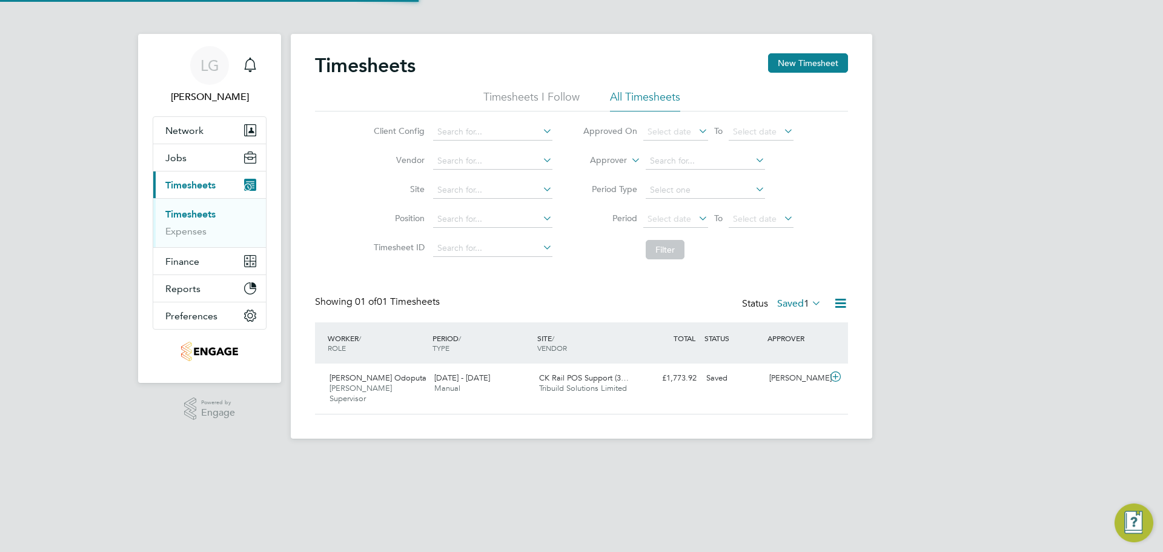
scroll to position [31, 105]
click at [831, 64] on button "New Timesheet" at bounding box center [808, 62] width 80 height 19
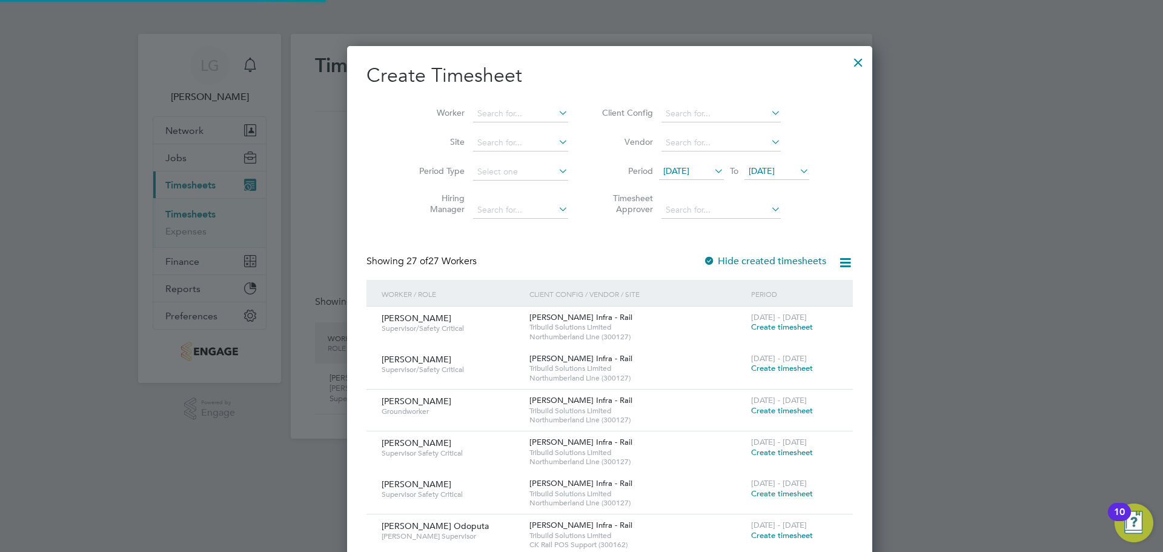
scroll to position [2165, 469]
click at [499, 111] on input at bounding box center [520, 113] width 95 height 17
type input "T"
drag, startPoint x: 41, startPoint y: 210, endPoint x: 69, endPoint y: 204, distance: 28.5
click at [42, 210] on div at bounding box center [581, 276] width 1163 height 552
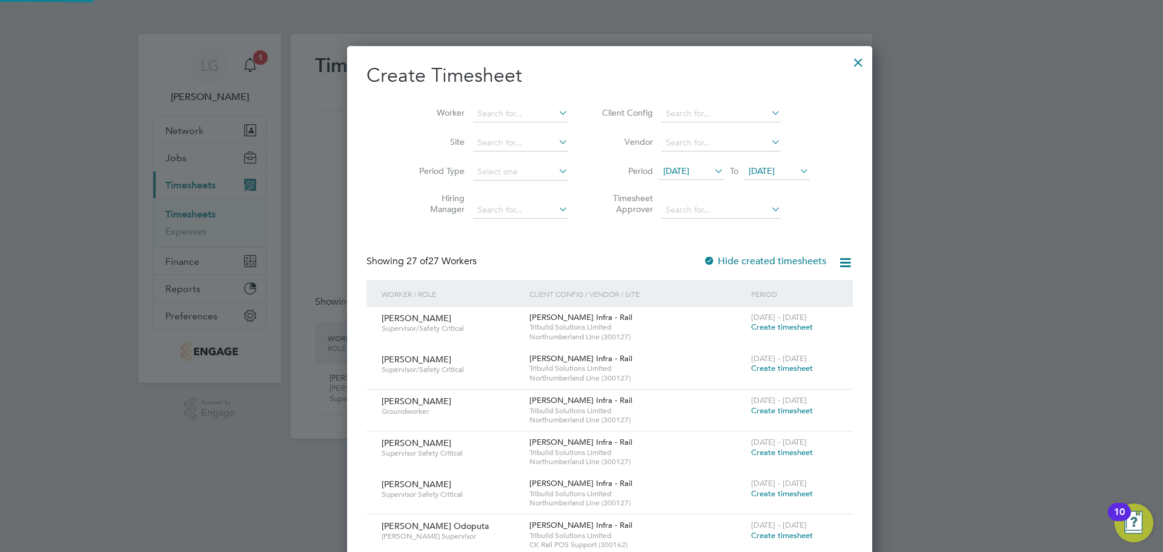
click at [848, 62] on div at bounding box center [859, 59] width 22 height 22
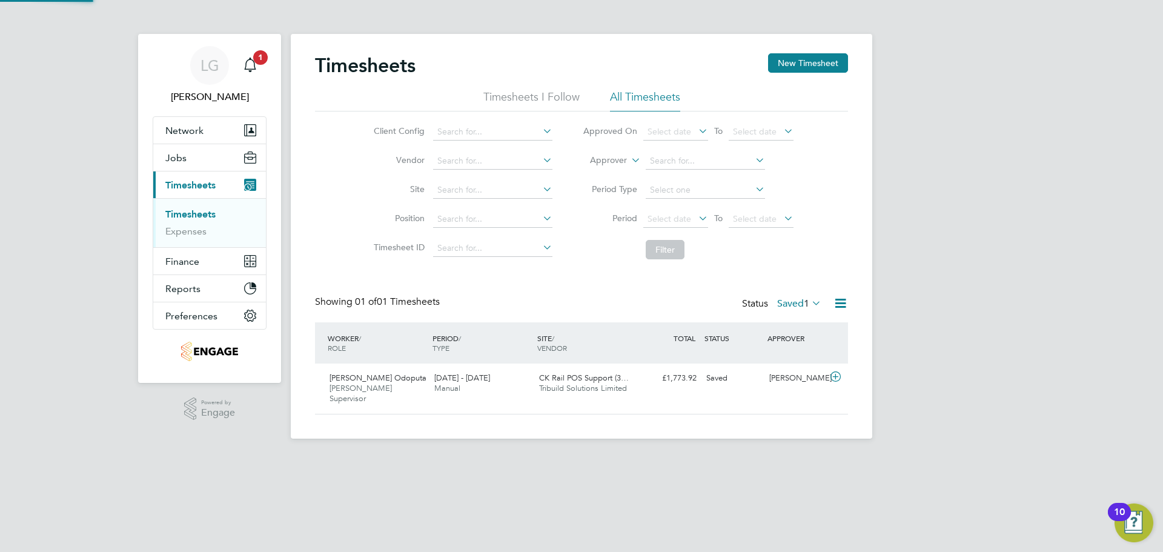
scroll to position [31, 105]
click at [794, 65] on button "New Timesheet" at bounding box center [808, 62] width 80 height 19
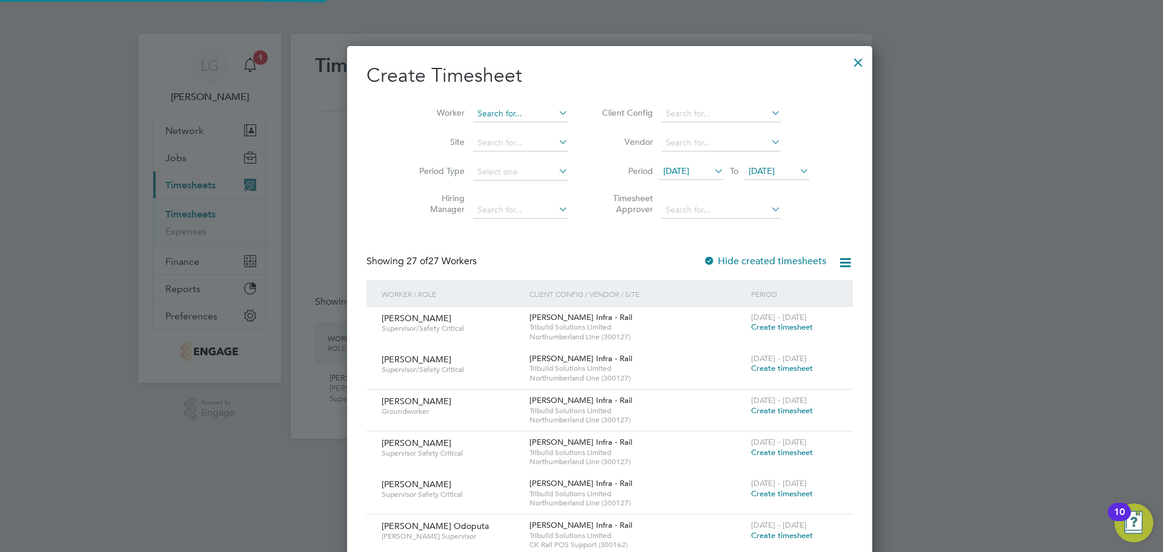
scroll to position [2165, 469]
click at [493, 115] on input at bounding box center [520, 113] width 95 height 17
click at [474, 130] on li "Jihad Naama" at bounding box center [492, 130] width 96 height 16
type input "Jihad Naama"
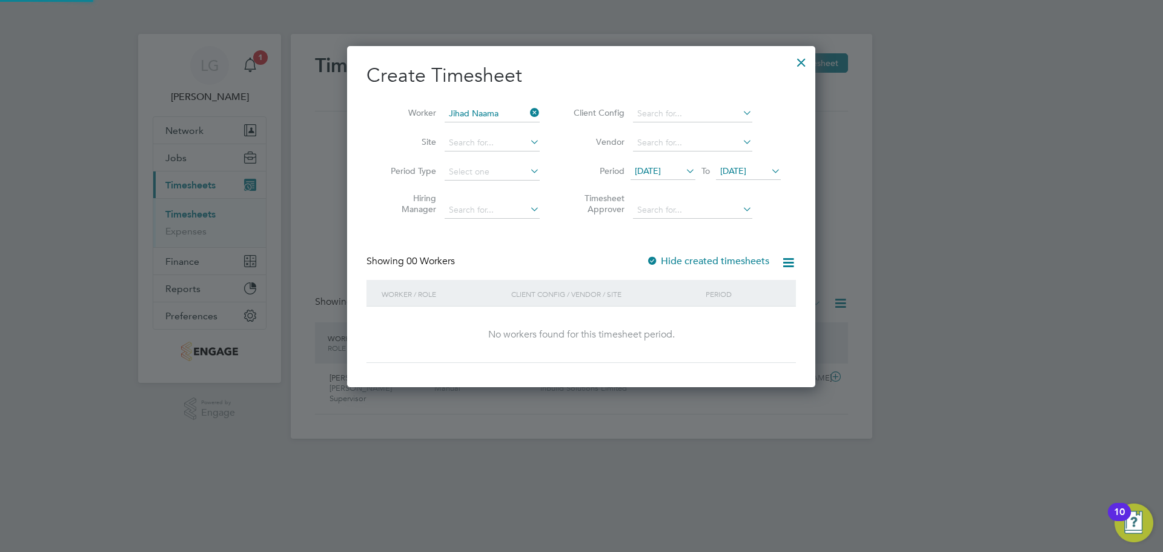
scroll to position [6, 6]
click at [747, 173] on span "[DATE]" at bounding box center [733, 170] width 26 height 11
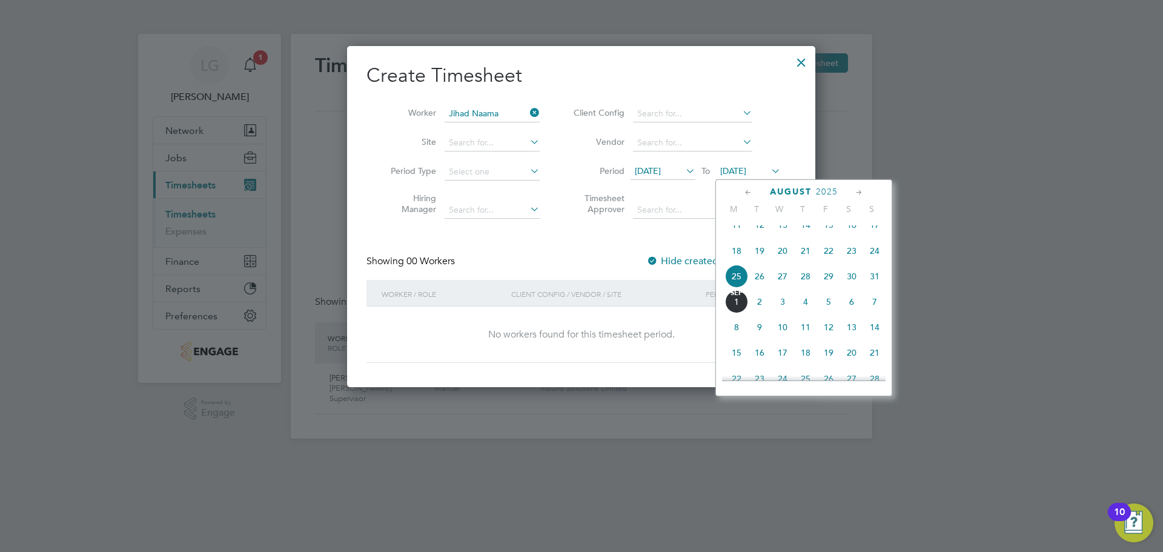
click at [731, 362] on span "15" at bounding box center [736, 352] width 23 height 23
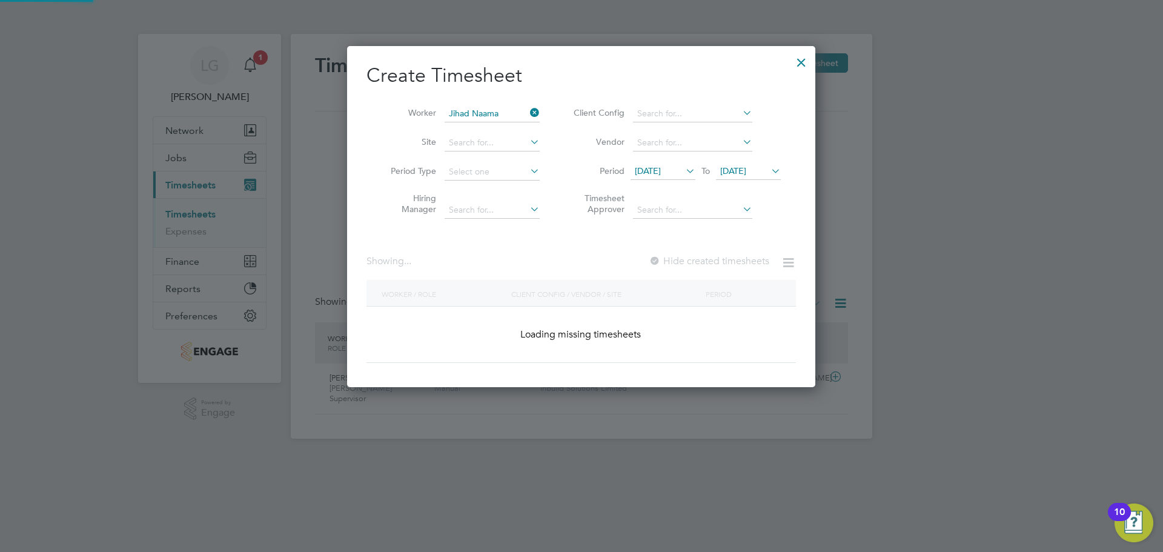
scroll to position [0, 0]
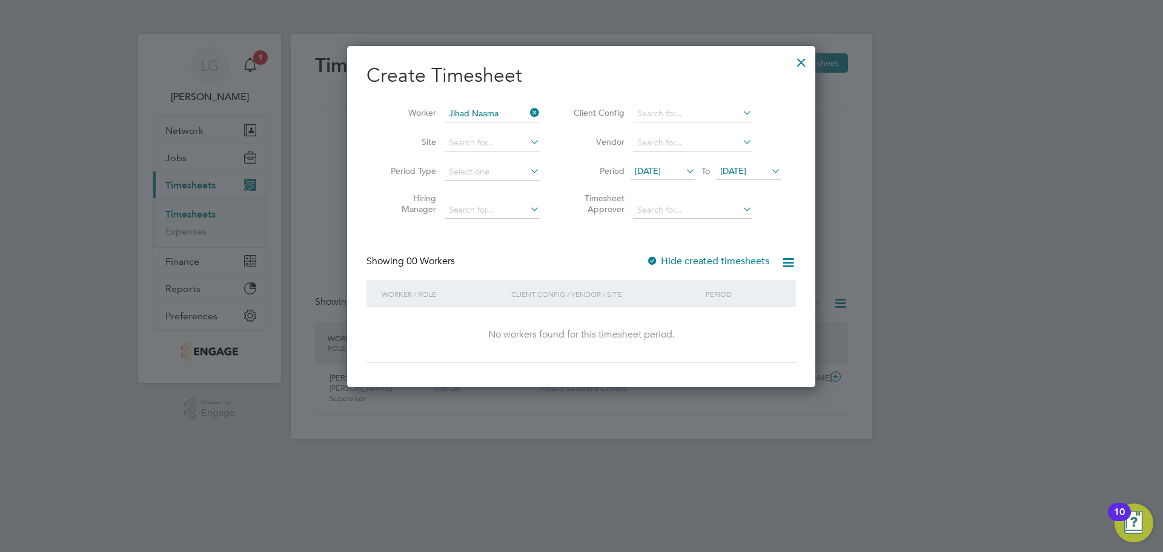
click at [801, 63] on div at bounding box center [802, 59] width 22 height 22
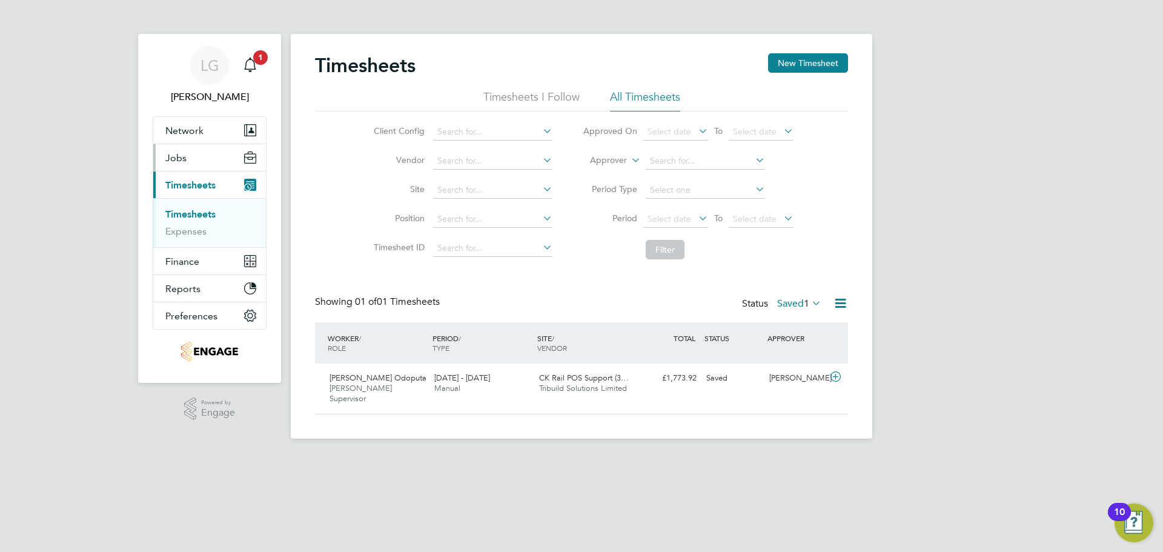
click at [185, 157] on span "Jobs" at bounding box center [175, 158] width 21 height 12
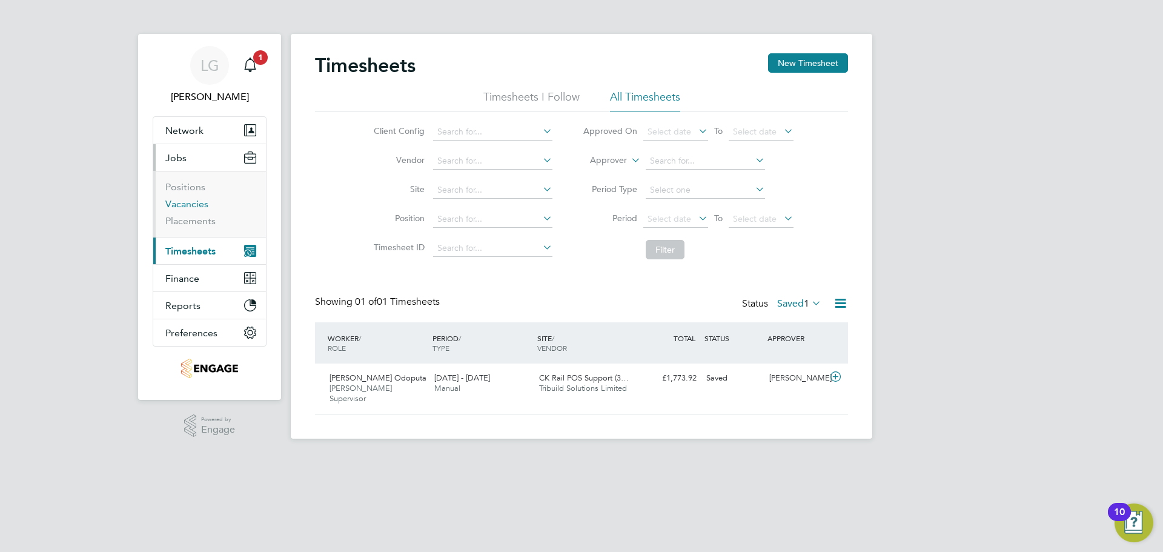
click at [198, 203] on link "Vacancies" at bounding box center [186, 204] width 43 height 12
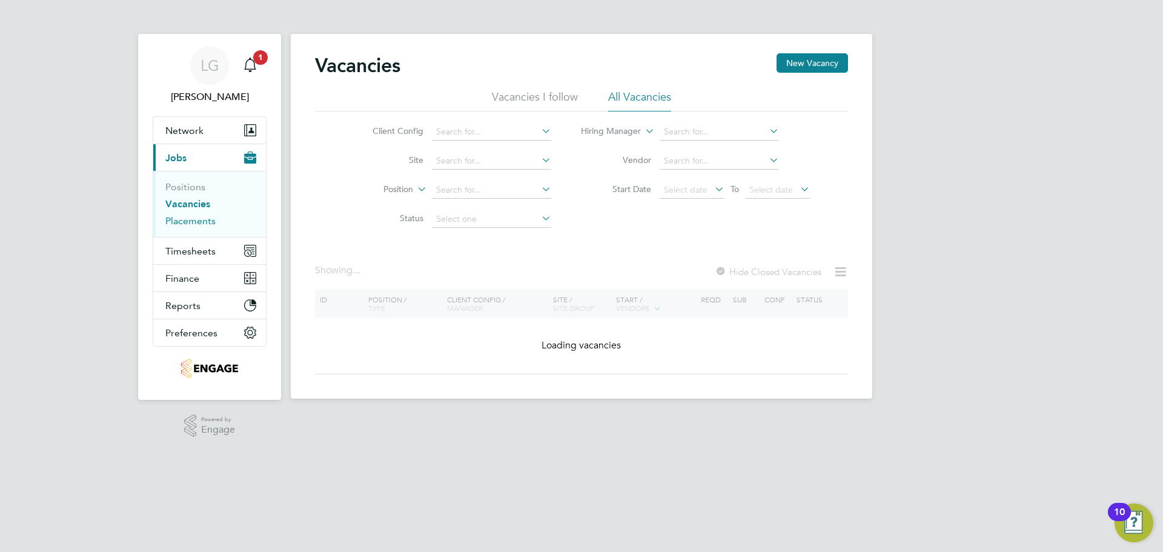
click at [191, 221] on link "Placements" at bounding box center [190, 221] width 50 height 12
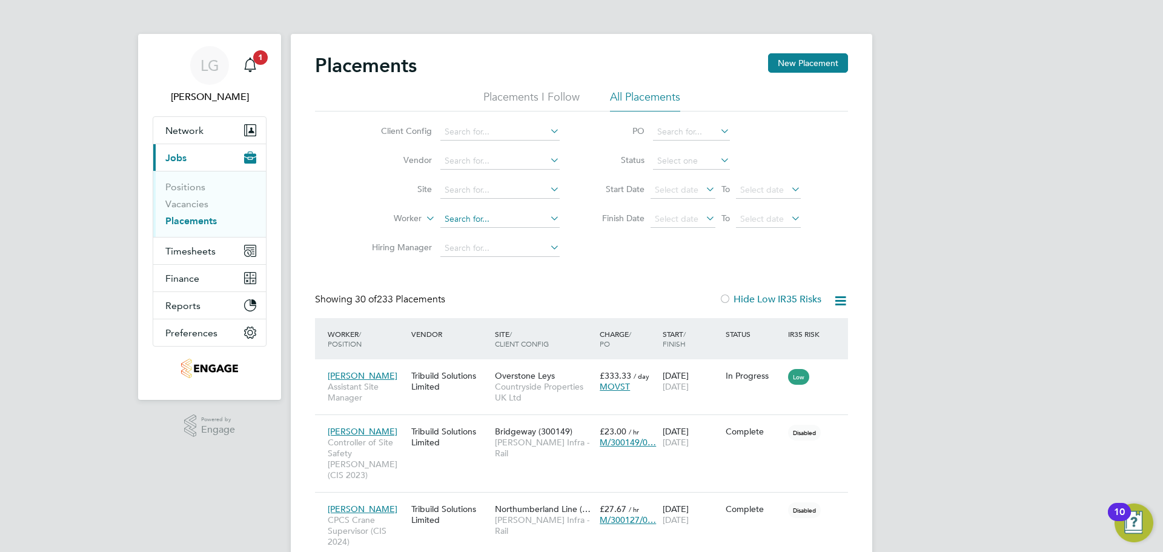
click at [478, 222] on input at bounding box center [500, 219] width 119 height 17
click at [471, 231] on li "Jihad Naama" at bounding box center [500, 235] width 121 height 16
type input "Jihad Naama"
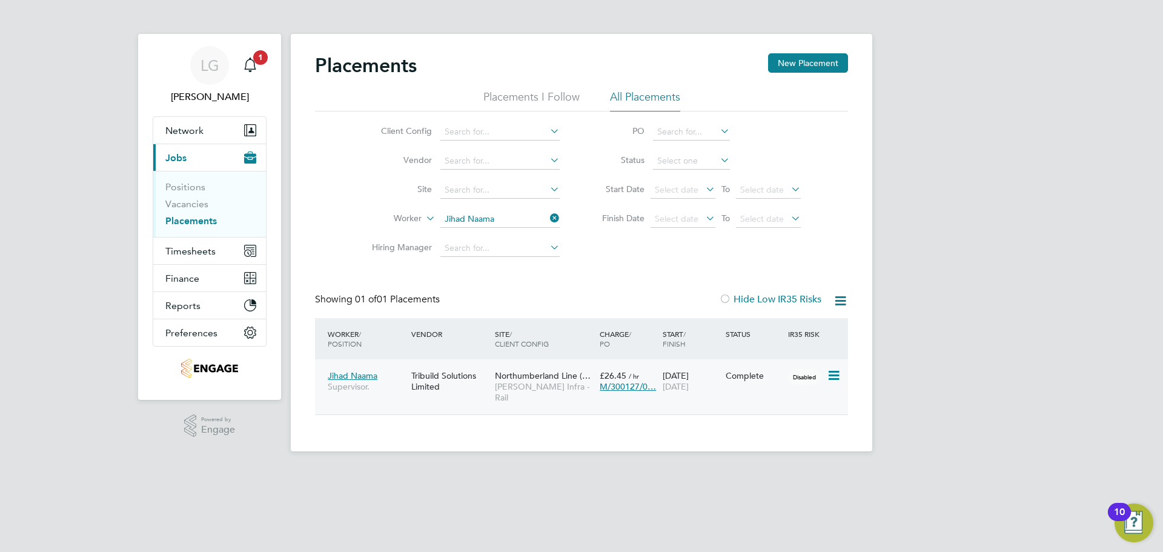
click at [534, 376] on span "Northumberland Line (…" at bounding box center [543, 375] width 96 height 11
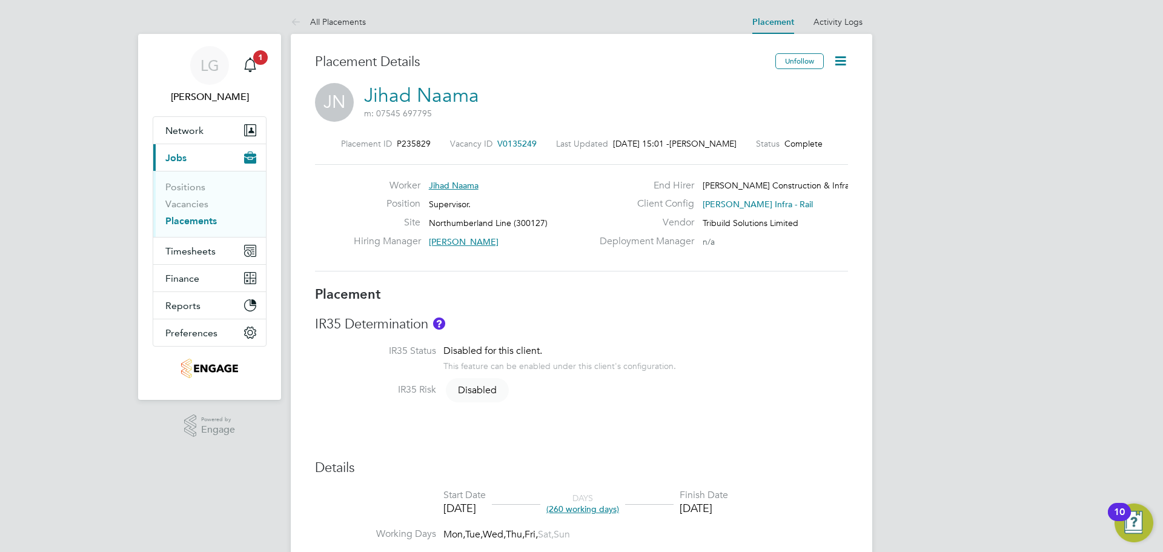
click at [841, 59] on icon at bounding box center [840, 60] width 15 height 15
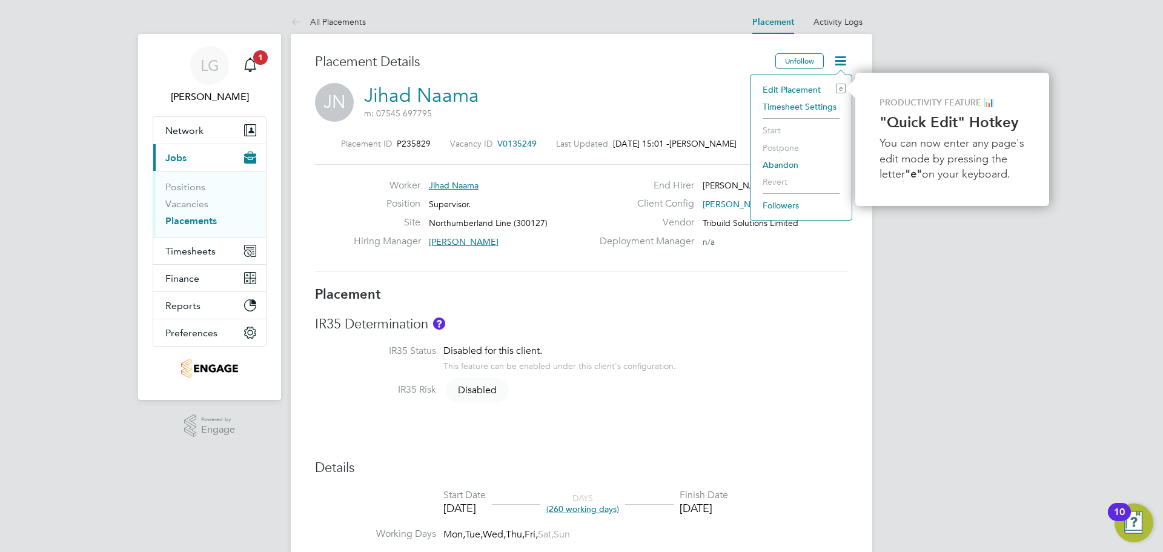
click at [790, 88] on li "Edit Placement e" at bounding box center [801, 89] width 89 height 17
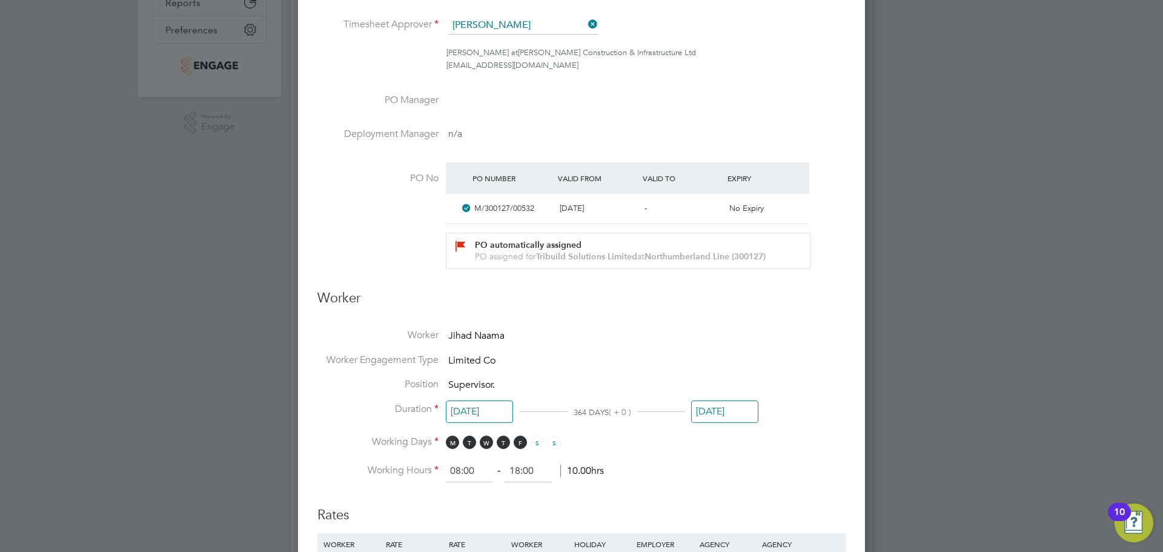
click at [717, 411] on input "10 Aug 2025" at bounding box center [724, 412] width 67 height 22
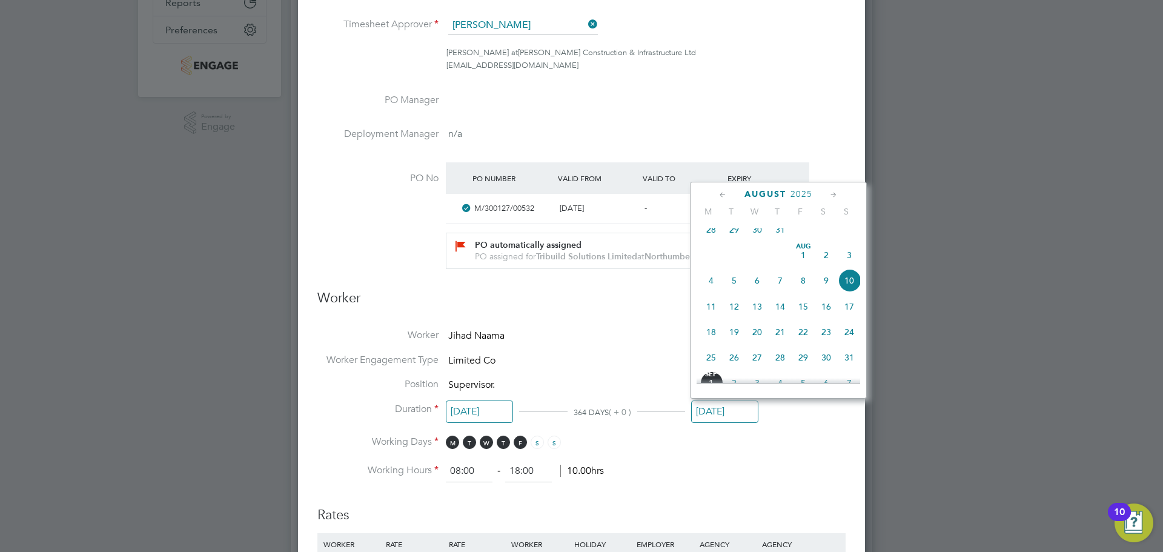
click at [834, 194] on icon at bounding box center [834, 194] width 12 height 13
click at [710, 290] on span "15" at bounding box center [711, 278] width 23 height 23
type input "15 Sep 2025"
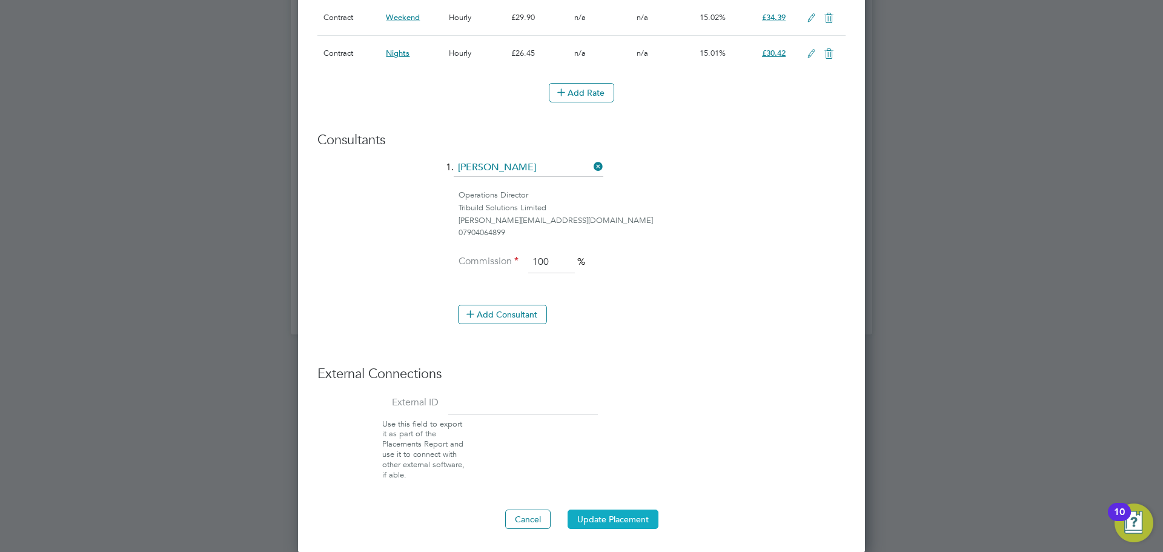
click at [646, 514] on button "Update Placement" at bounding box center [613, 519] width 91 height 19
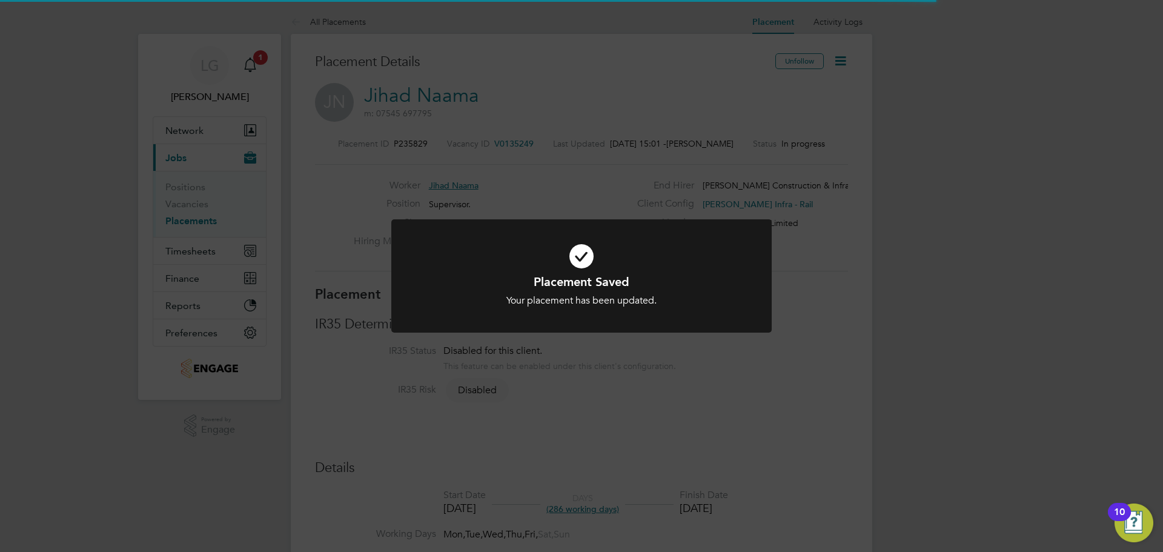
click at [102, 217] on div "Placement Saved Your placement has been updated. Cancel Okay" at bounding box center [581, 276] width 1163 height 552
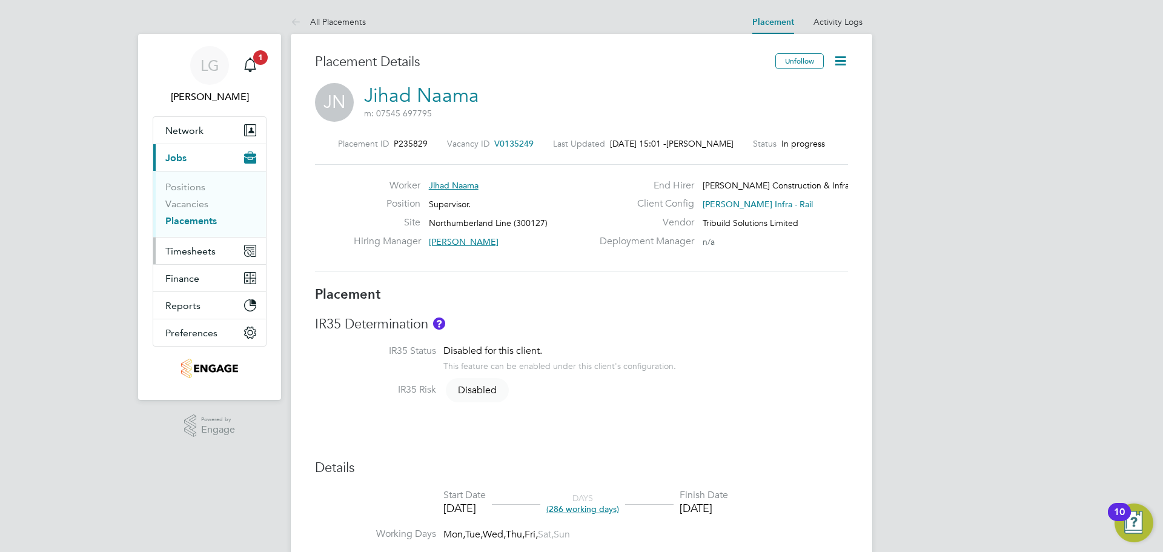
click at [195, 251] on span "Timesheets" at bounding box center [190, 251] width 50 height 12
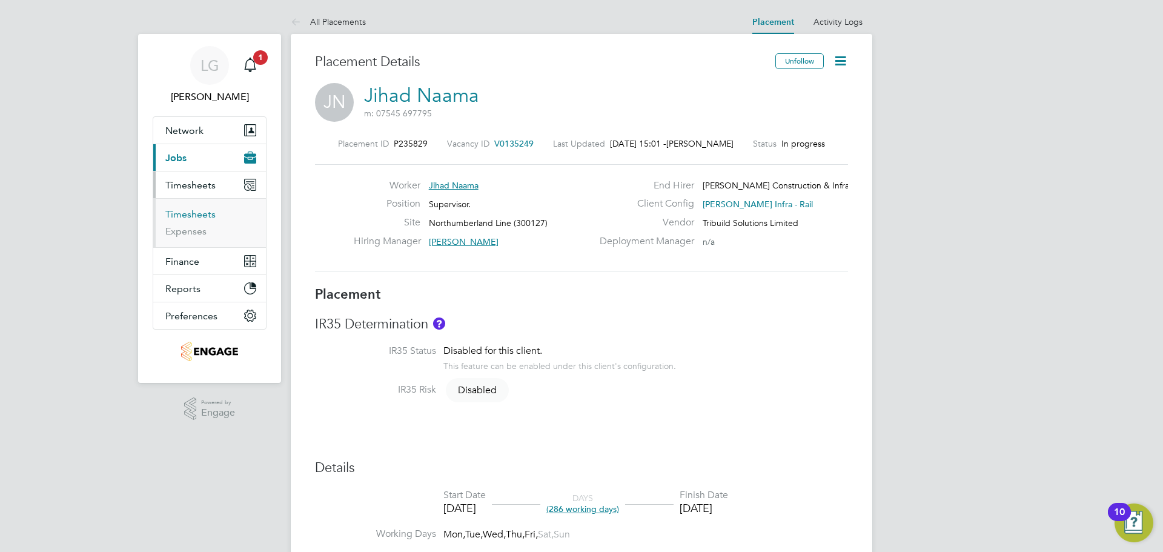
click at [205, 216] on link "Timesheets" at bounding box center [190, 214] width 50 height 12
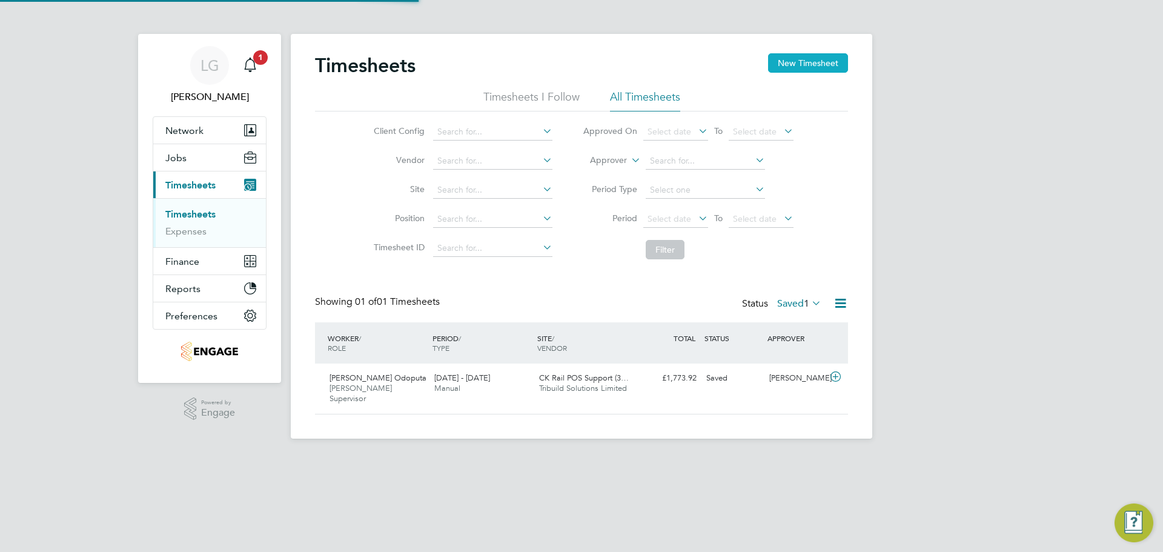
drag, startPoint x: 810, startPoint y: 57, endPoint x: 797, endPoint y: 67, distance: 16.8
click at [810, 58] on button "New Timesheet" at bounding box center [808, 62] width 80 height 19
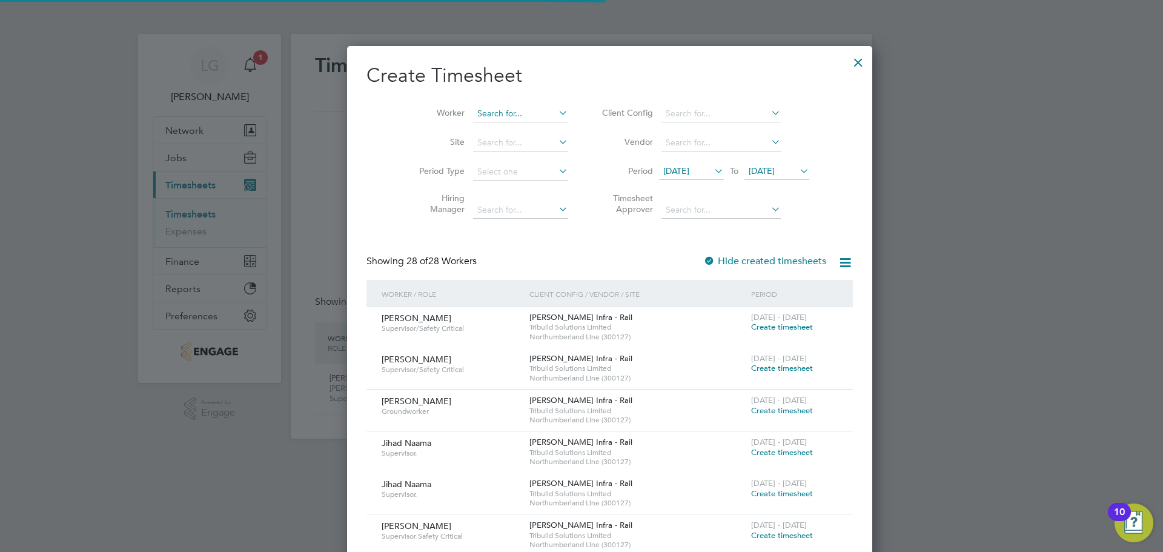
click at [513, 109] on input at bounding box center [520, 113] width 95 height 17
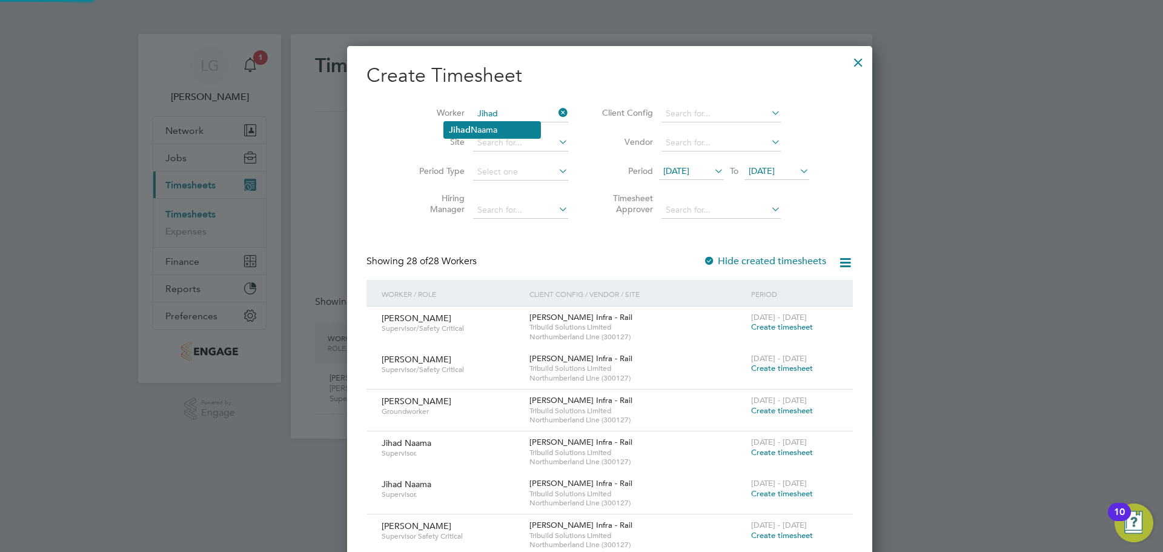
click at [502, 130] on li "Jihad Naama" at bounding box center [492, 130] width 96 height 16
type input "Jihad Naama"
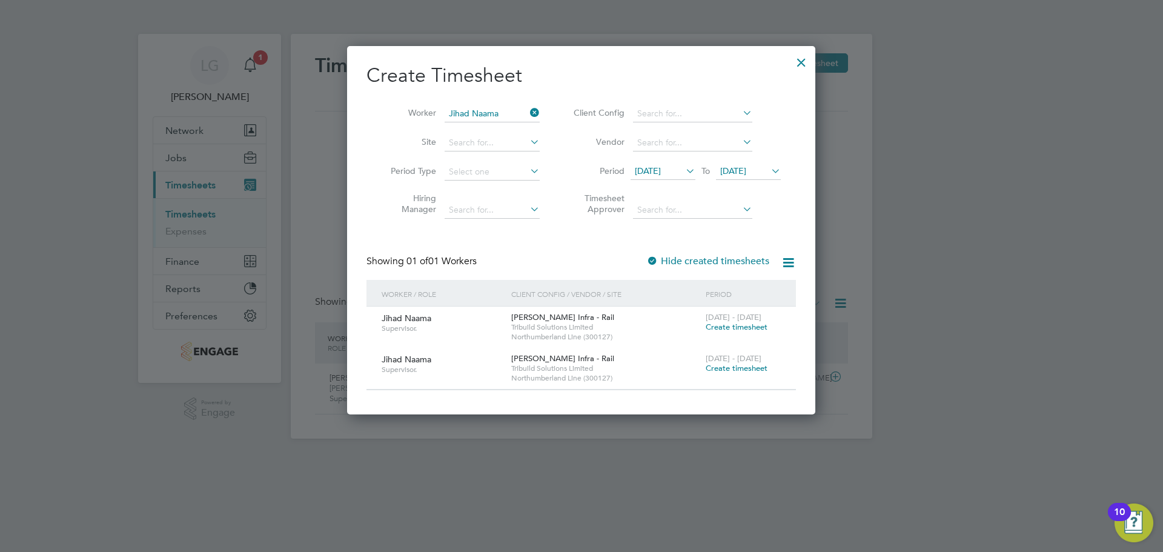
click at [747, 365] on span "Create timesheet" at bounding box center [737, 368] width 62 height 10
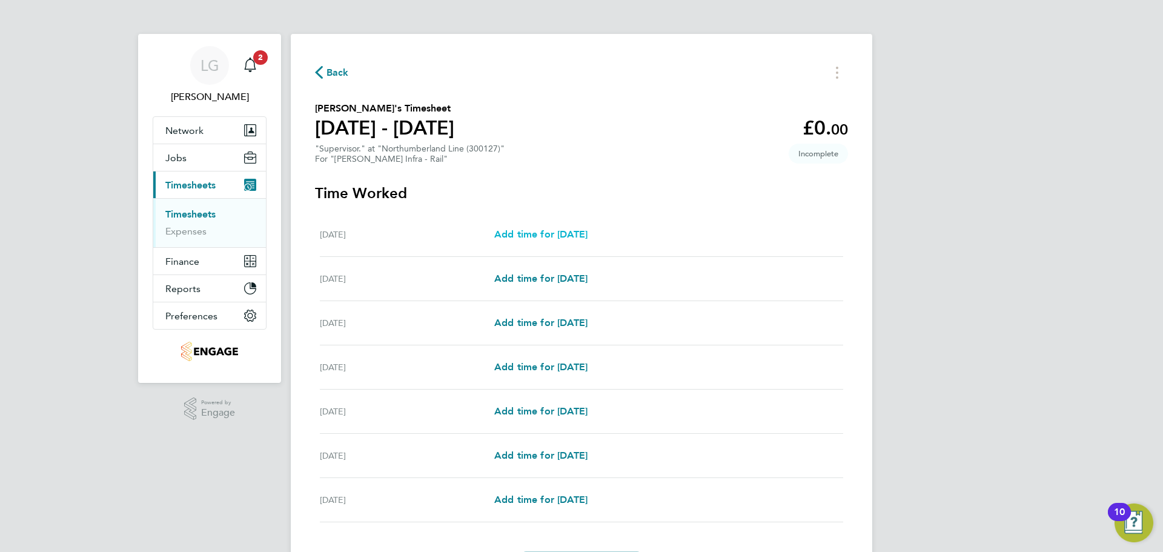
click at [577, 235] on span "Add time for [DATE]" at bounding box center [540, 234] width 93 height 12
select select "30"
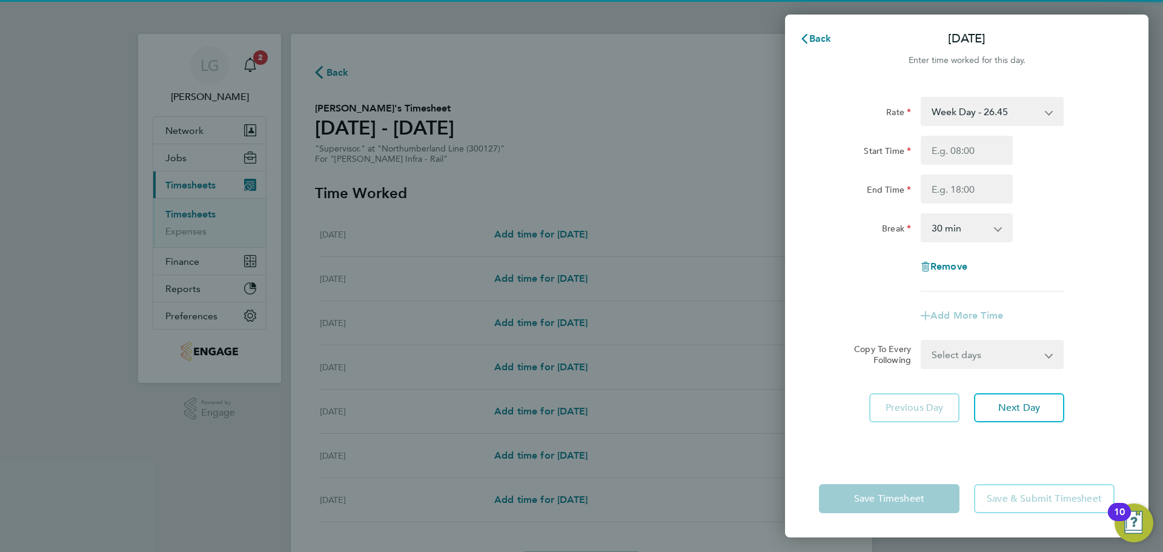
click at [971, 104] on select "Week Day - 26.45 Bank Holiday - 39.68 Weekend - 34.39 Nights - 30.42" at bounding box center [985, 111] width 126 height 27
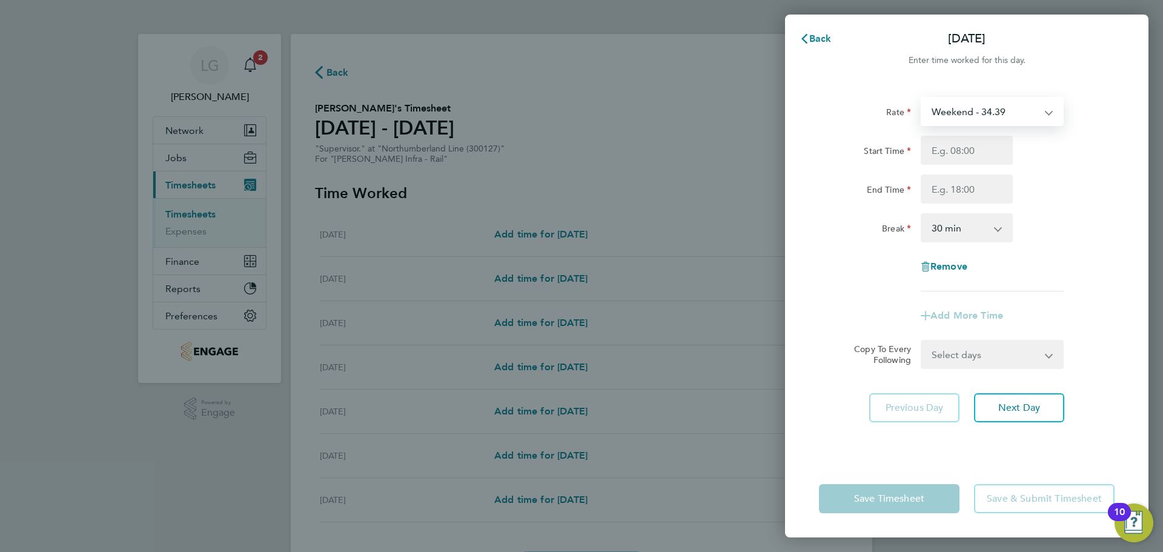
select select "30"
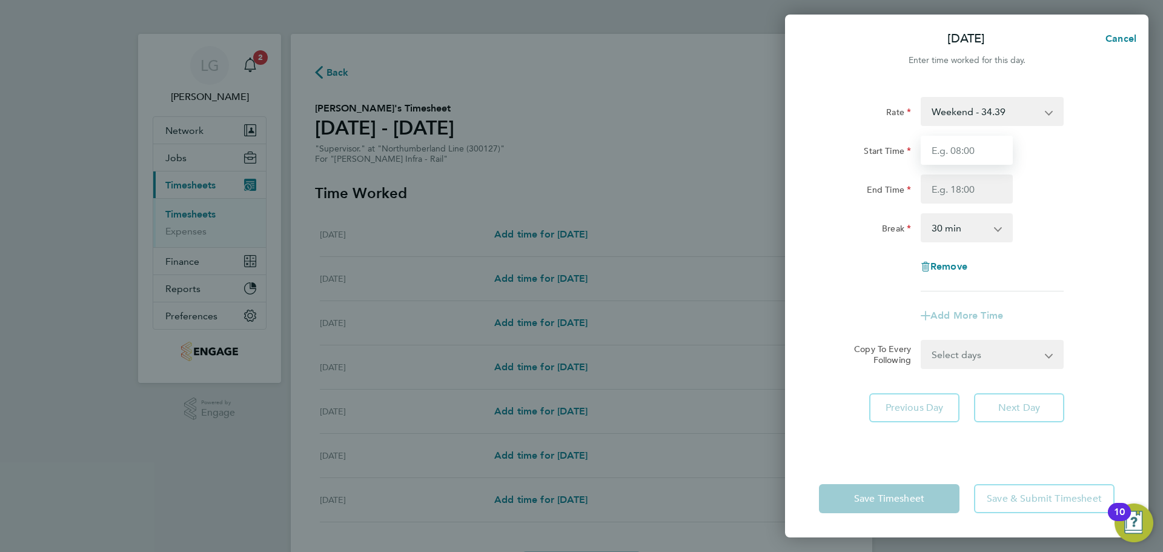
drag, startPoint x: 974, startPoint y: 141, endPoint x: 982, endPoint y: 164, distance: 23.8
click at [974, 141] on input "Start Time" at bounding box center [967, 150] width 92 height 29
type input "07:30"
click at [970, 195] on input "End Time" at bounding box center [967, 189] width 92 height 29
type input "17:30"
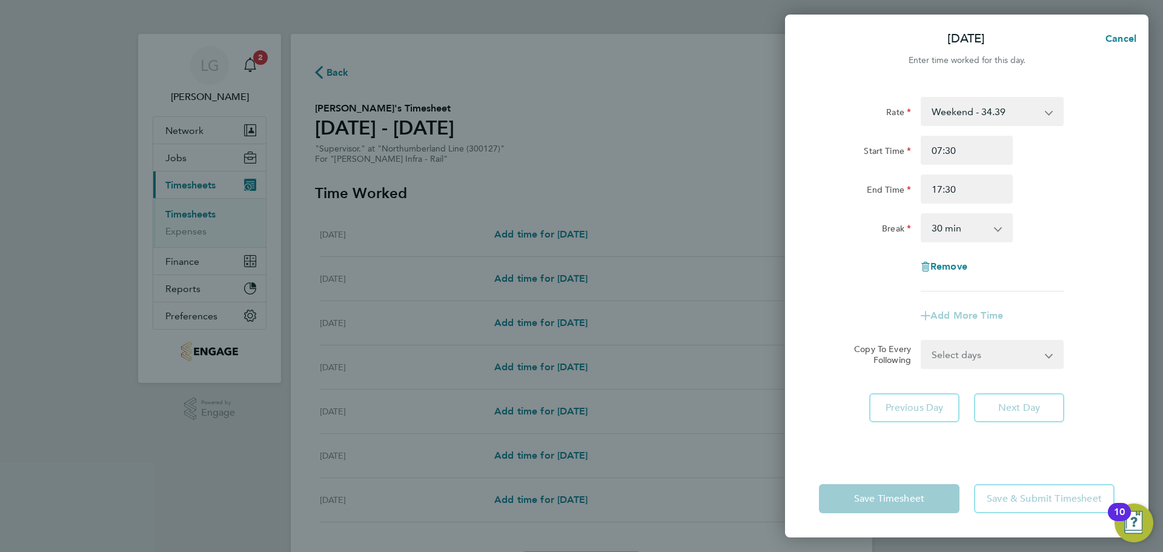
click at [1061, 219] on div "Break 0 min 15 min 30 min 45 min 60 min 75 min 90 min" at bounding box center [966, 227] width 305 height 29
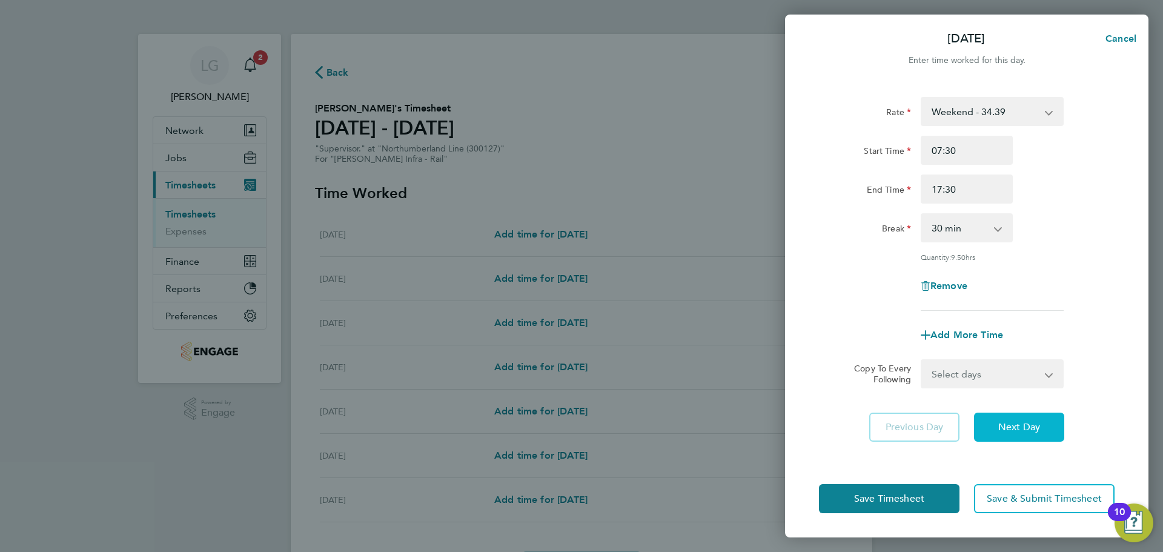
click at [1034, 430] on span "Next Day" at bounding box center [1020, 427] width 42 height 12
select select "30"
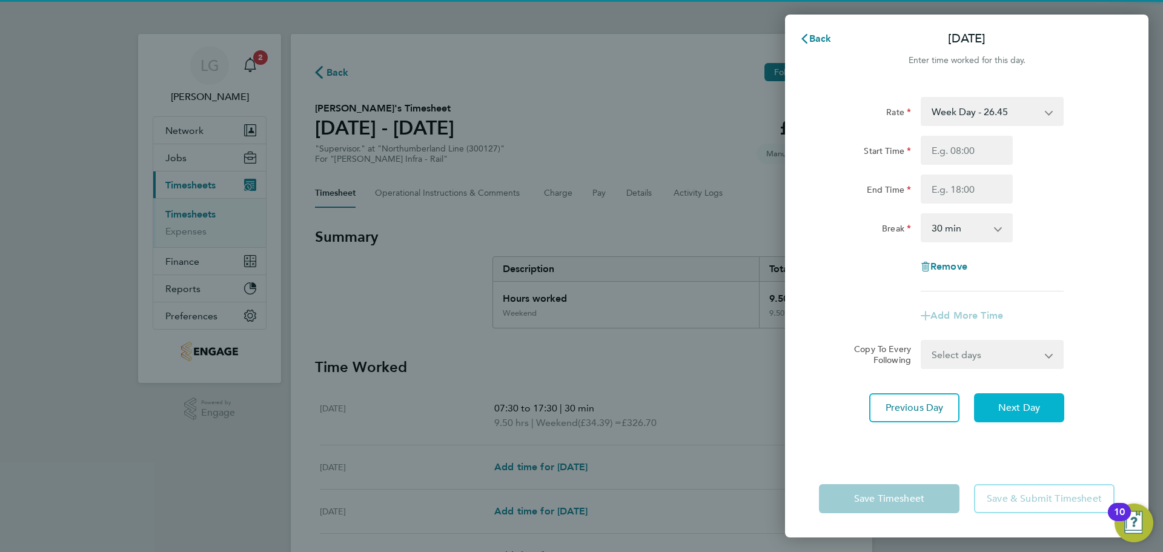
click at [1031, 405] on span "Next Day" at bounding box center [1020, 408] width 42 height 12
select select "30"
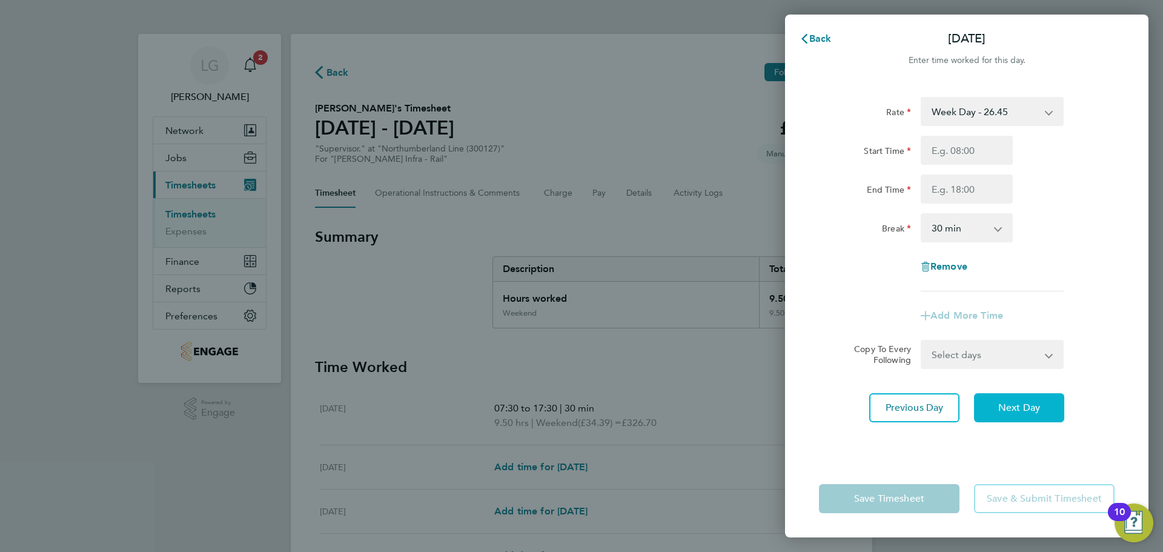
click at [1033, 407] on span "Next Day" at bounding box center [1020, 408] width 42 height 12
select select "30"
click at [1034, 407] on span "Next Day" at bounding box center [1020, 408] width 42 height 12
select select "30"
click at [1034, 407] on span "Next Day" at bounding box center [1020, 408] width 42 height 12
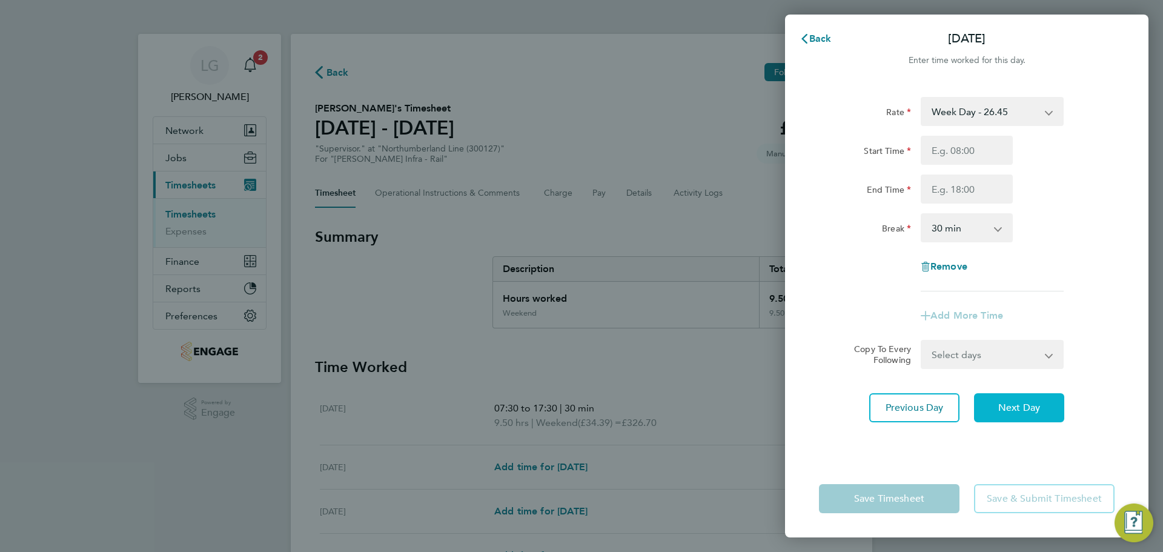
select select "30"
click at [1034, 407] on span "Next Day" at bounding box center [1020, 408] width 42 height 12
select select "30"
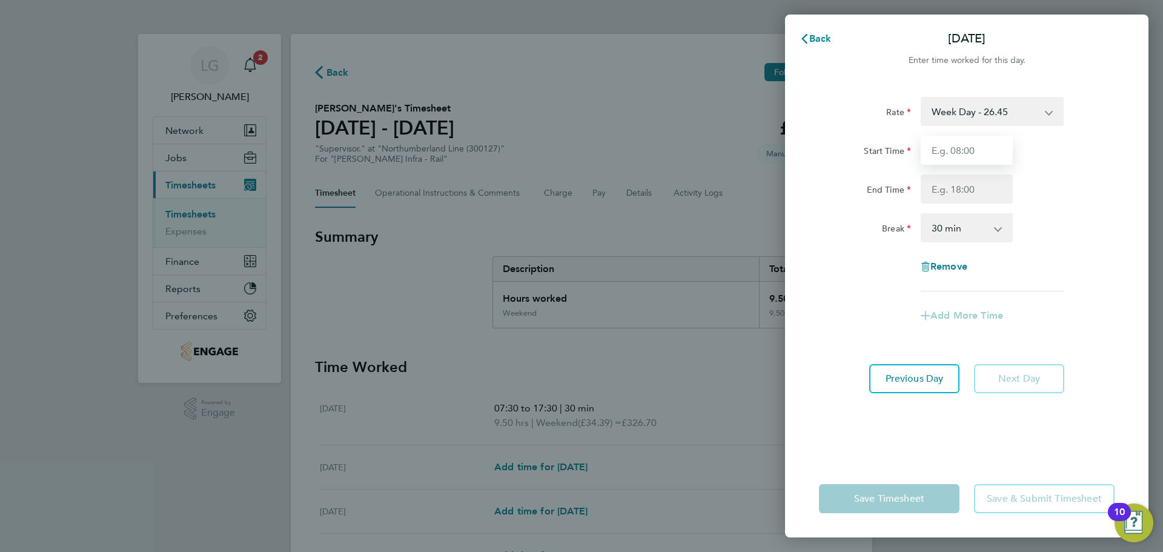
click at [967, 153] on input "Start Time" at bounding box center [967, 150] width 92 height 29
type input "07:30"
drag, startPoint x: 962, startPoint y: 188, endPoint x: 979, endPoint y: 203, distance: 22.3
click at [962, 188] on input "End Time" at bounding box center [967, 189] width 92 height 29
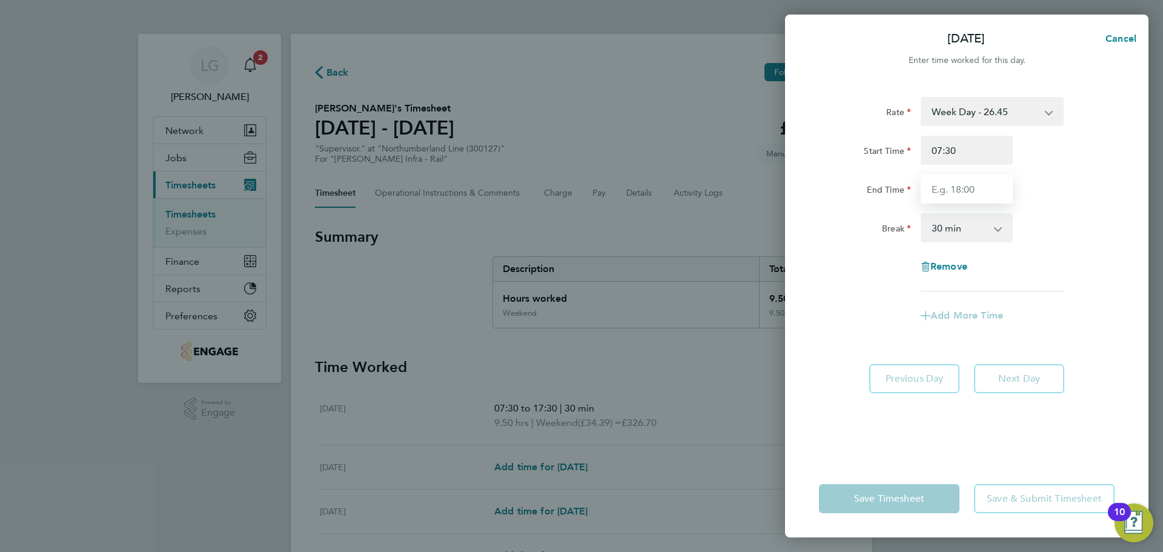
type input "17:30"
click at [1044, 180] on div "End Time 17:30" at bounding box center [966, 189] width 305 height 29
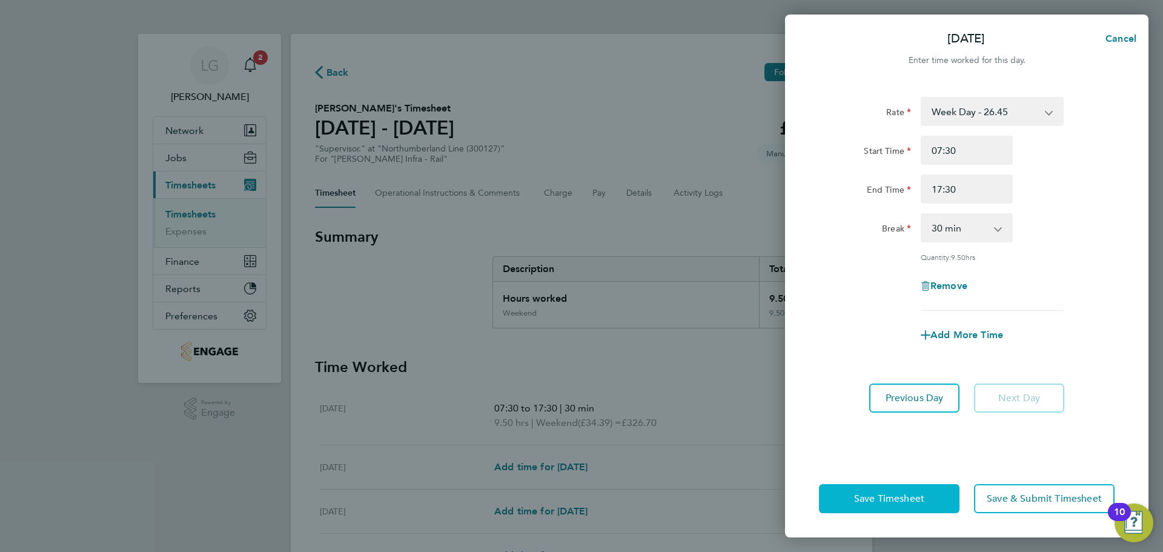
click at [914, 498] on span "Save Timesheet" at bounding box center [889, 499] width 70 height 12
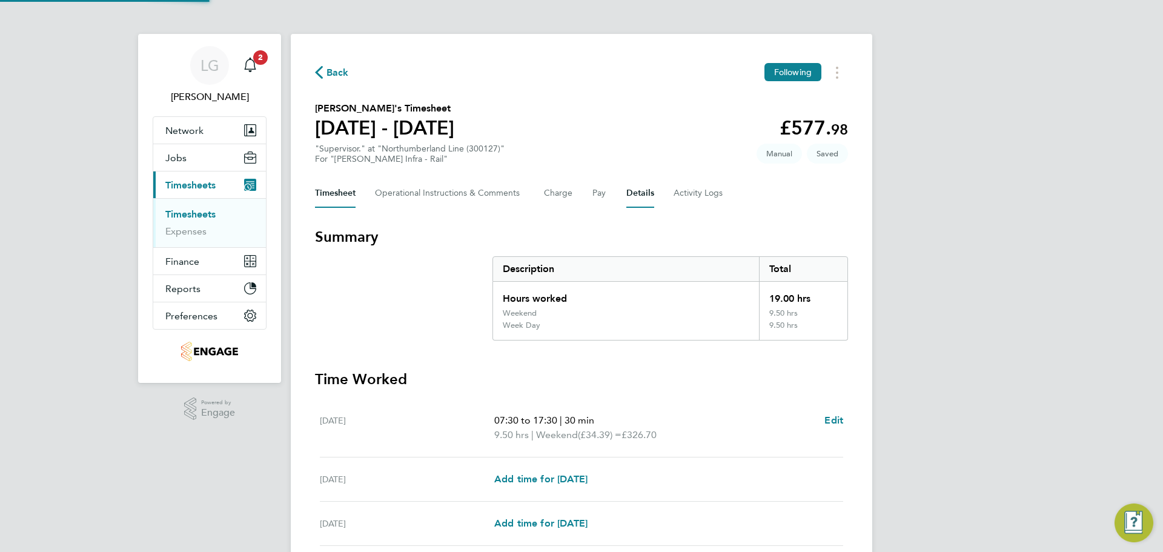
click at [651, 201] on button "Details" at bounding box center [641, 193] width 28 height 29
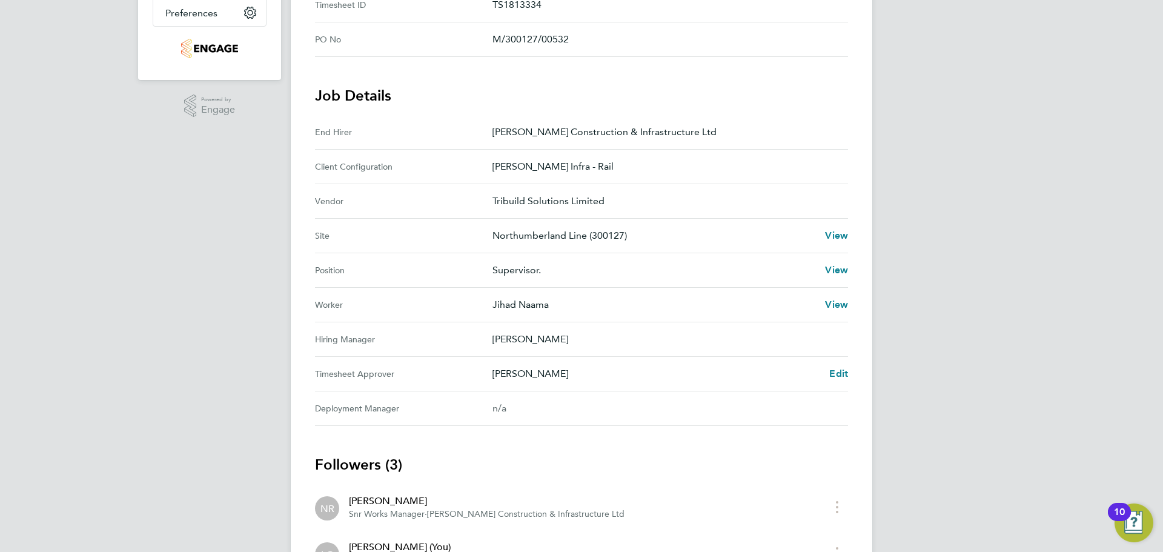
click at [829, 373] on div "Ausra Dedejeva Edit" at bounding box center [671, 374] width 356 height 15
click at [831, 373] on span "Edit" at bounding box center [839, 374] width 19 height 12
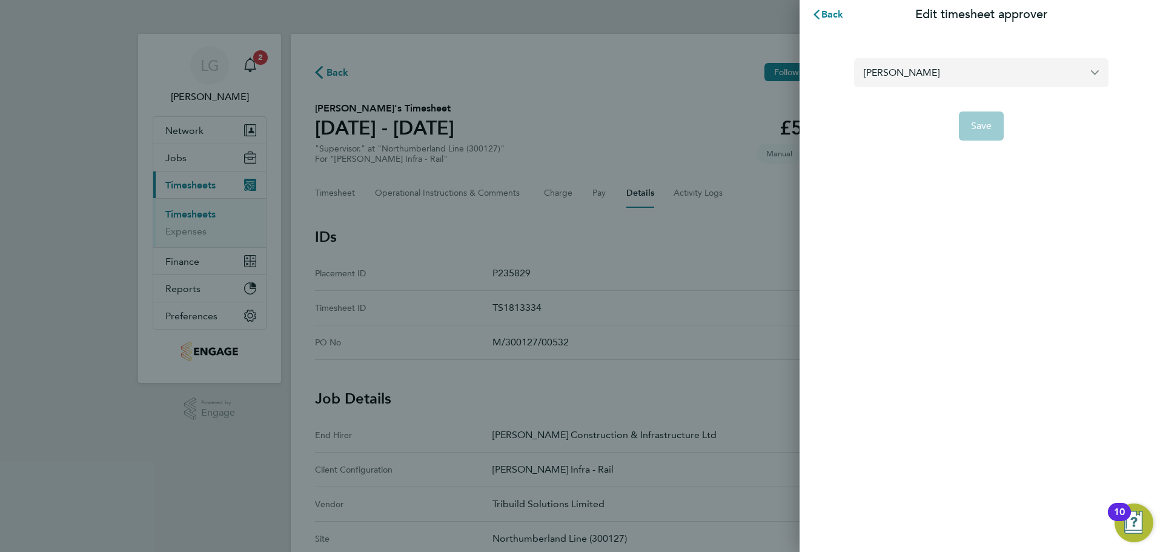
click at [951, 74] on input "[PERSON_NAME]" at bounding box center [981, 72] width 255 height 28
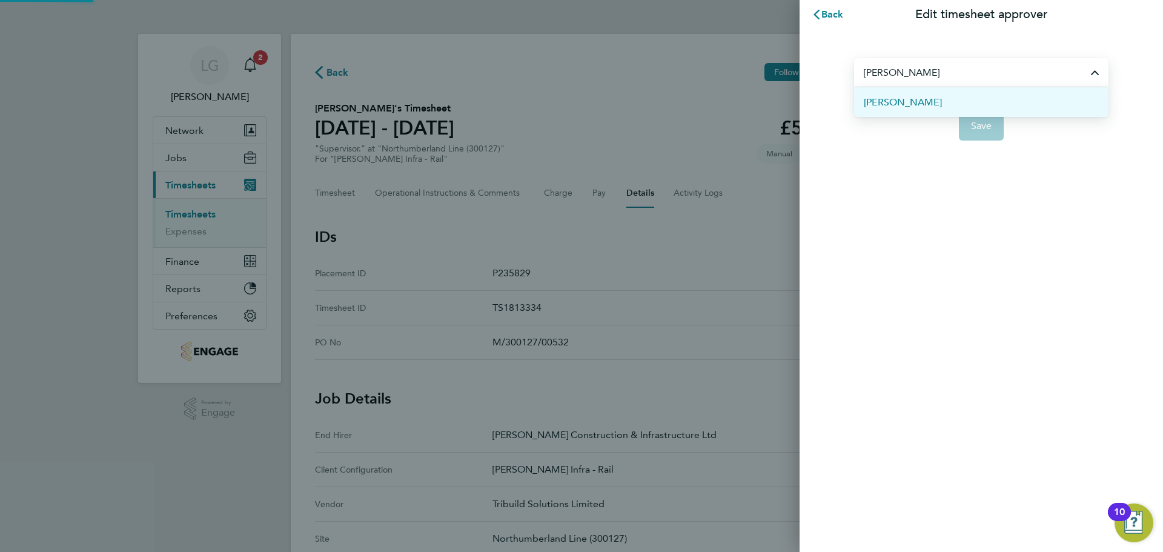
click at [923, 99] on li "[PERSON_NAME]" at bounding box center [981, 102] width 255 height 30
type input "[PERSON_NAME]"
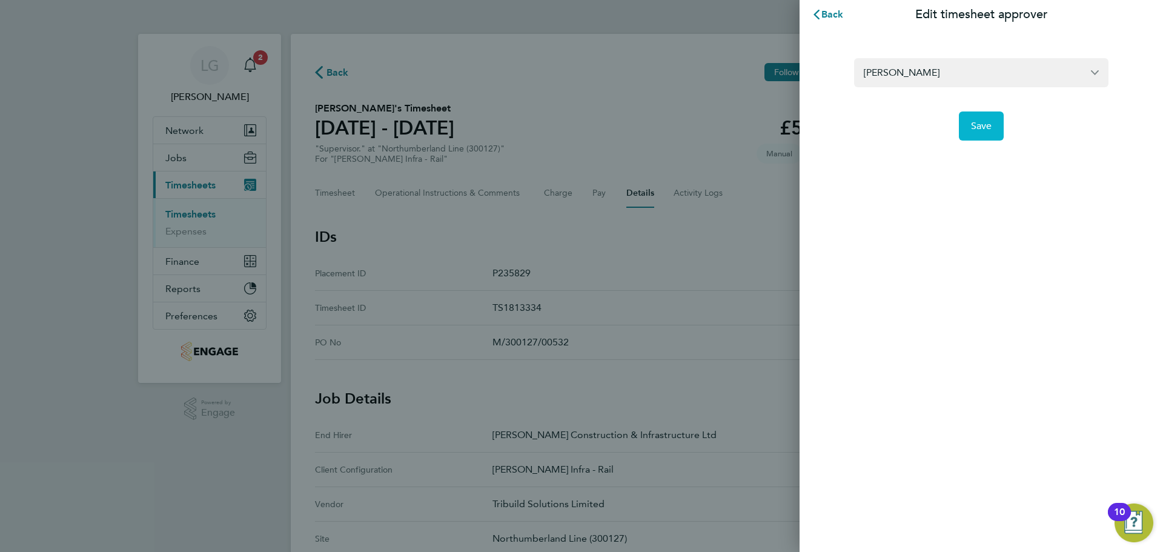
click at [987, 128] on span "Save" at bounding box center [981, 126] width 21 height 12
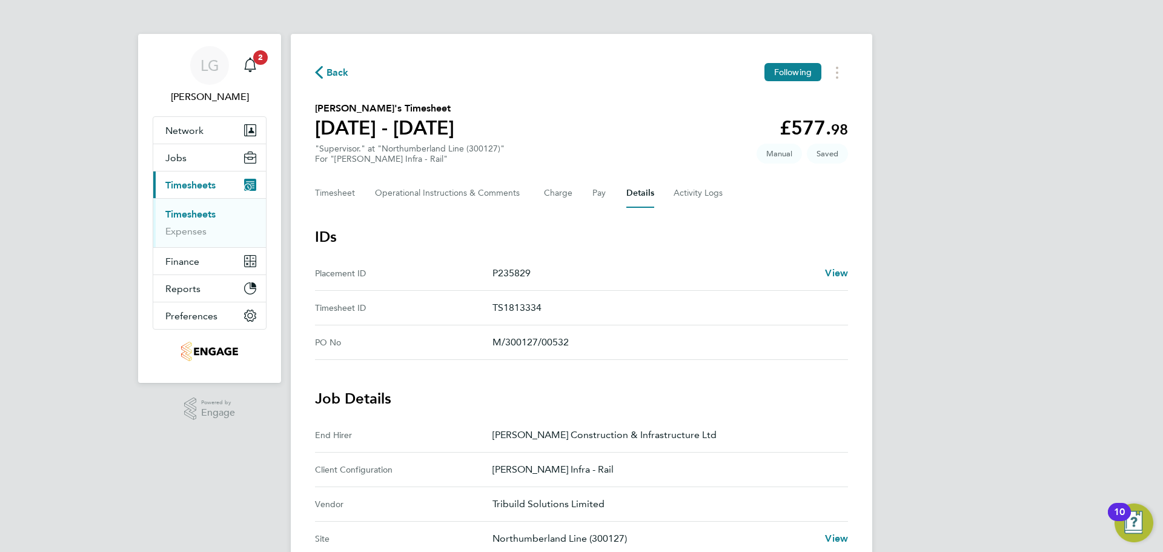
click at [185, 216] on link "Timesheets" at bounding box center [190, 214] width 50 height 12
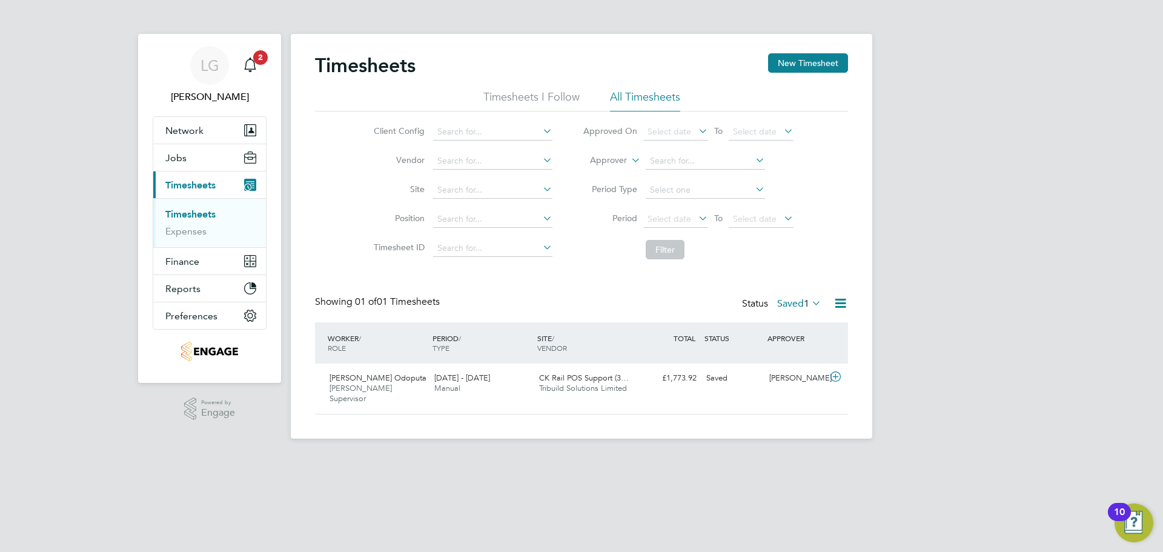
drag, startPoint x: 179, startPoint y: 215, endPoint x: 330, endPoint y: 22, distance: 244.7
click at [179, 215] on link "Timesheets" at bounding box center [190, 214] width 50 height 12
click at [174, 160] on span "Jobs" at bounding box center [175, 158] width 21 height 12
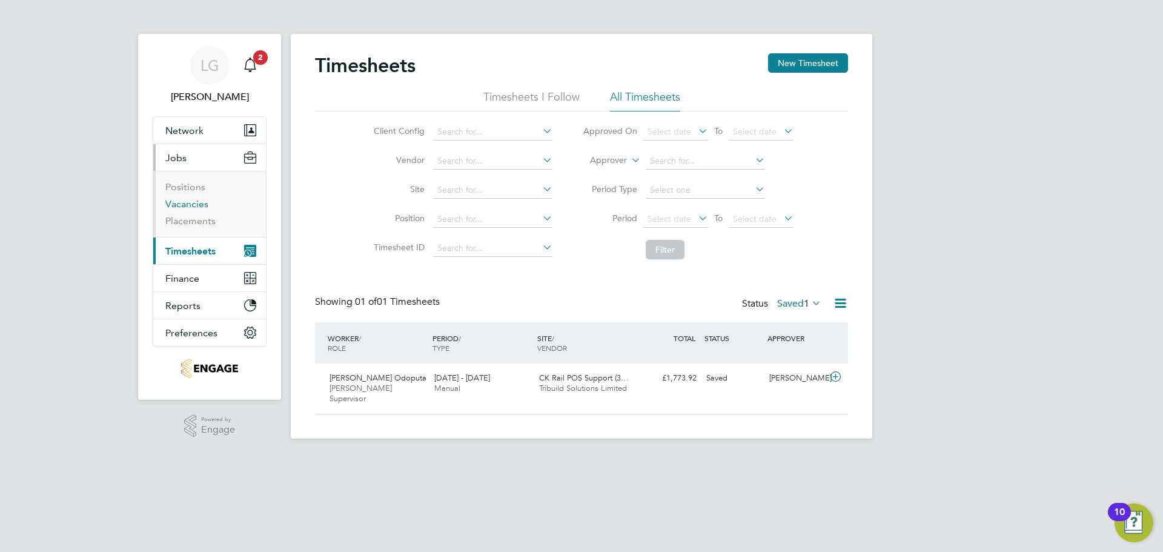
click at [194, 203] on link "Vacancies" at bounding box center [186, 204] width 43 height 12
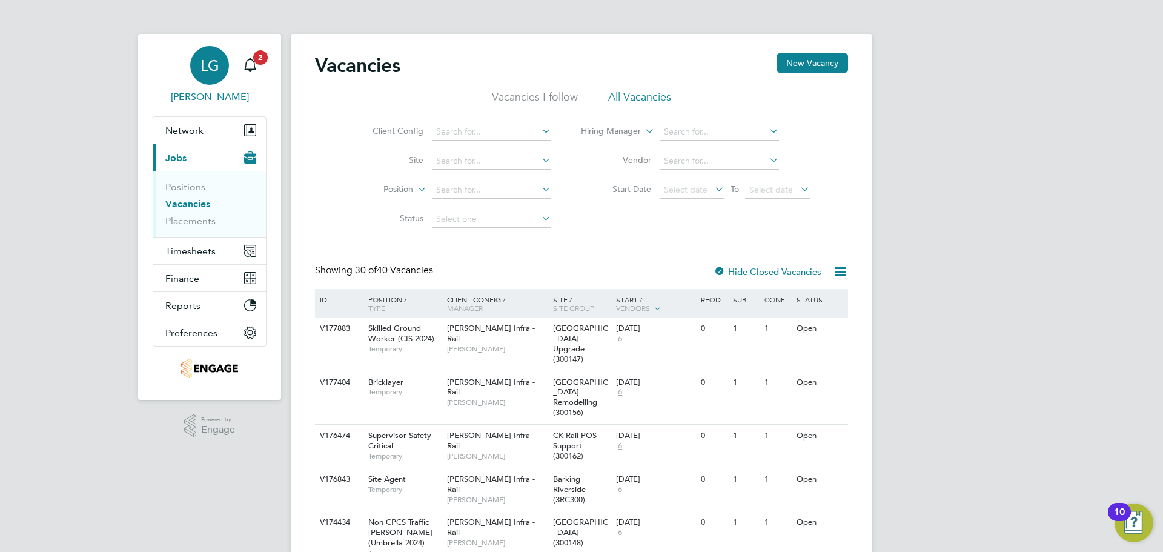
drag, startPoint x: 257, startPoint y: 62, endPoint x: 265, endPoint y: 71, distance: 12.4
click at [257, 62] on span "2" at bounding box center [260, 57] width 15 height 15
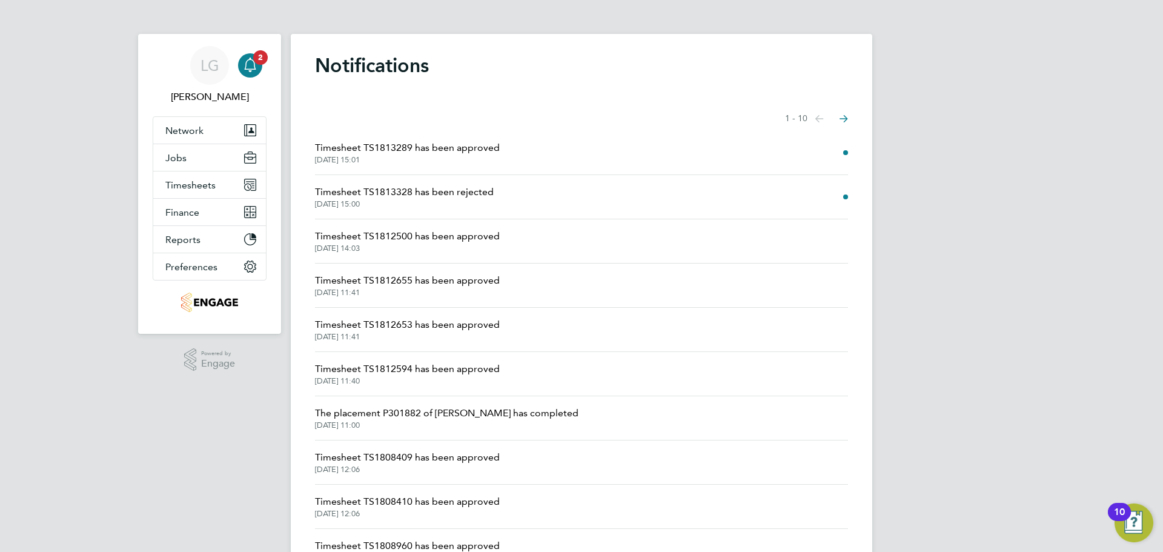
click at [478, 147] on span "Timesheet TS1813289 has been approved" at bounding box center [407, 148] width 185 height 15
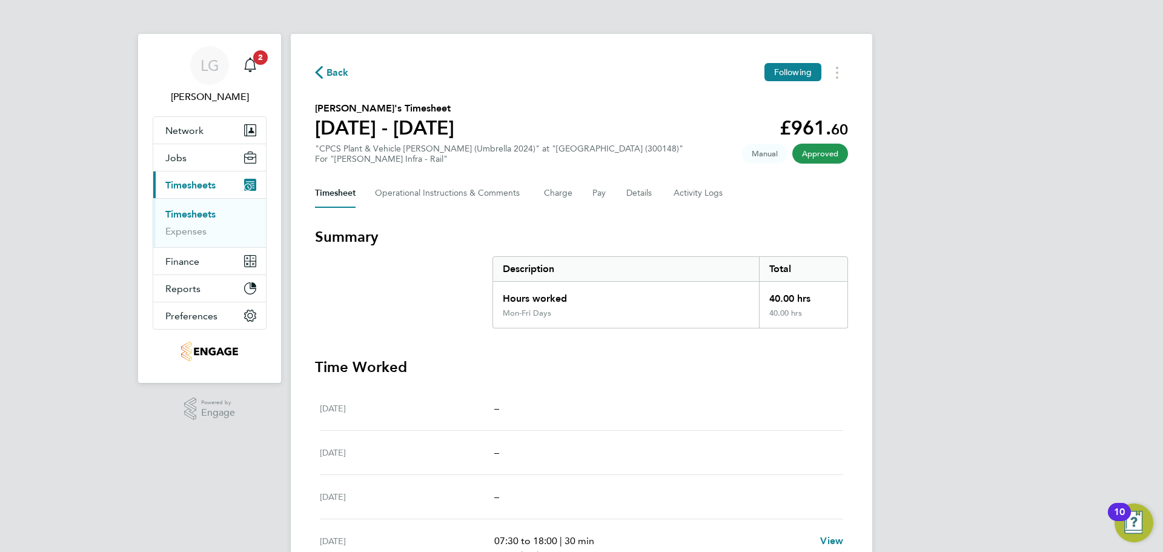
click at [334, 67] on span "Back" at bounding box center [338, 72] width 22 height 15
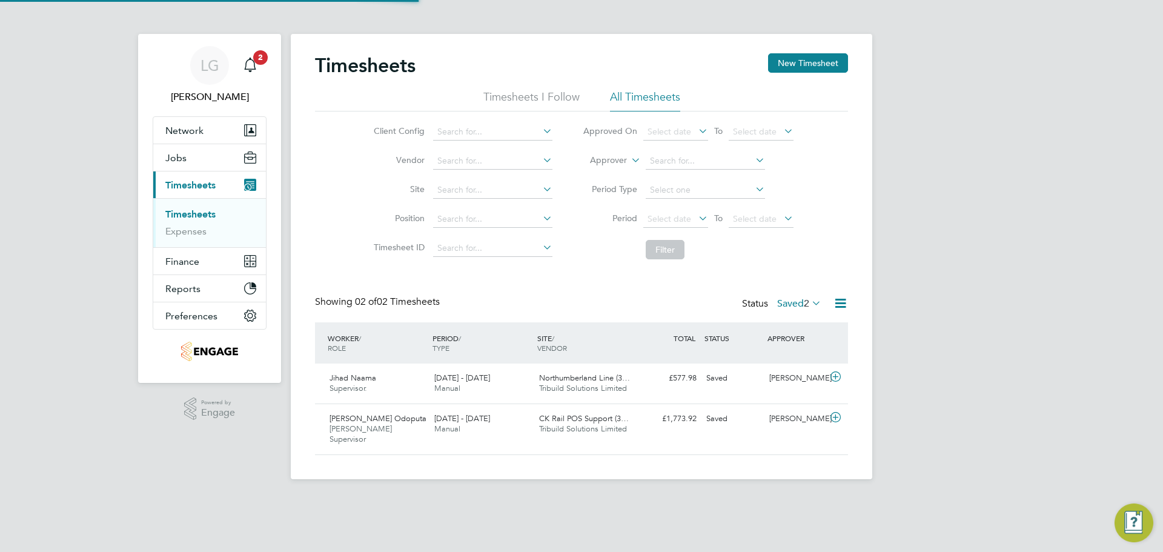
scroll to position [31, 105]
click at [210, 213] on link "Timesheets" at bounding box center [190, 214] width 50 height 12
